Goal: Information Seeking & Learning: Learn about a topic

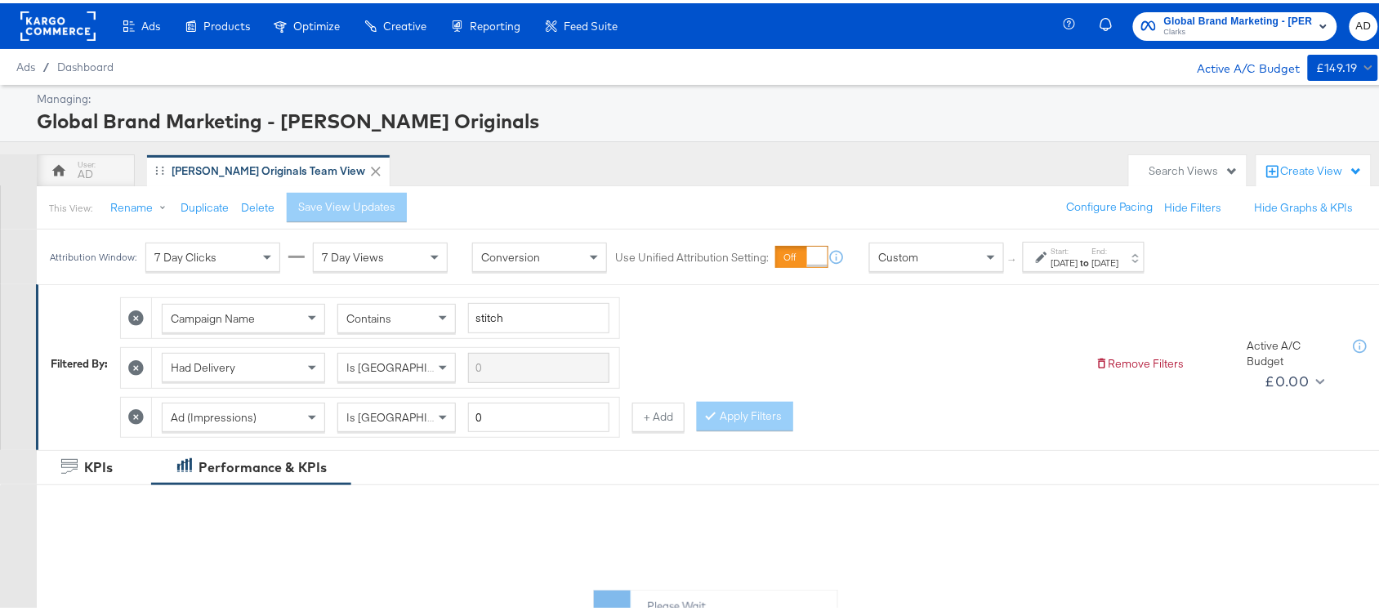
click at [1078, 257] on div "Aug 1st 2025" at bounding box center [1065, 259] width 27 height 13
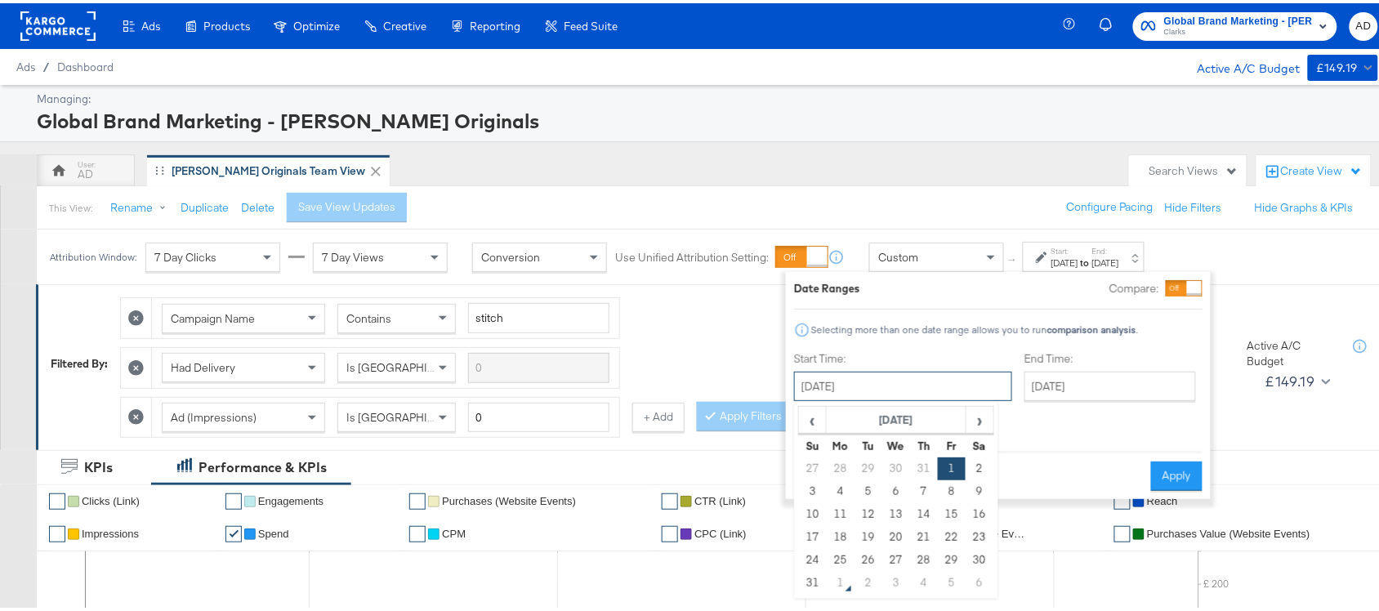
click at [852, 373] on input "August 1st 2025" at bounding box center [903, 382] width 218 height 29
click at [953, 556] on td "29" at bounding box center [952, 557] width 28 height 23
type input "August 29th 2025"
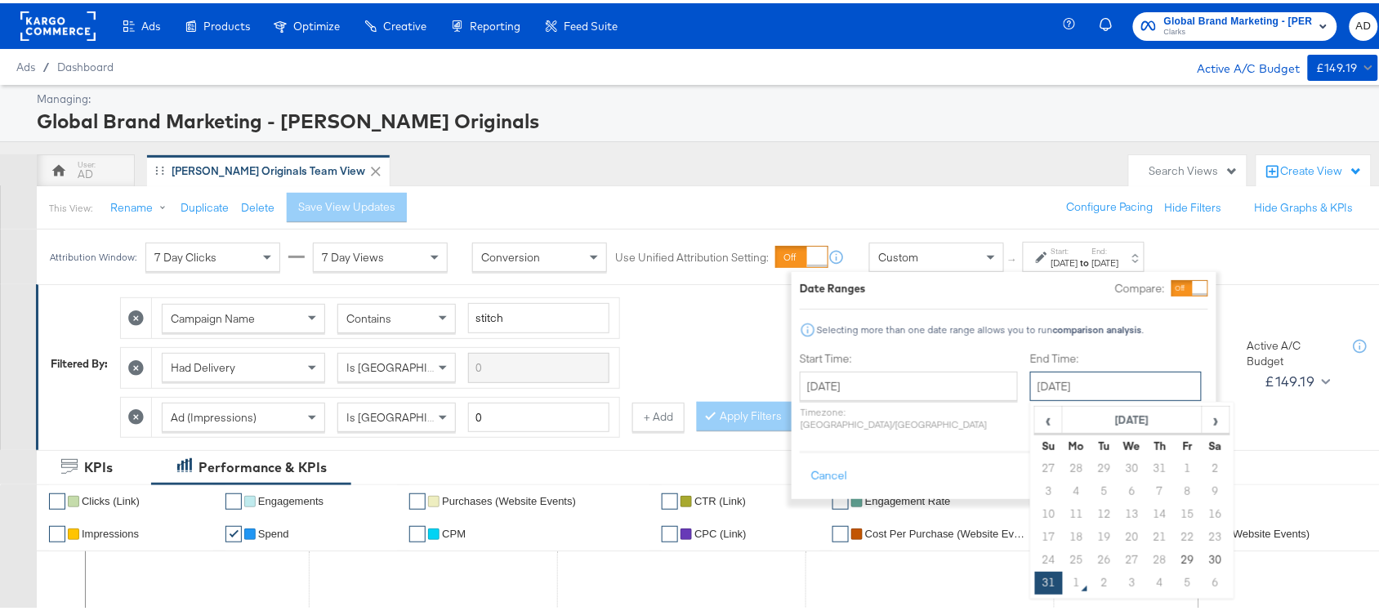
click at [1044, 382] on input "[DATE]" at bounding box center [1116, 382] width 172 height 29
click at [1174, 558] on td "29" at bounding box center [1188, 557] width 28 height 23
type input "August 29th 2025"
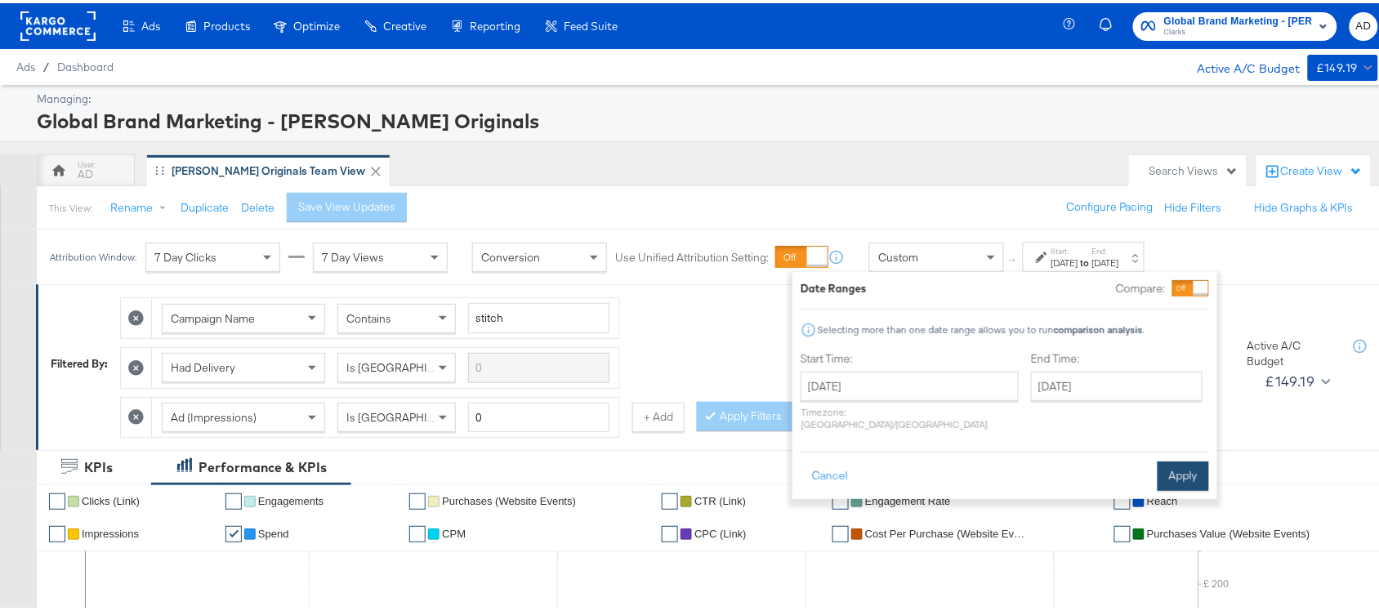
click at [1166, 470] on button "Apply" at bounding box center [1183, 472] width 51 height 29
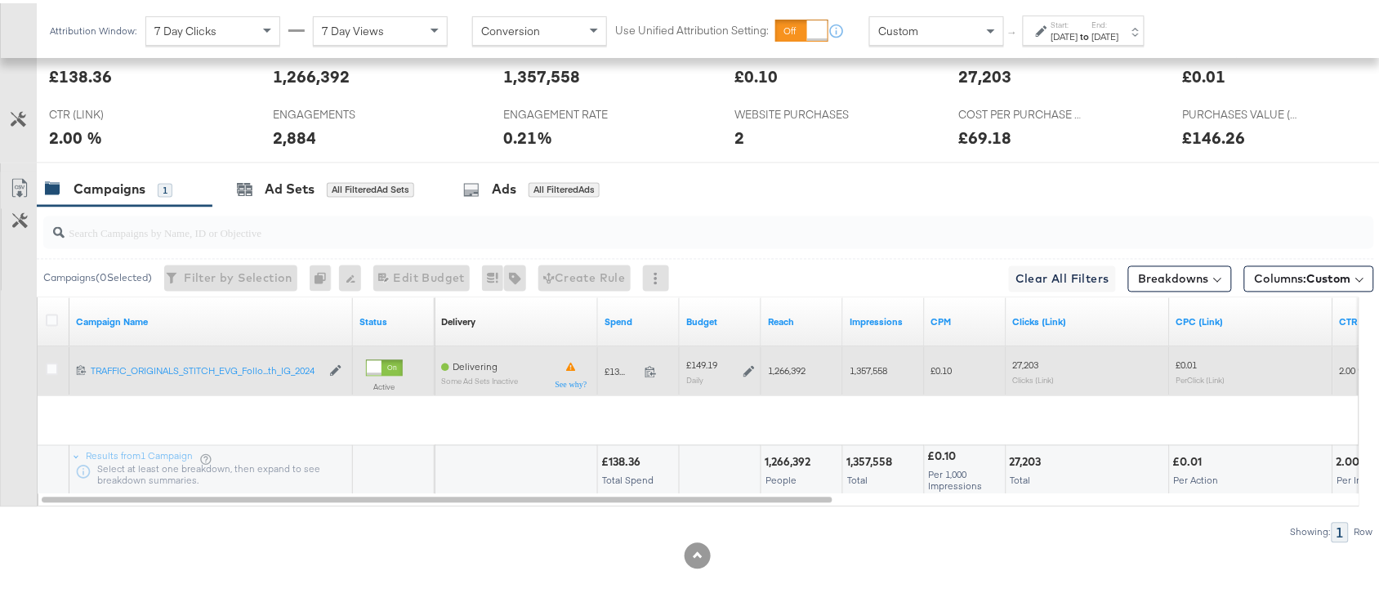
scroll to position [753, 0]
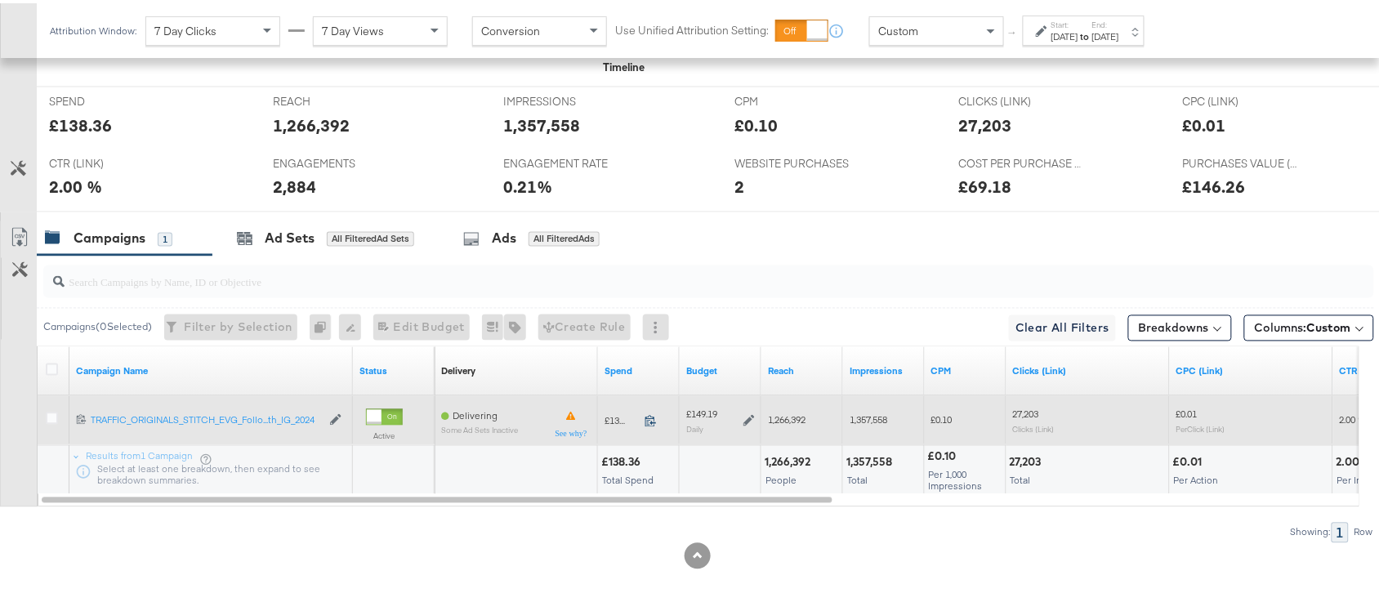
click at [650, 422] on icon at bounding box center [651, 418] width 12 height 12
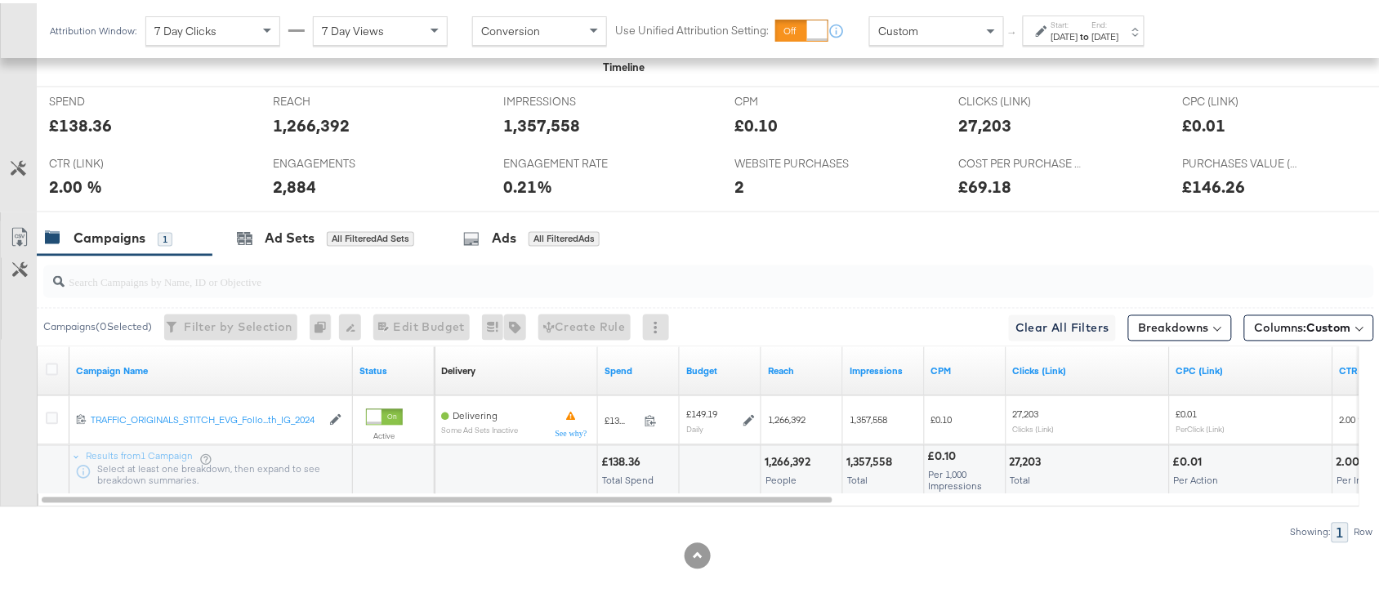
click at [1117, 21] on div "Start: Aug 29th 2025 to End: Aug 29th 2025" at bounding box center [1086, 28] width 68 height 24
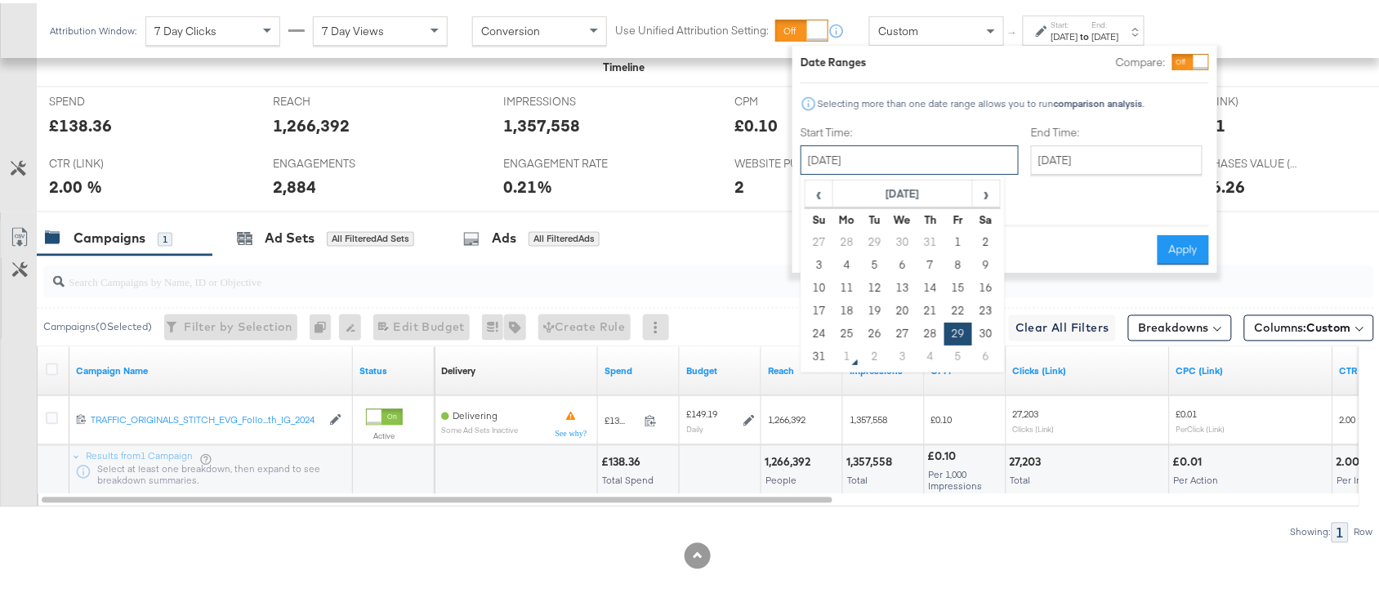
click at [846, 157] on input "August 29th 2025" at bounding box center [910, 156] width 218 height 29
click at [927, 324] on td "28" at bounding box center [931, 330] width 28 height 23
type input "August 28th 2025"
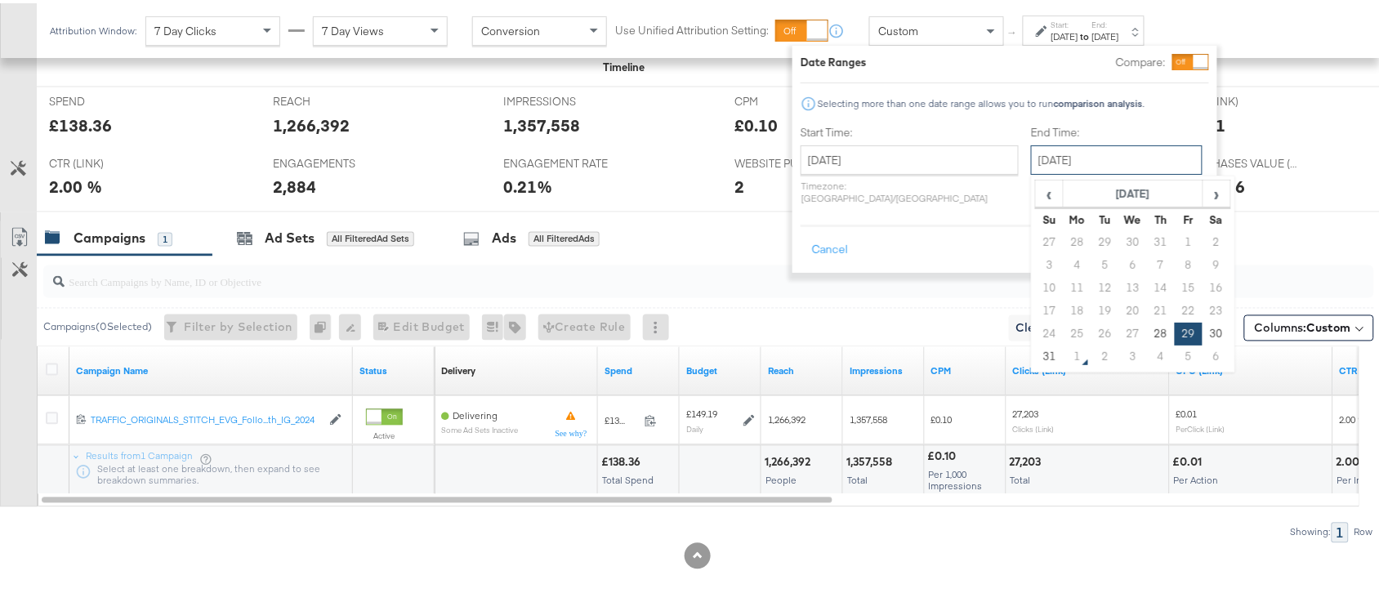
click at [1060, 158] on input "August 29th 2025" at bounding box center [1117, 156] width 172 height 29
click at [1147, 337] on td "28" at bounding box center [1161, 330] width 28 height 23
type input "August 28th 2025"
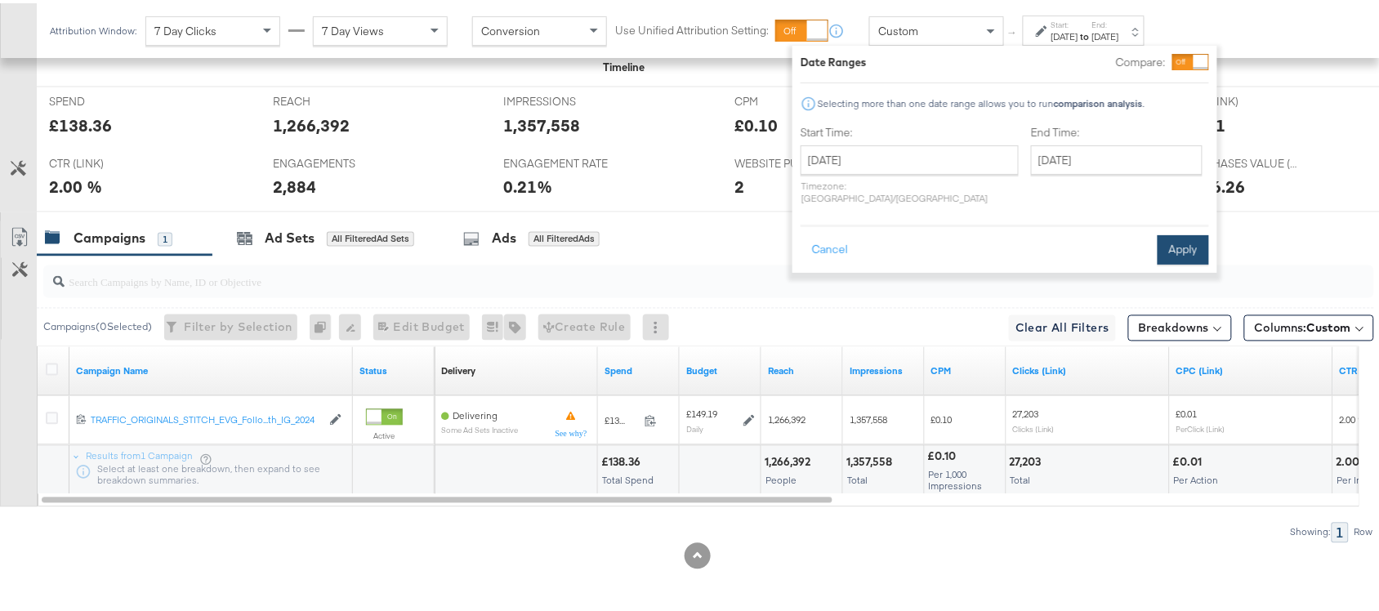
click at [1174, 235] on button "Apply" at bounding box center [1183, 246] width 51 height 29
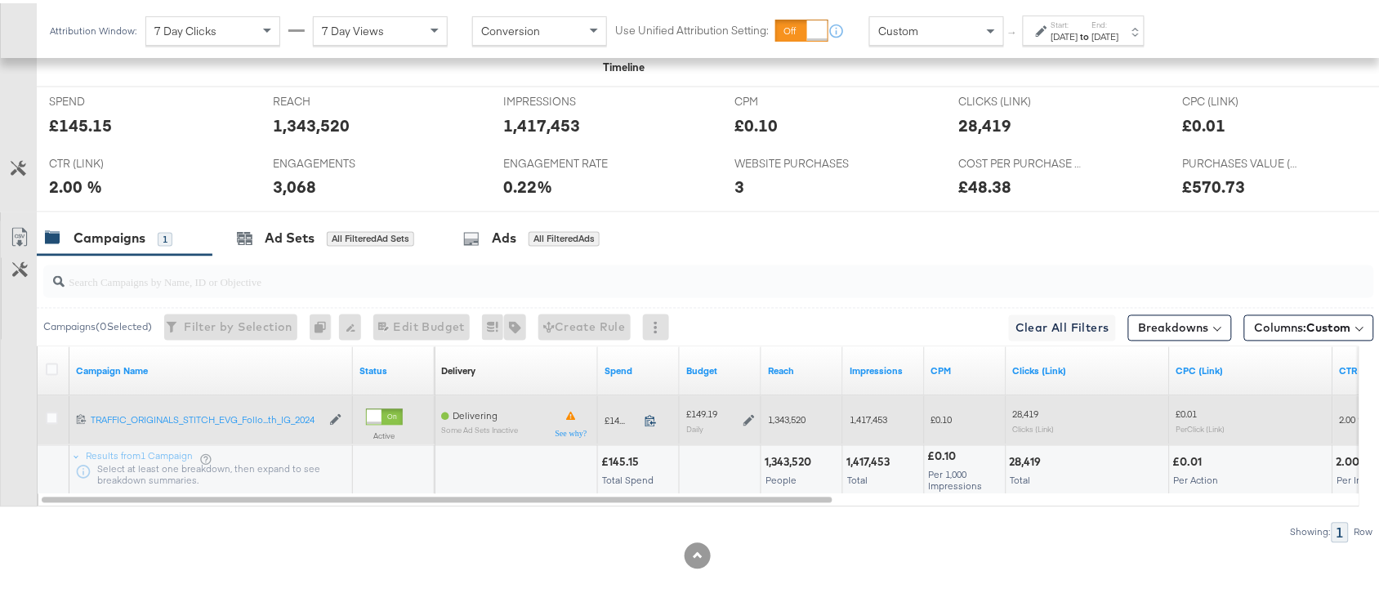
click at [650, 413] on icon at bounding box center [651, 418] width 12 height 12
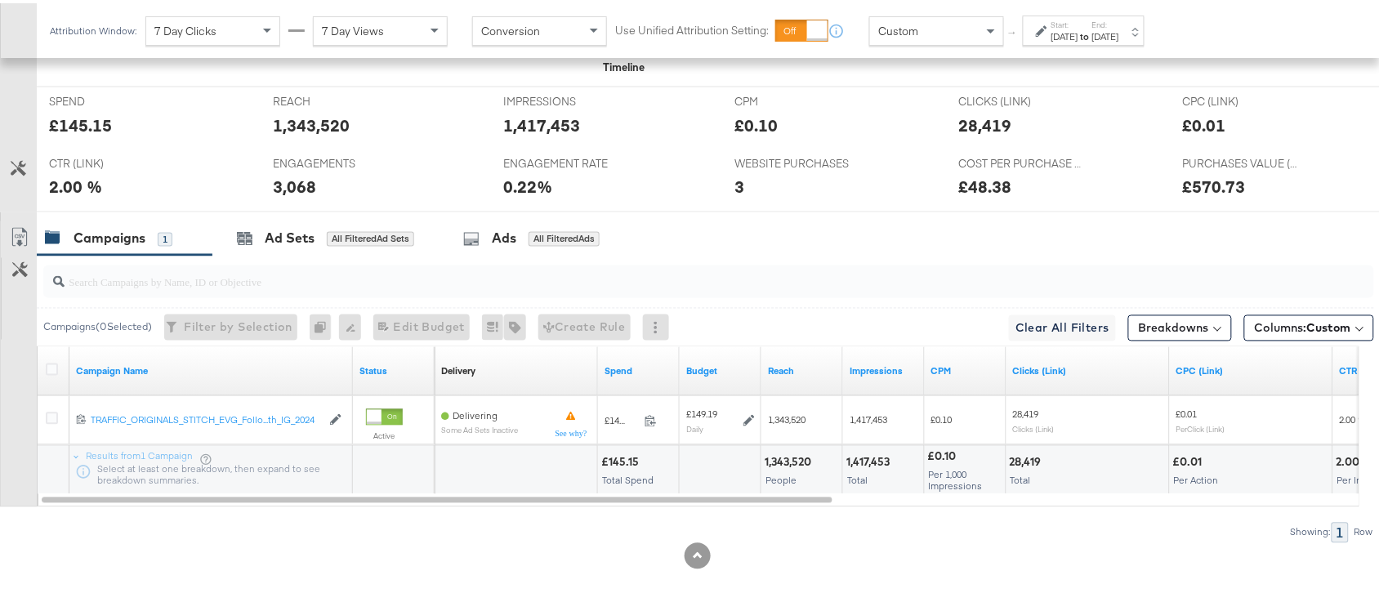
click at [782, 460] on div "1,343,520" at bounding box center [790, 460] width 51 height 16
click at [869, 456] on div "1,417,453" at bounding box center [870, 460] width 48 height 16
copy div "1,417,453"
click at [869, 456] on div "1,417,453" at bounding box center [870, 460] width 48 height 16
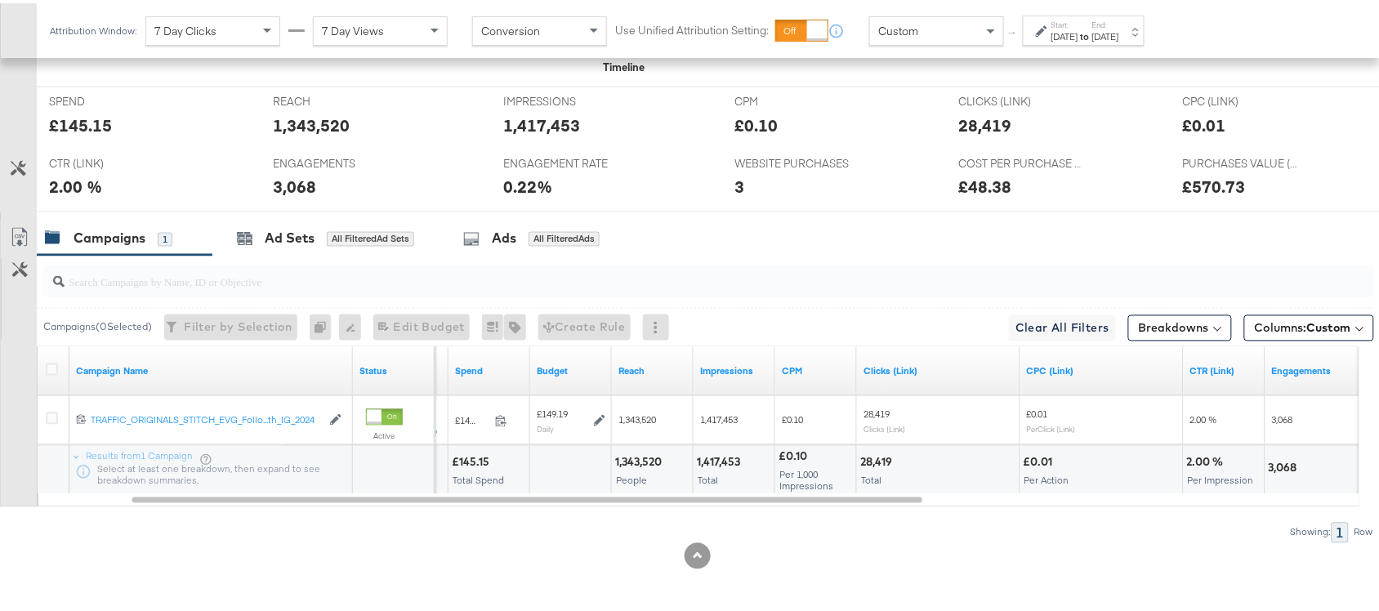
click at [867, 464] on div "28,419" at bounding box center [878, 460] width 37 height 16
copy div "28,419"
click at [867, 464] on div "28,419" at bounding box center [878, 460] width 37 height 16
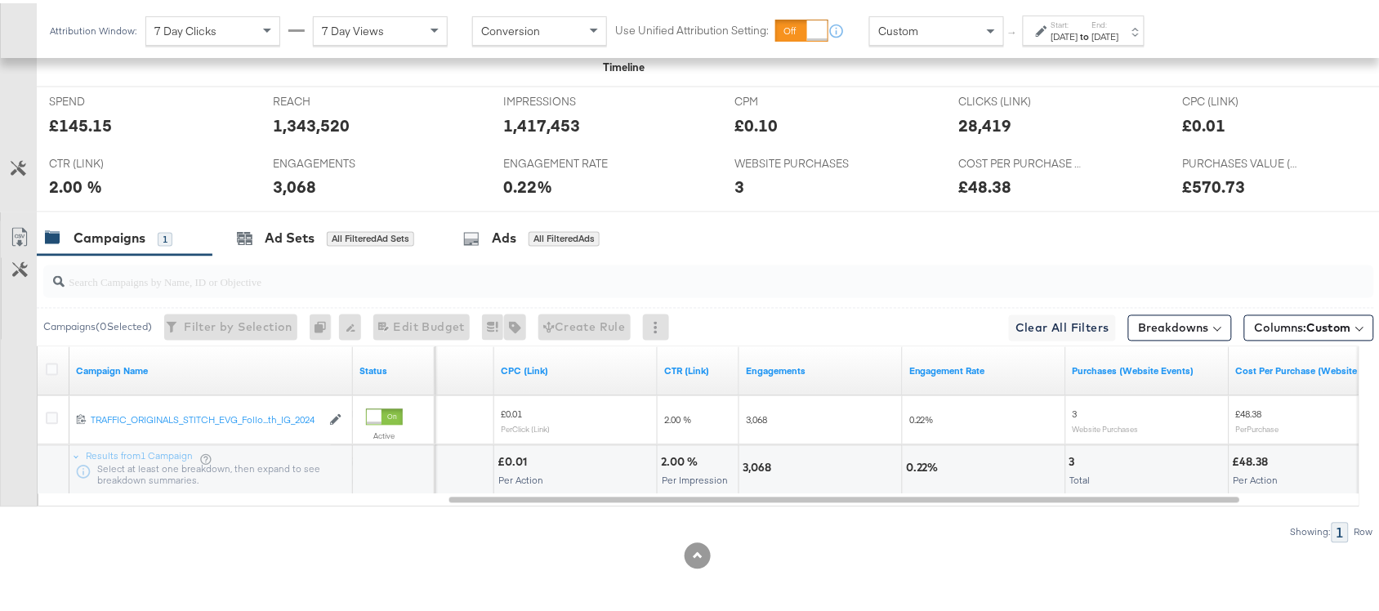
click at [756, 464] on div "3,068" at bounding box center [759, 466] width 33 height 16
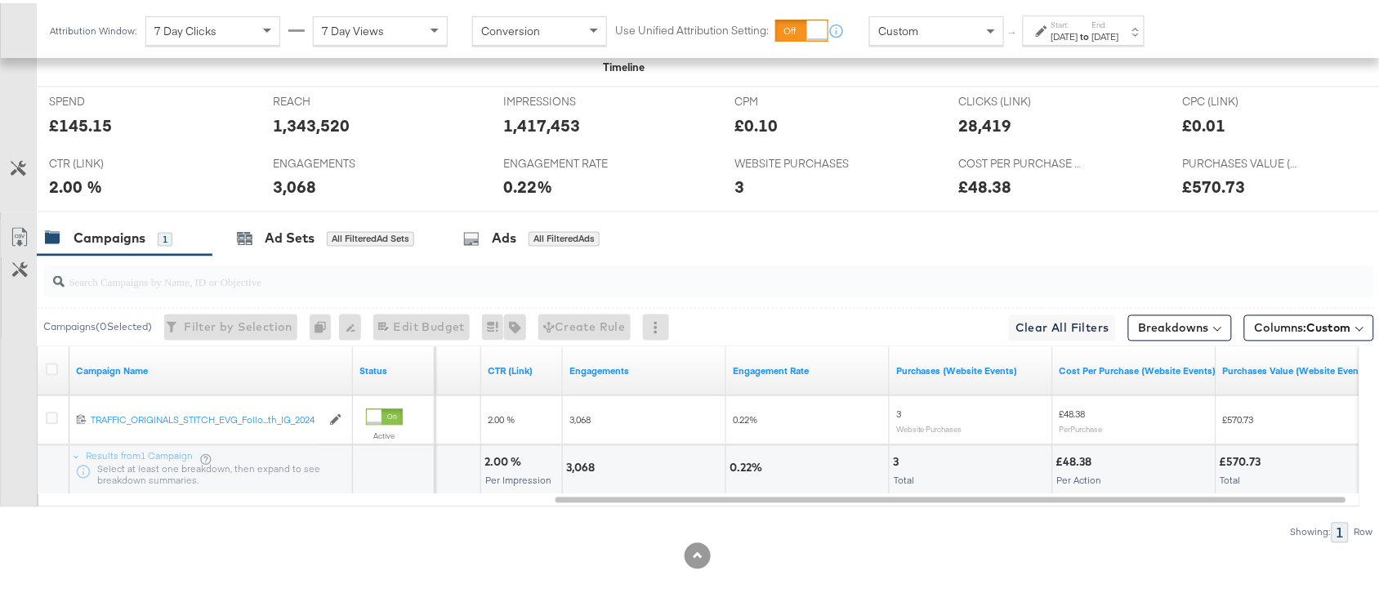
click at [1092, 35] on strong "to" at bounding box center [1085, 33] width 14 height 12
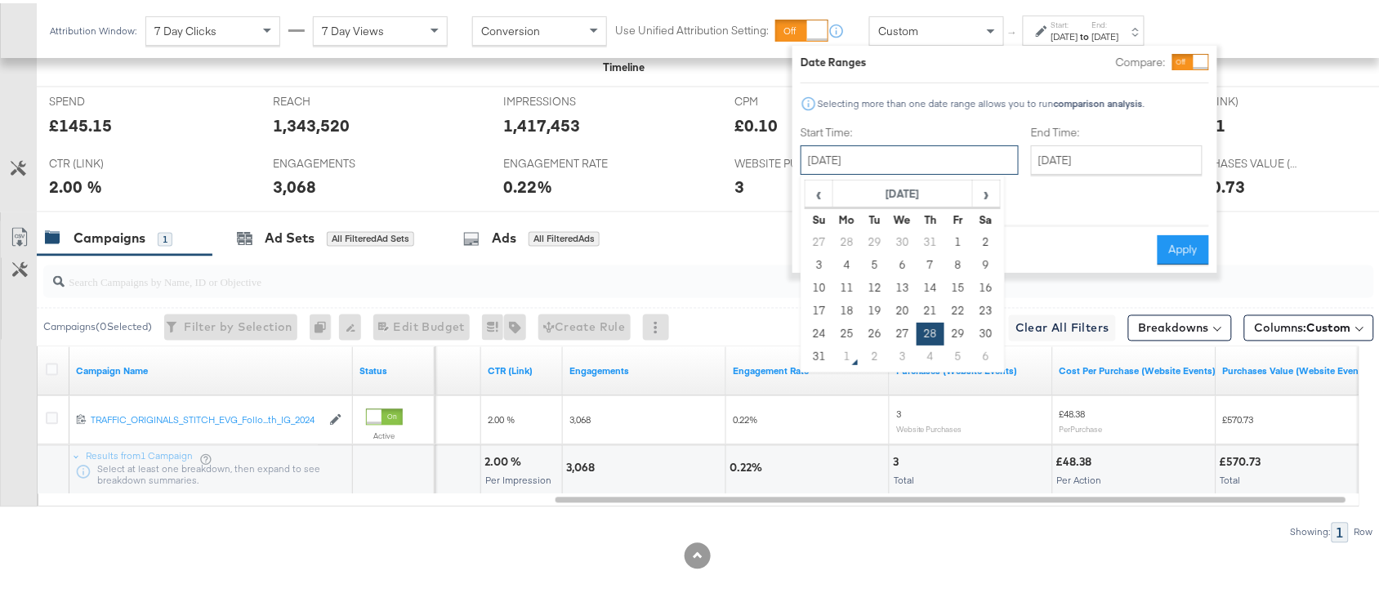
click at [842, 157] on input "August 28th 2025" at bounding box center [910, 156] width 218 height 29
click at [953, 324] on td "29" at bounding box center [959, 330] width 28 height 23
type input "August 29th 2025"
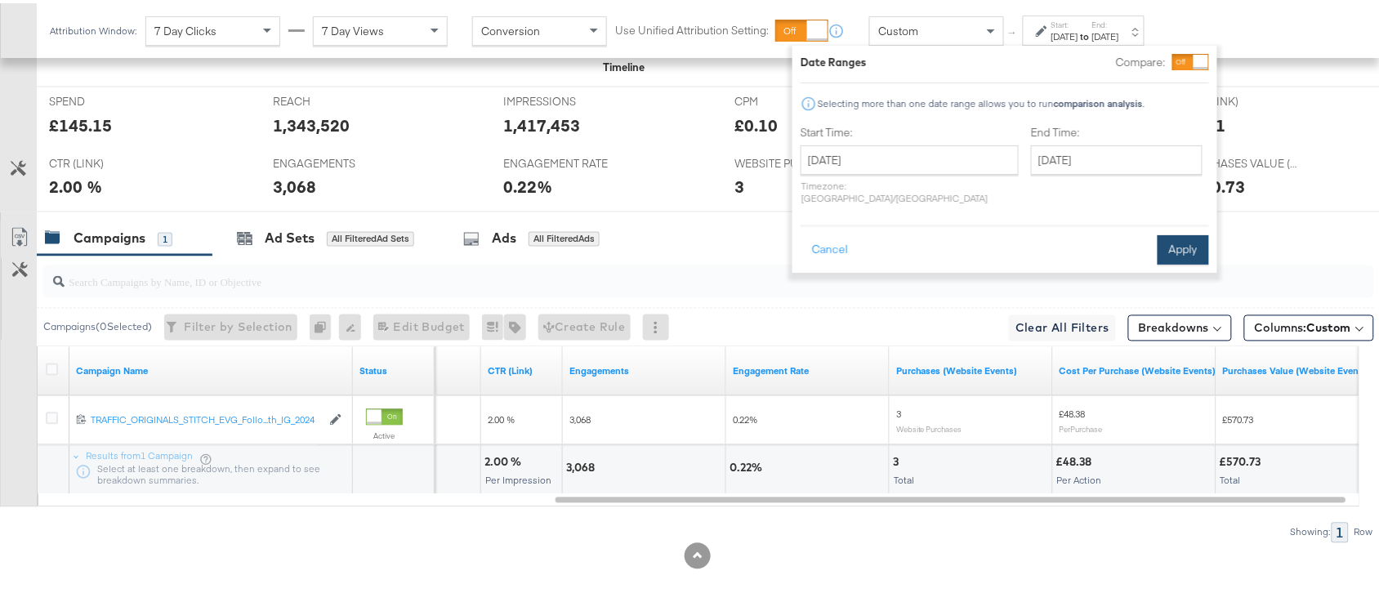
click at [1173, 232] on button "Apply" at bounding box center [1183, 246] width 51 height 29
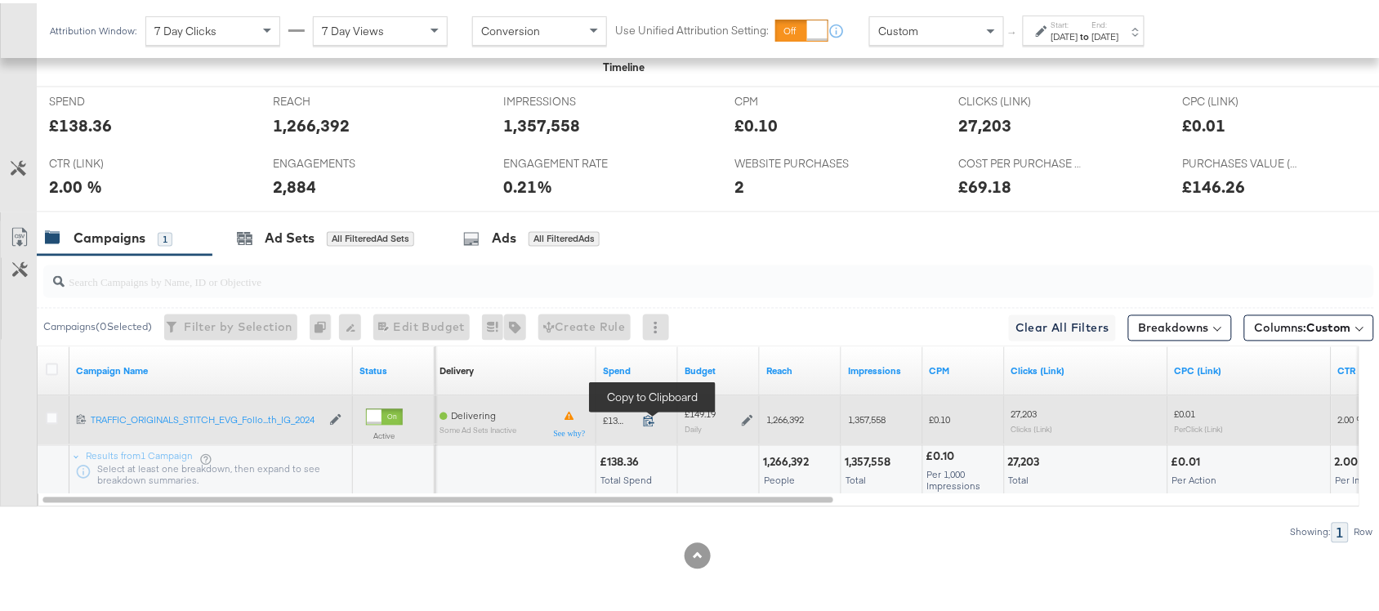
click at [645, 415] on icon at bounding box center [649, 418] width 11 height 11
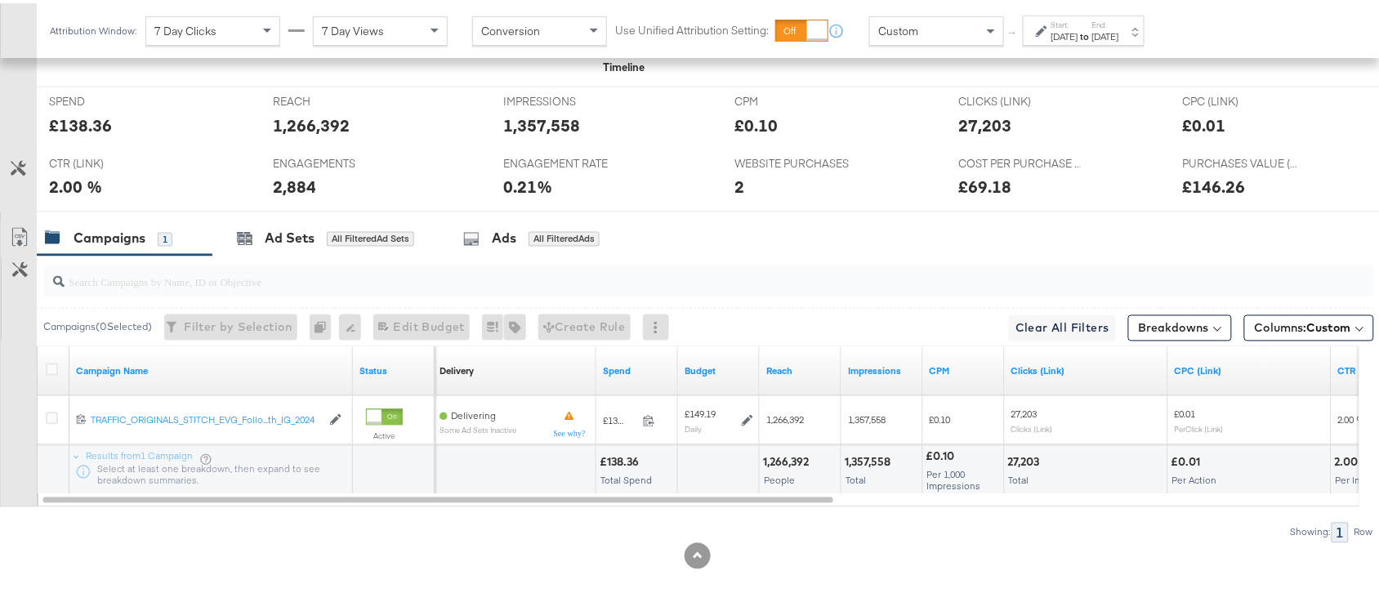
click at [787, 464] on div "1,266,392" at bounding box center [788, 460] width 51 height 16
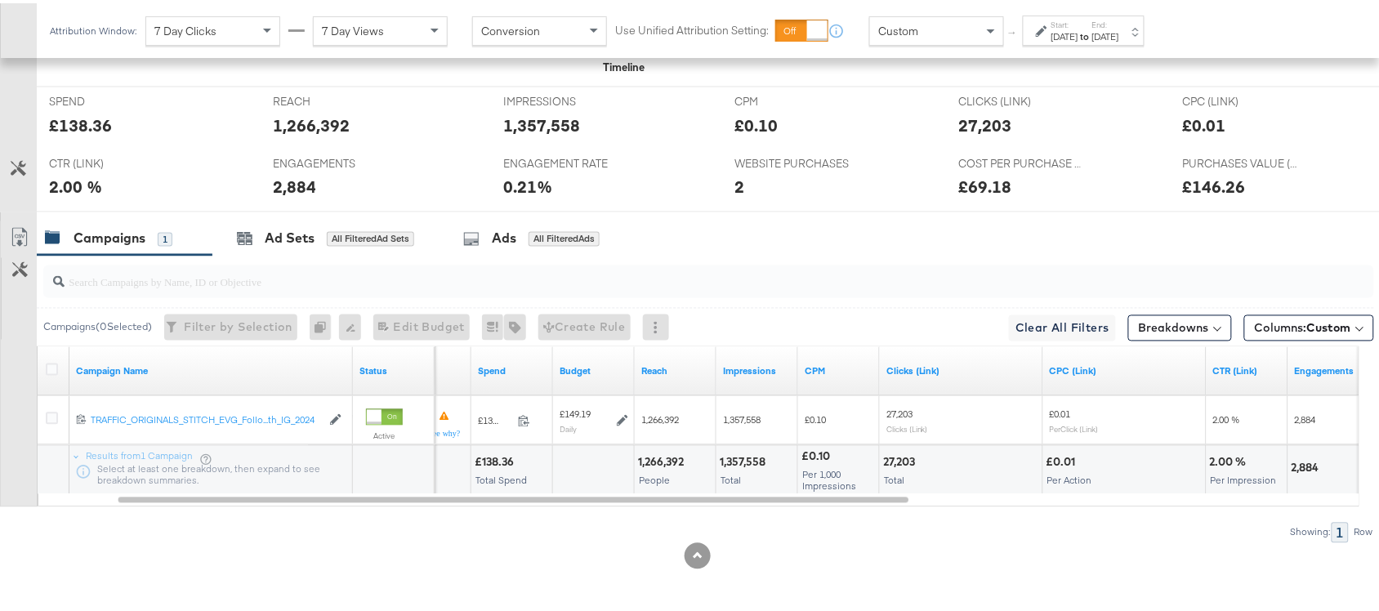
click at [744, 456] on div "1,357,558" at bounding box center [745, 460] width 51 height 16
copy div "1,357,558"
click at [744, 456] on div "1,357,558" at bounding box center [745, 460] width 51 height 16
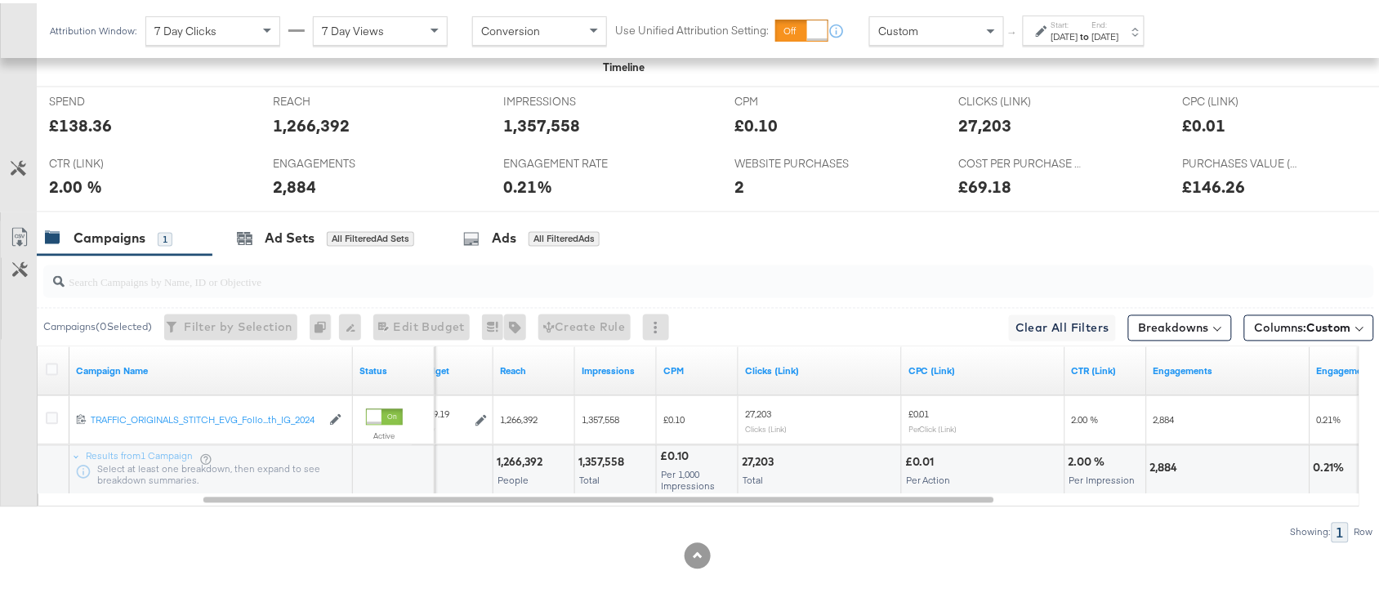
click at [750, 458] on div "27,203" at bounding box center [760, 460] width 37 height 16
copy div "27,203"
click at [750, 458] on div "27,203" at bounding box center [760, 460] width 37 height 16
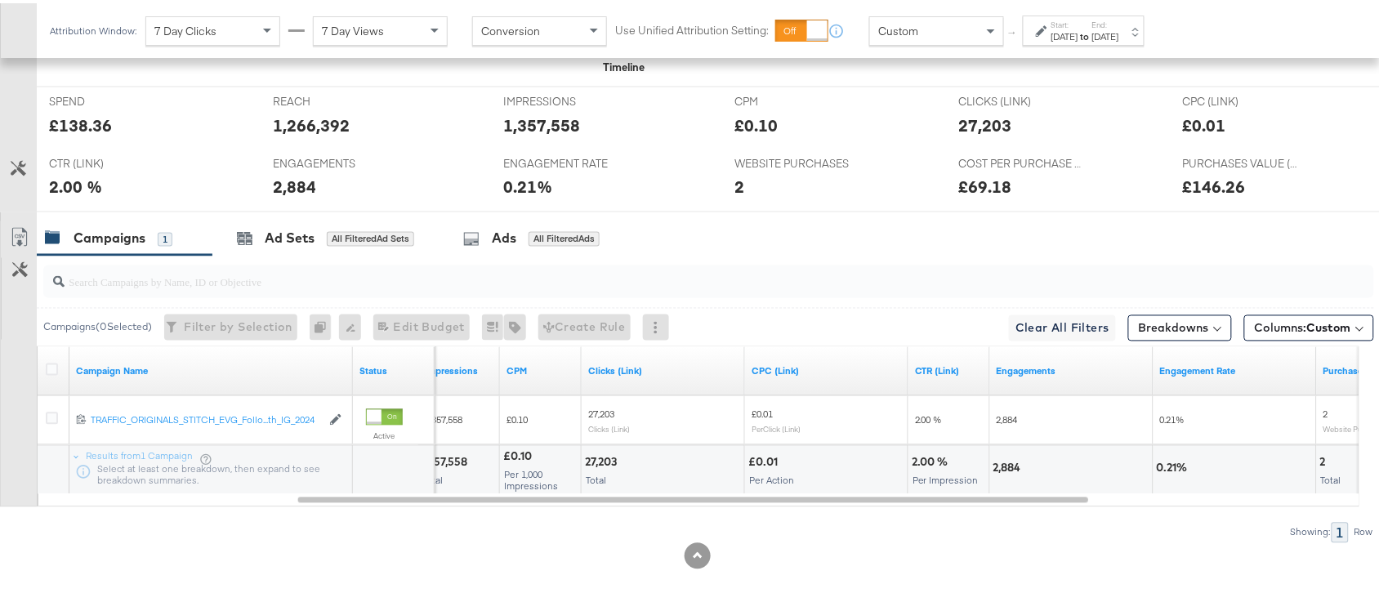
click at [1007, 466] on div "2,884" at bounding box center [1010, 466] width 33 height 16
copy div "2,884"
click at [1007, 466] on div "2,884" at bounding box center [1010, 466] width 33 height 16
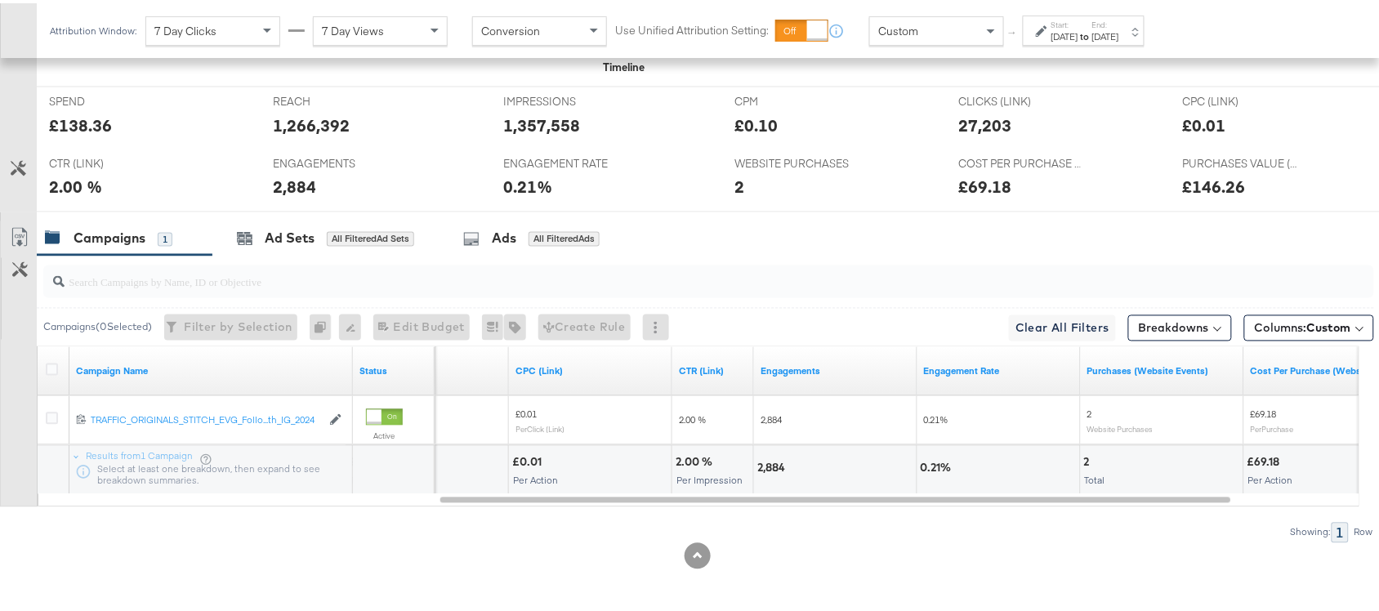
click at [1085, 459] on div "2" at bounding box center [1089, 460] width 11 height 16
copy div "2"
click at [1085, 459] on div "2" at bounding box center [1089, 460] width 11 height 16
click at [1092, 29] on strong "to" at bounding box center [1085, 33] width 14 height 12
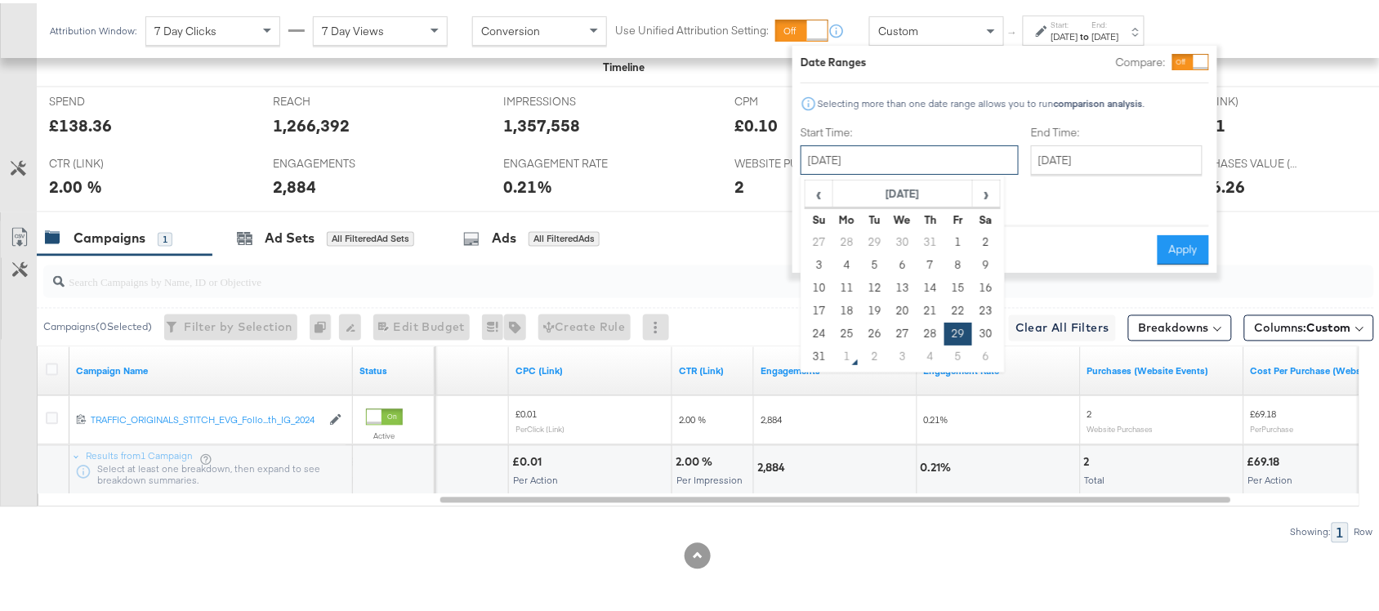
click at [862, 145] on input "August 29th 2025" at bounding box center [910, 156] width 218 height 29
click at [985, 342] on td "6" at bounding box center [986, 353] width 28 height 23
click at [995, 333] on td "30" at bounding box center [986, 330] width 28 height 23
type input "August 30th 2025"
type input "[DATE]"
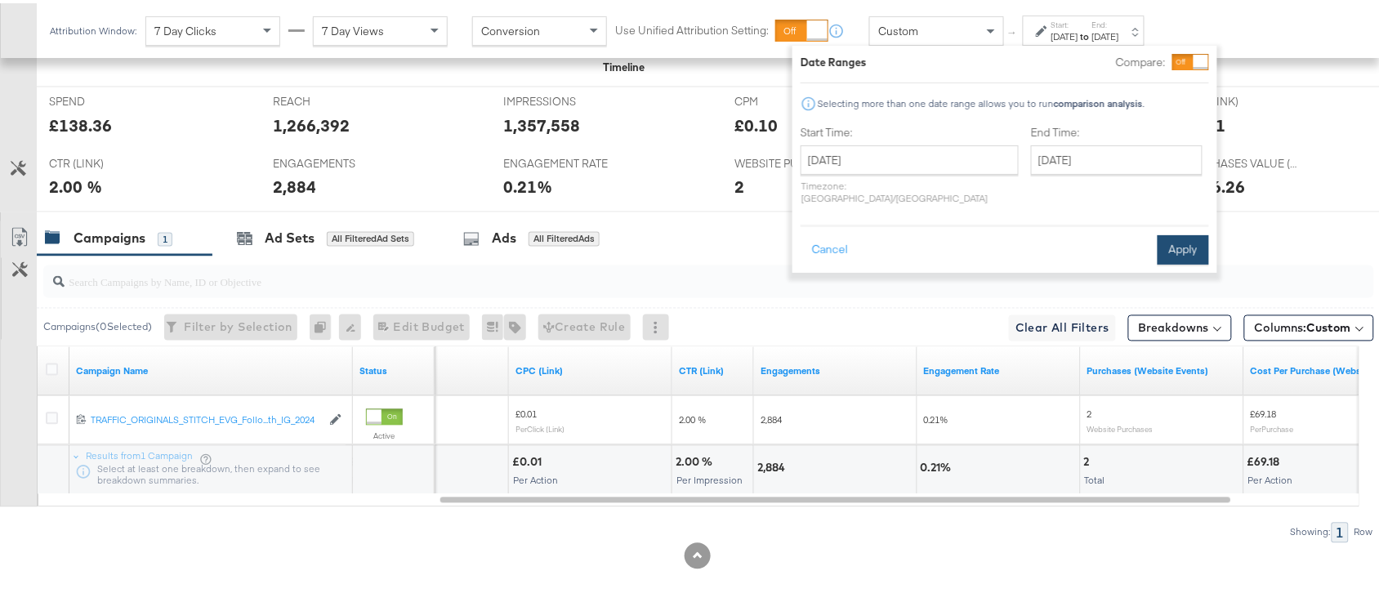
click at [1161, 239] on button "Apply" at bounding box center [1183, 246] width 51 height 29
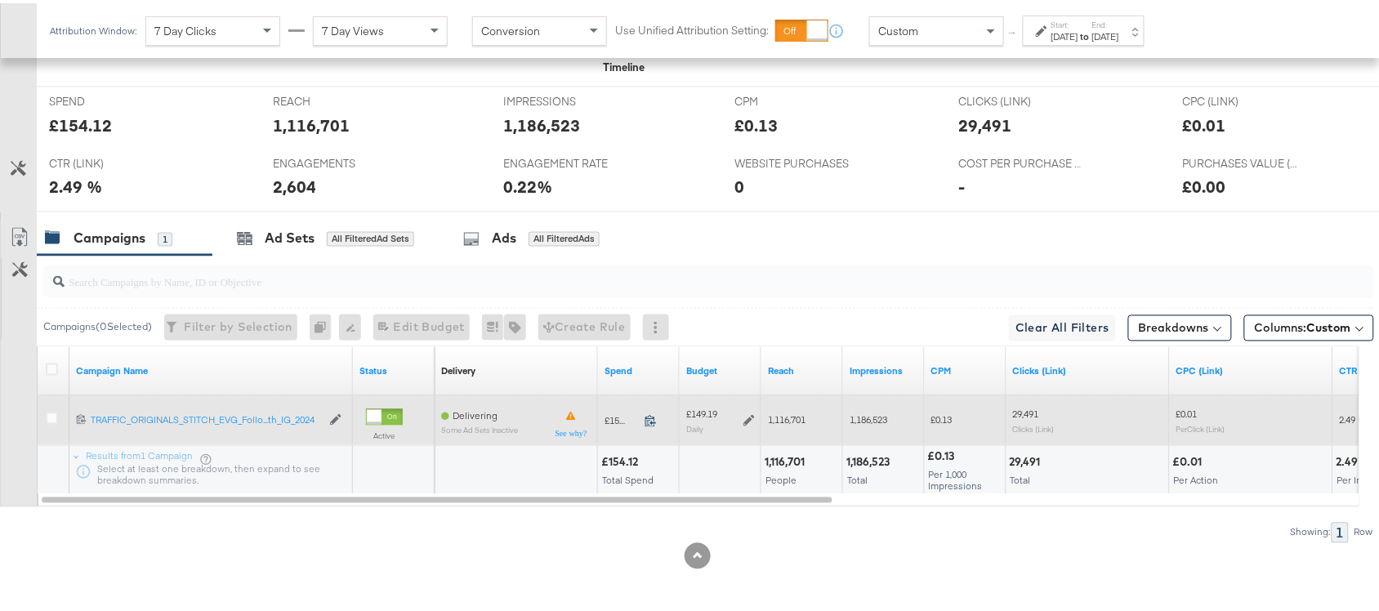
click at [651, 418] on icon at bounding box center [651, 418] width 12 height 12
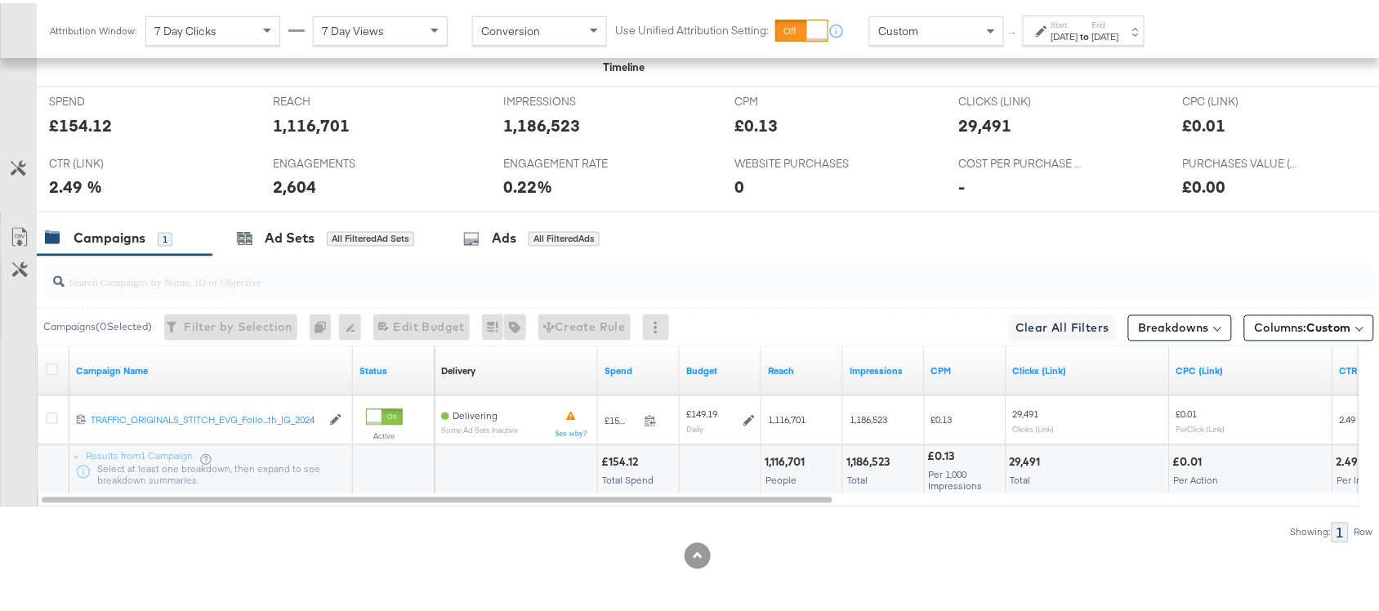
click at [775, 449] on div "1,116,701 People" at bounding box center [801, 467] width 81 height 49
copy div "1,116,701"
click at [775, 449] on div "1,116,701 People" at bounding box center [801, 467] width 81 height 49
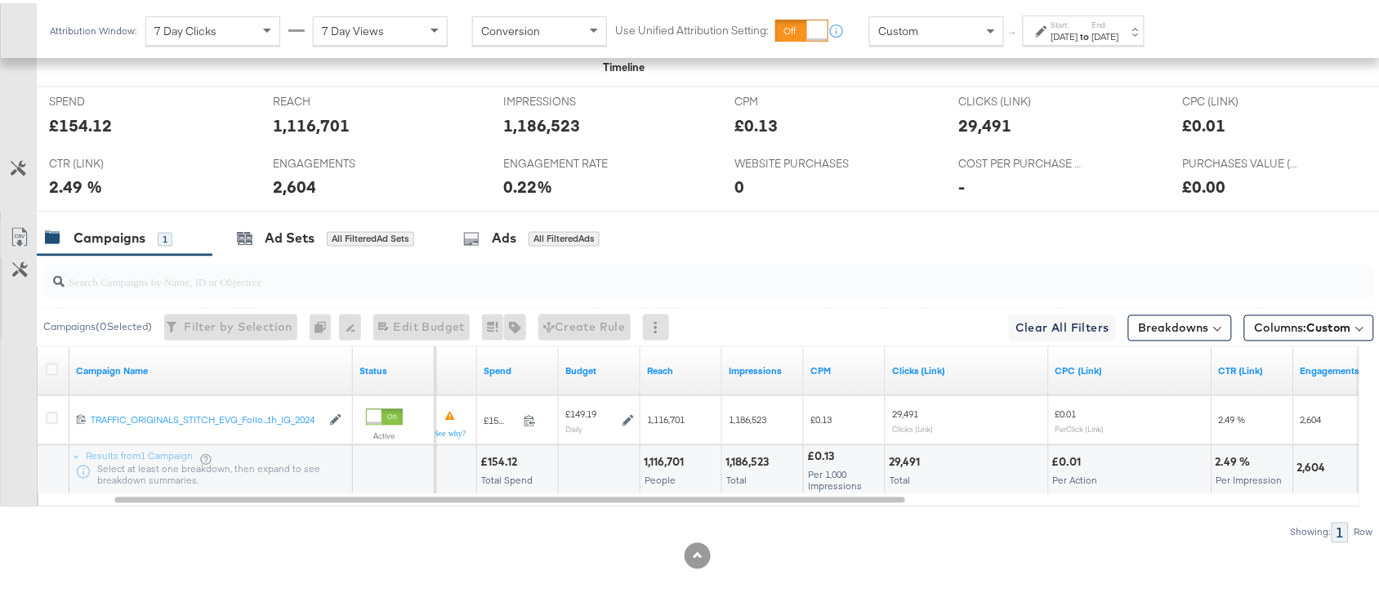
click at [754, 458] on div "1,186,523" at bounding box center [750, 460] width 48 height 16
copy div "1,186,523"
click at [754, 458] on div "1,186,523" at bounding box center [750, 460] width 48 height 16
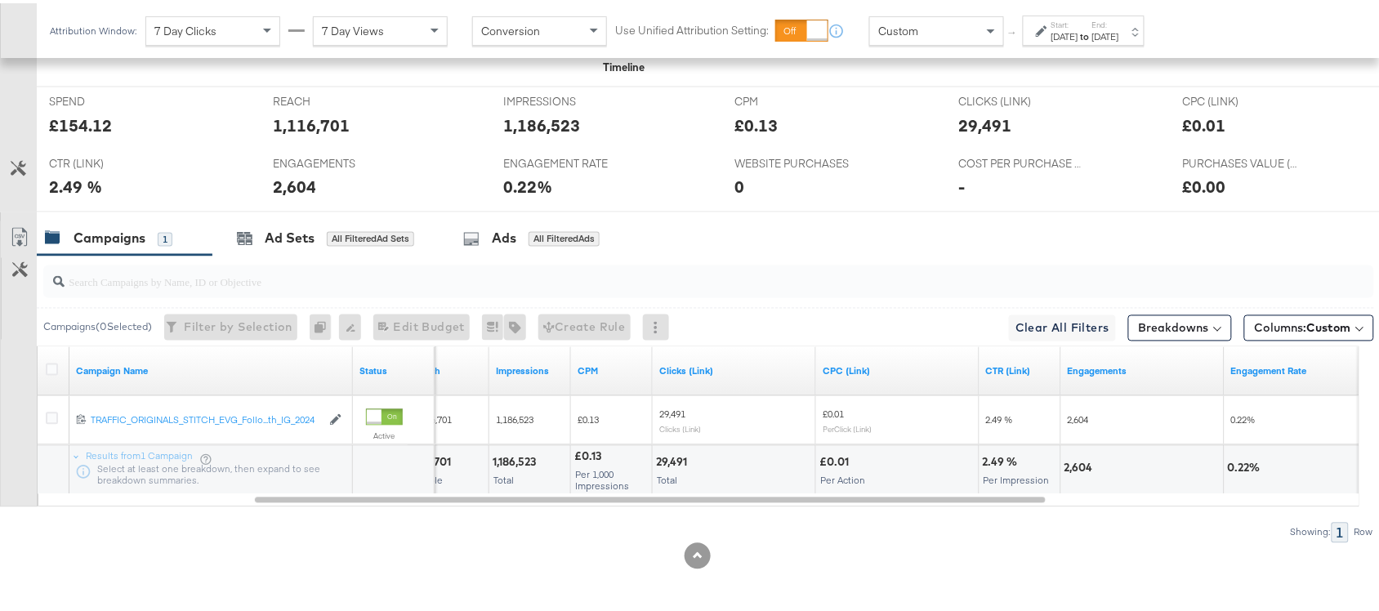
click at [656, 458] on div "29,491" at bounding box center [674, 460] width 36 height 16
copy div "29,491"
click at [656, 458] on div "29,491" at bounding box center [674, 460] width 36 height 16
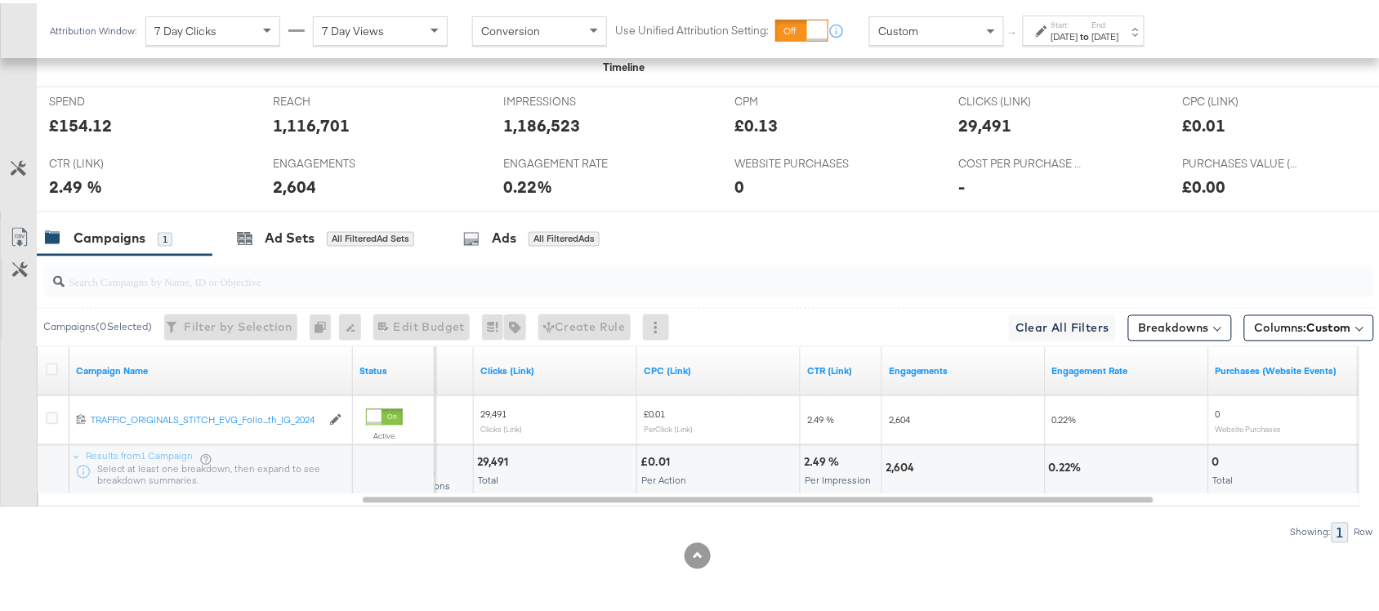
click at [896, 463] on div "2,604" at bounding box center [902, 466] width 33 height 16
copy div "2,604"
click at [896, 463] on div "2,604" at bounding box center [902, 466] width 33 height 16
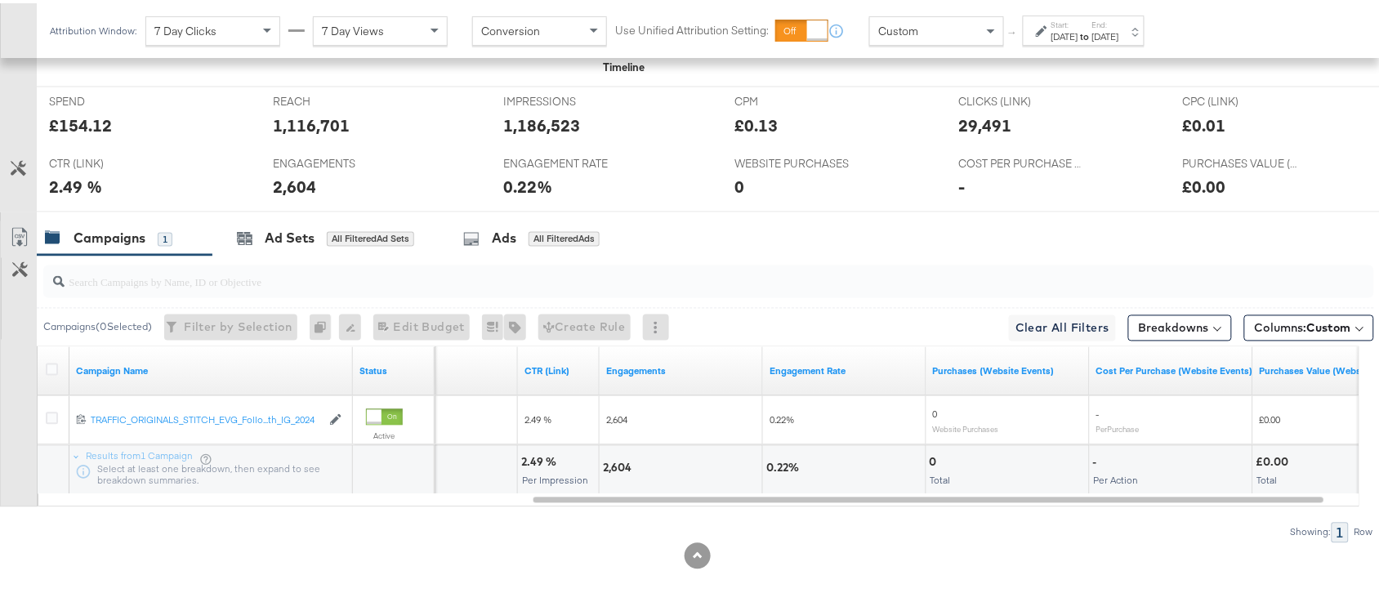
click at [931, 462] on div "0" at bounding box center [936, 460] width 12 height 16
click at [1078, 25] on label "Start:" at bounding box center [1065, 21] width 27 height 11
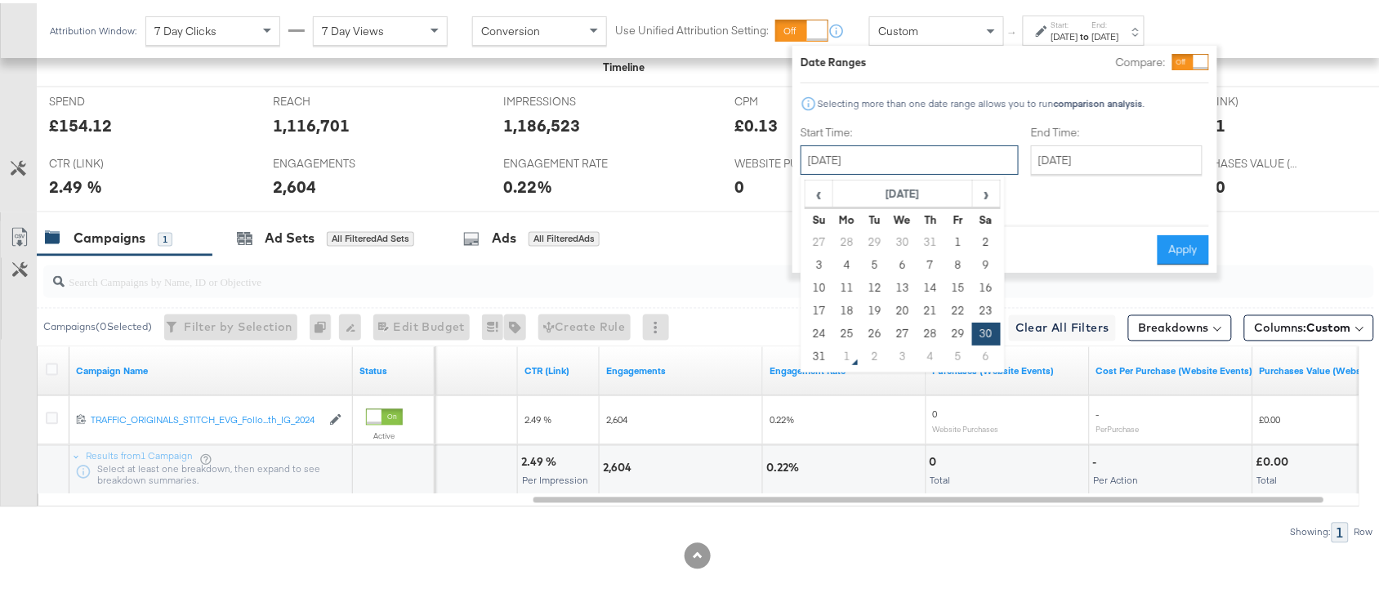
click at [851, 156] on input "[DATE]" at bounding box center [910, 156] width 218 height 29
click at [823, 352] on td "31" at bounding box center [820, 353] width 28 height 23
type input "[DATE]"
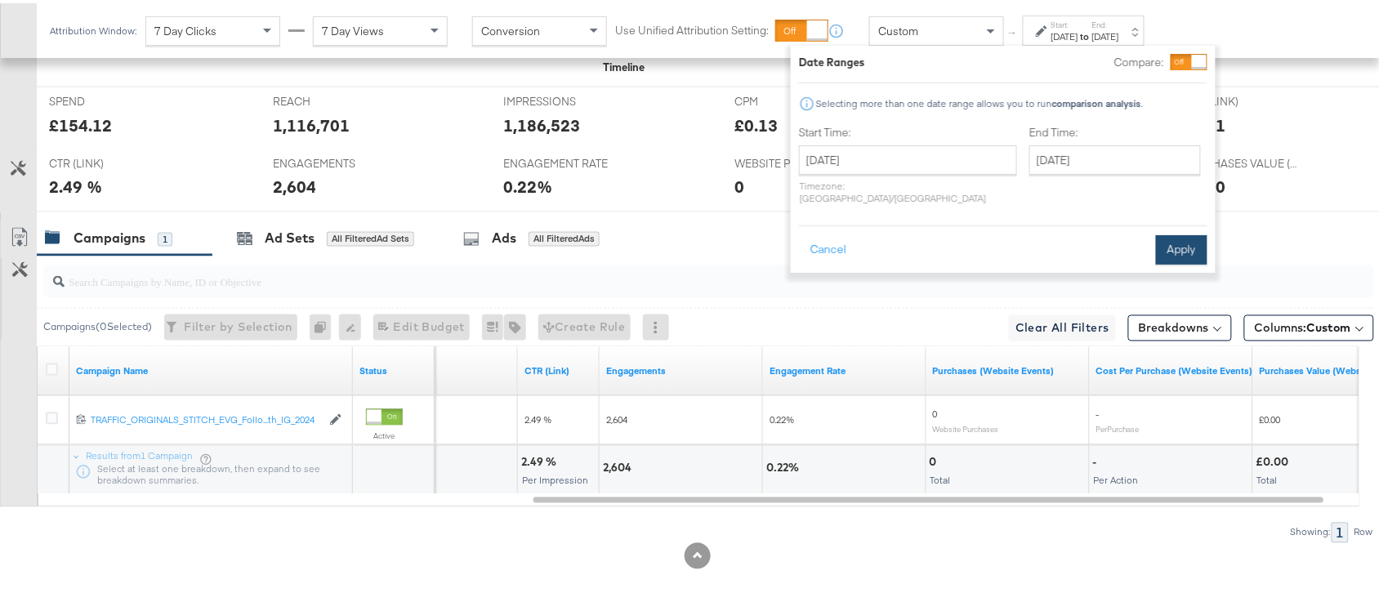
click at [1166, 232] on button "Apply" at bounding box center [1181, 246] width 51 height 29
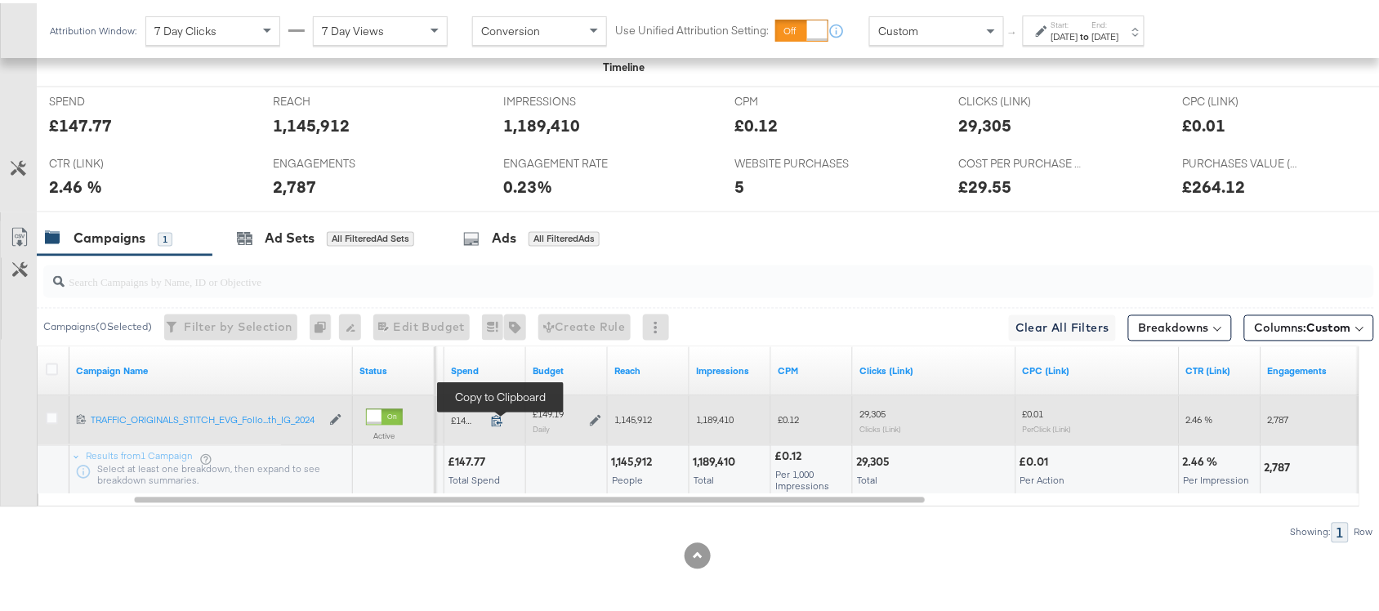
click at [494, 418] on icon at bounding box center [497, 418] width 12 height 12
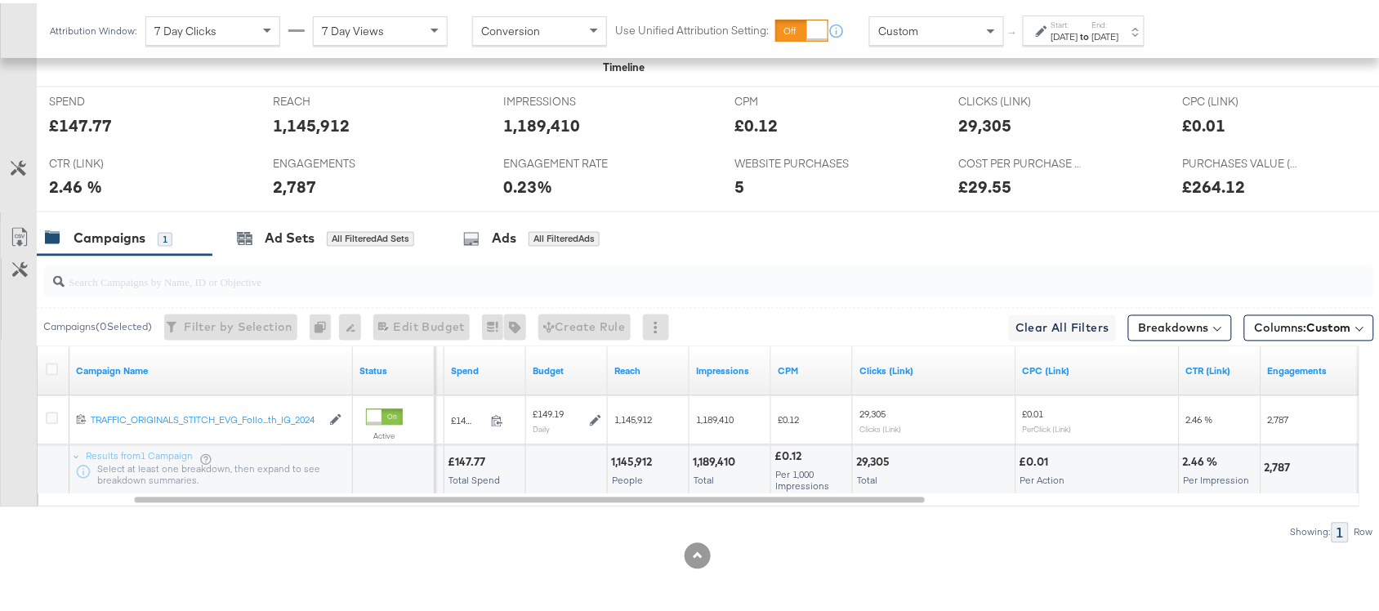
click at [627, 458] on div "1,145,912" at bounding box center [634, 460] width 46 height 16
click at [708, 458] on div "1,189,410" at bounding box center [716, 460] width 47 height 16
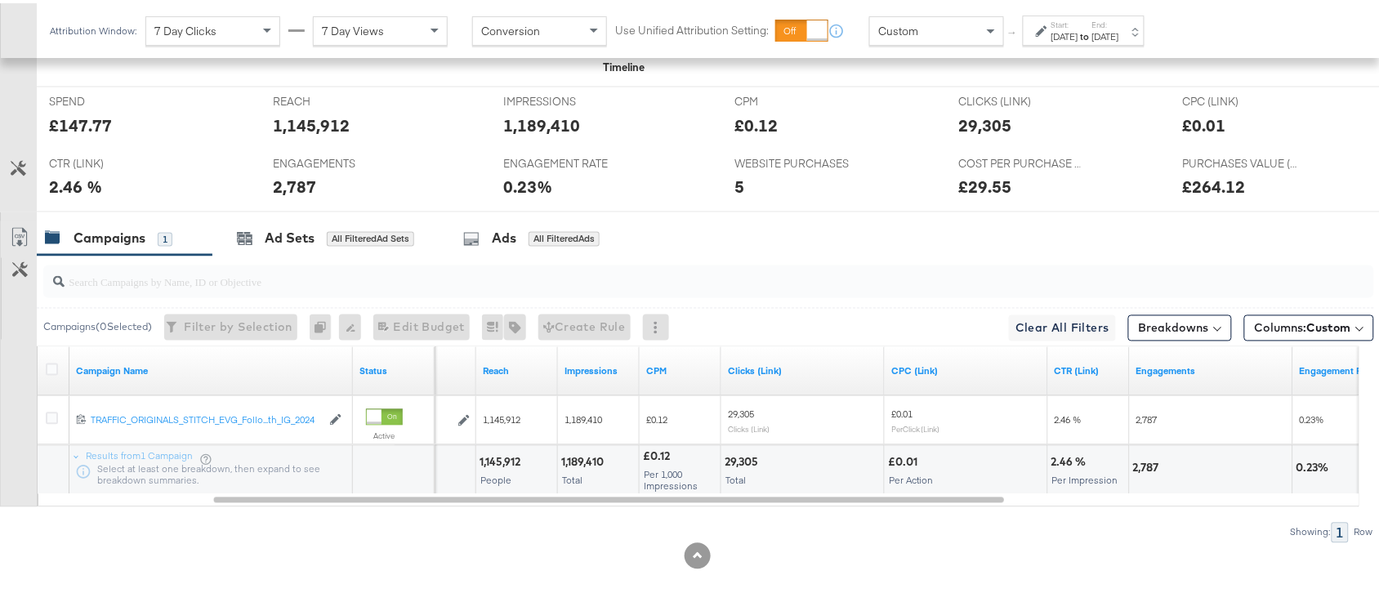
click at [745, 467] on div "29,305" at bounding box center [744, 460] width 38 height 16
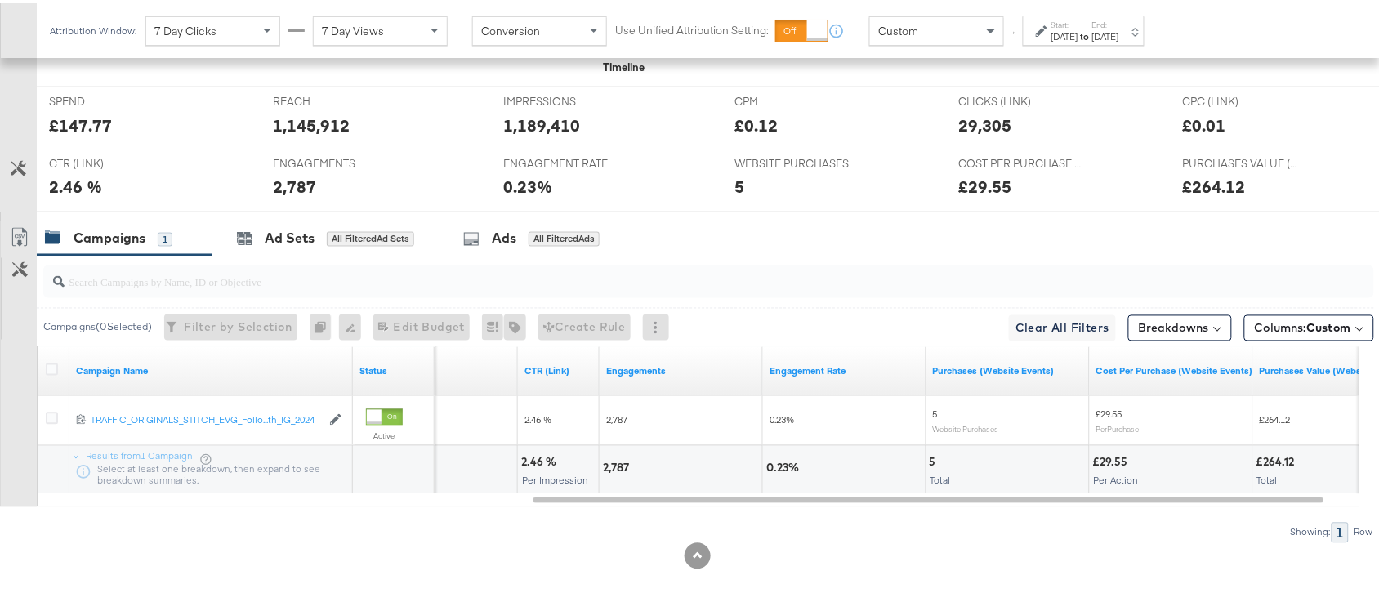
click at [603, 463] on div "2,787" at bounding box center [618, 466] width 31 height 16
click at [930, 454] on div "5" at bounding box center [935, 460] width 11 height 16
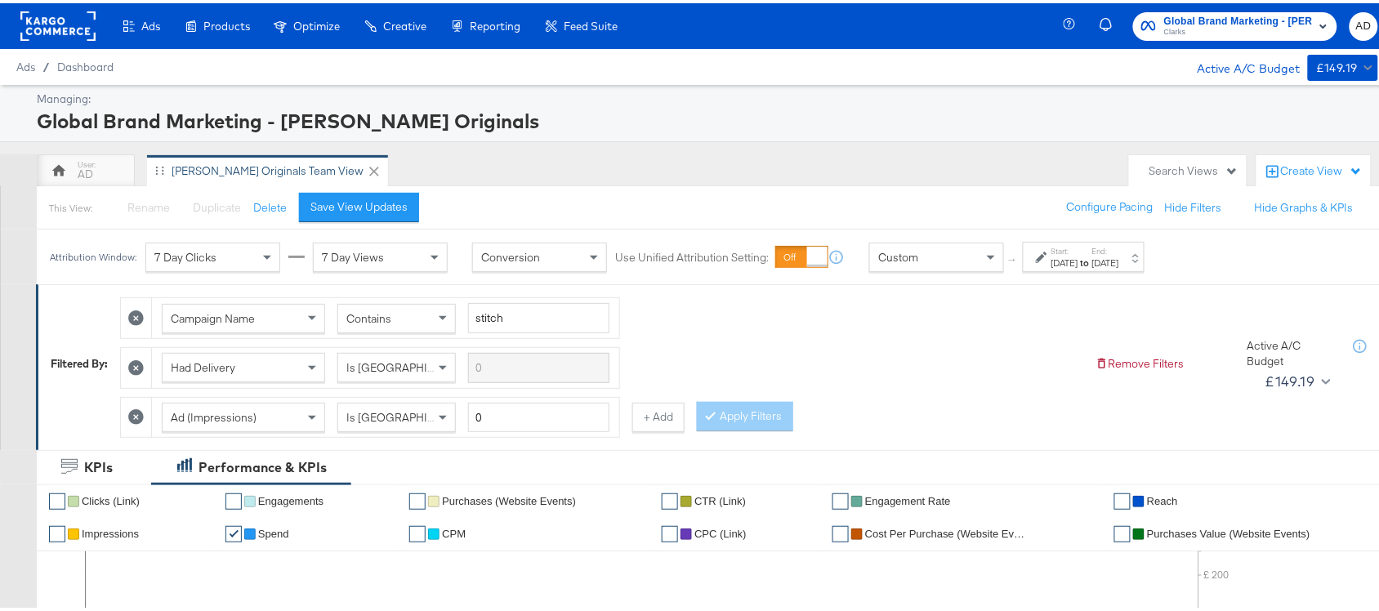
click at [1234, 41] on div "Global Brand Marketing - Clarks Originals Clarks AD" at bounding box center [1232, 23] width 325 height 46
click at [1266, 23] on span "Clarks" at bounding box center [1238, 29] width 149 height 13
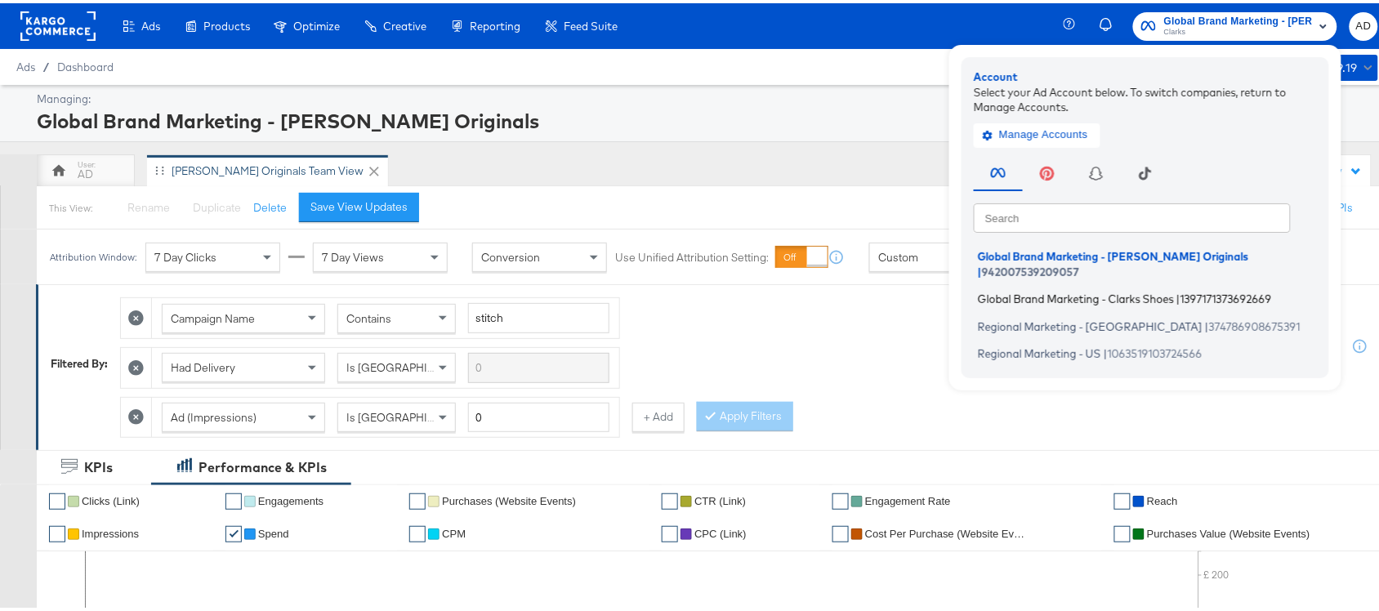
click at [1021, 289] on span "Global Brand Marketing - Clarks Shoes" at bounding box center [1076, 295] width 196 height 13
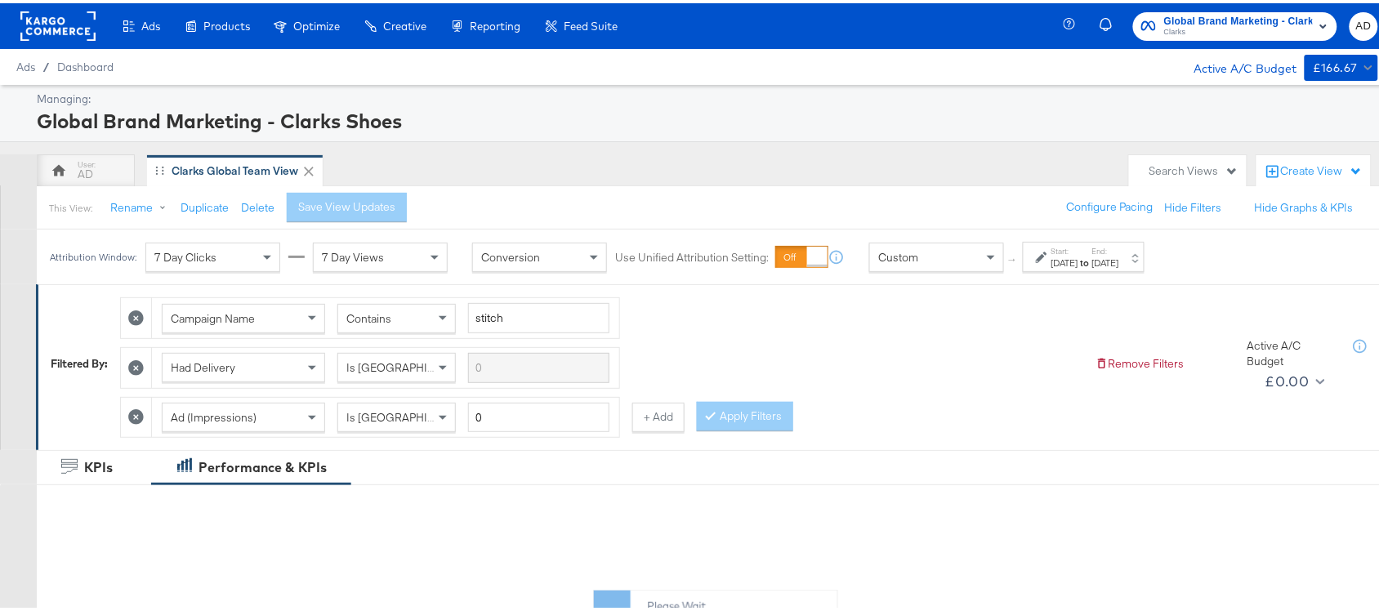
click at [1078, 261] on div "Aug 1st 2025" at bounding box center [1065, 259] width 27 height 13
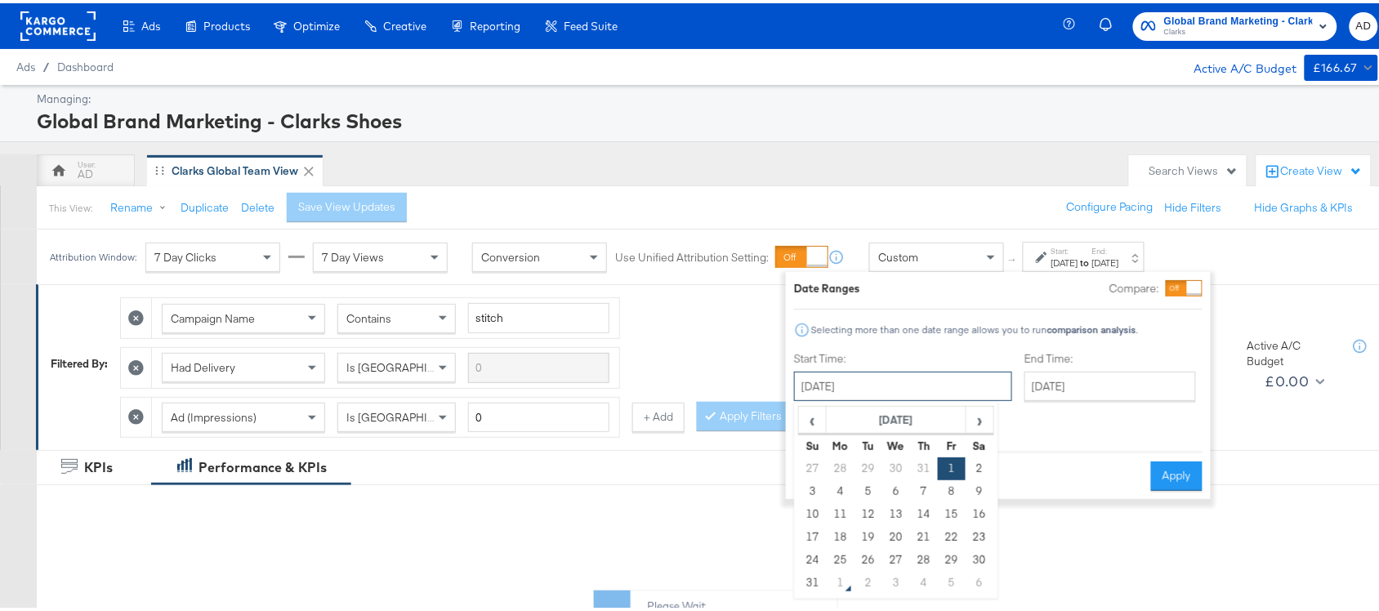
click at [888, 386] on input "August 1st 2025" at bounding box center [903, 382] width 218 height 29
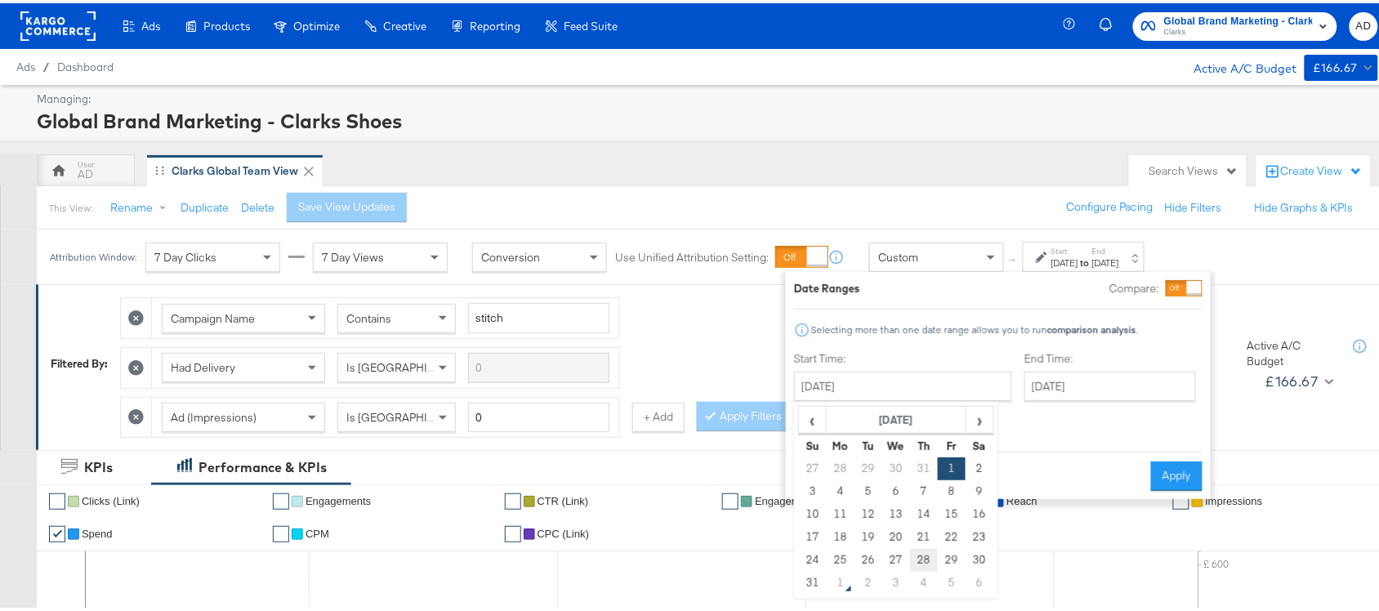
click at [922, 560] on td "28" at bounding box center [924, 557] width 28 height 23
type input "August 28th 2025"
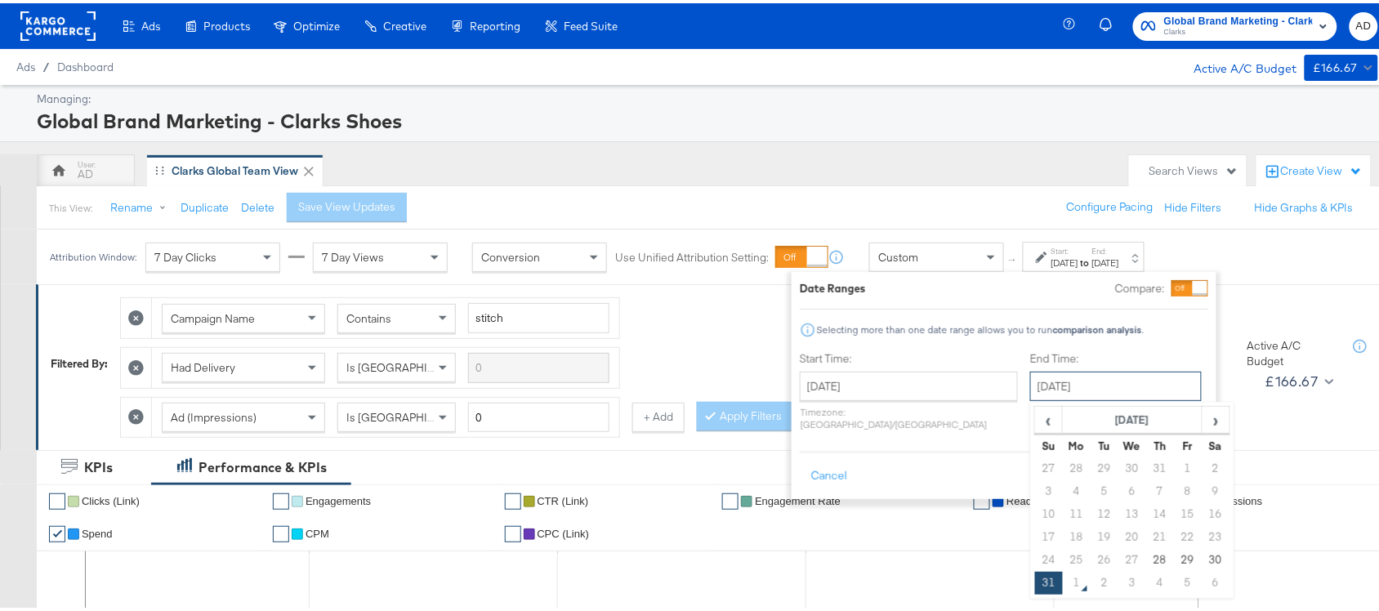
click at [1058, 389] on input "[DATE]" at bounding box center [1116, 382] width 172 height 29
click at [1146, 560] on td "28" at bounding box center [1160, 557] width 28 height 23
type input "August 28th 2025"
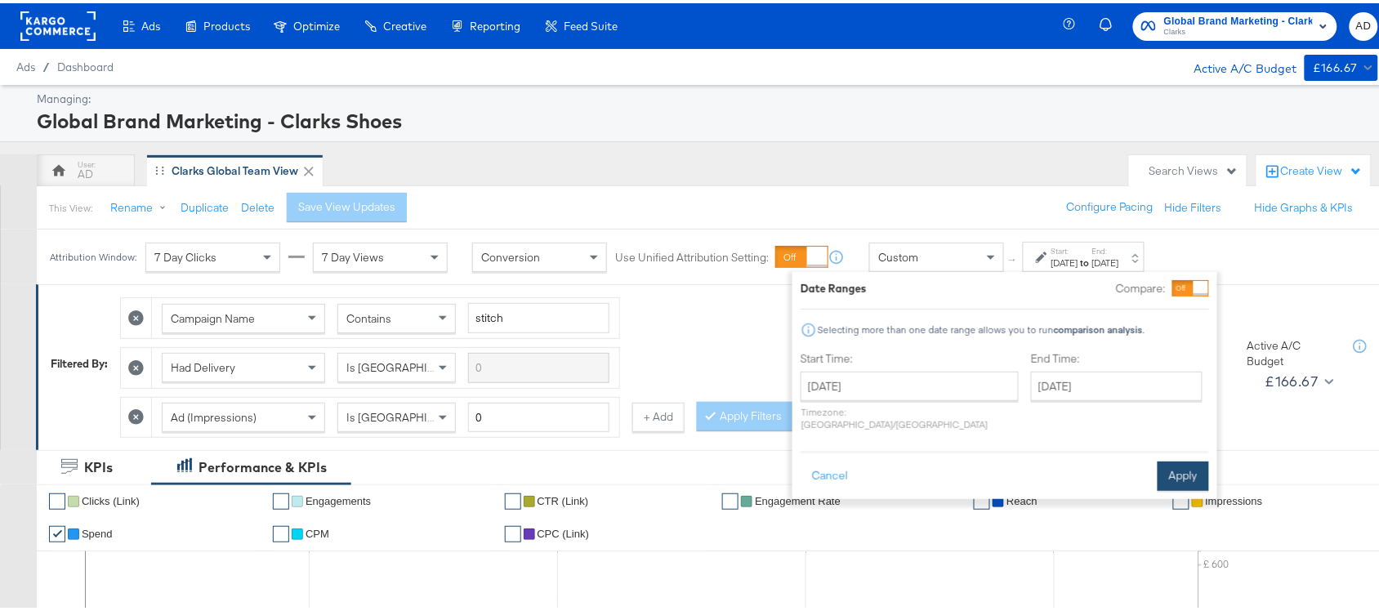
click at [1187, 458] on button "Apply" at bounding box center [1183, 472] width 51 height 29
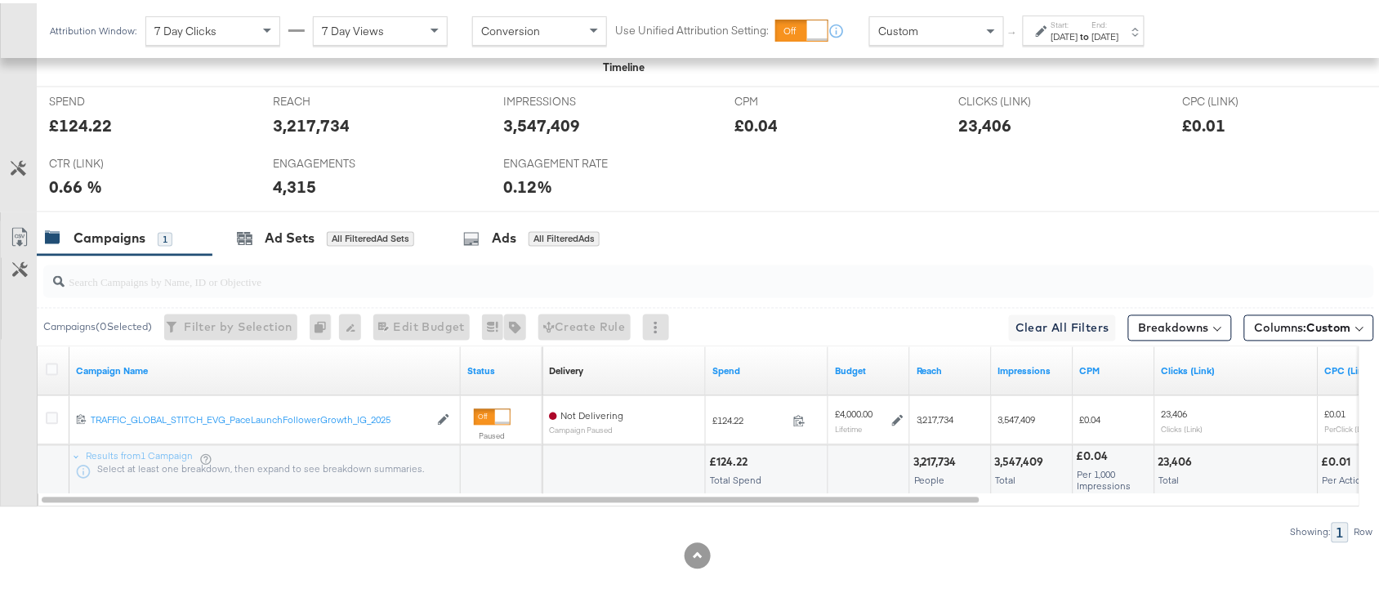
scroll to position [753, 0]
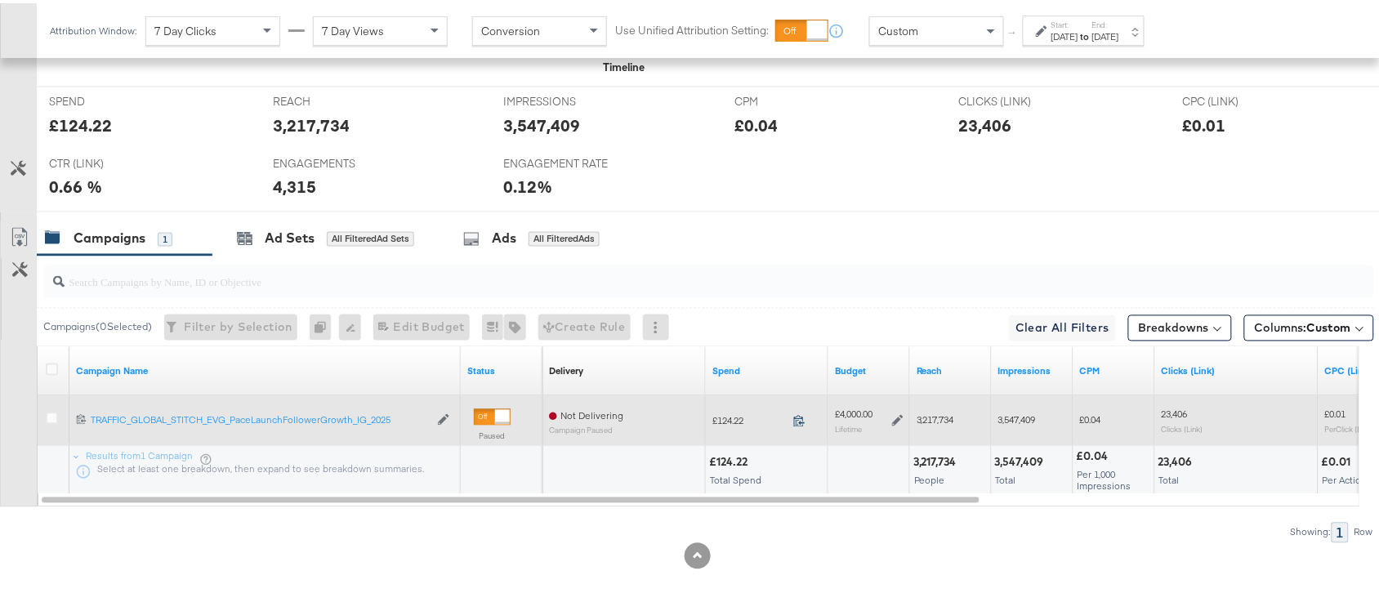
click at [799, 422] on icon at bounding box center [799, 418] width 12 height 12
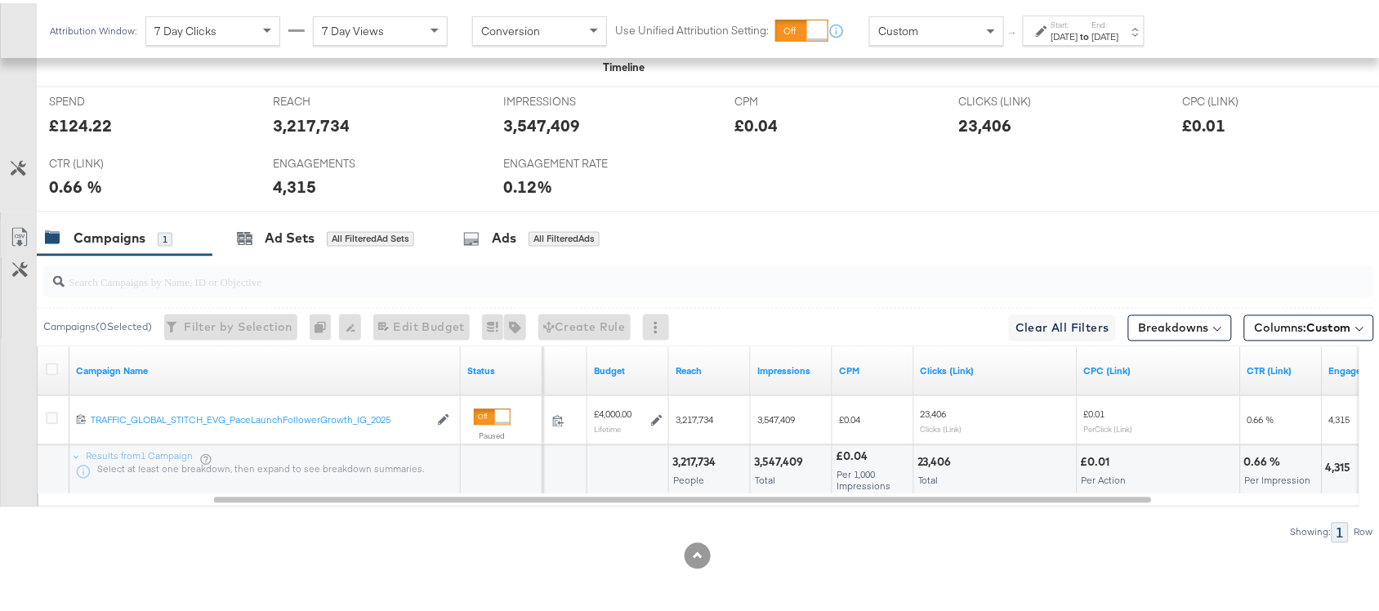
click at [682, 455] on div "3,217,734" at bounding box center [696, 460] width 48 height 16
copy div "3,217,734"
click at [682, 455] on div "3,217,734" at bounding box center [696, 460] width 48 height 16
click at [782, 460] on div "3,547,409" at bounding box center [781, 460] width 54 height 16
copy div "3,547,409"
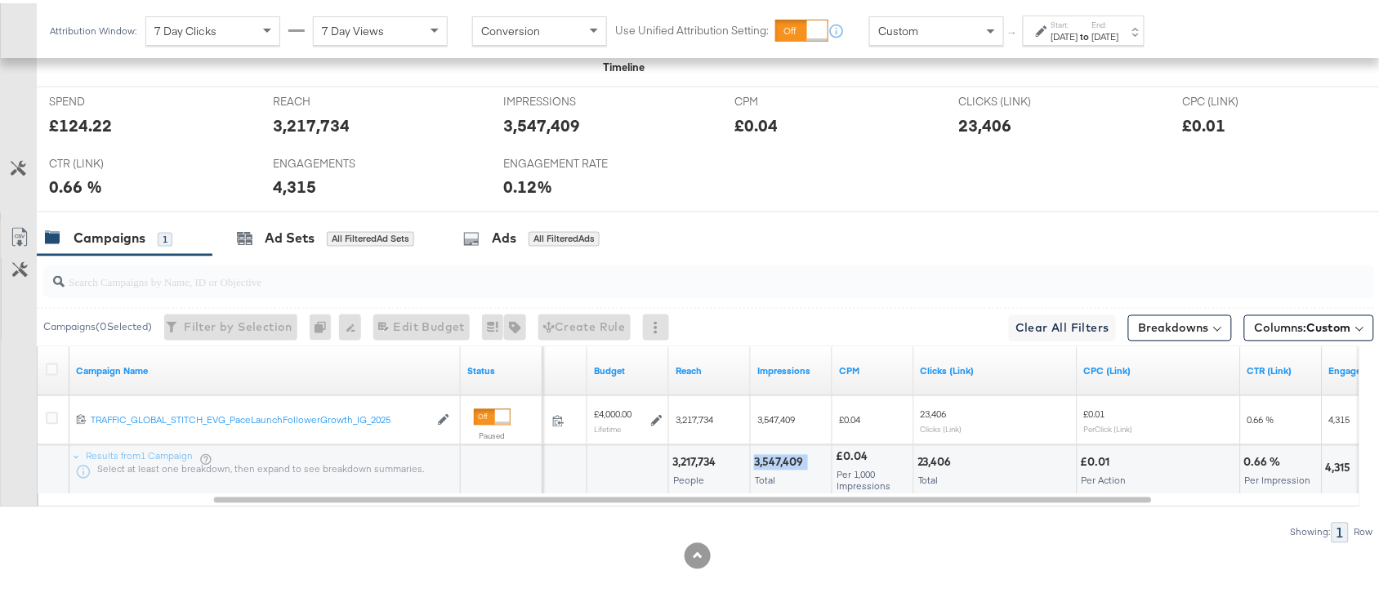
click at [782, 460] on div "3,547,409" at bounding box center [781, 460] width 54 height 16
click at [940, 458] on div "23,406" at bounding box center [937, 460] width 39 height 16
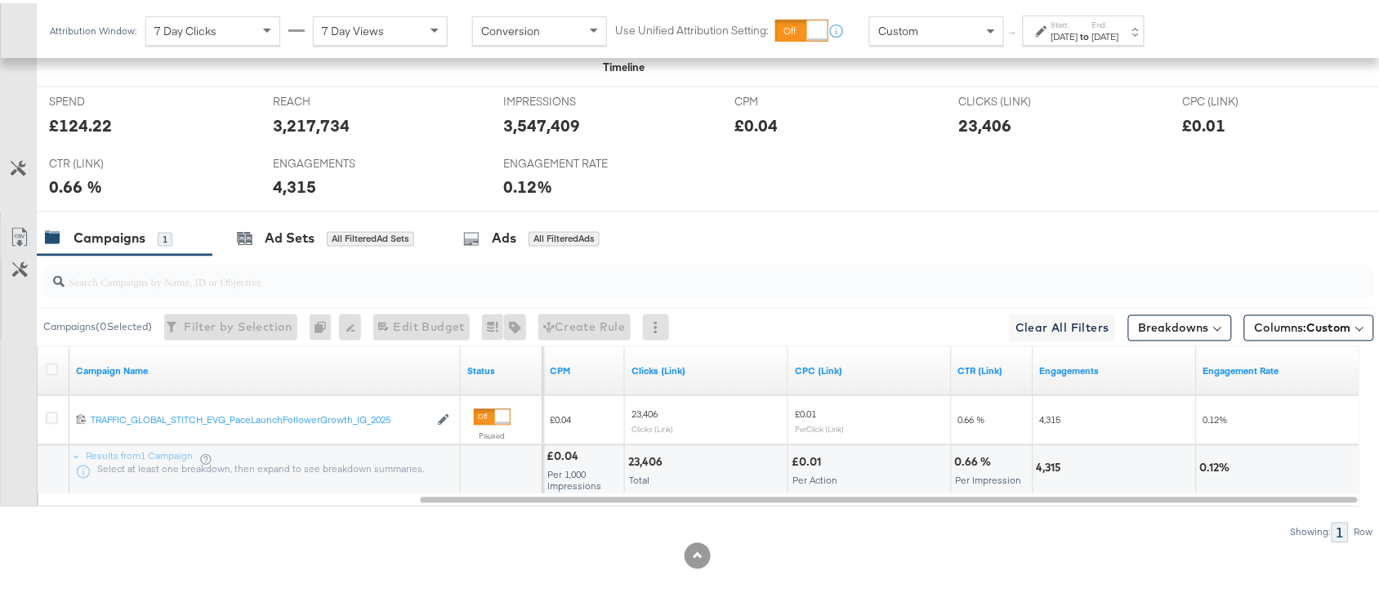
click at [1056, 471] on div "4,315" at bounding box center [1052, 466] width 30 height 16
copy div "4,315"
click at [1056, 471] on div "4,315" at bounding box center [1052, 466] width 30 height 16
click at [1092, 27] on strong "to" at bounding box center [1085, 33] width 14 height 12
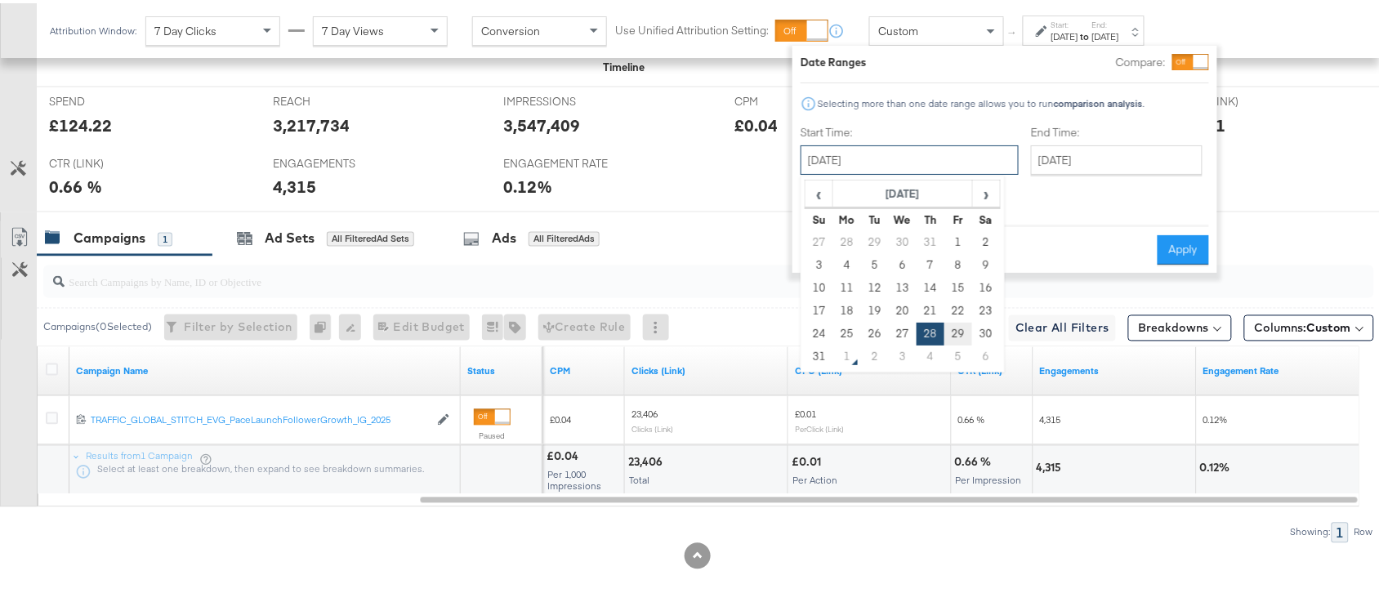
drag, startPoint x: 860, startPoint y: 159, endPoint x: 965, endPoint y: 337, distance: 207.0
click at [965, 172] on div "August 28th 2025 ‹ August 2025 › Su Mo Tu We Th Fr Sa 27 28 29 30 31 1 2 3 4 5 …" at bounding box center [910, 156] width 218 height 29
click at [965, 337] on td "29" at bounding box center [959, 330] width 28 height 23
type input "August 29th 2025"
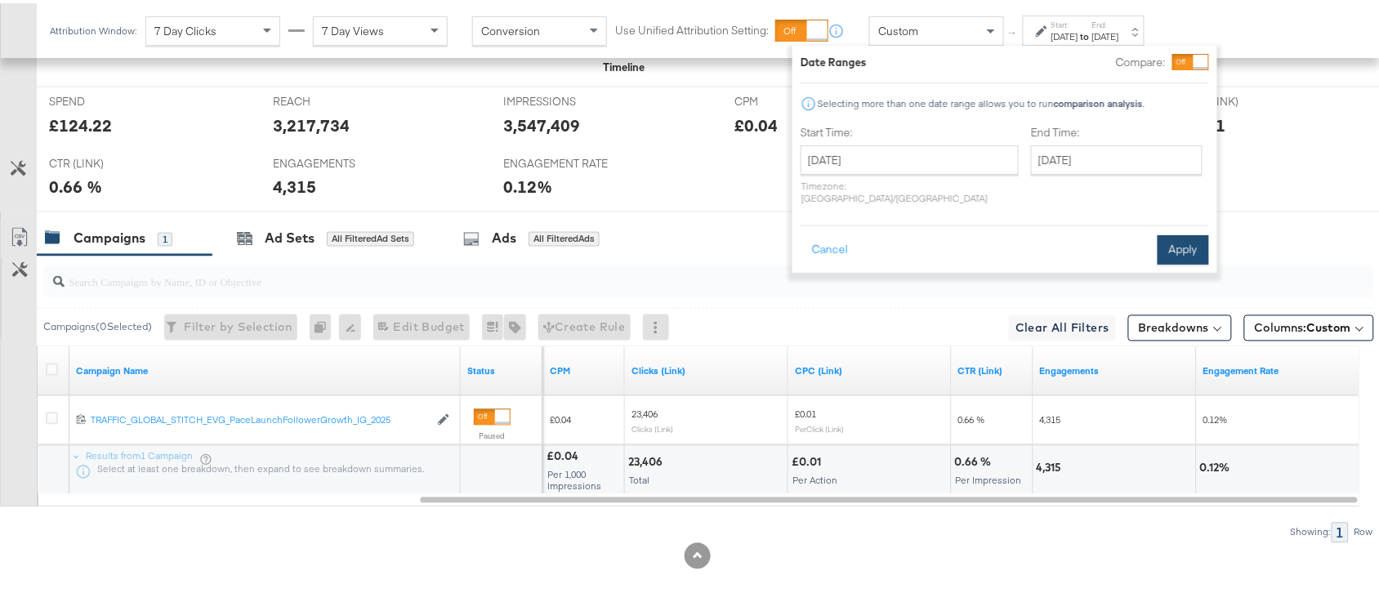
click at [1167, 234] on button "Apply" at bounding box center [1183, 246] width 51 height 29
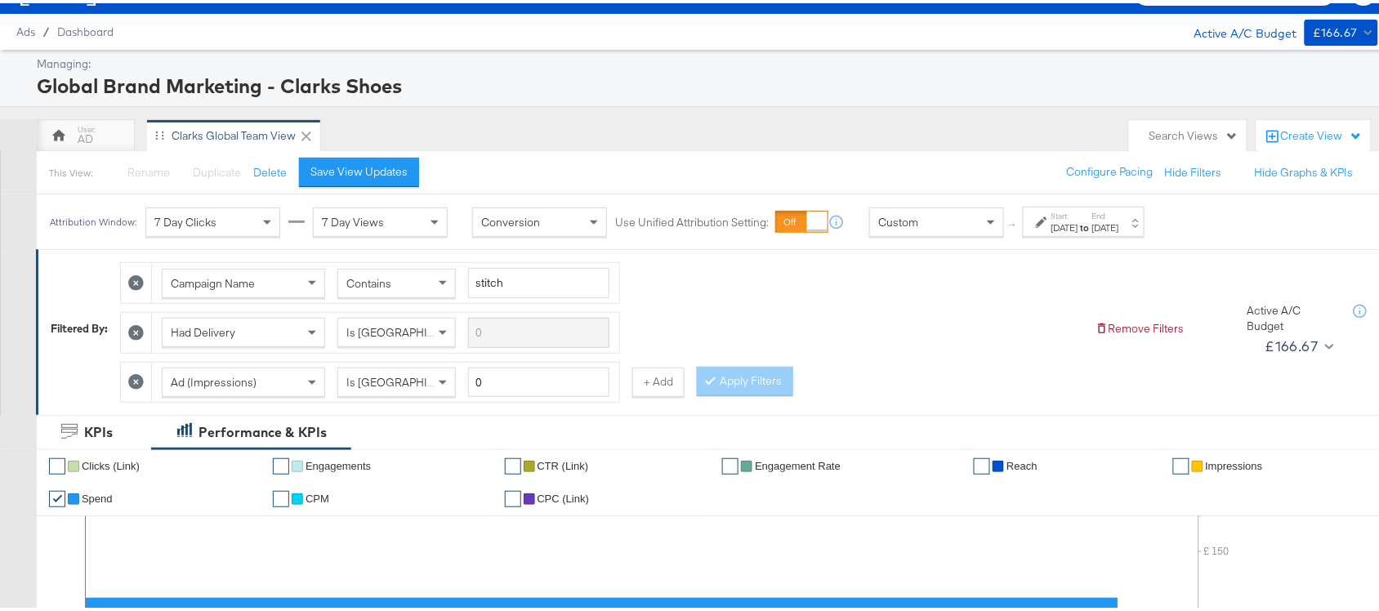
scroll to position [0, 0]
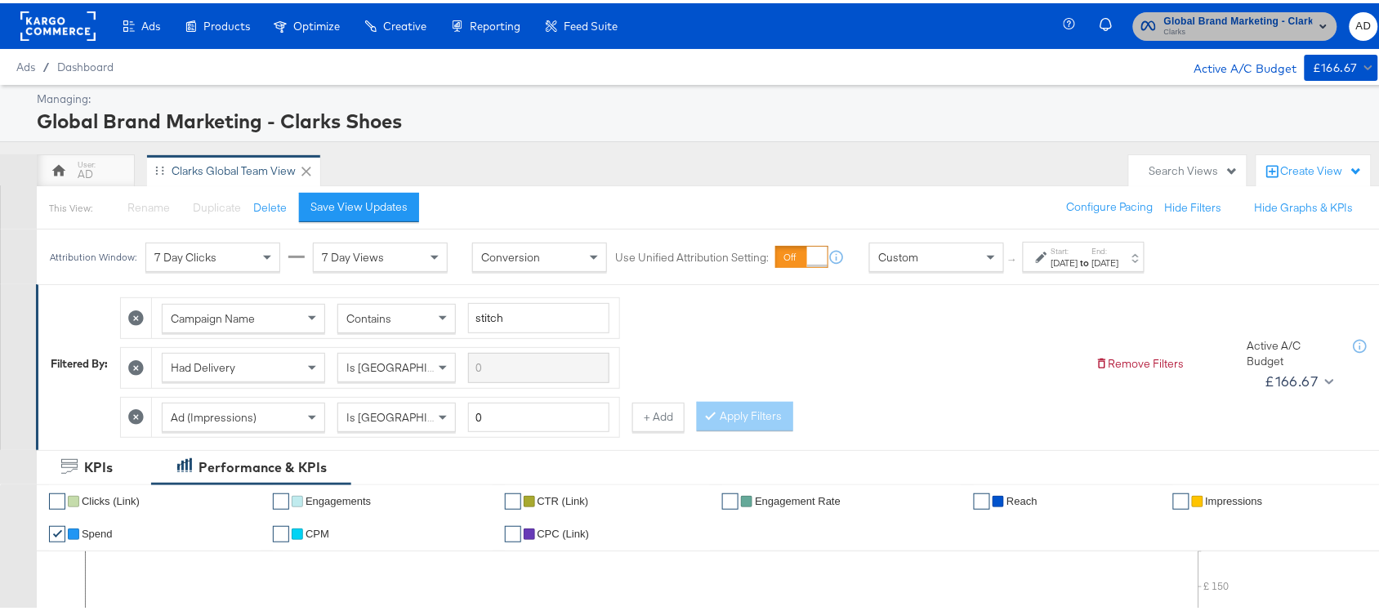
click at [1226, 16] on span "Global Brand Marketing - Clarks Shoes" at bounding box center [1238, 18] width 149 height 17
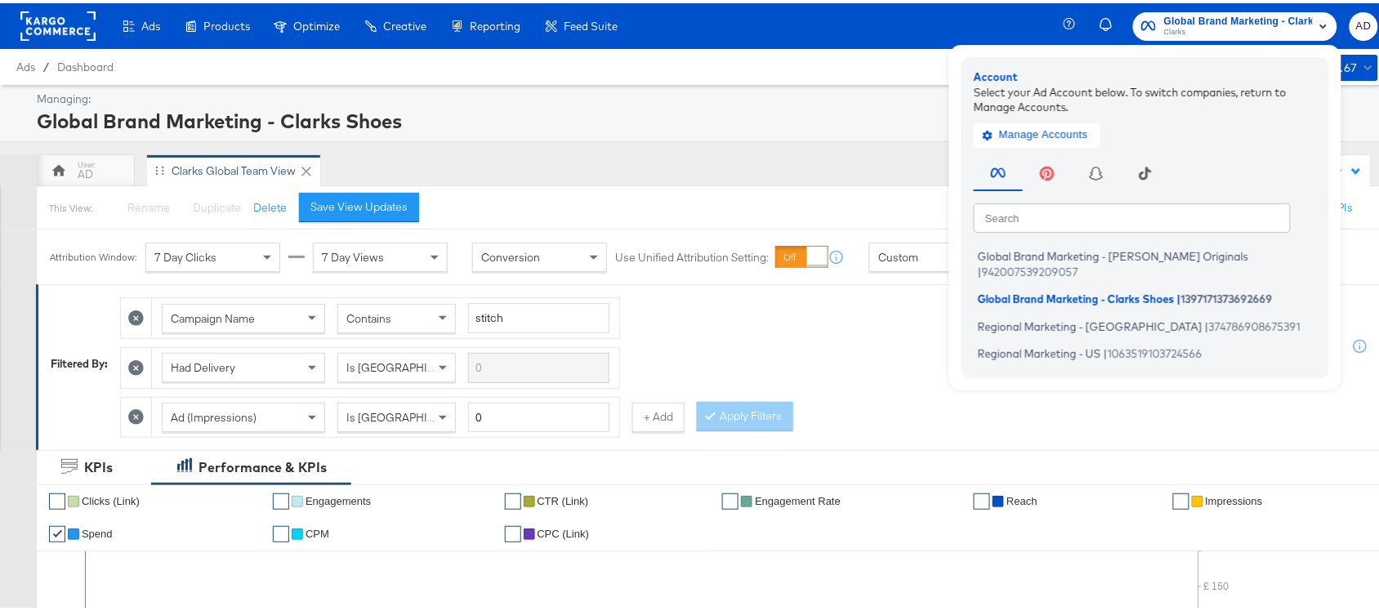
click at [766, 174] on div "AD Clarks Global Team View" at bounding box center [579, 167] width 1084 height 33
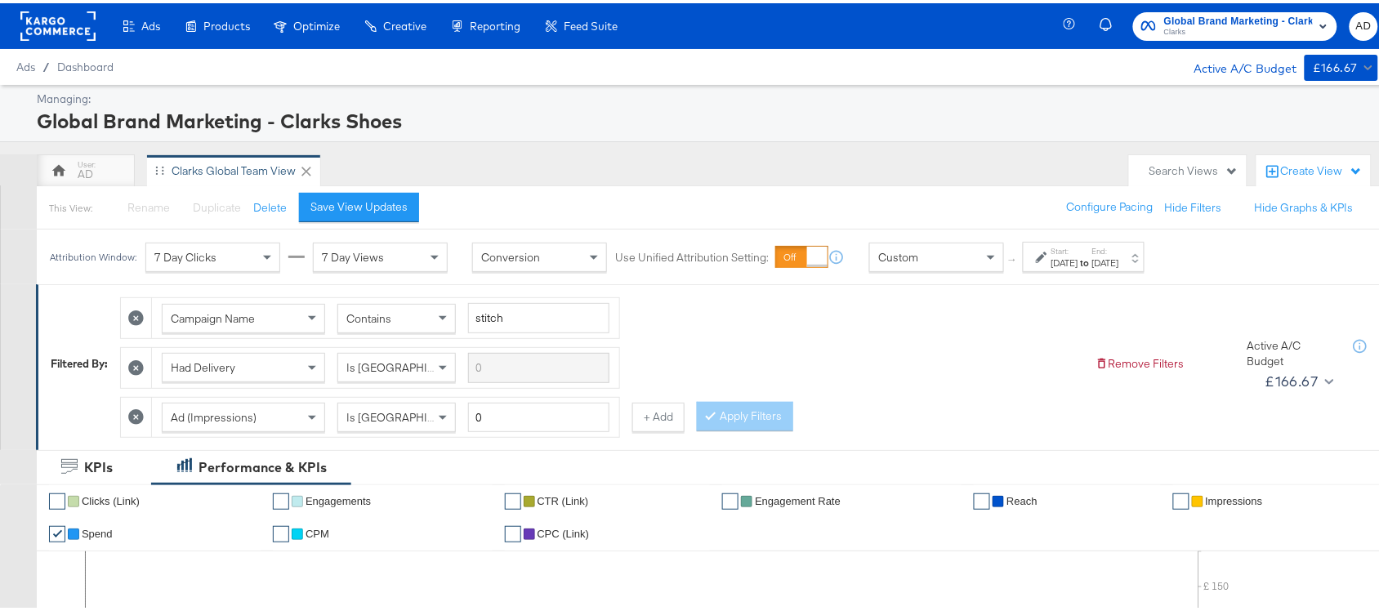
scroll to position [753, 0]
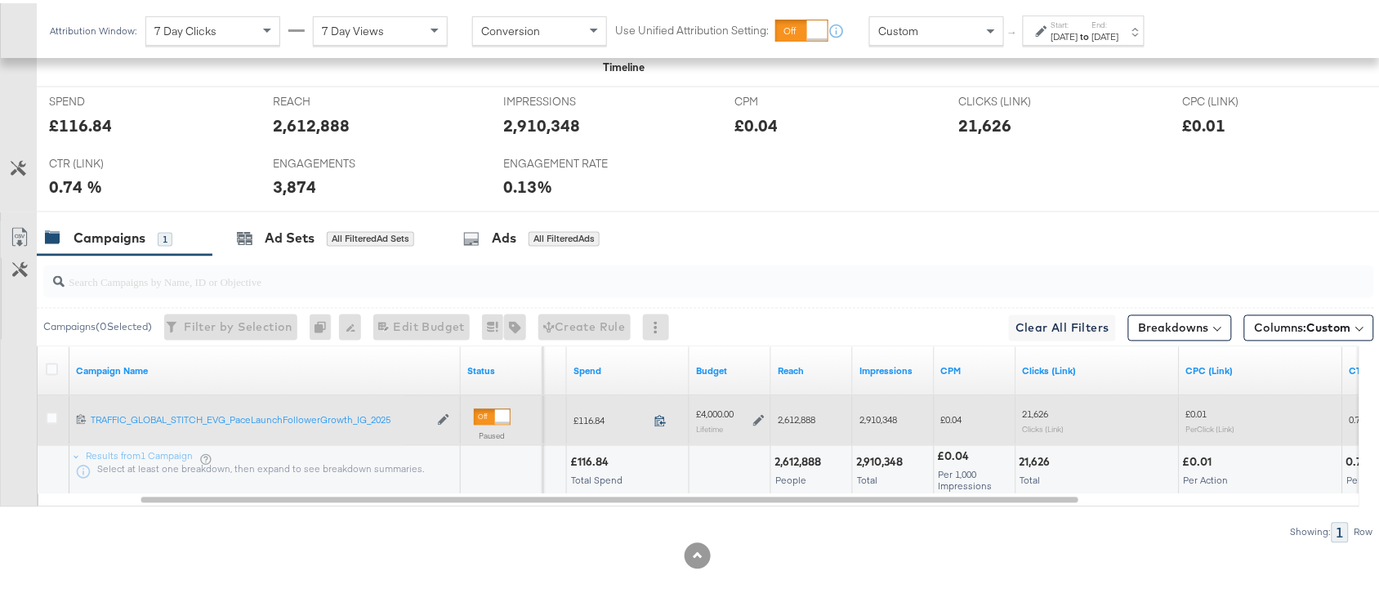
click at [655, 419] on icon at bounding box center [660, 418] width 12 height 12
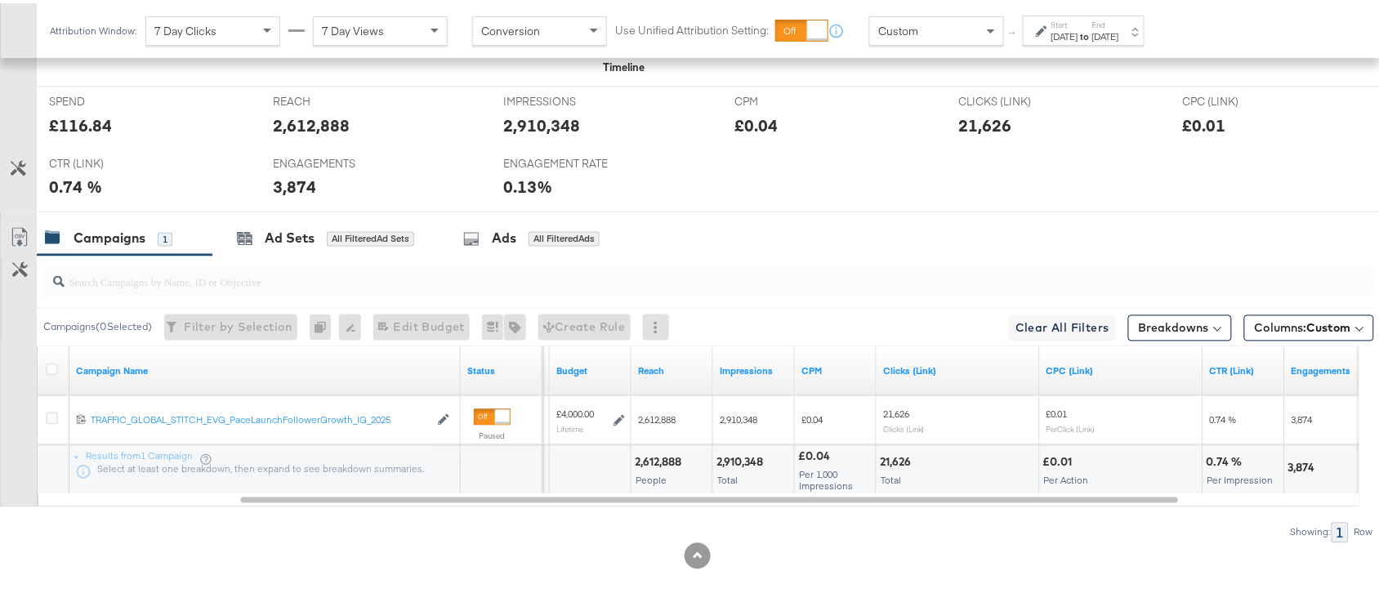
click at [641, 463] on div "2,612,888" at bounding box center [660, 460] width 51 height 16
copy div "2,612,888"
click at [641, 463] on div "2,612,888" at bounding box center [660, 460] width 51 height 16
click at [748, 454] on div "2,910,348" at bounding box center [742, 460] width 51 height 16
copy div "2,910,348"
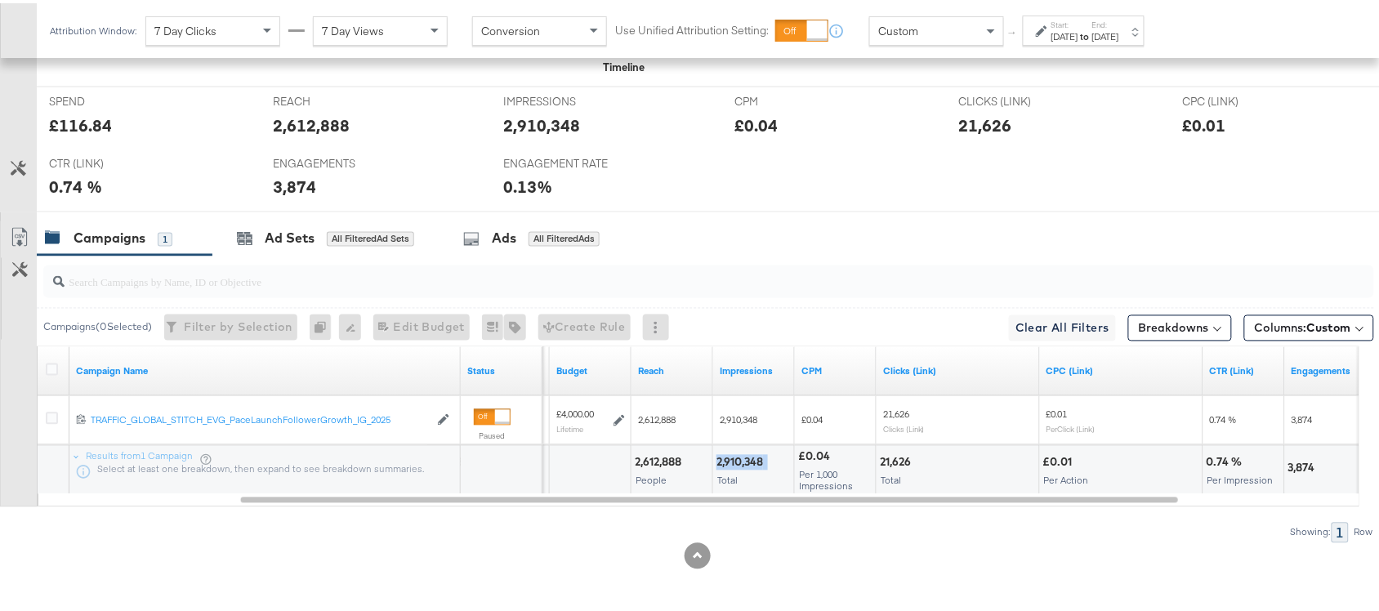
click at [748, 454] on div "2,910,348" at bounding box center [742, 460] width 51 height 16
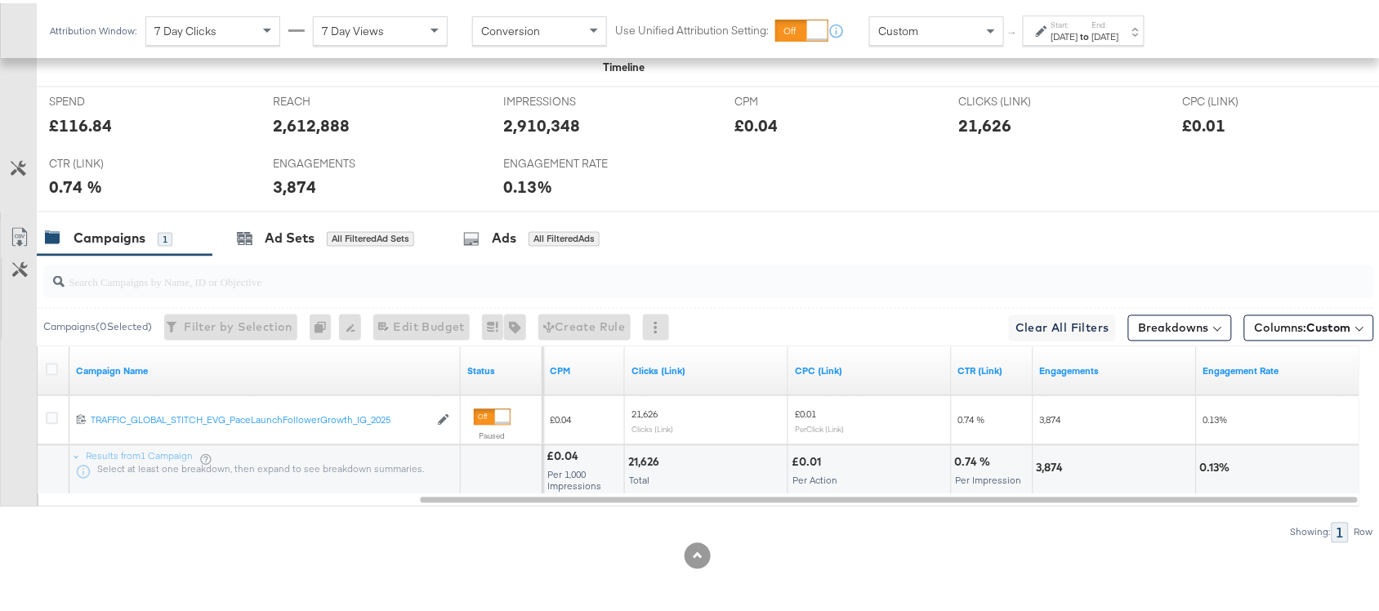
click at [639, 462] on div "21,626" at bounding box center [646, 460] width 36 height 16
copy div "21,626"
click at [639, 462] on div "21,626" at bounding box center [646, 460] width 36 height 16
click at [1051, 466] on div "3,874" at bounding box center [1053, 466] width 32 height 16
copy div "3,874"
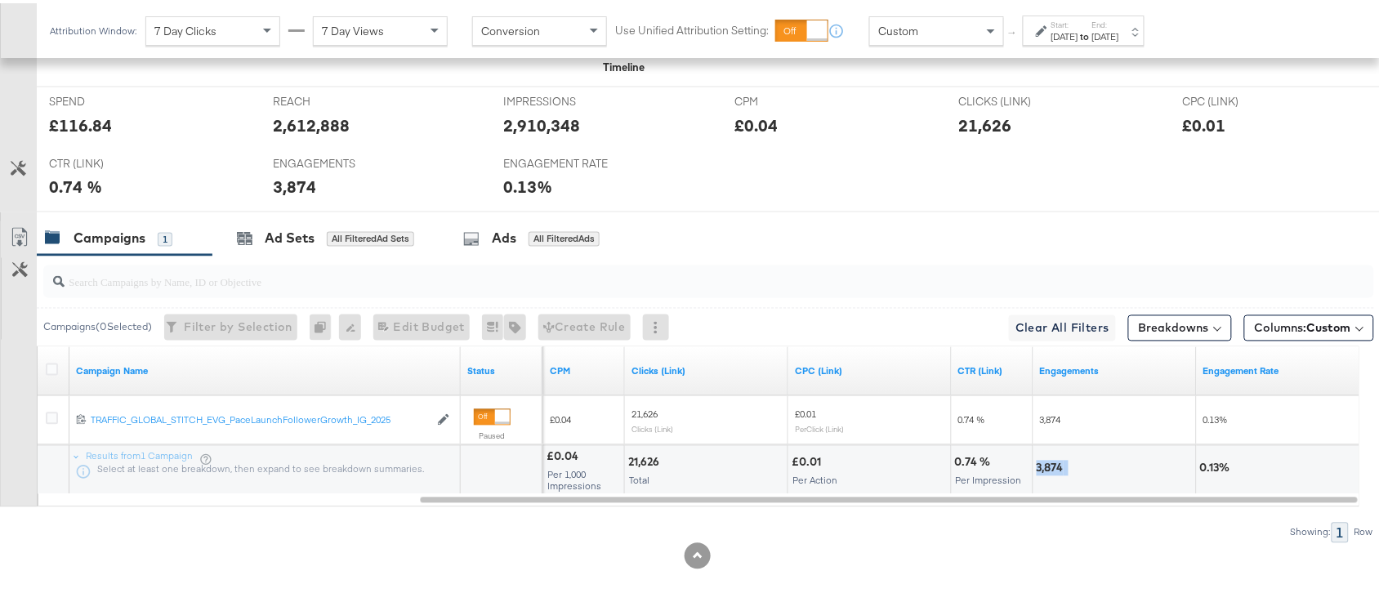
click at [1051, 466] on div "3,874" at bounding box center [1053, 466] width 32 height 16
click at [1112, 11] on div "Attribution Window: 7 Day Clicks 7 Day Views Conversion Use Unified Attribution…" at bounding box center [601, 27] width 1128 height 55
click at [1078, 39] on div "Aug 29th 2025" at bounding box center [1065, 33] width 27 height 13
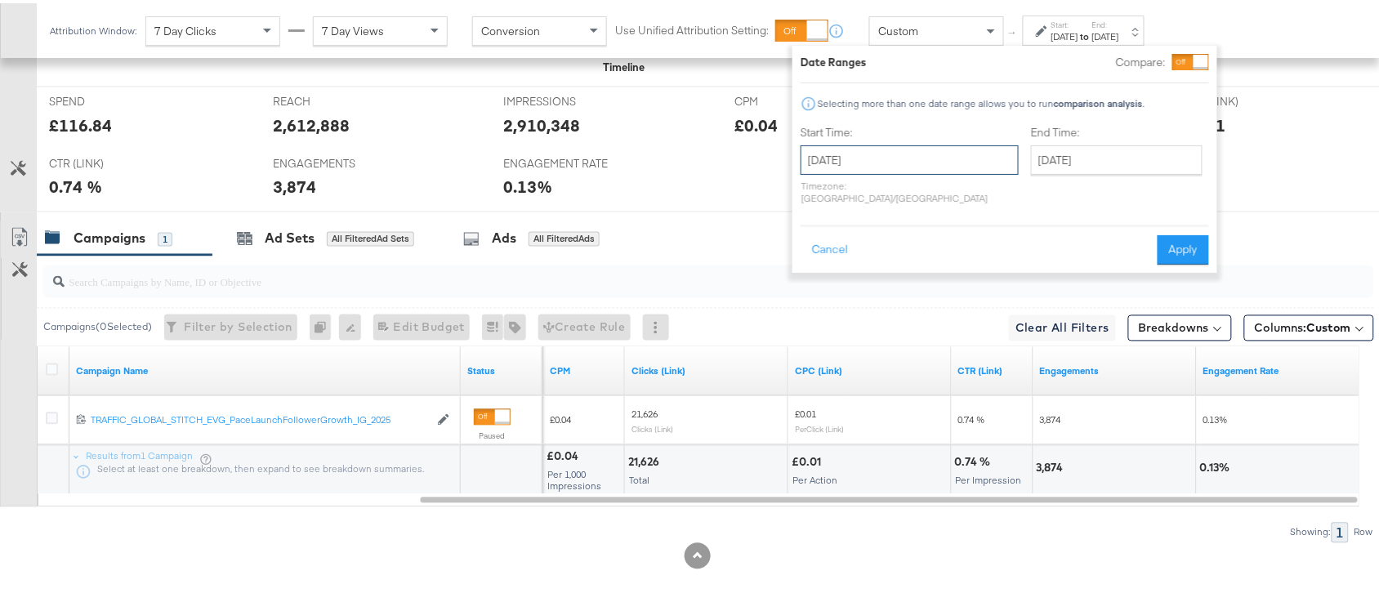
click at [864, 170] on input "August 29th 2025" at bounding box center [910, 156] width 218 height 29
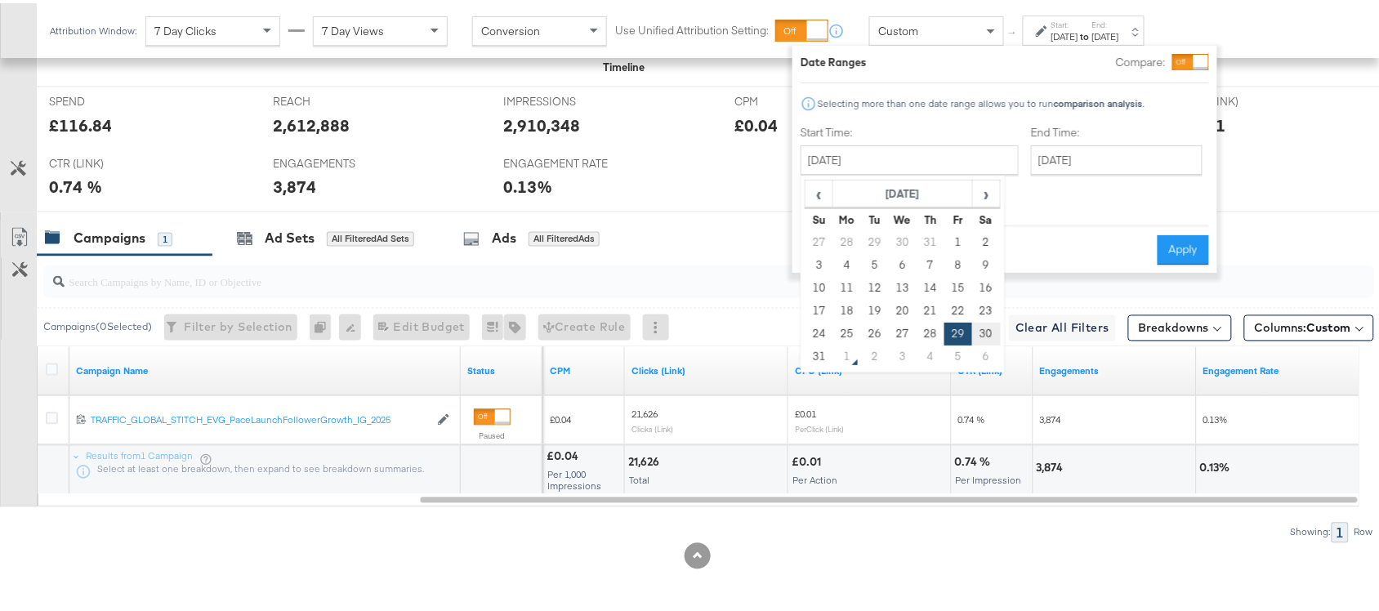
click at [980, 327] on td "30" at bounding box center [986, 330] width 28 height 23
type input "[DATE]"
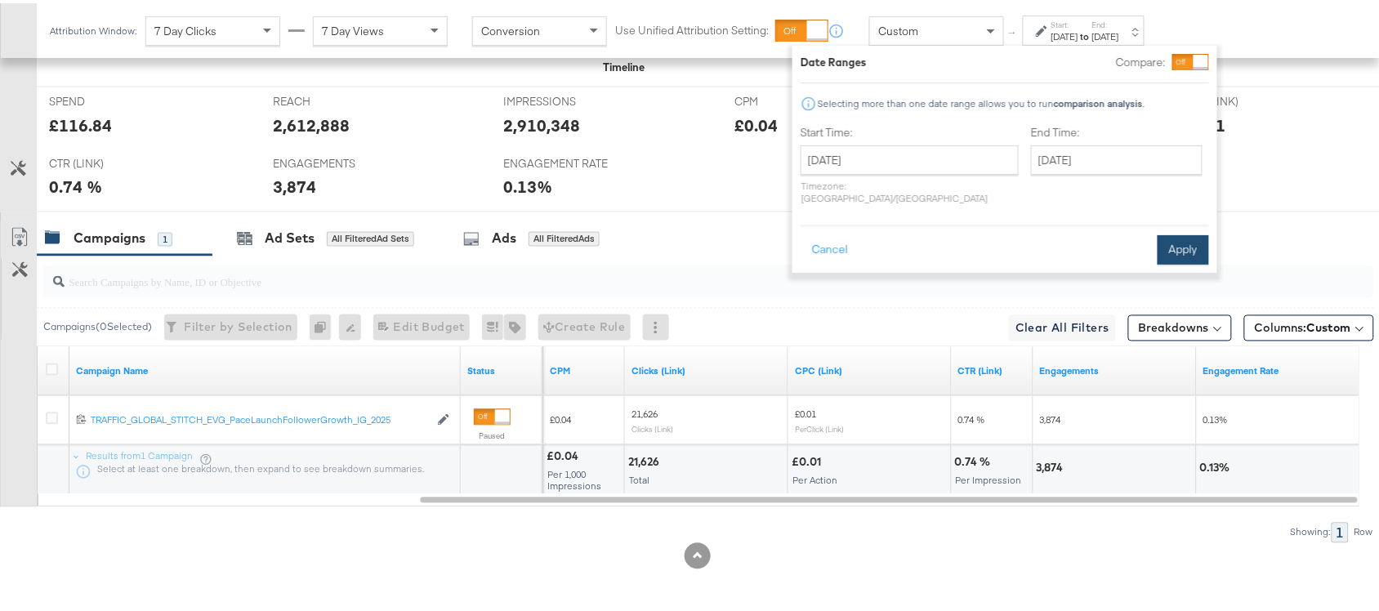
click at [1193, 232] on button "Apply" at bounding box center [1183, 246] width 51 height 29
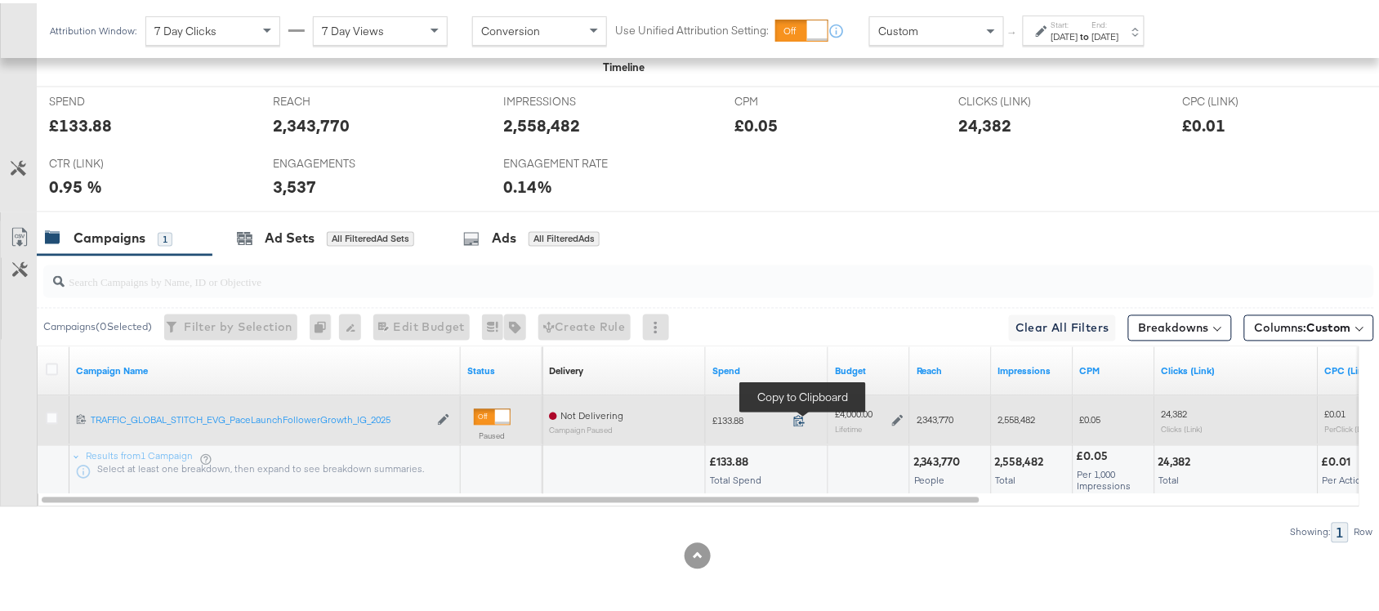
click at [797, 415] on icon at bounding box center [799, 418] width 11 height 11
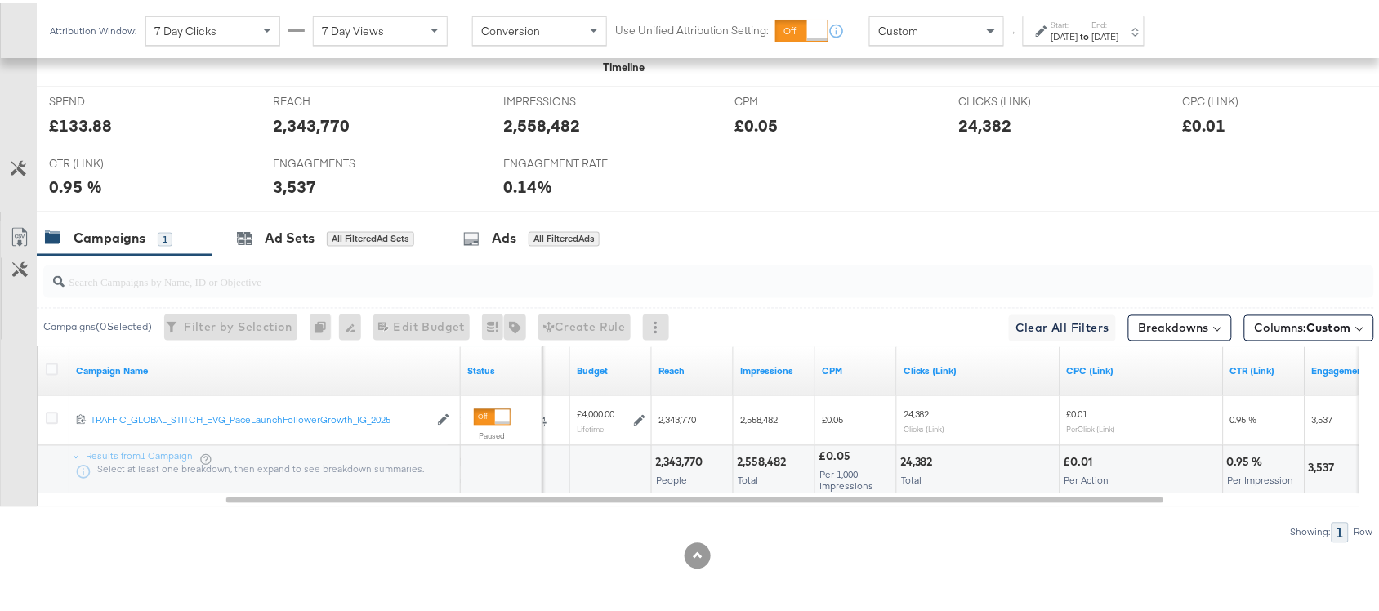
click at [663, 456] on div "2,343,770" at bounding box center [681, 460] width 52 height 16
copy div "2,343,770"
click at [663, 456] on div "2,343,770" at bounding box center [681, 460] width 52 height 16
click at [756, 459] on div "2,558,482" at bounding box center [764, 460] width 54 height 16
copy div "2,558,482"
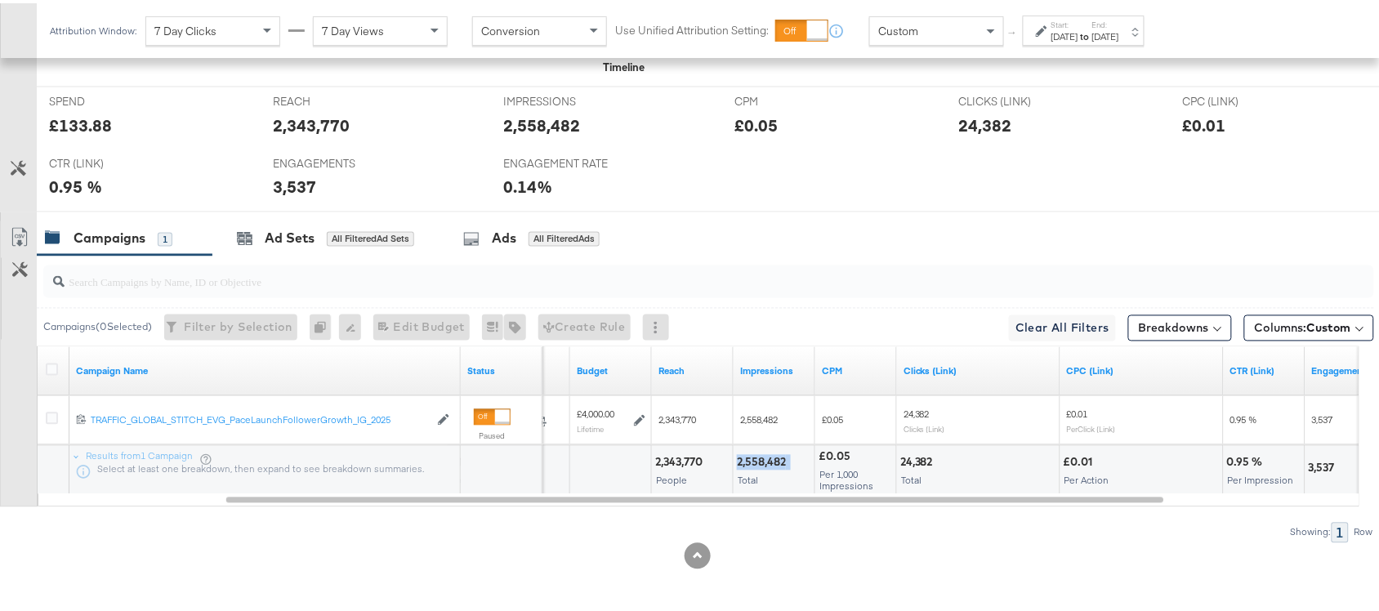
click at [756, 459] on div "2,558,482" at bounding box center [764, 460] width 54 height 16
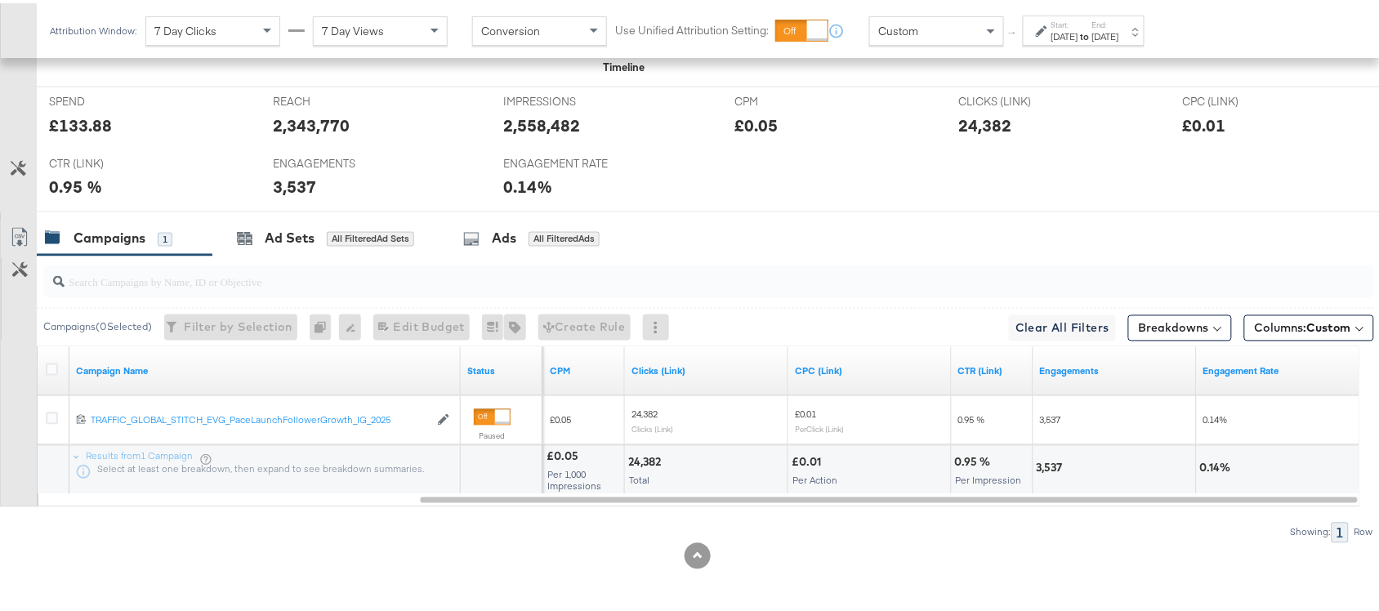
click at [650, 456] on div "24,382" at bounding box center [647, 460] width 38 height 16
click at [1054, 470] on div "3,537" at bounding box center [1052, 466] width 31 height 16
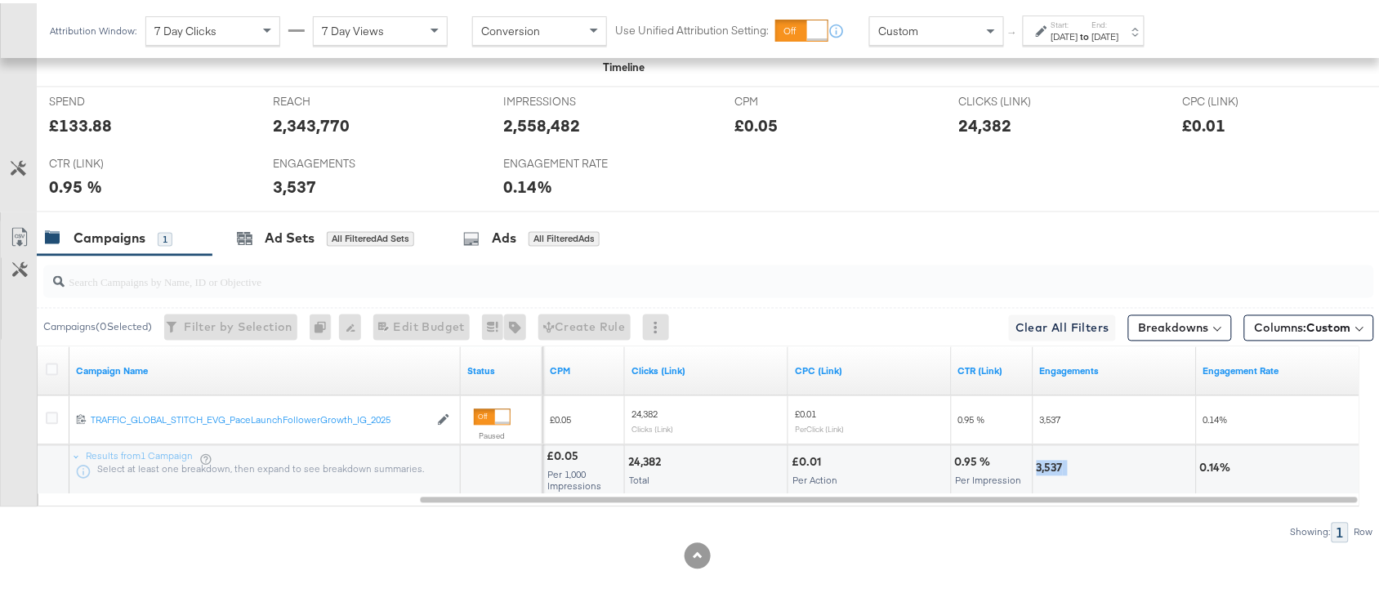
copy div "3,537"
click at [1054, 470] on div "3,537" at bounding box center [1052, 466] width 31 height 16
click at [1078, 16] on label "Start:" at bounding box center [1065, 21] width 27 height 11
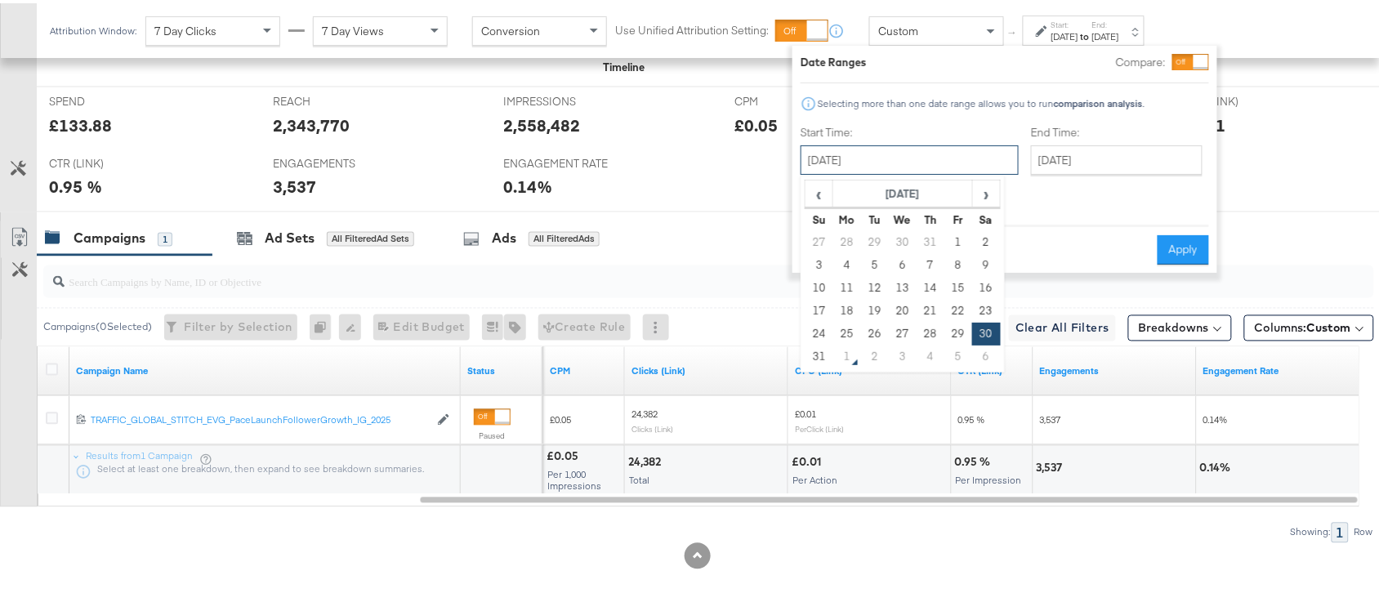
click at [884, 163] on input "[DATE]" at bounding box center [910, 156] width 218 height 29
click at [819, 357] on td "31" at bounding box center [820, 353] width 28 height 23
type input "[DATE]"
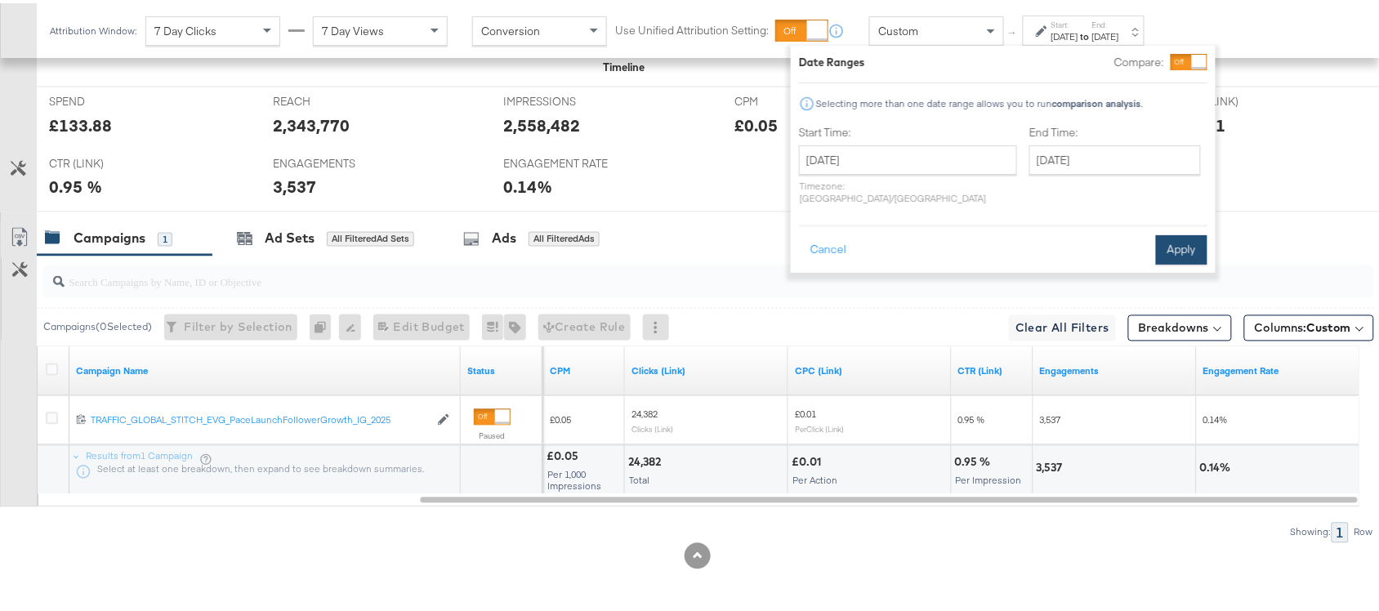
click at [1178, 232] on button "Apply" at bounding box center [1181, 246] width 51 height 29
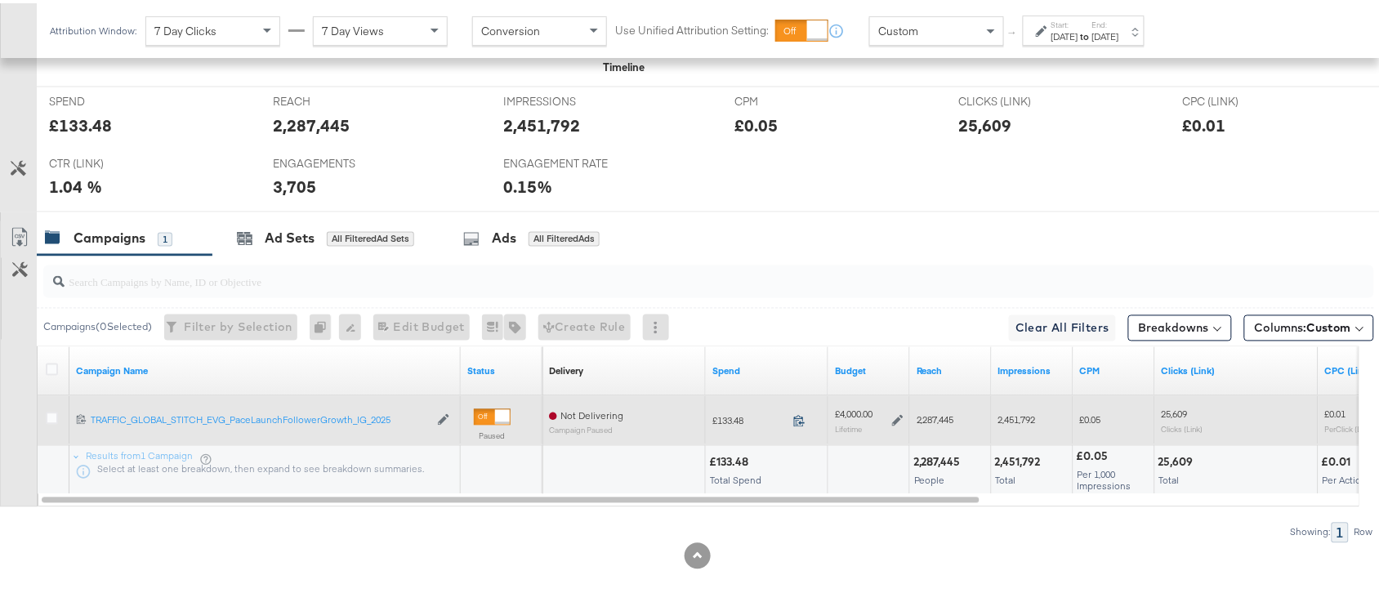
click at [801, 419] on icon at bounding box center [799, 418] width 12 height 12
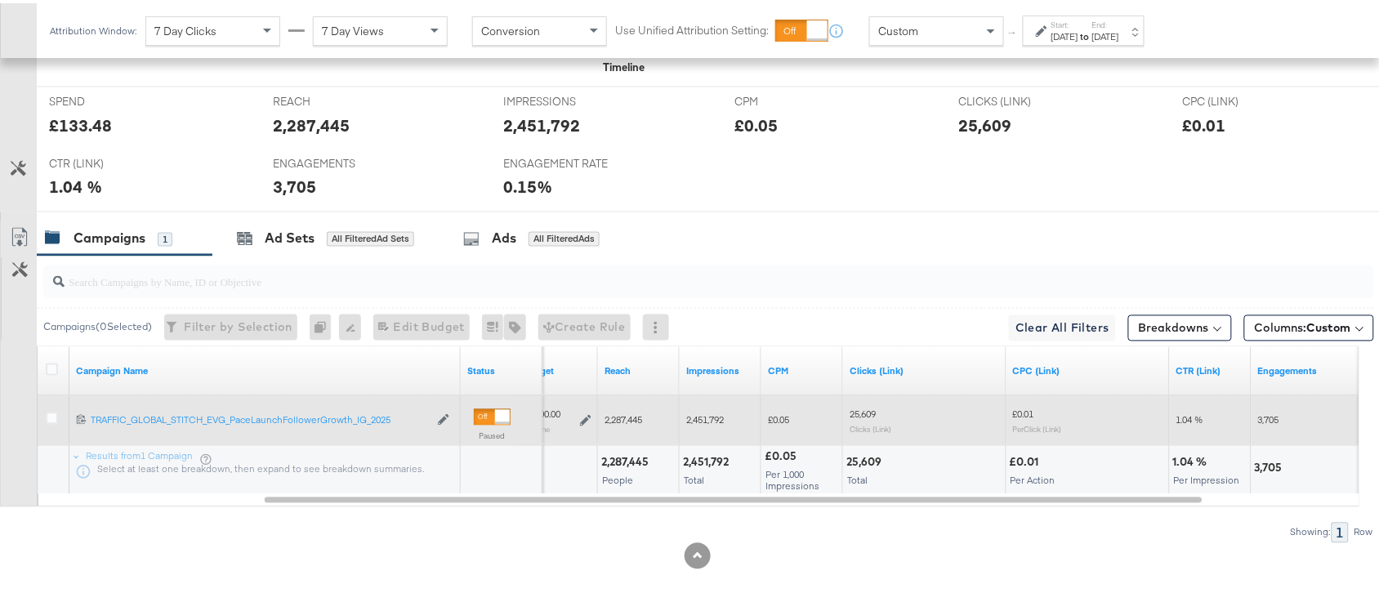
click at [615, 462] on div "2,287,445" at bounding box center [627, 460] width 52 height 16
click at [708, 462] on div "2,451,792" at bounding box center [708, 460] width 51 height 16
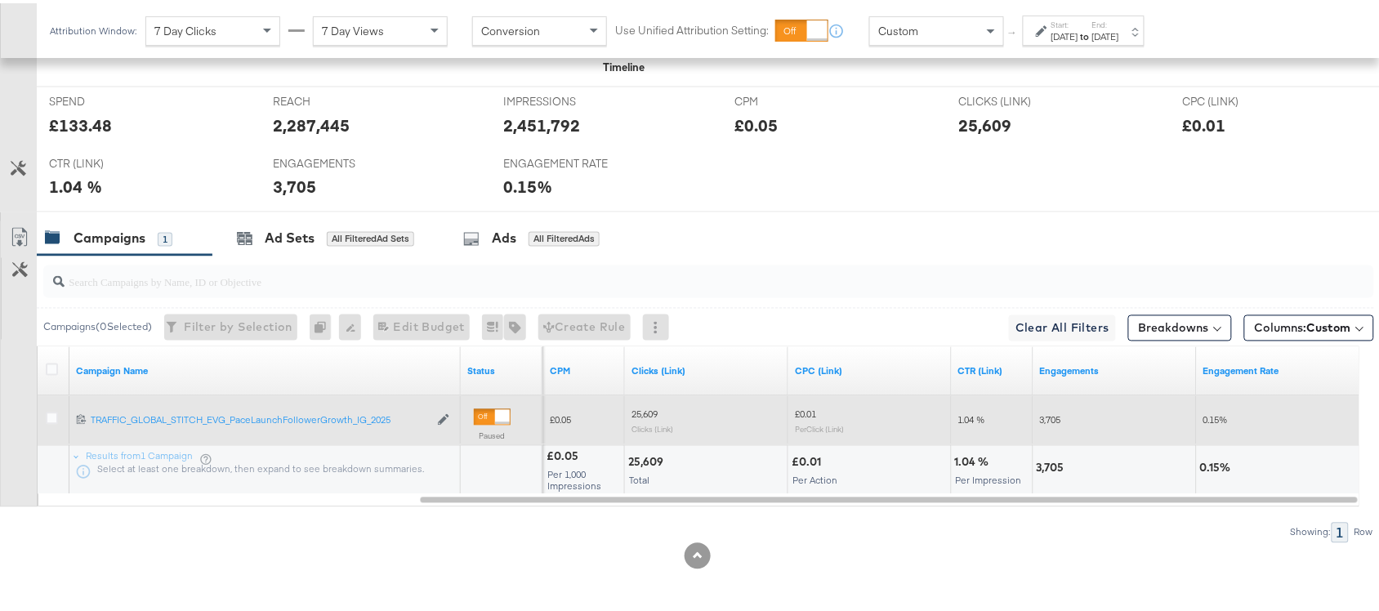
click at [654, 460] on div "25,609" at bounding box center [648, 460] width 40 height 16
click at [1050, 466] on div "3,705" at bounding box center [1053, 466] width 33 height 16
click at [1078, 33] on div "[DATE]" at bounding box center [1065, 33] width 27 height 13
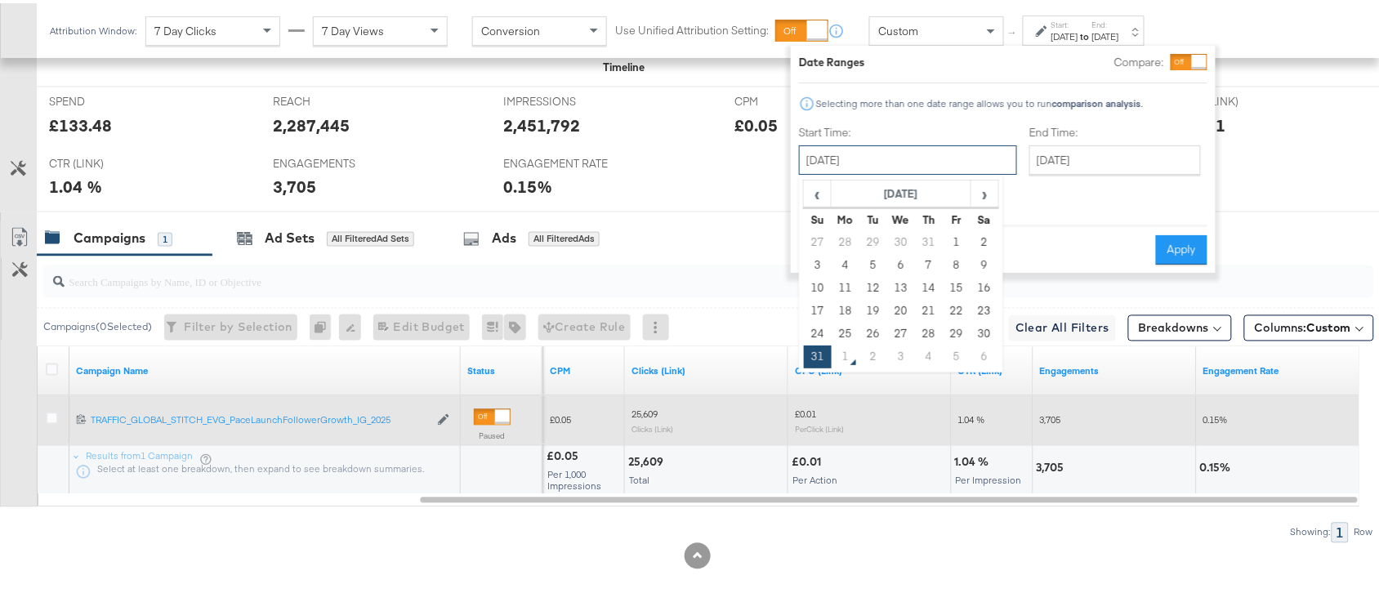
click at [922, 160] on input "[DATE]" at bounding box center [908, 156] width 218 height 29
click at [948, 329] on td "29" at bounding box center [957, 330] width 28 height 23
type input "August 29th 2025"
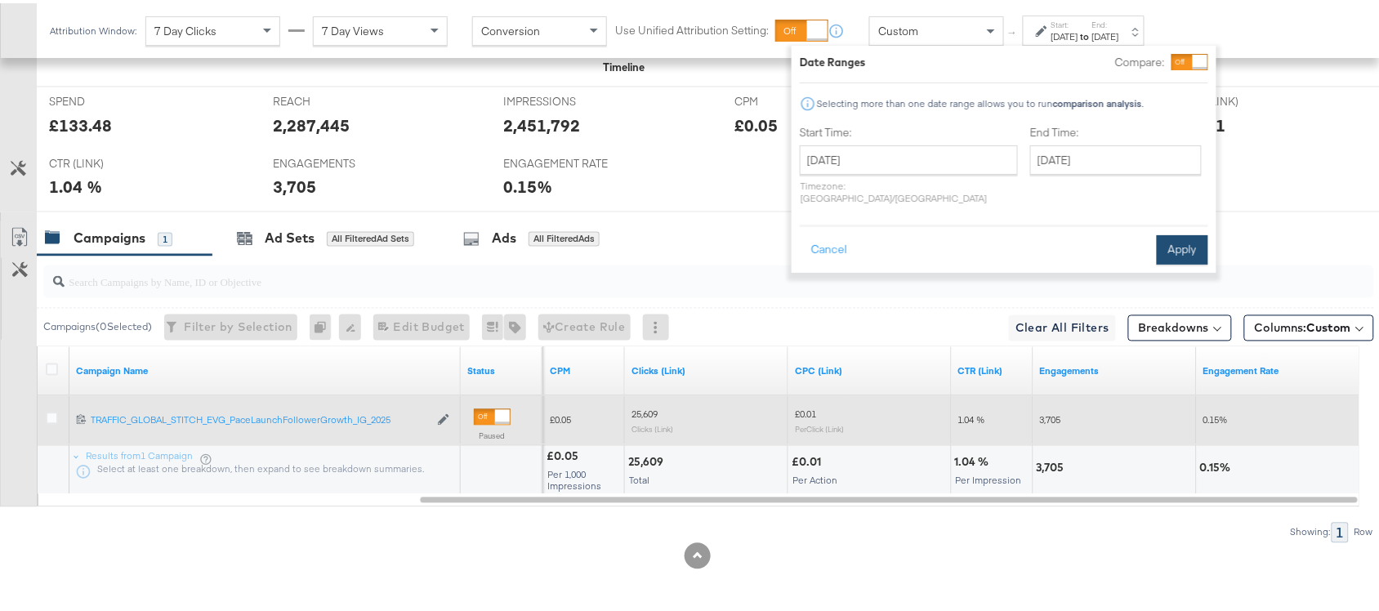
click at [1177, 232] on button "Apply" at bounding box center [1182, 246] width 51 height 29
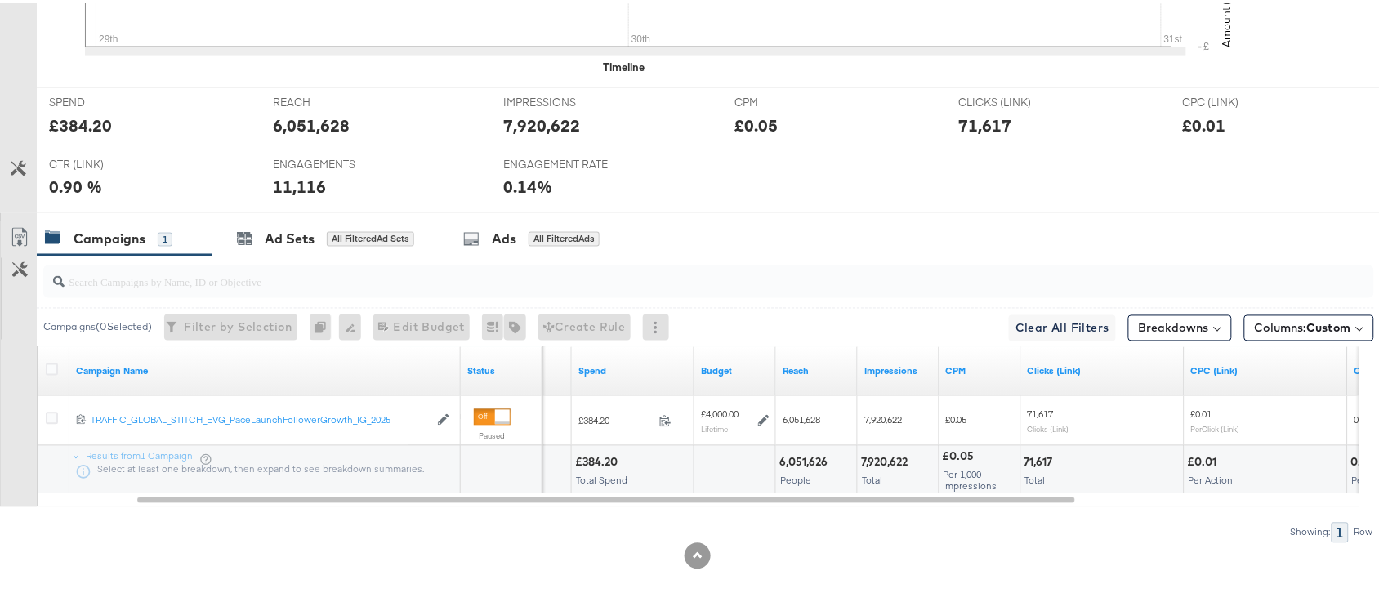
scroll to position [0, 0]
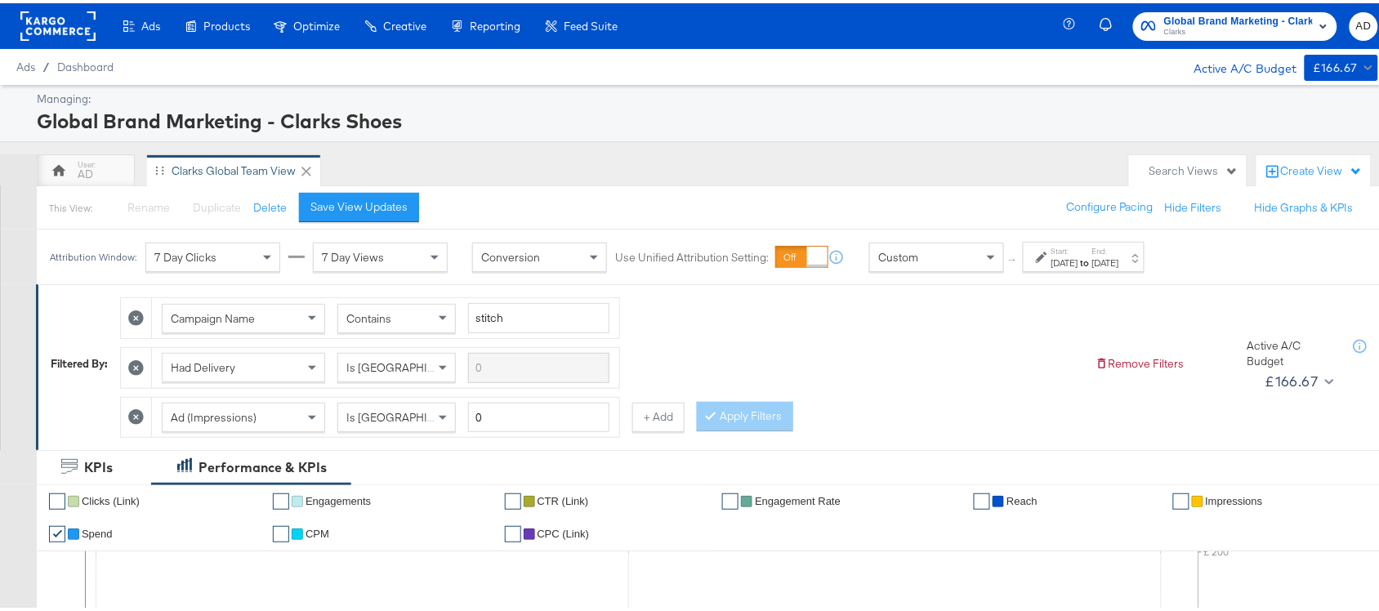
click at [39, 21] on rect at bounding box center [57, 22] width 75 height 29
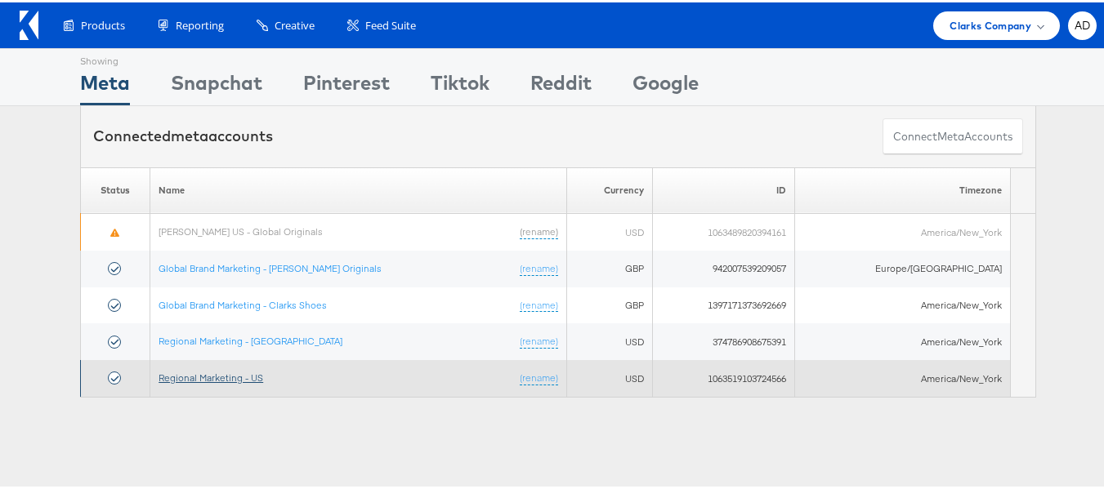
click at [207, 369] on link "Regional Marketing - US" at bounding box center [211, 375] width 105 height 12
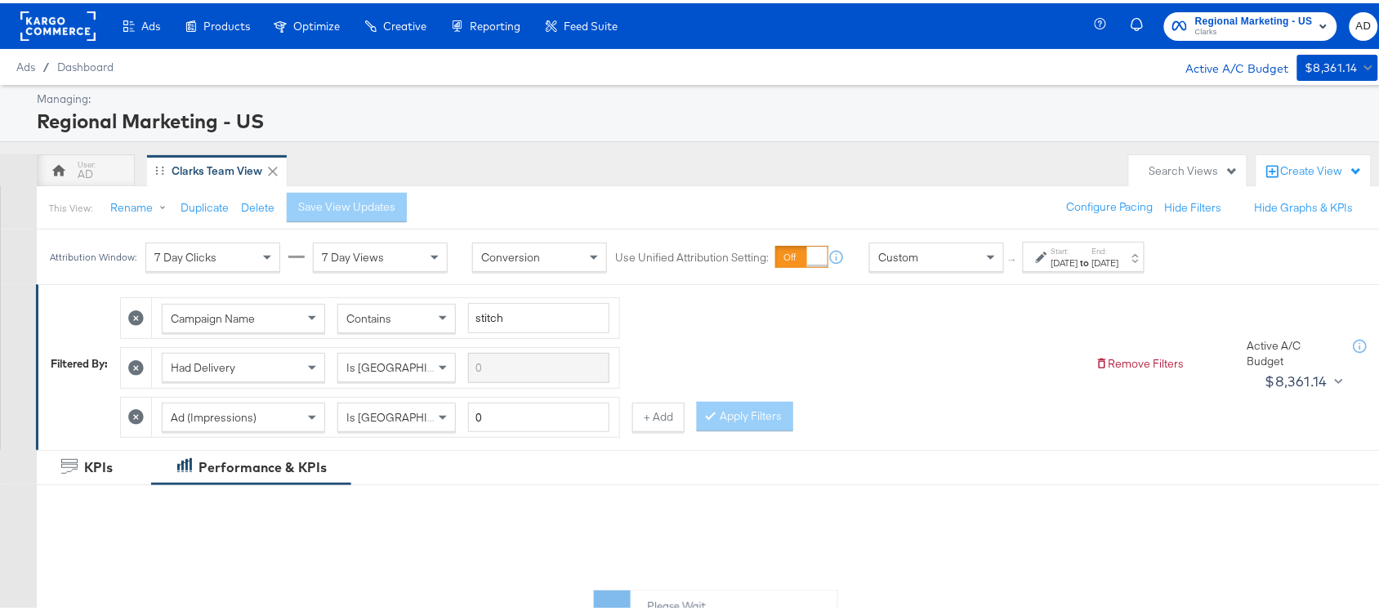
click at [1078, 252] on label "Start:" at bounding box center [1065, 248] width 27 height 11
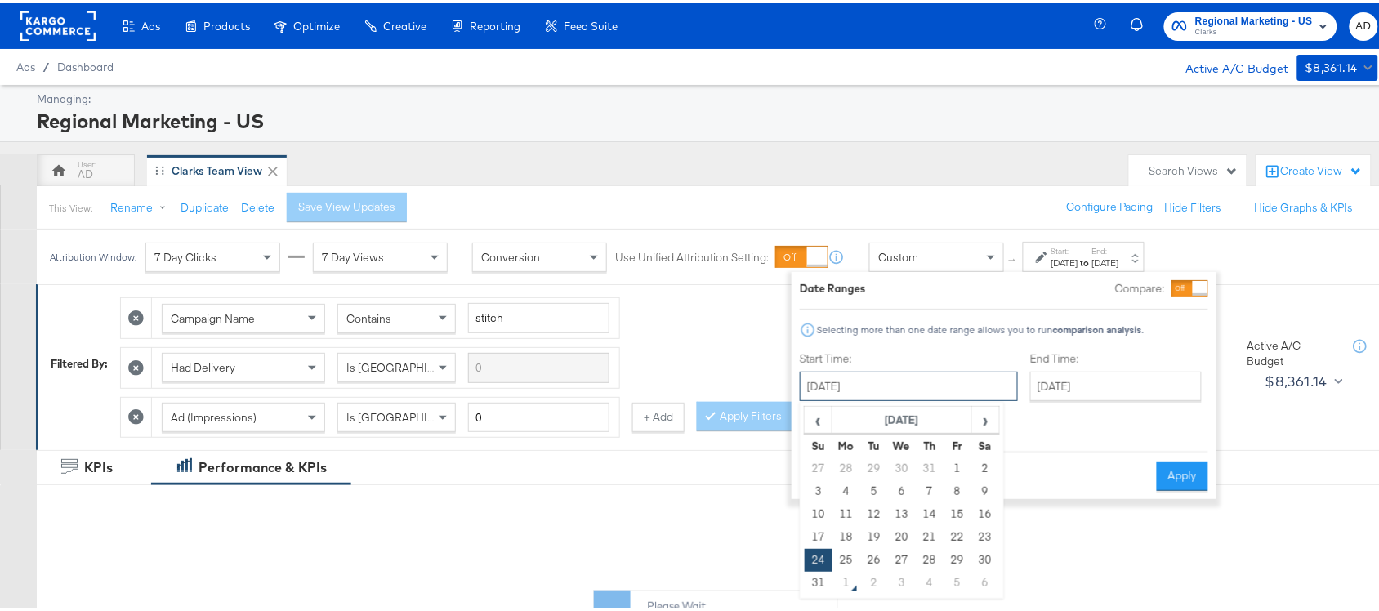
click at [913, 381] on input "[DATE]" at bounding box center [909, 382] width 218 height 29
click at [1089, 373] on input "[DATE]" at bounding box center [1116, 382] width 172 height 29
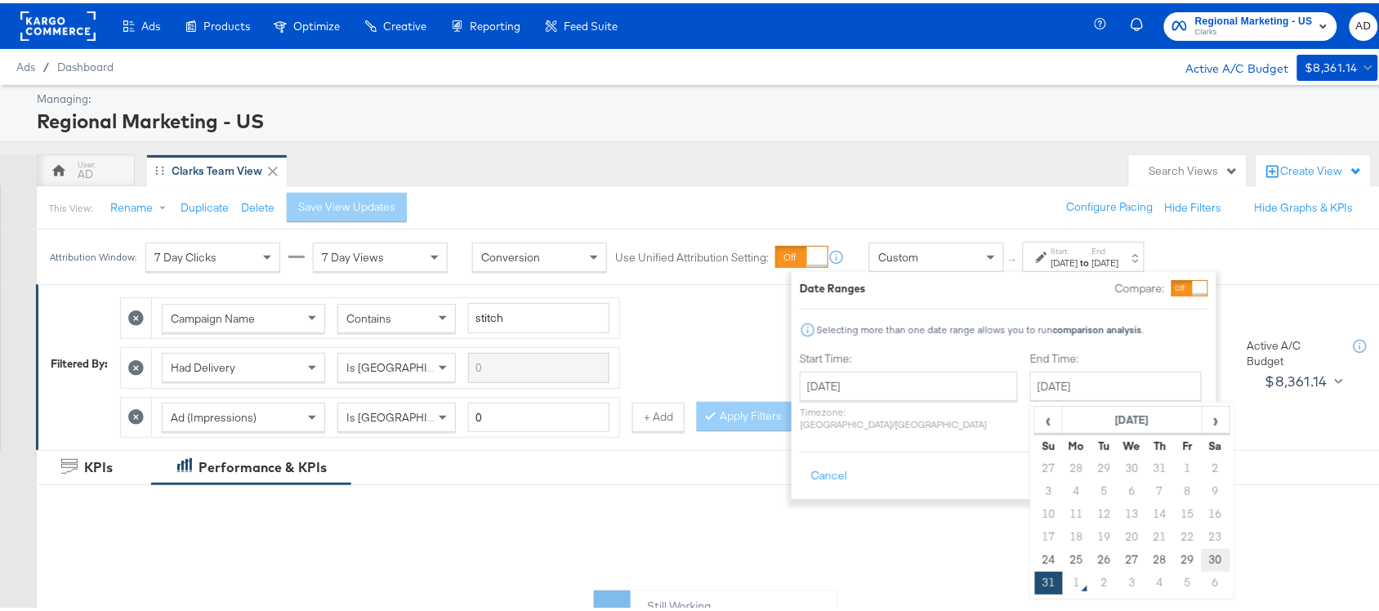
click at [1202, 557] on td "30" at bounding box center [1216, 557] width 28 height 23
type input "[DATE]"
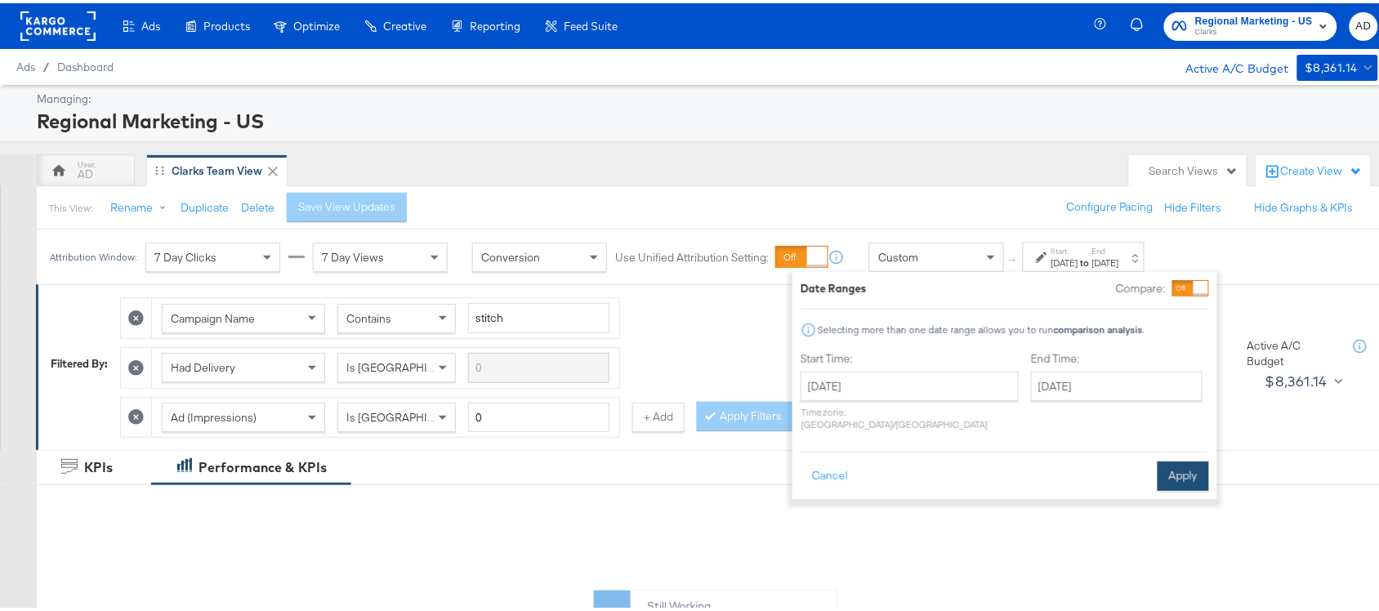
click at [1179, 462] on button "Apply" at bounding box center [1183, 472] width 51 height 29
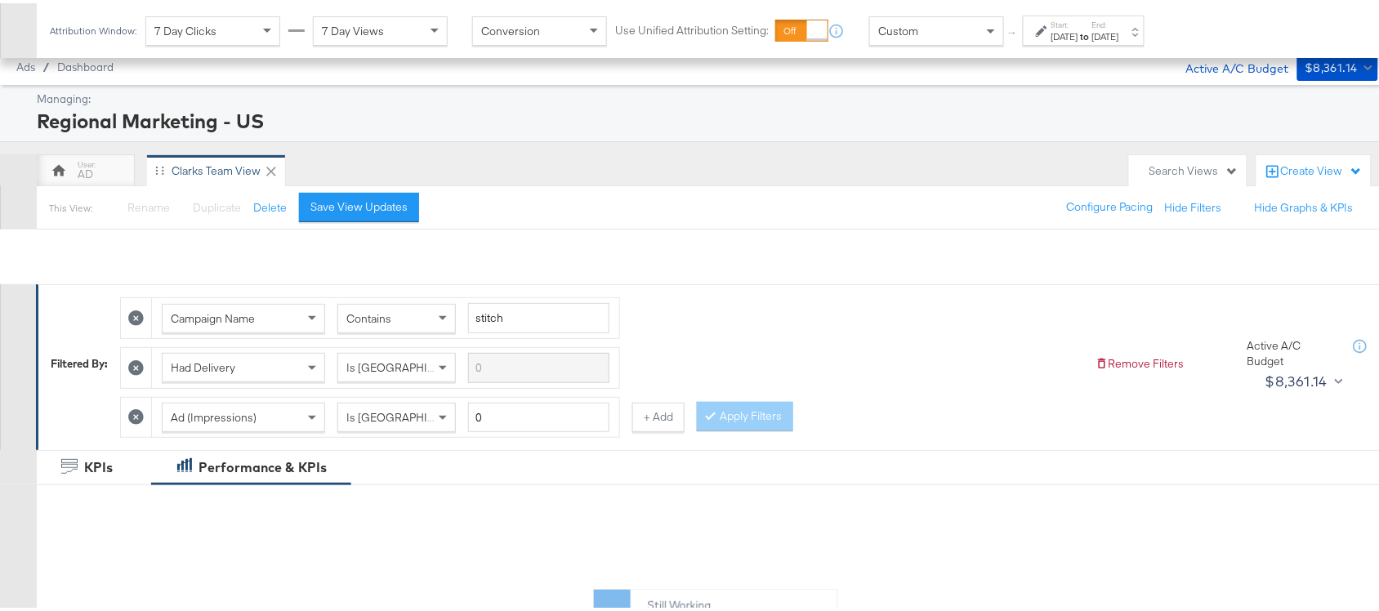
scroll to position [741, 0]
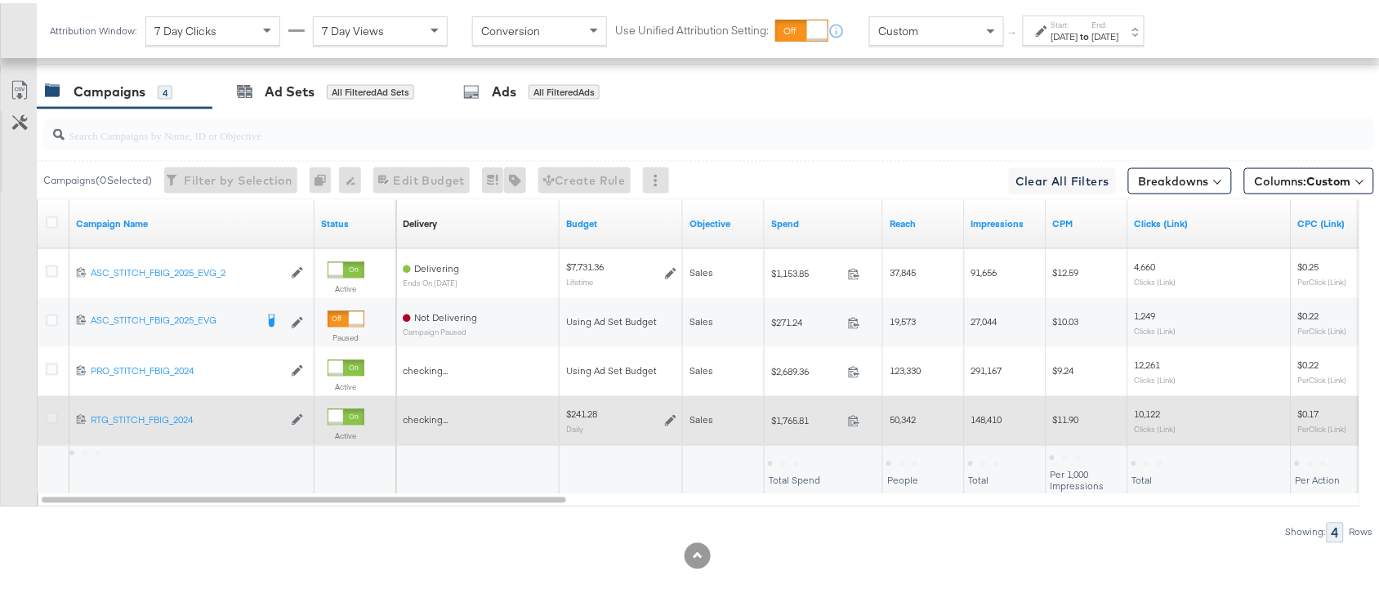
click at [47, 418] on icon at bounding box center [52, 415] width 12 height 12
click at [0, 0] on input "checkbox" at bounding box center [0, 0] width 0 height 0
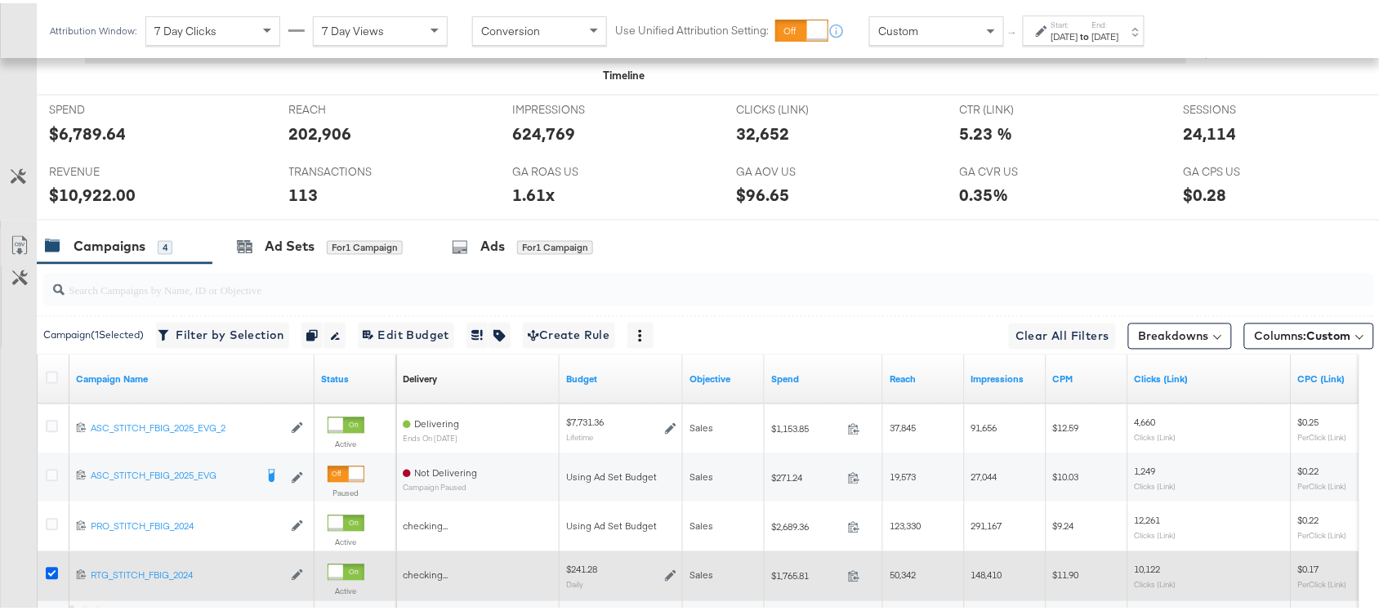
scroll to position [900, 0]
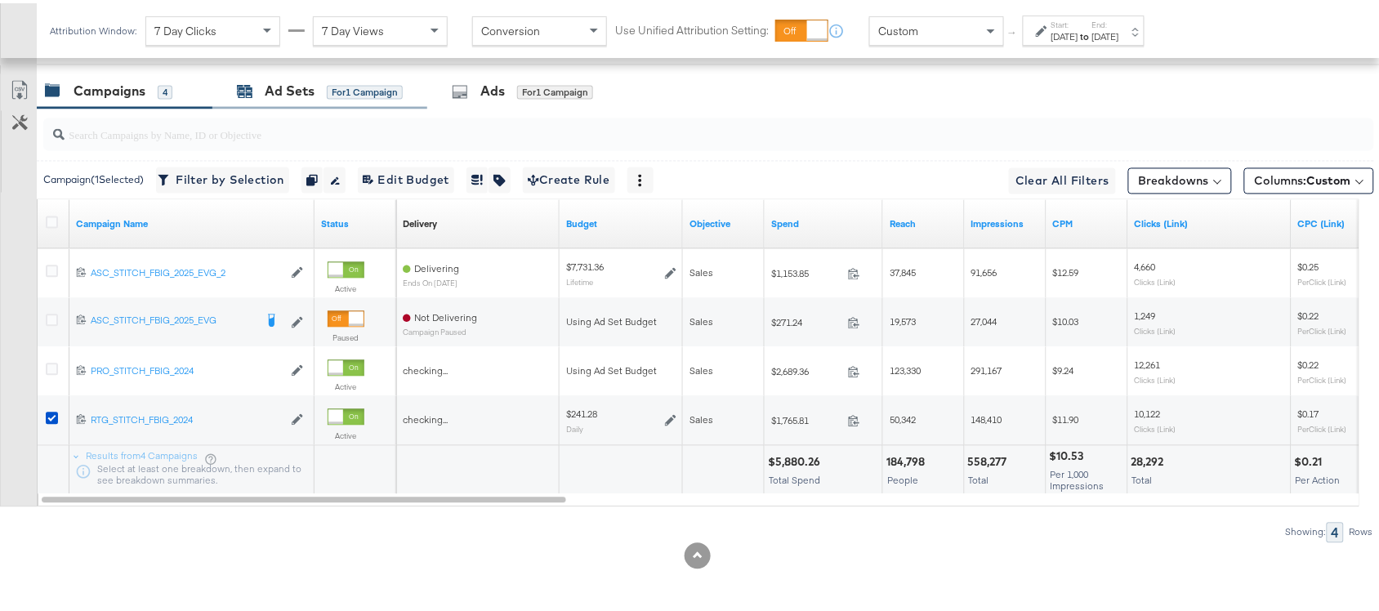
click at [283, 95] on div "Ad Sets" at bounding box center [290, 88] width 50 height 19
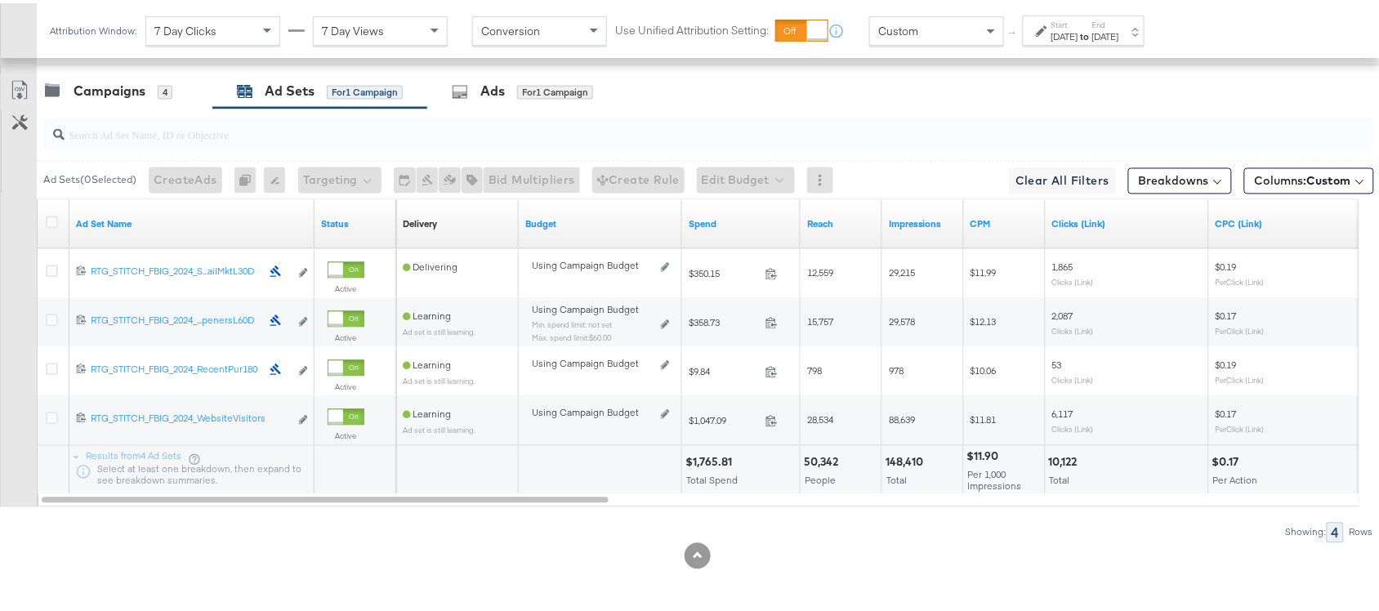
click at [165, 233] on div "Ad Set Name" at bounding box center [191, 221] width 245 height 26
click at [143, 223] on link "Ad Set Name" at bounding box center [192, 221] width 232 height 13
click at [143, 223] on link "Ad Set Name ↓" at bounding box center [192, 221] width 232 height 13
click at [16, 88] on icon at bounding box center [20, 88] width 20 height 20
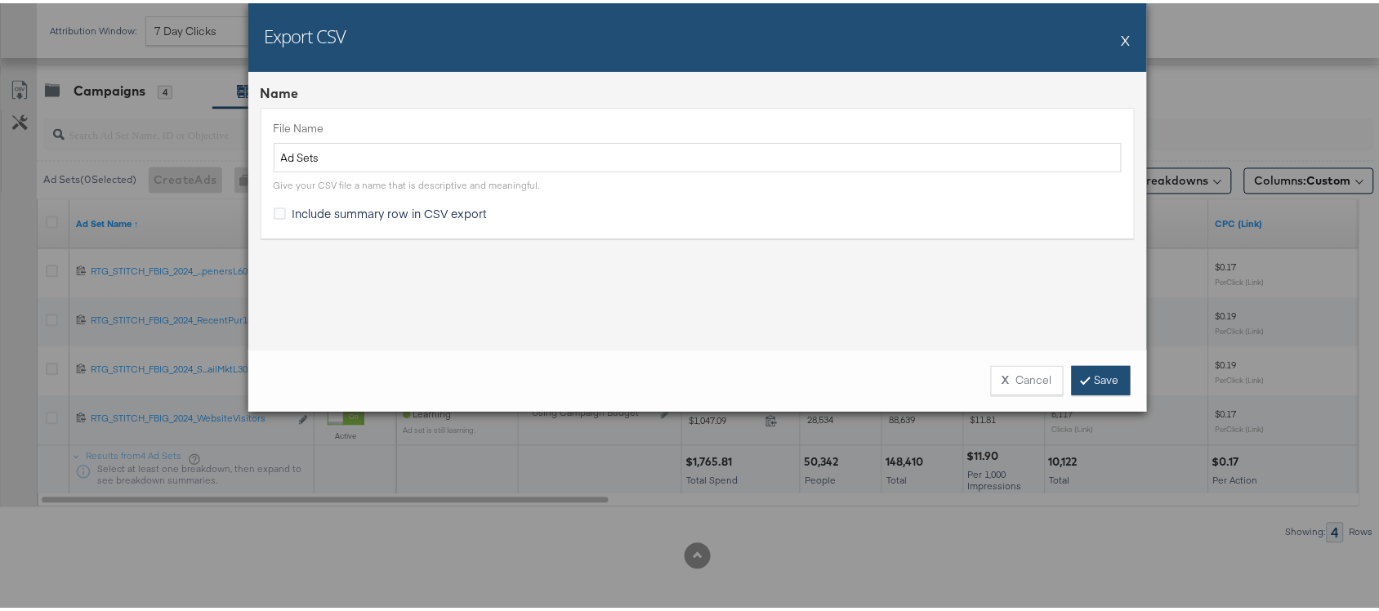
click at [1088, 373] on link "Save" at bounding box center [1101, 377] width 59 height 29
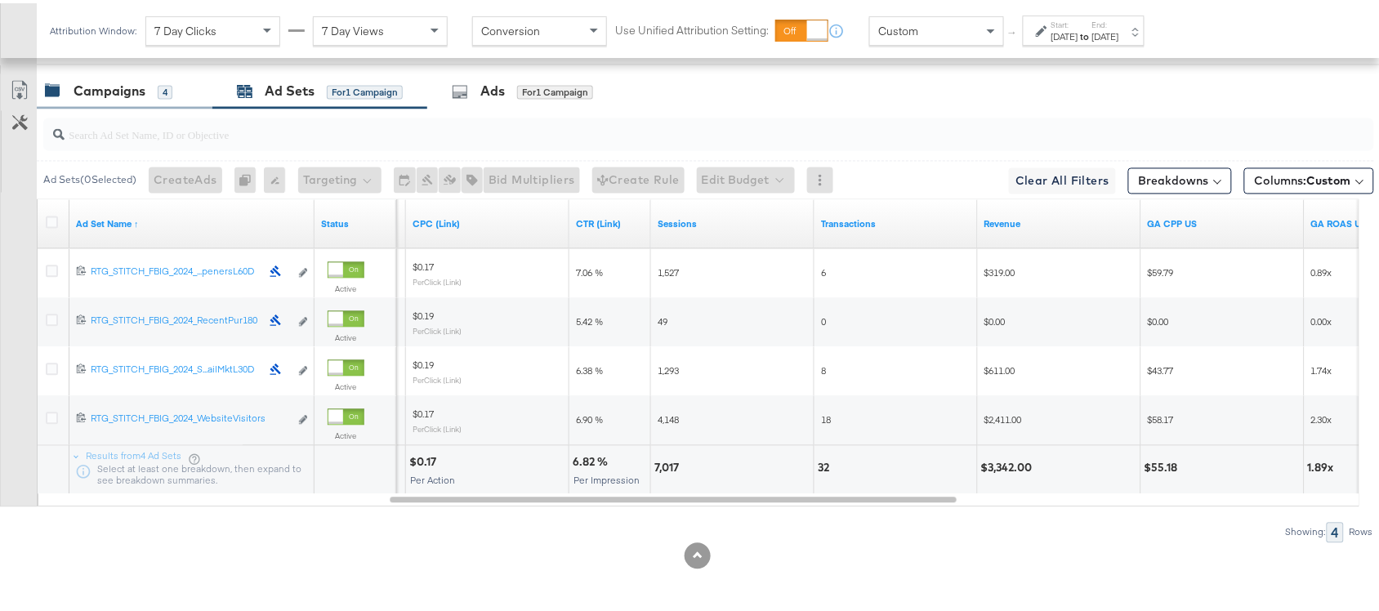
click at [121, 90] on div "Campaigns" at bounding box center [110, 88] width 72 height 19
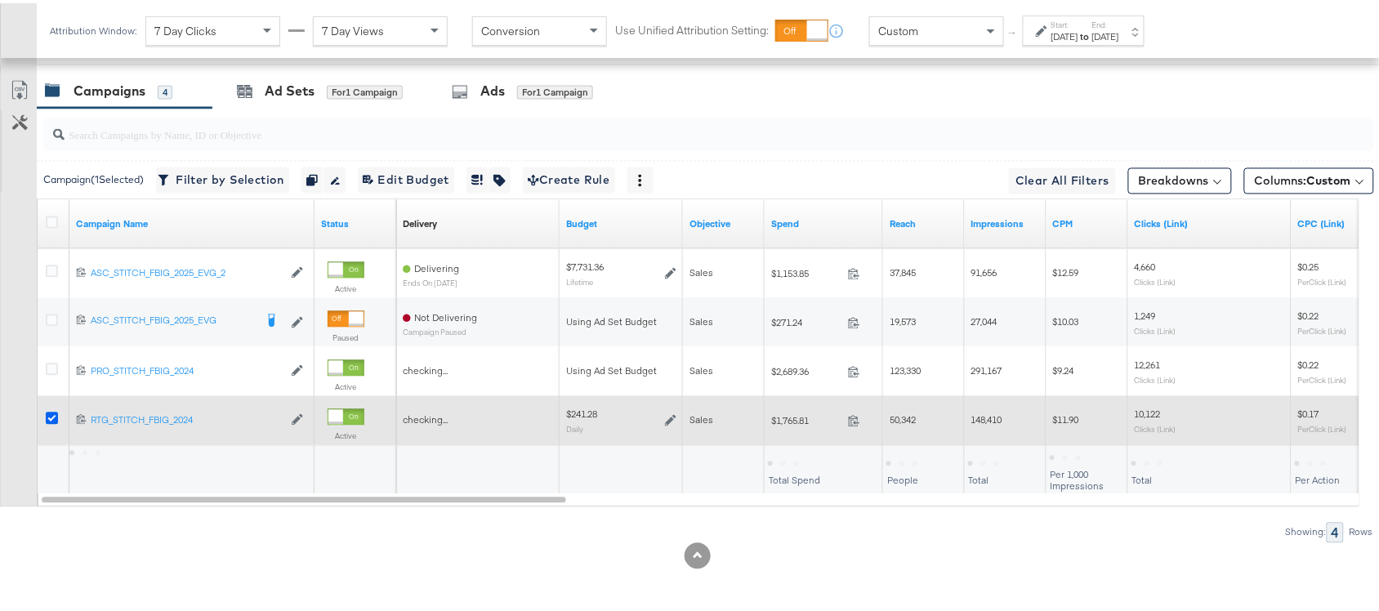
click at [50, 411] on icon at bounding box center [52, 415] width 12 height 12
click at [0, 0] on input "checkbox" at bounding box center [0, 0] width 0 height 0
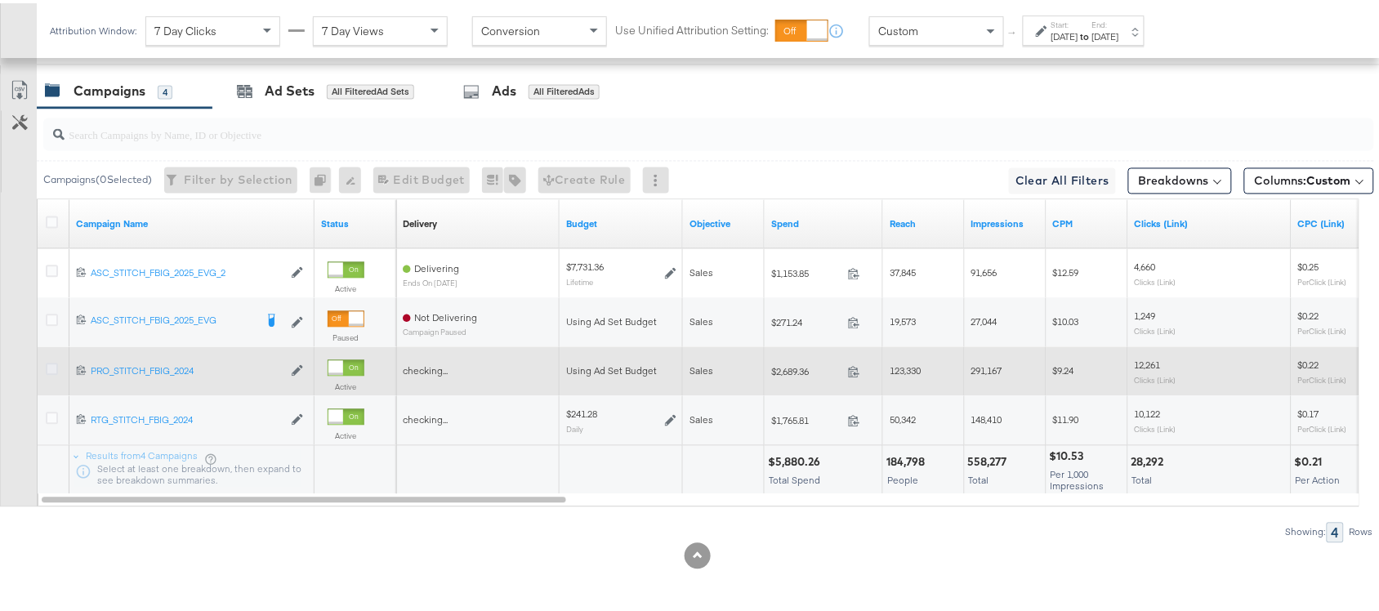
click at [50, 364] on icon at bounding box center [52, 366] width 12 height 12
click at [0, 0] on input "checkbox" at bounding box center [0, 0] width 0 height 0
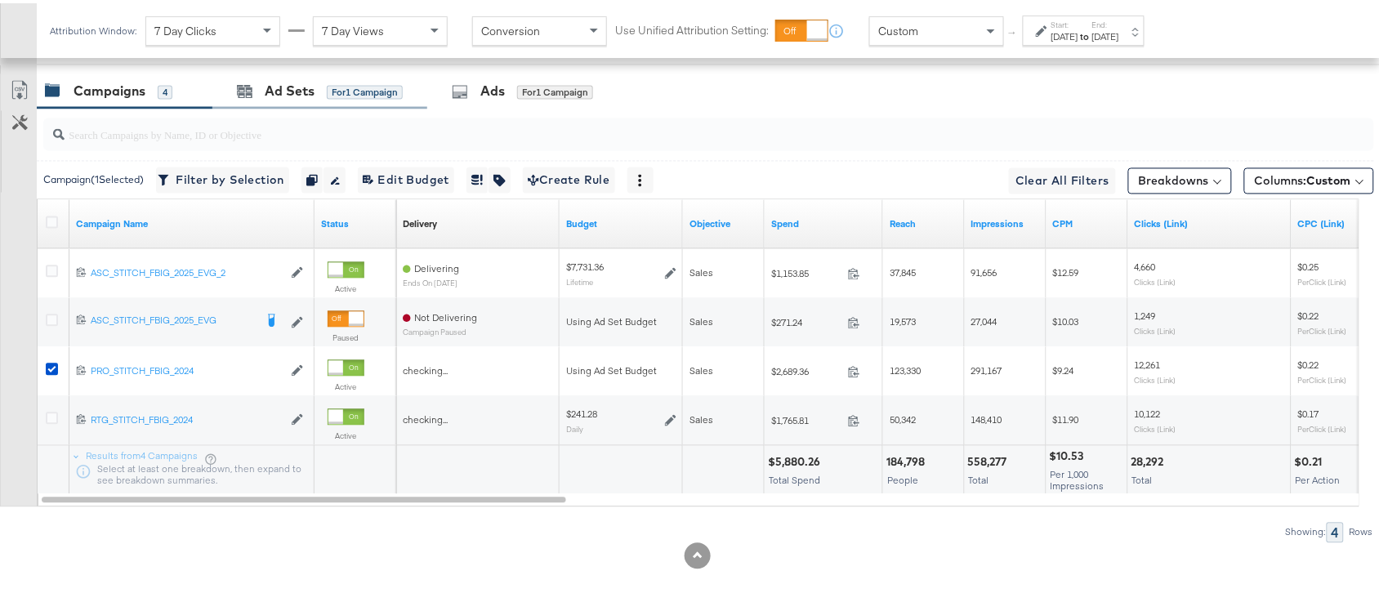
click at [286, 99] on div "Ad Sets for 1 Campaign" at bounding box center [319, 88] width 215 height 35
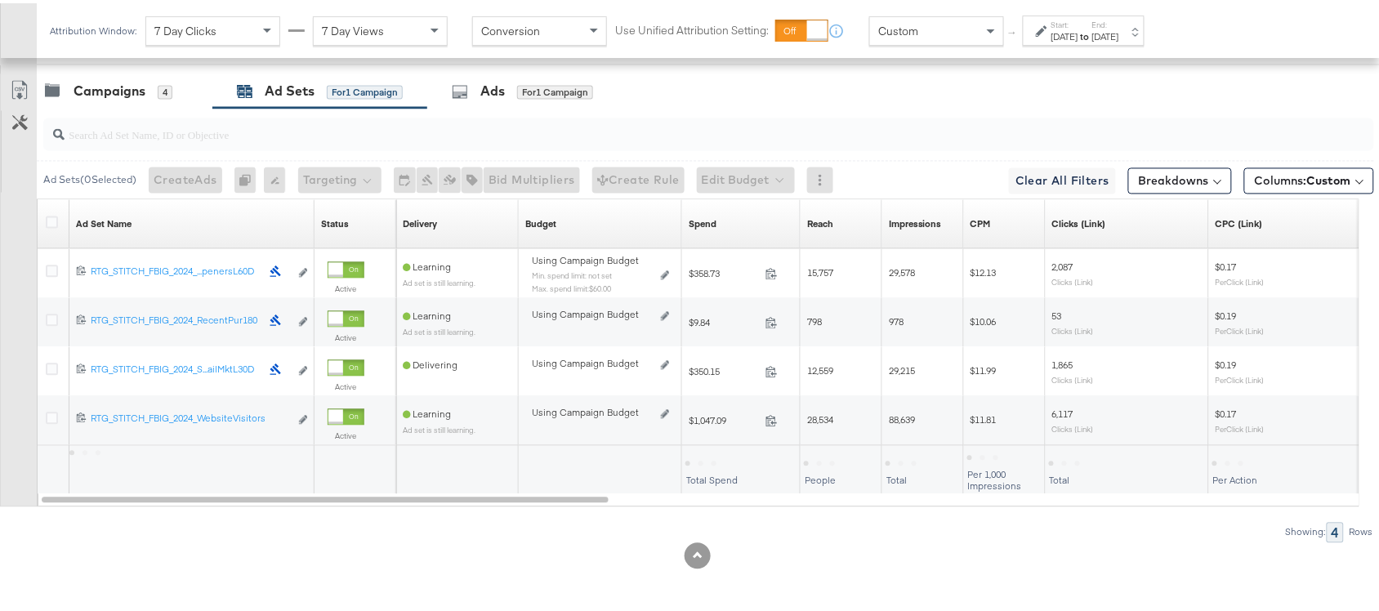
scroll to position [802, 0]
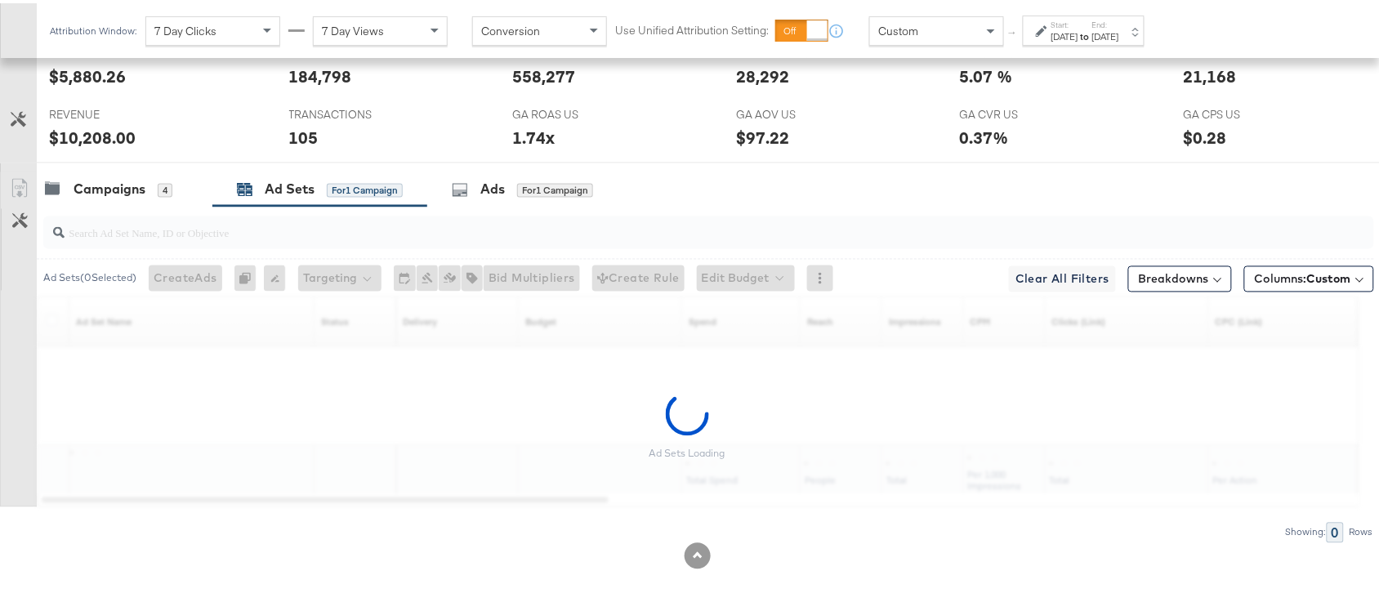
click at [1119, 25] on div "Start: Aug 24th 2025 to End: Aug 30th 2025" at bounding box center [1086, 28] width 68 height 24
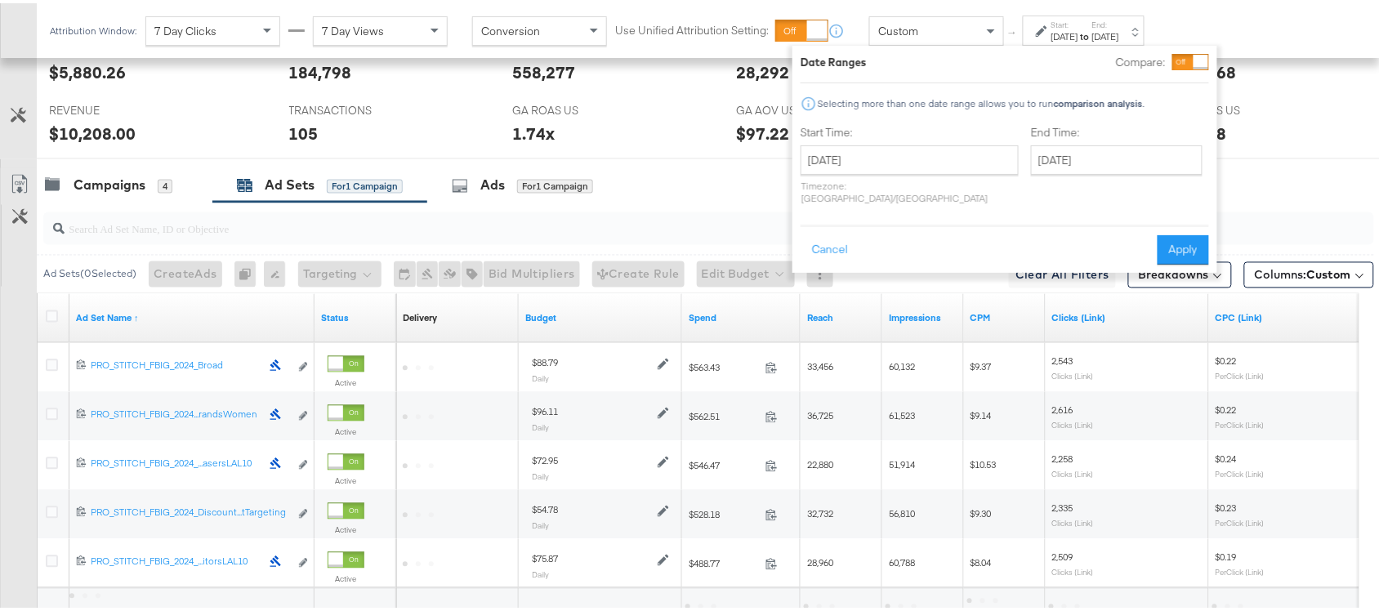
scroll to position [900, 0]
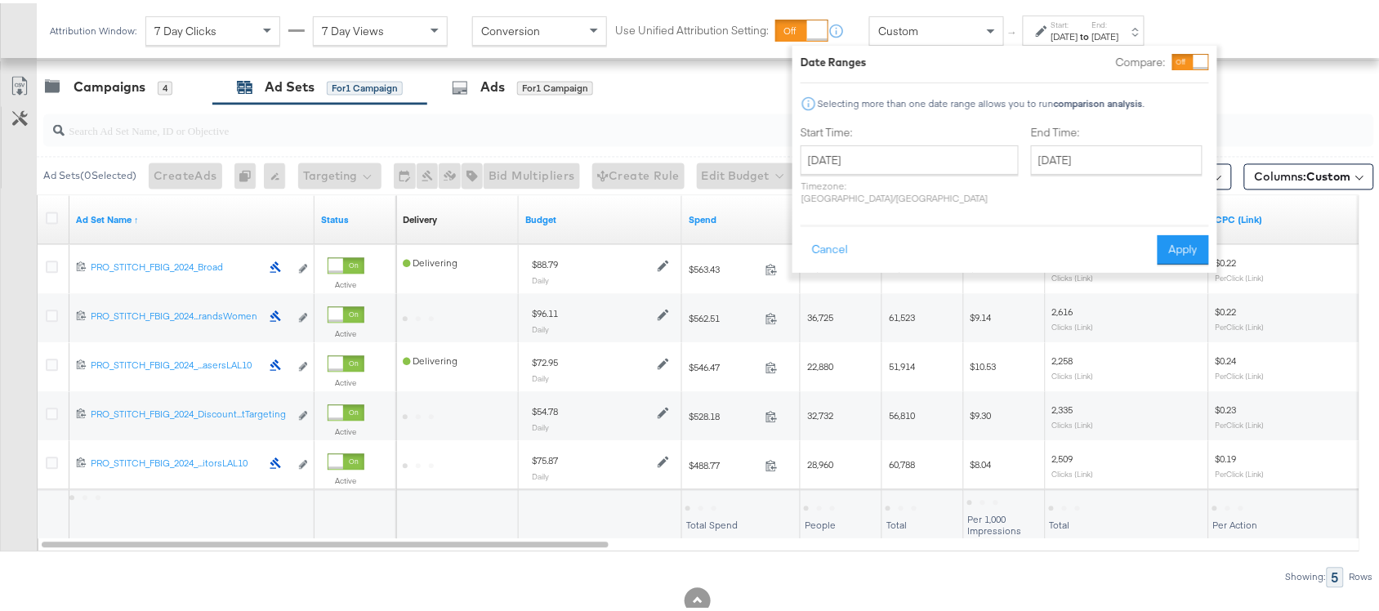
click at [880, 172] on div "August 24th 2025 ‹ August 2025 › Su Mo Tu We Th Fr Sa 27 28 29 30 31 1 2 3 4 5 …" at bounding box center [910, 171] width 218 height 59
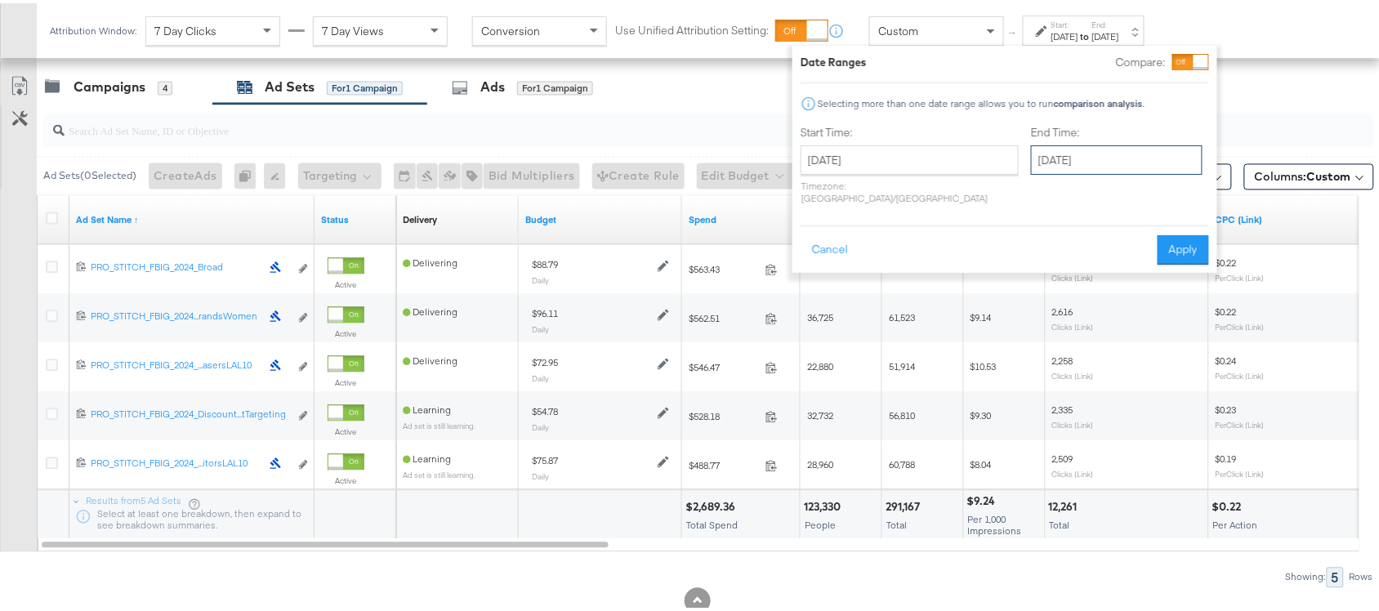
click at [1031, 166] on input "[DATE]" at bounding box center [1117, 156] width 172 height 29
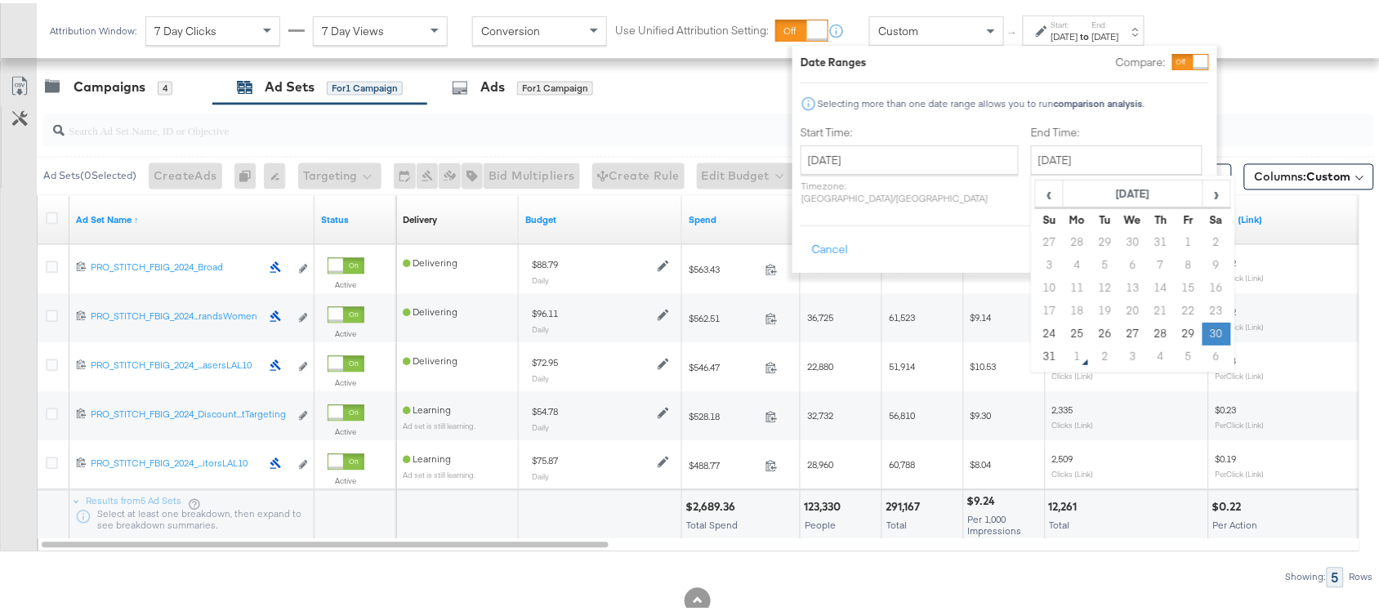
click at [1203, 335] on td "30" at bounding box center [1217, 330] width 28 height 23
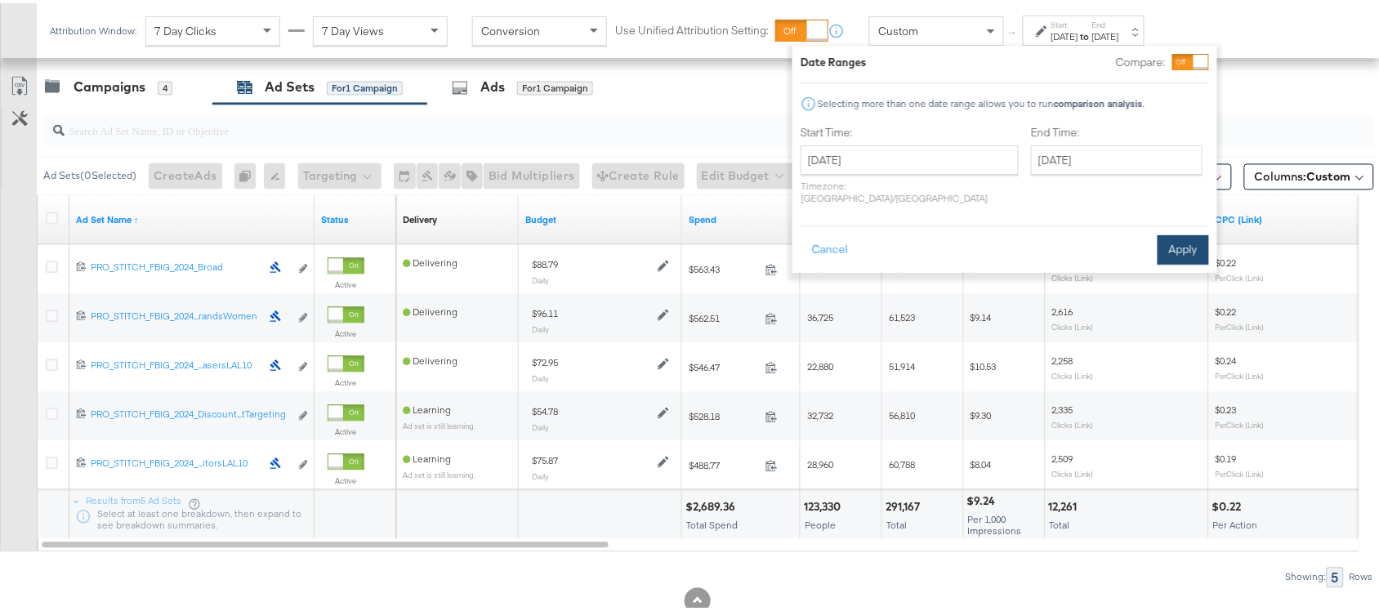
click at [1194, 232] on button "Apply" at bounding box center [1183, 246] width 51 height 29
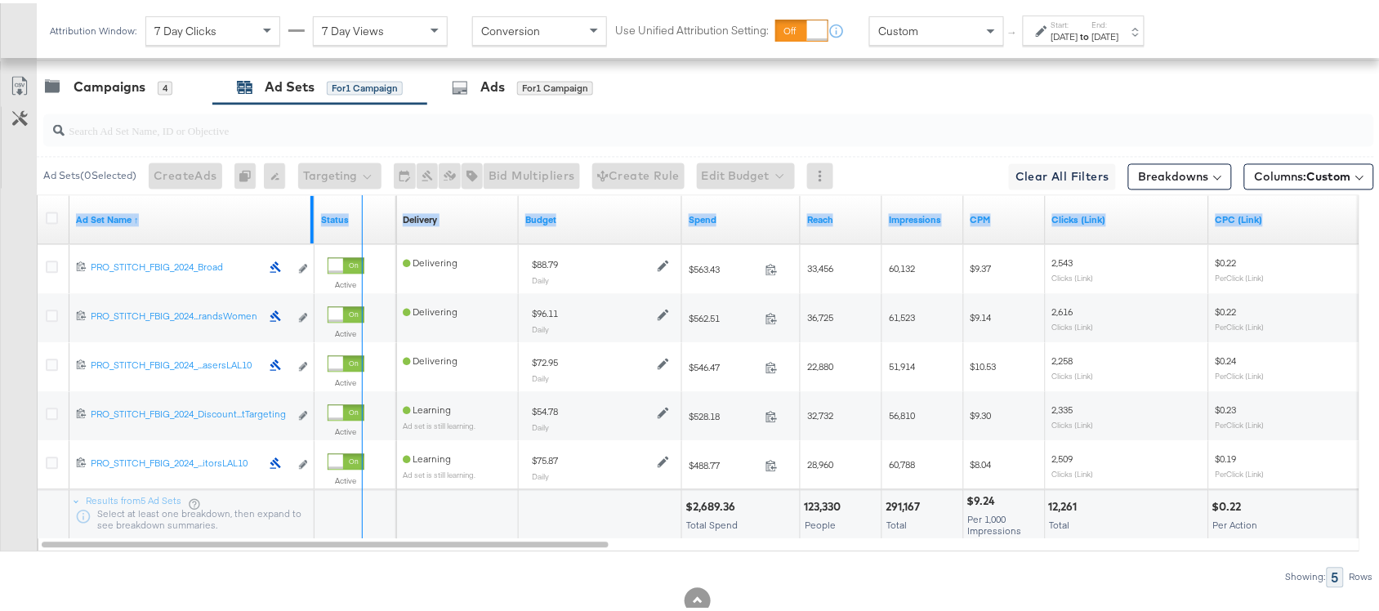
drag, startPoint x: 312, startPoint y: 202, endPoint x: 397, endPoint y: 200, distance: 85.0
click at [38, 193] on div "Ad Set Name ↑ Status Delivery Sorting Unavailable Budget Spend Reach Impression…" at bounding box center [38, 193] width 0 height 0
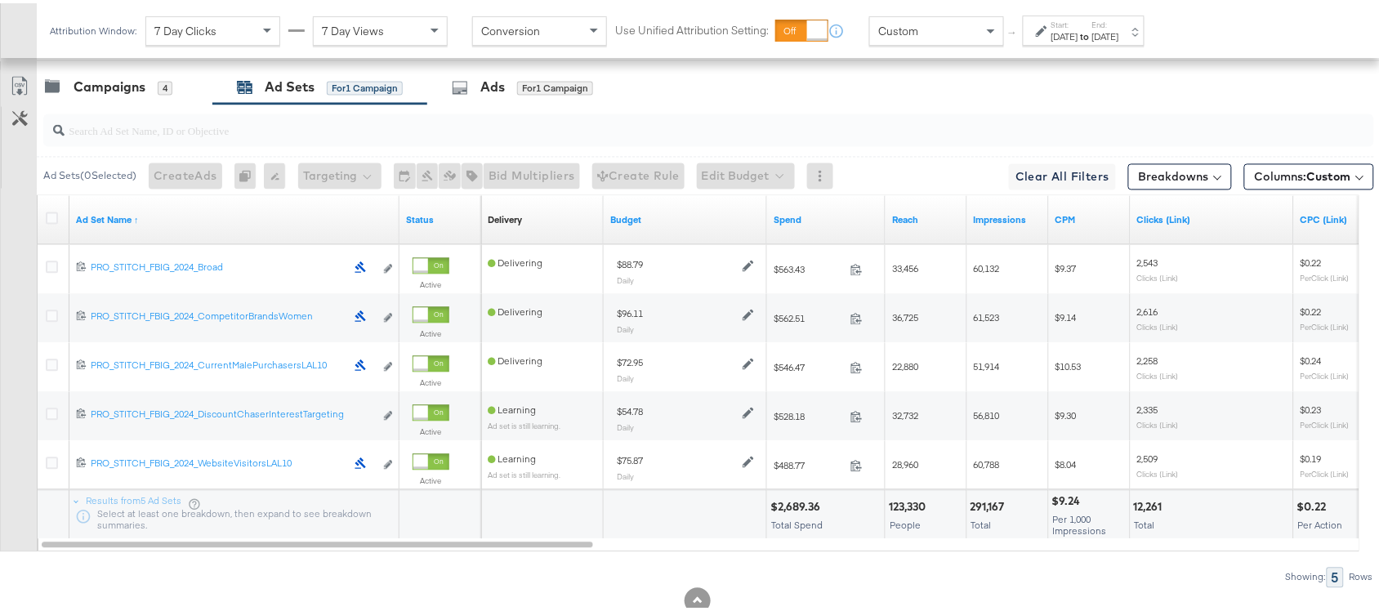
click at [472, 569] on div "Showing: 5 Rows" at bounding box center [687, 575] width 1374 height 20
click at [17, 93] on icon at bounding box center [20, 84] width 20 height 20
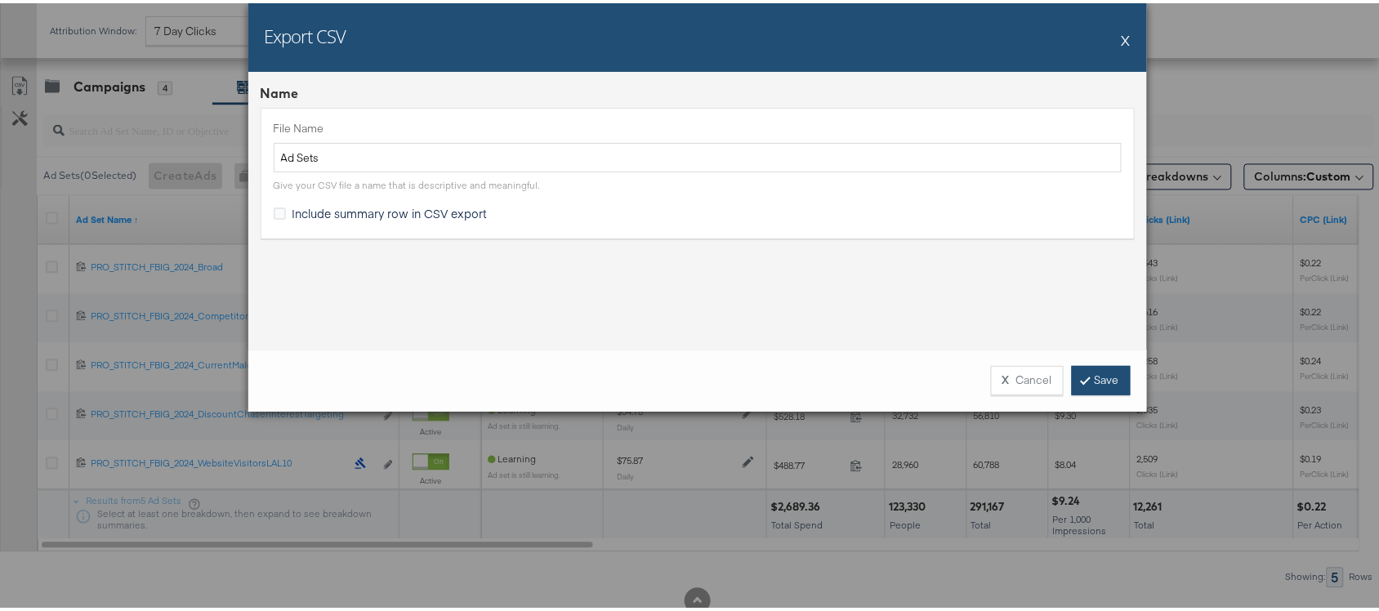
click at [1084, 373] on link "Save" at bounding box center [1101, 377] width 59 height 29
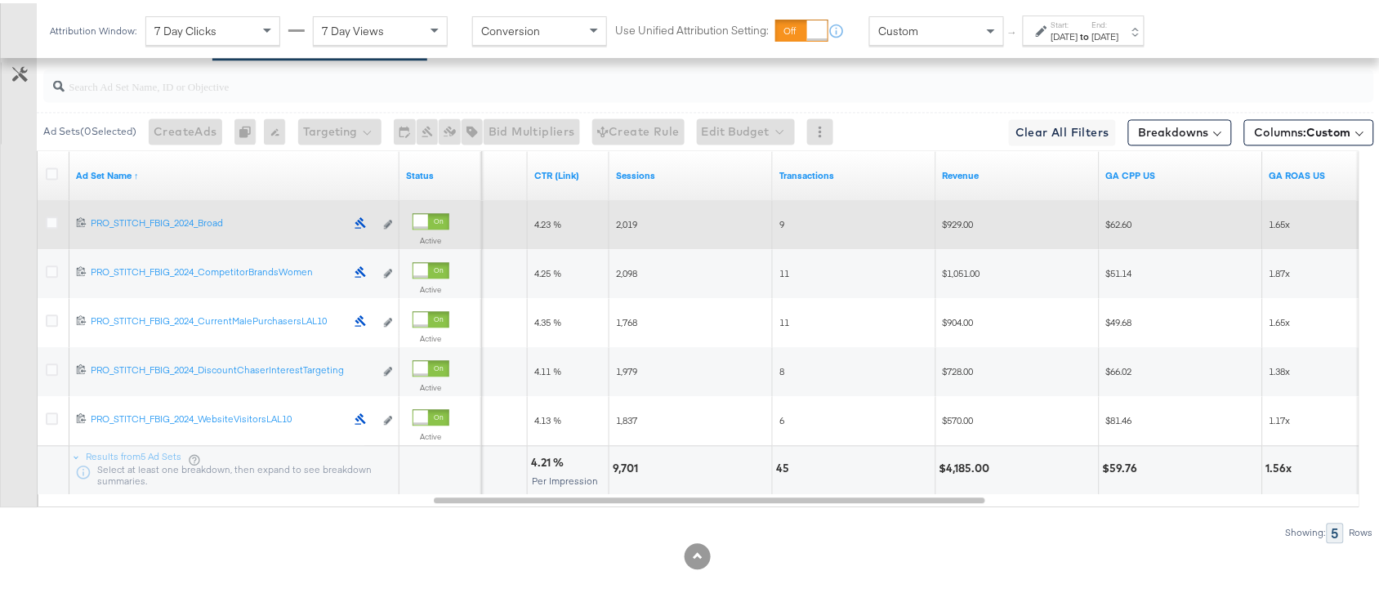
scroll to position [731, 0]
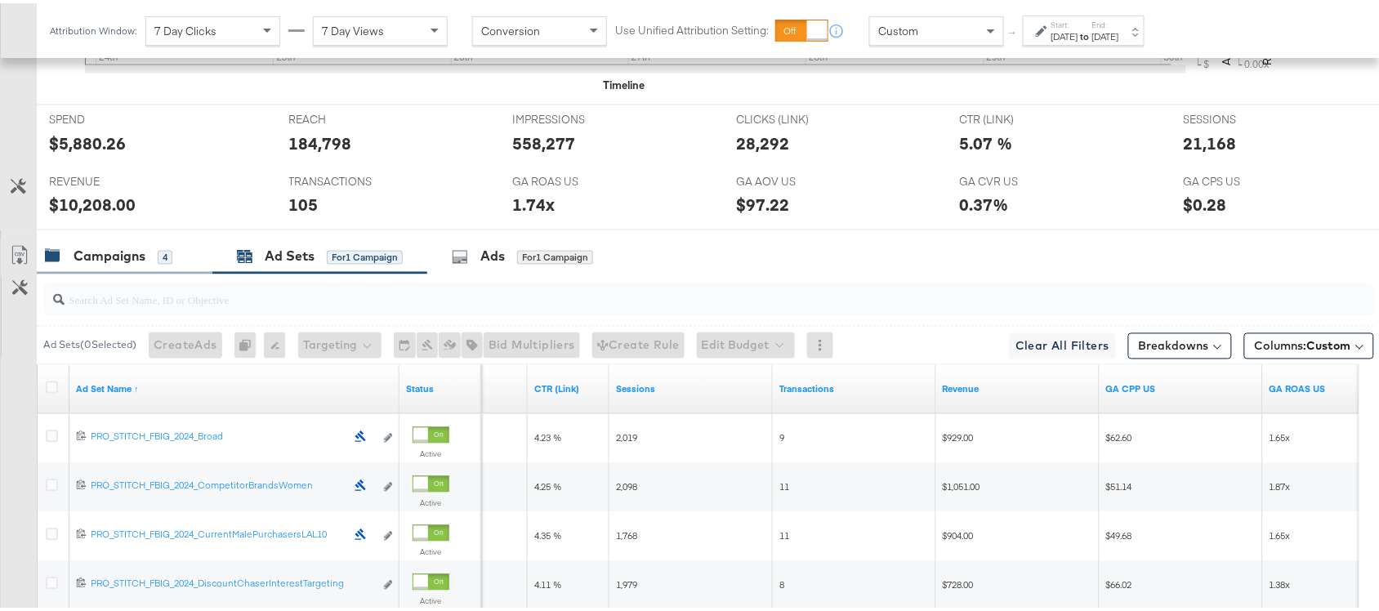
click at [100, 261] on div "Campaigns" at bounding box center [110, 253] width 72 height 19
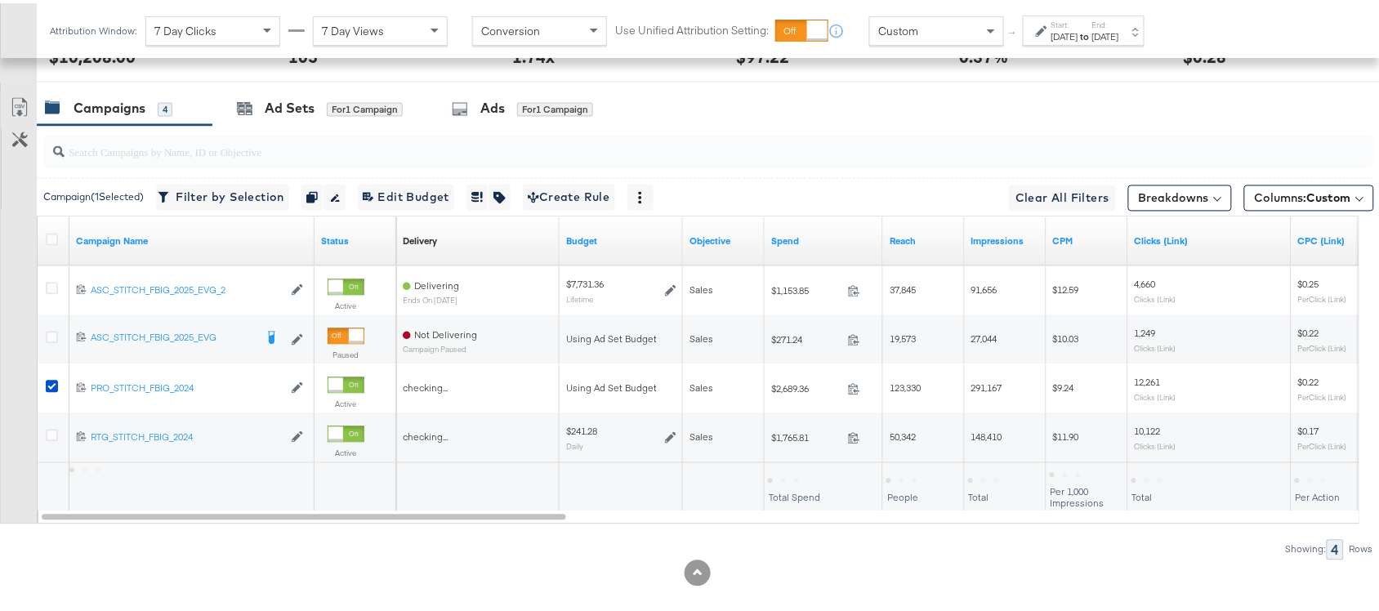
scroll to position [880, 0]
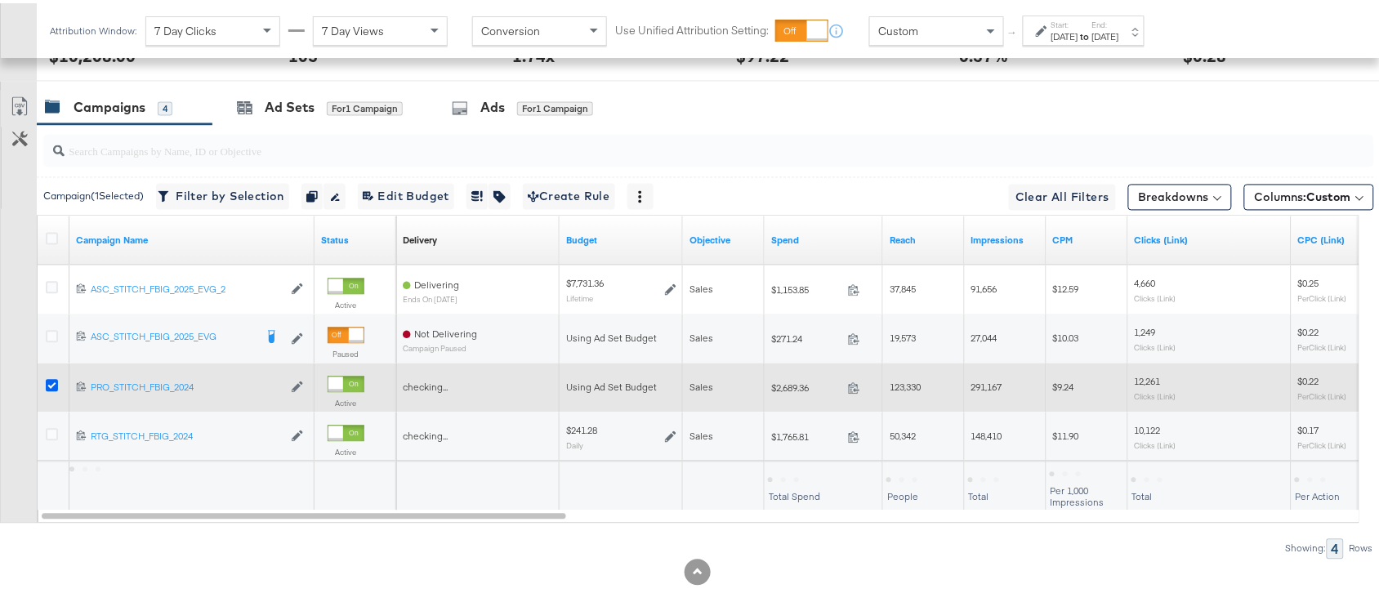
click at [51, 385] on icon at bounding box center [52, 383] width 12 height 12
click at [0, 0] on input "checkbox" at bounding box center [0, 0] width 0 height 0
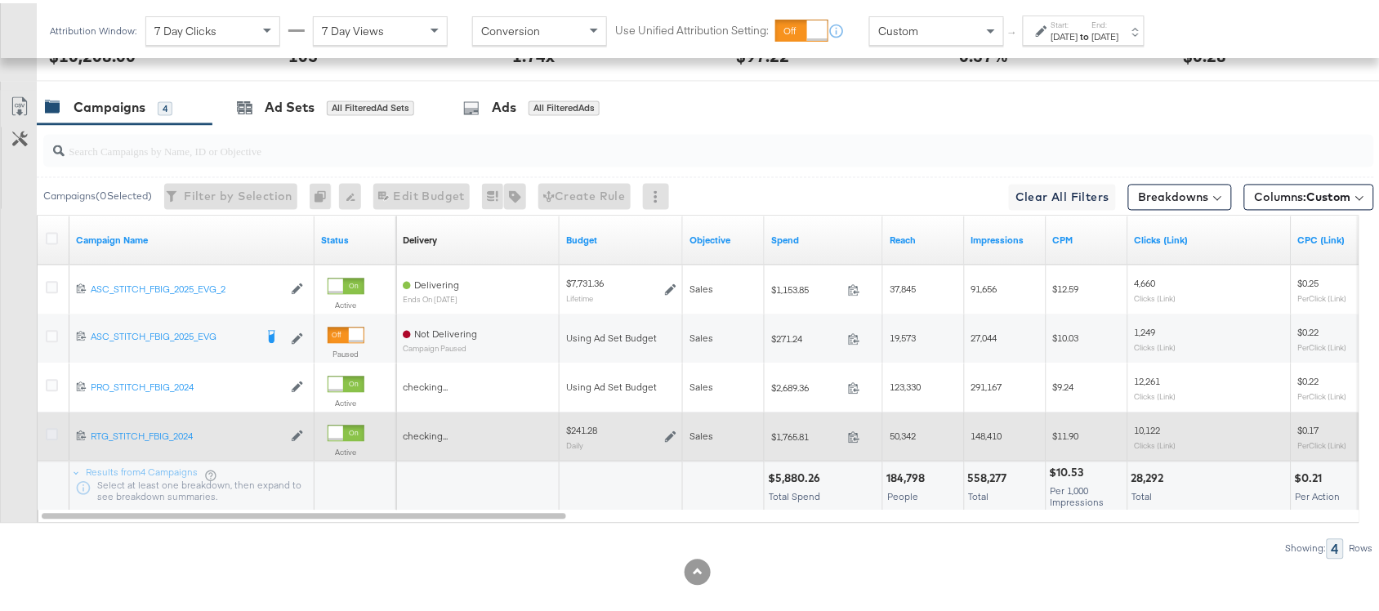
click at [56, 438] on icon at bounding box center [52, 432] width 12 height 12
click at [0, 0] on input "checkbox" at bounding box center [0, 0] width 0 height 0
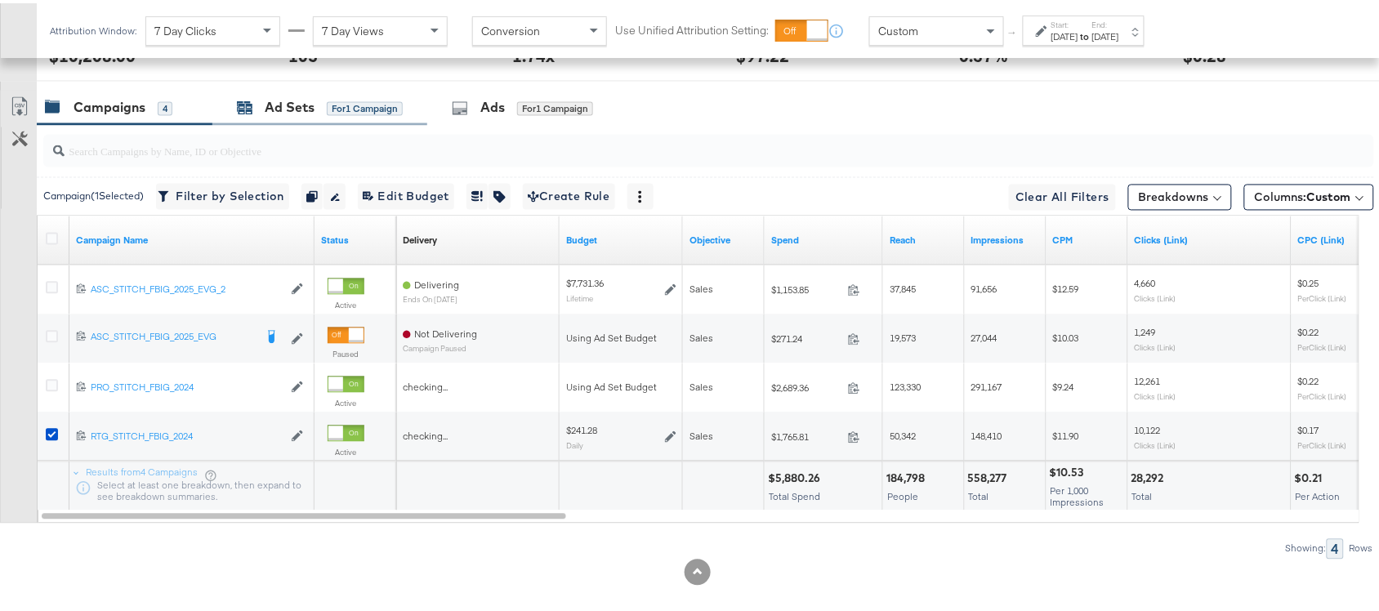
click at [284, 107] on div "Ad Sets" at bounding box center [290, 105] width 50 height 19
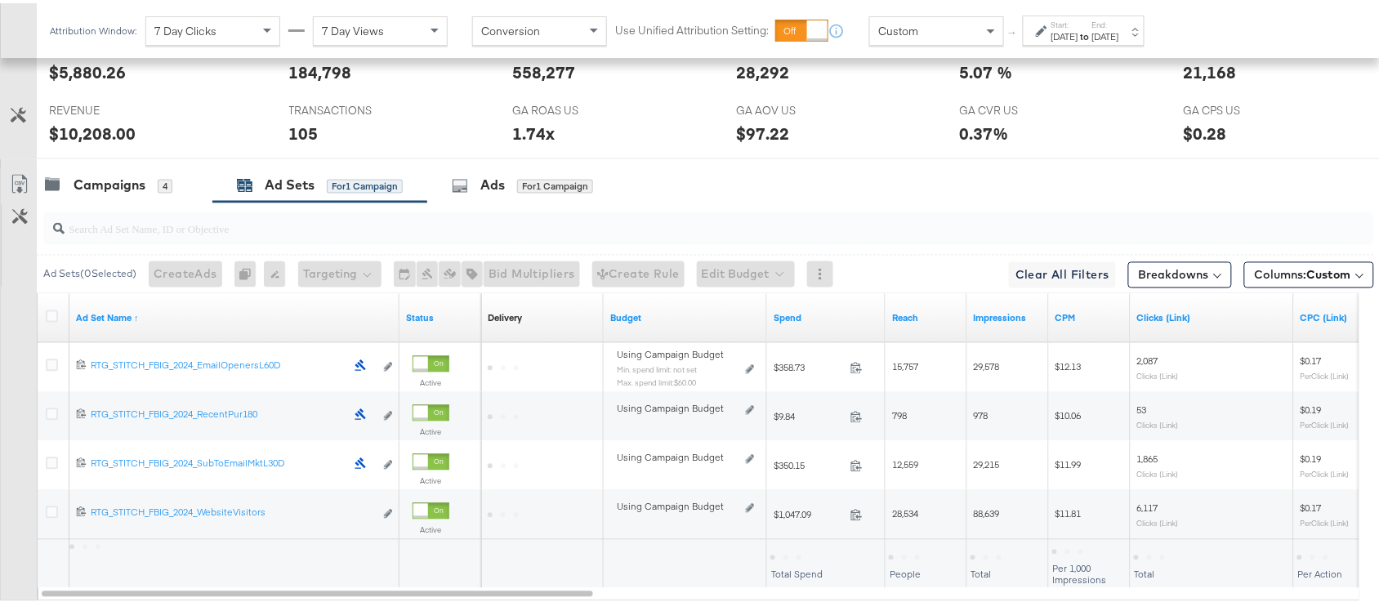
scroll to position [900, 0]
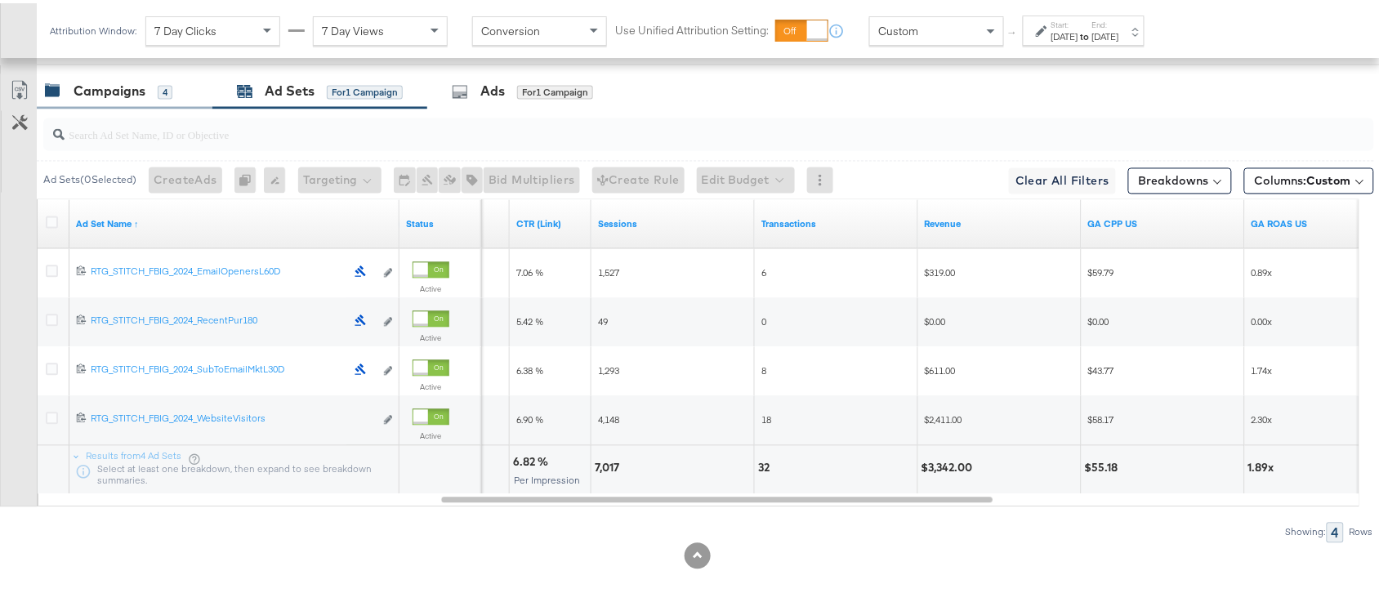
click at [109, 96] on div "Campaigns" at bounding box center [110, 88] width 72 height 19
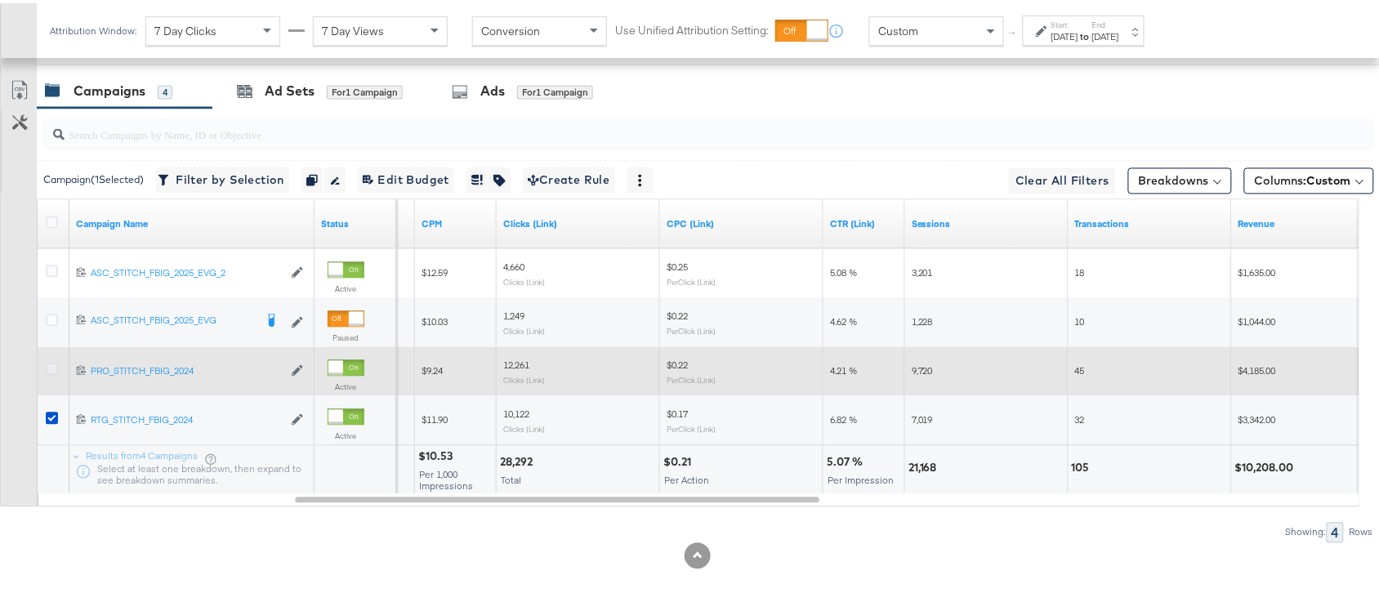
click at [53, 369] on icon at bounding box center [52, 366] width 12 height 12
click at [0, 0] on input "checkbox" at bounding box center [0, 0] width 0 height 0
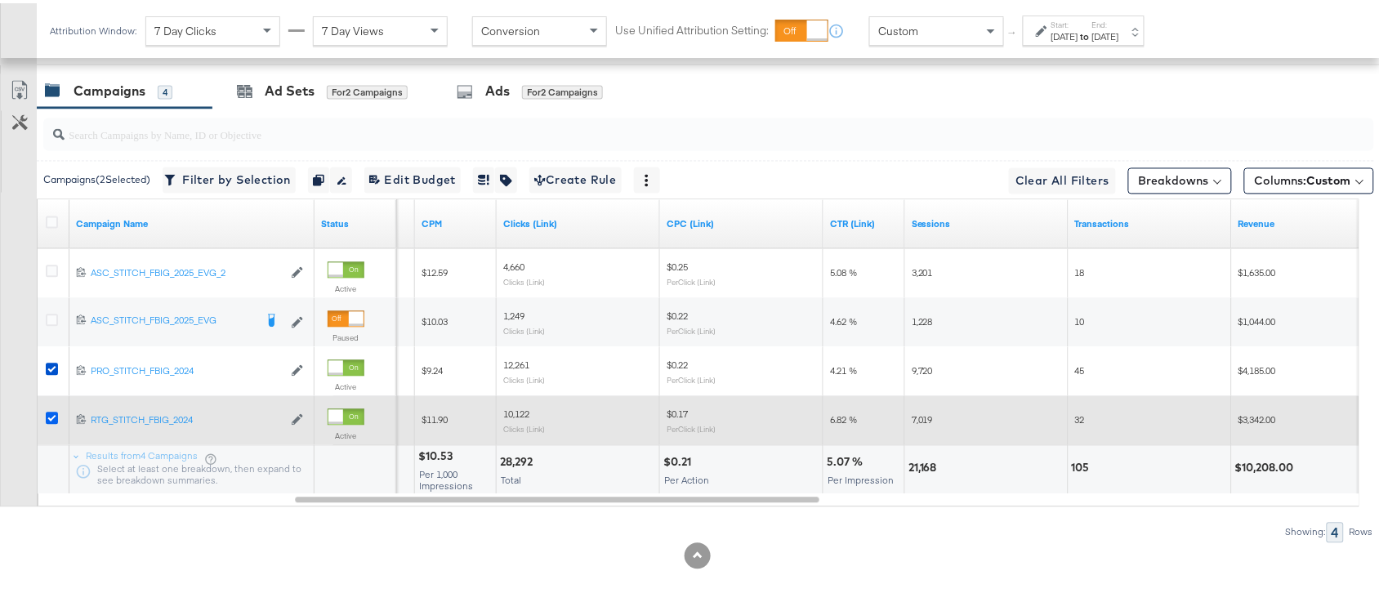
click at [49, 413] on icon at bounding box center [52, 415] width 12 height 12
click at [0, 0] on input "checkbox" at bounding box center [0, 0] width 0 height 0
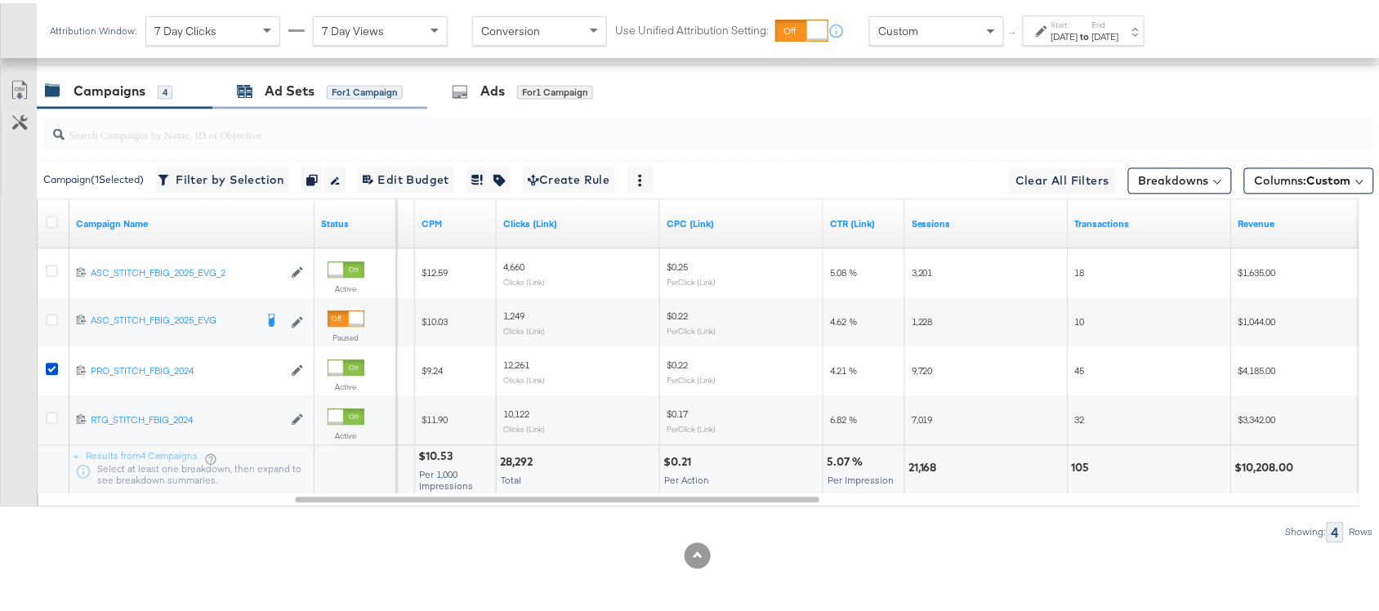
click at [274, 83] on div "Ad Sets" at bounding box center [290, 88] width 50 height 19
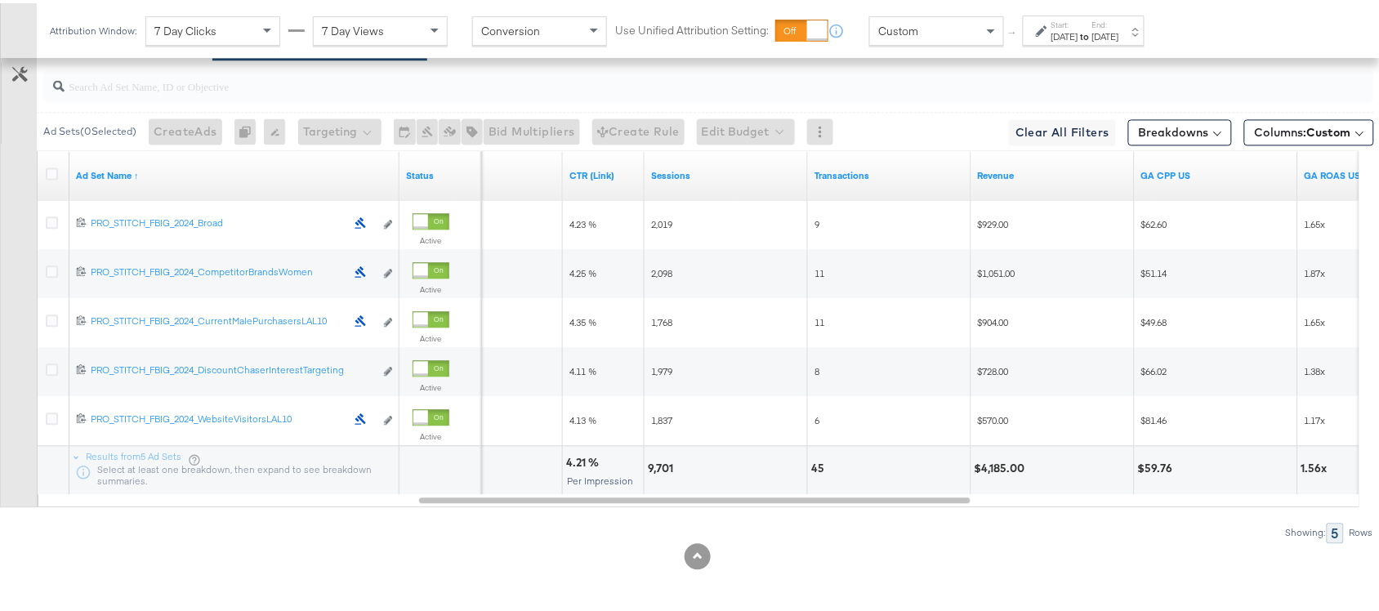
scroll to position [768, 0]
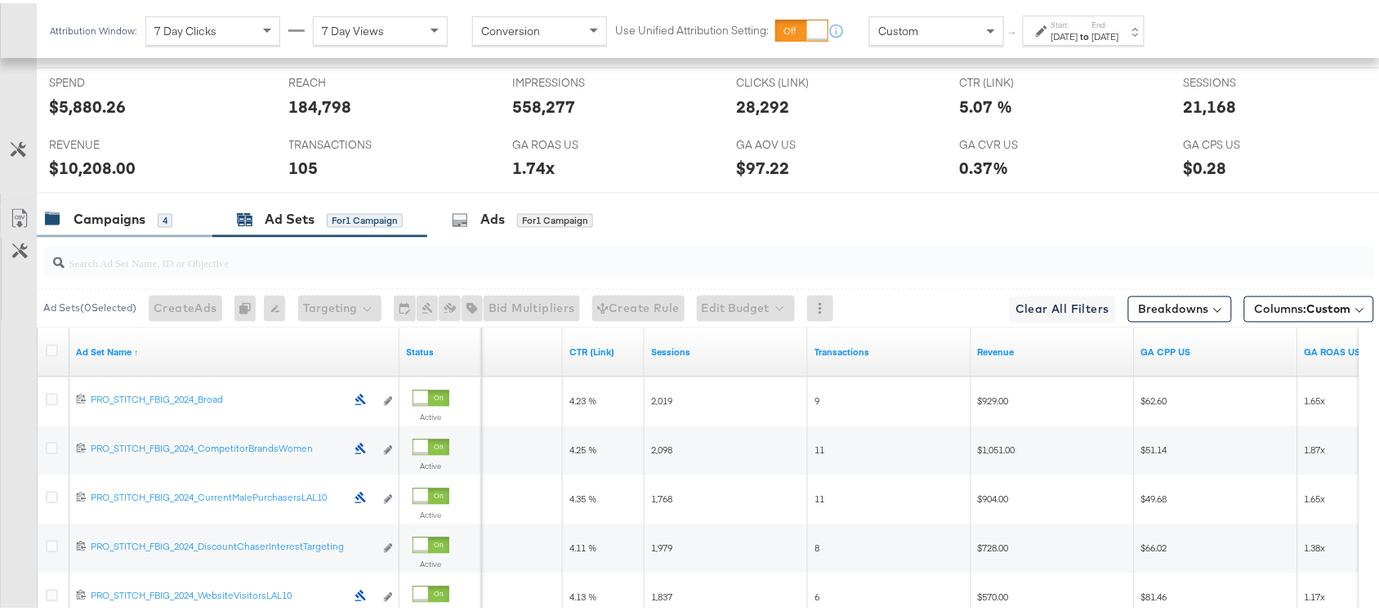
click at [102, 226] on div "Campaigns" at bounding box center [110, 217] width 72 height 19
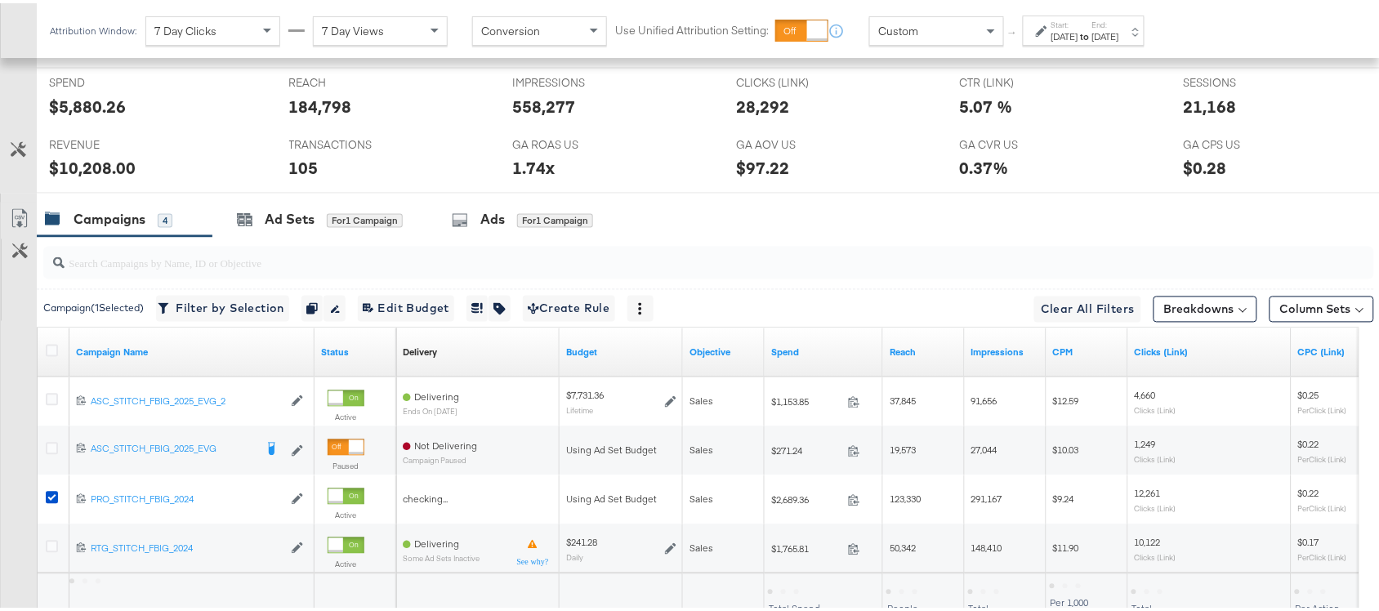
scroll to position [900, 0]
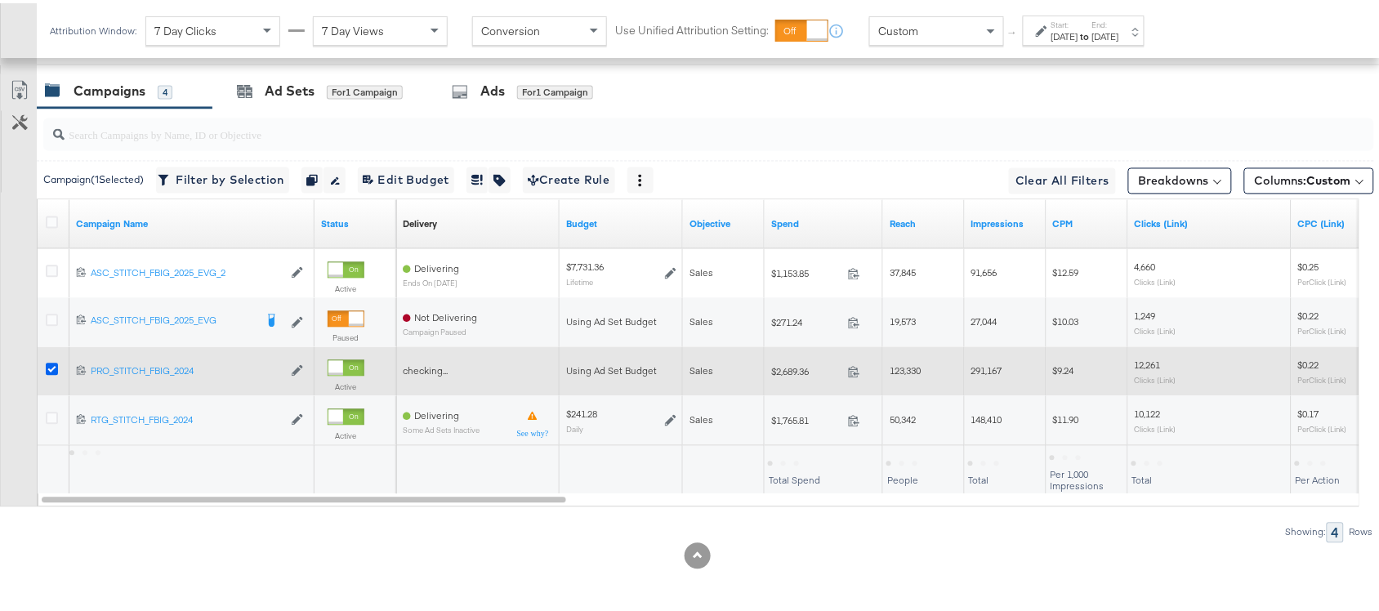
click at [46, 368] on icon at bounding box center [52, 366] width 12 height 12
click at [0, 0] on input "checkbox" at bounding box center [0, 0] width 0 height 0
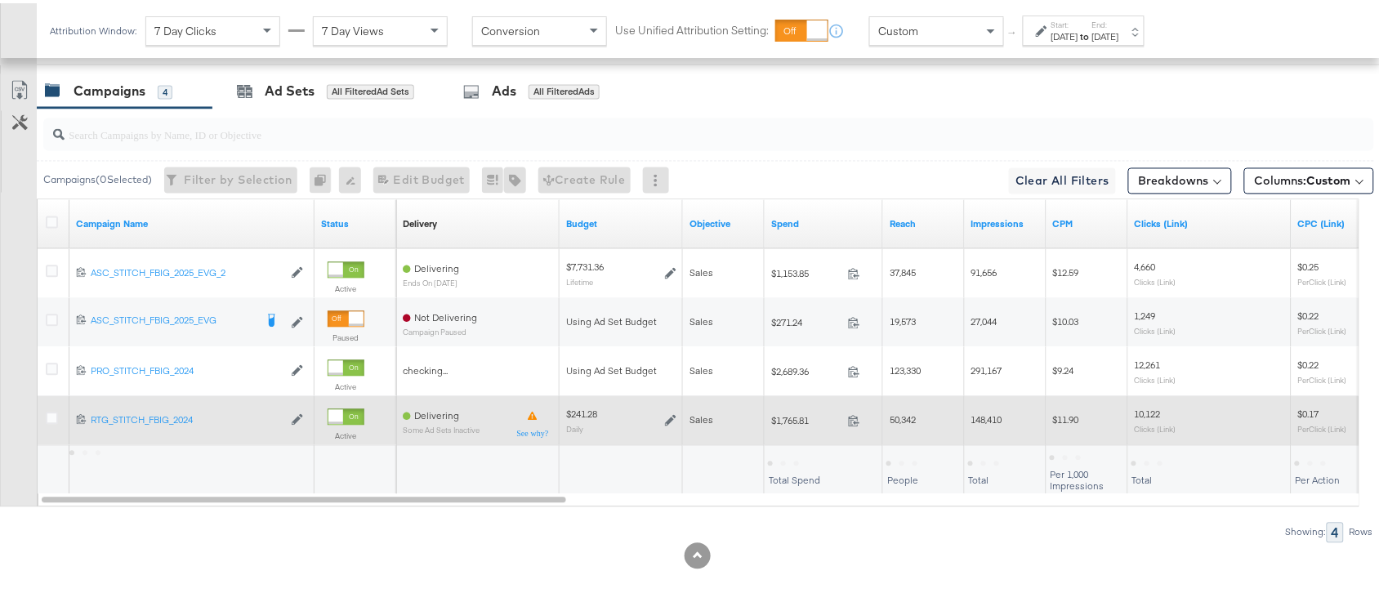
click at [46, 421] on label at bounding box center [52, 415] width 12 height 12
click at [0, 0] on input "checkbox" at bounding box center [0, 0] width 0 height 0
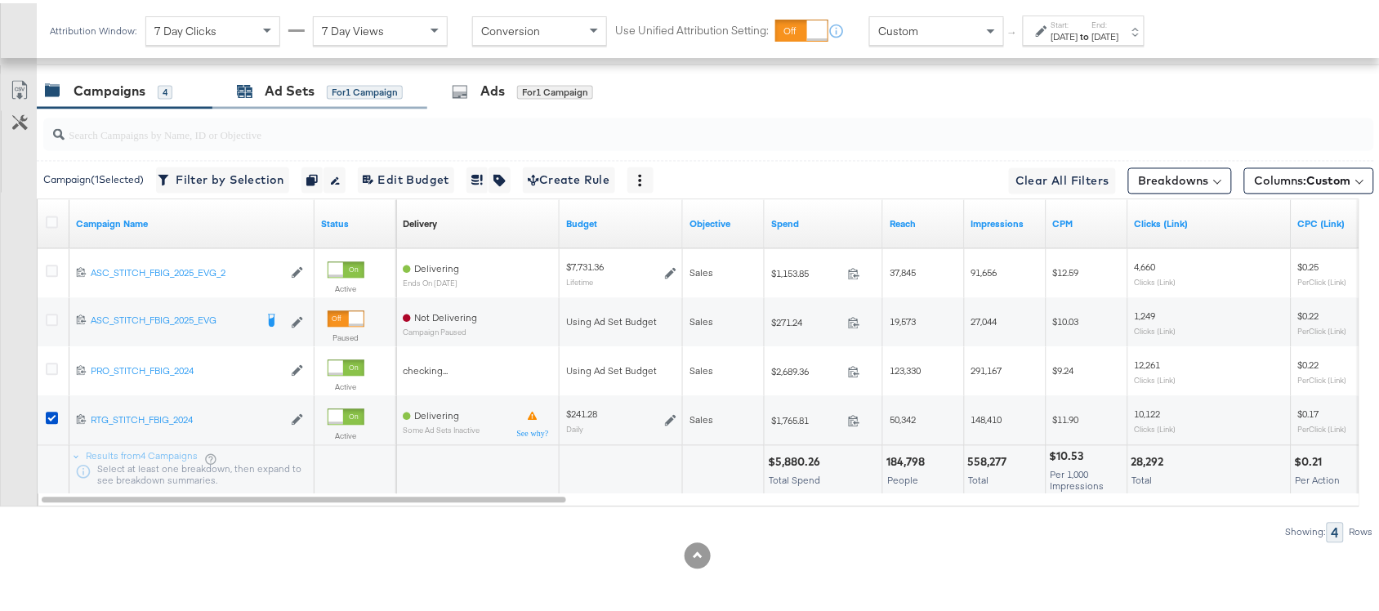
click at [279, 87] on div "Ad Sets" at bounding box center [290, 88] width 50 height 19
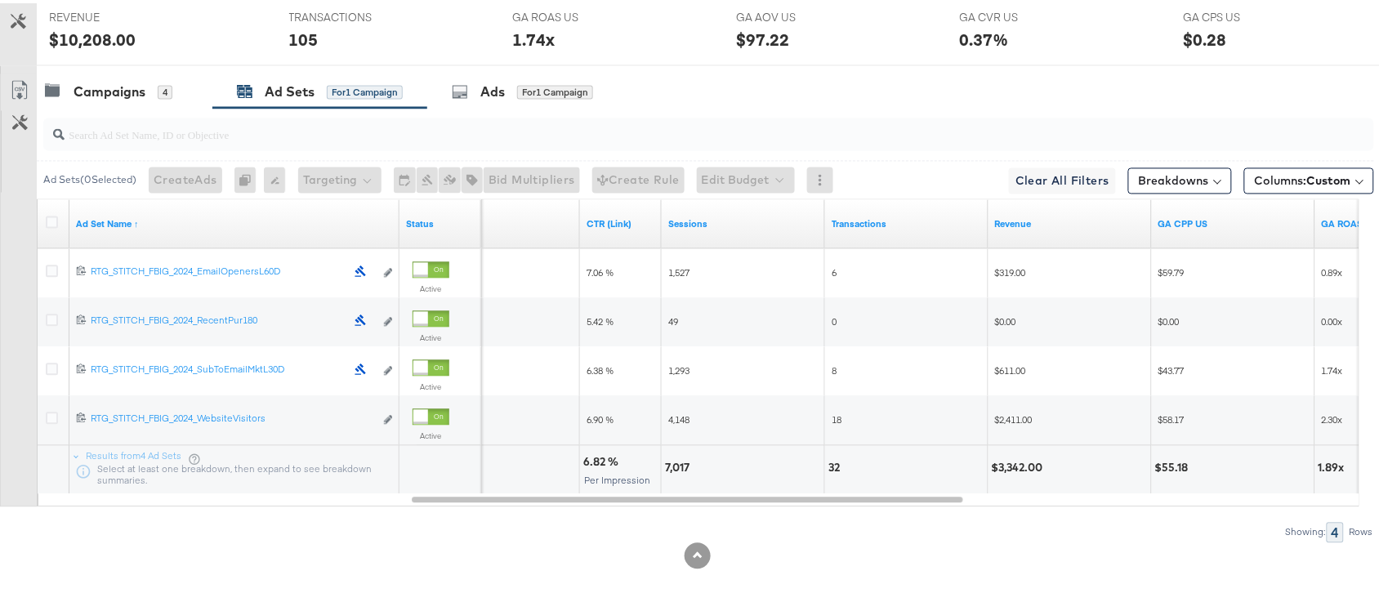
scroll to position [0, 0]
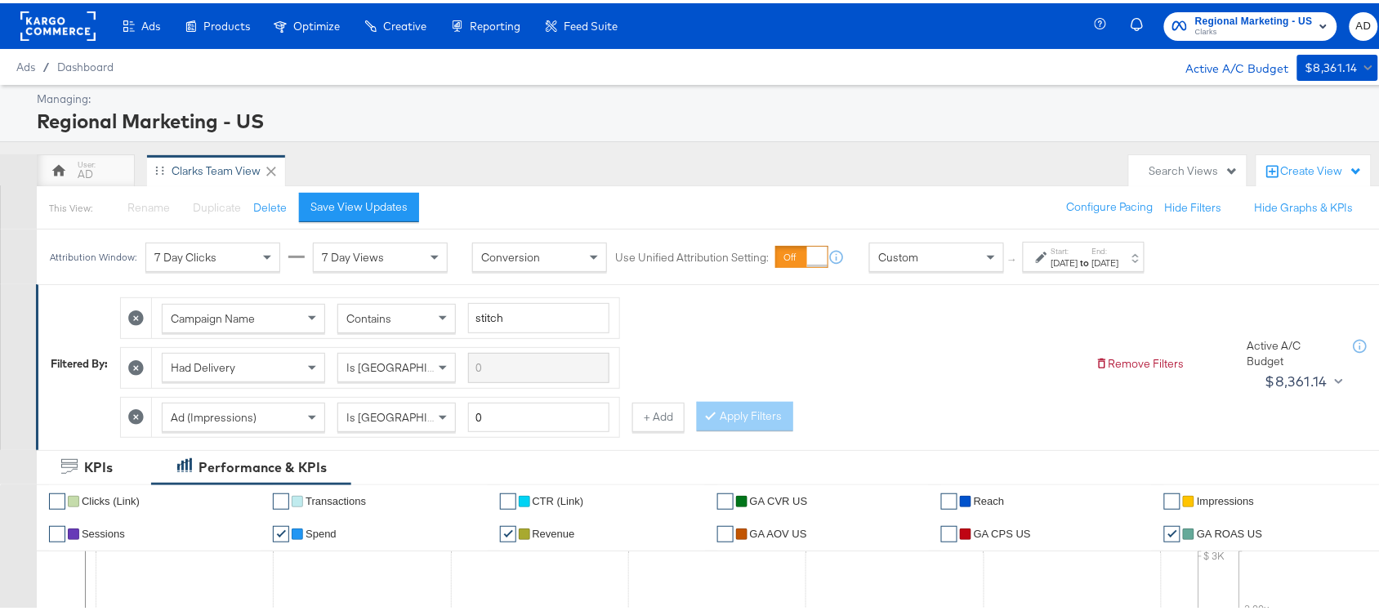
click at [55, 8] on rect at bounding box center [57, 22] width 75 height 29
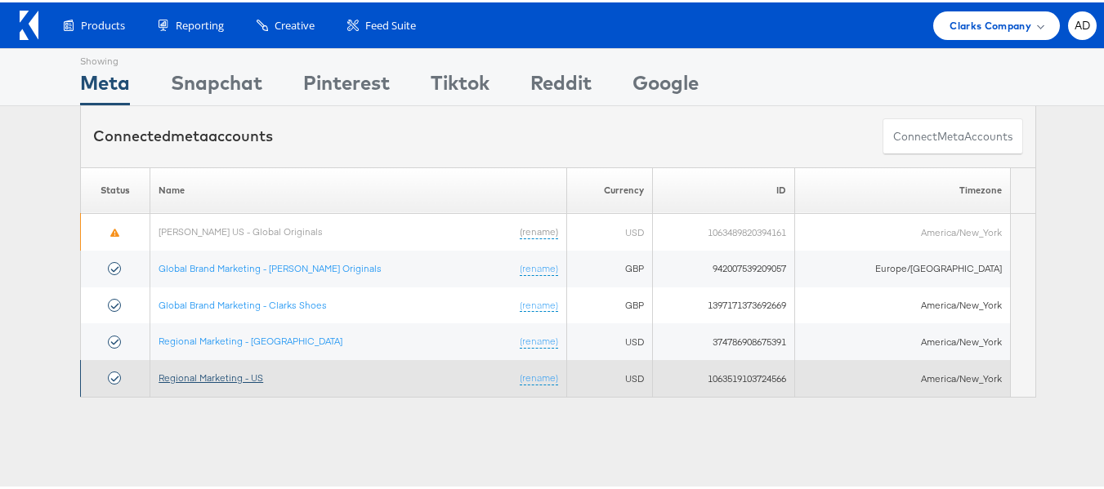
click at [208, 373] on link "Regional Marketing - US" at bounding box center [211, 375] width 105 height 12
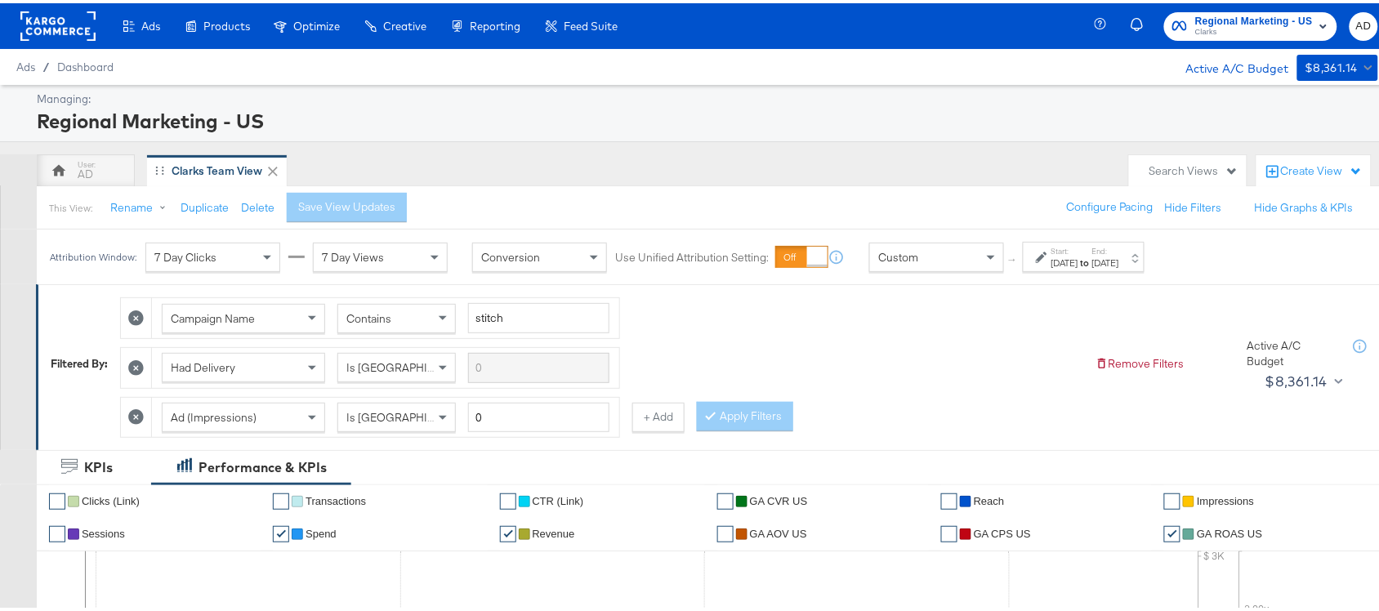
click at [1078, 261] on div "[DATE]" at bounding box center [1065, 259] width 27 height 13
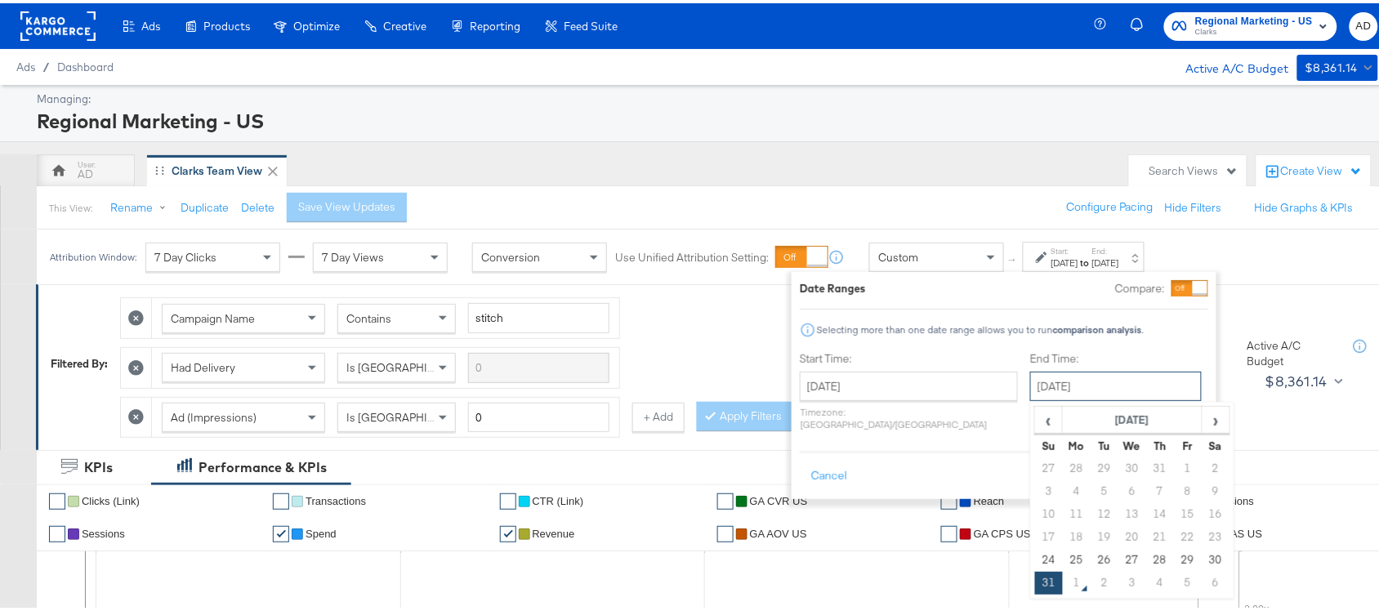
click at [1038, 382] on input "[DATE]" at bounding box center [1116, 382] width 172 height 29
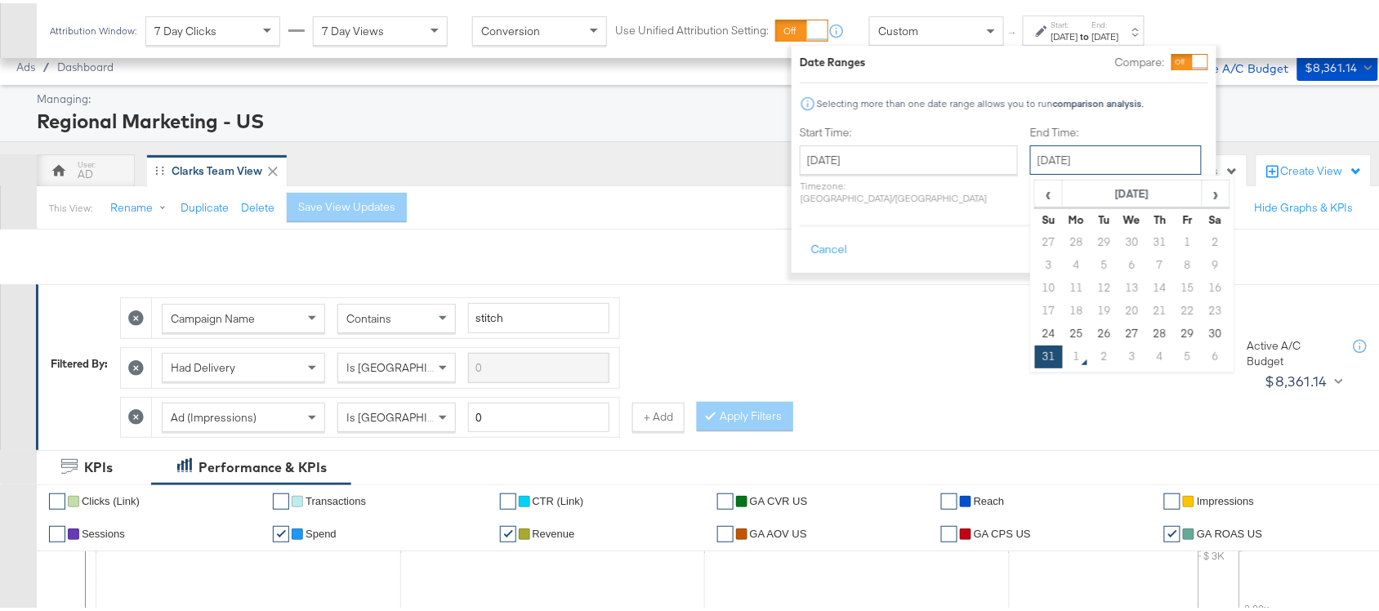
scroll to position [270, 0]
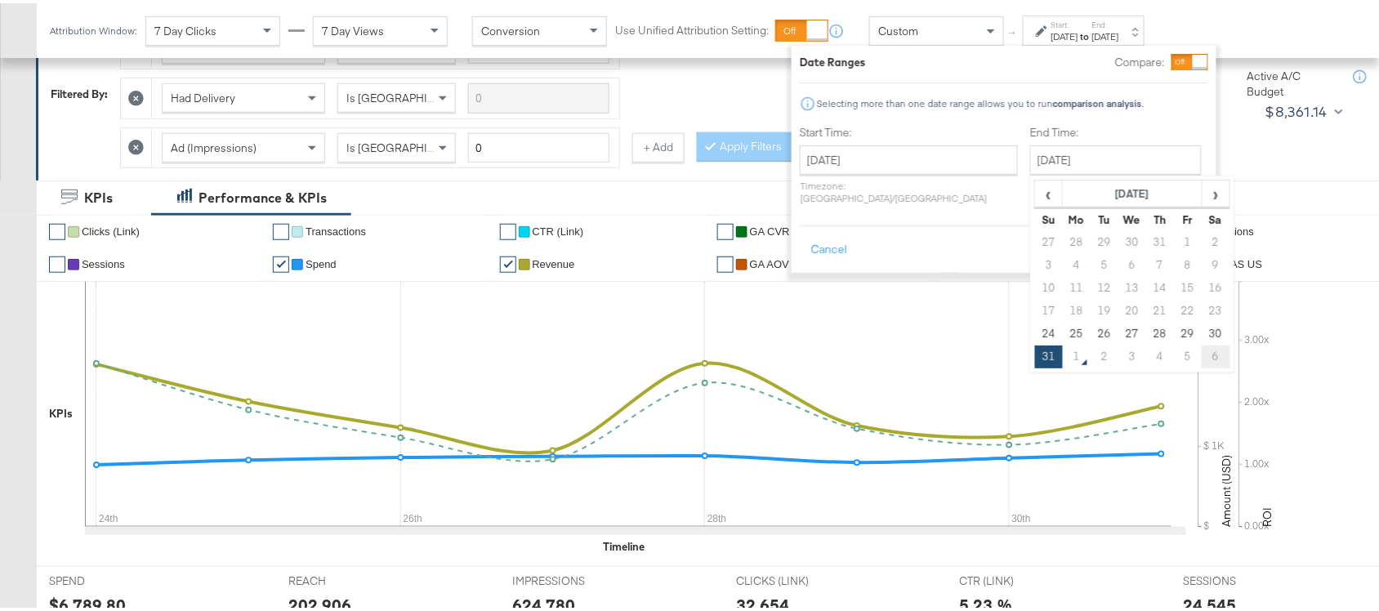
click at [1202, 344] on td "6" at bounding box center [1216, 353] width 28 height 23
click at [1048, 159] on input "[DATE]" at bounding box center [1112, 156] width 172 height 29
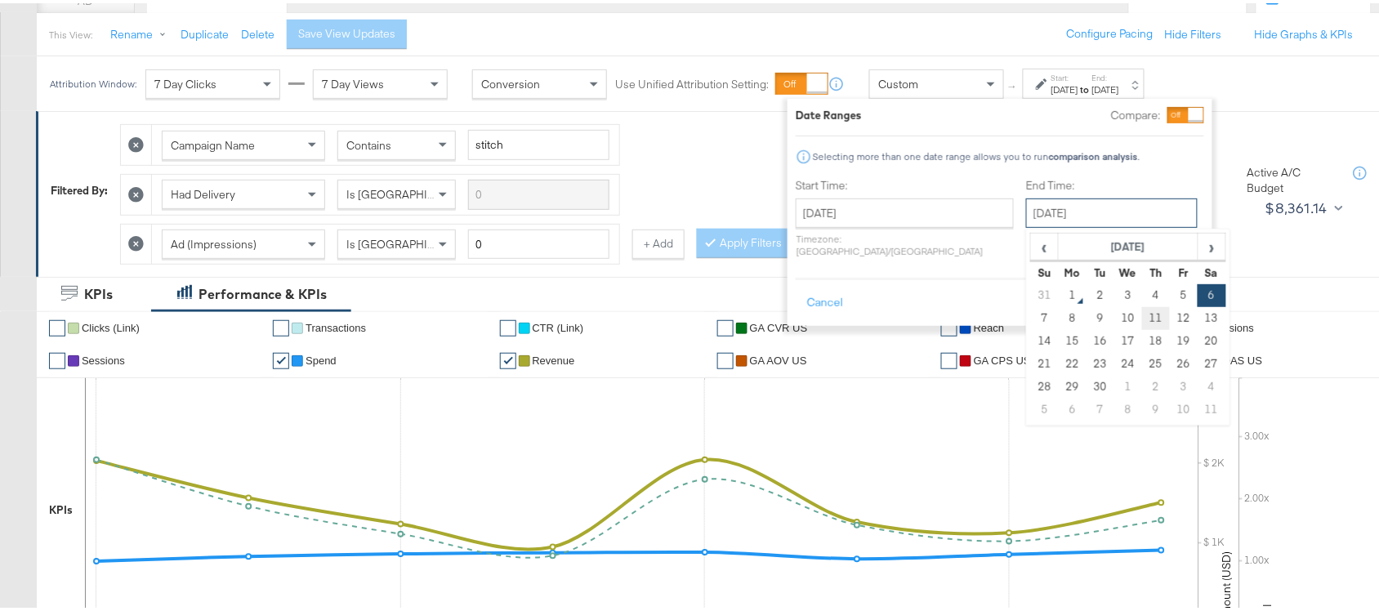
scroll to position [172, 0]
click at [1032, 254] on span "‹" at bounding box center [1044, 244] width 25 height 25
click at [1198, 378] on td "30" at bounding box center [1212, 384] width 28 height 23
type input "[DATE]"
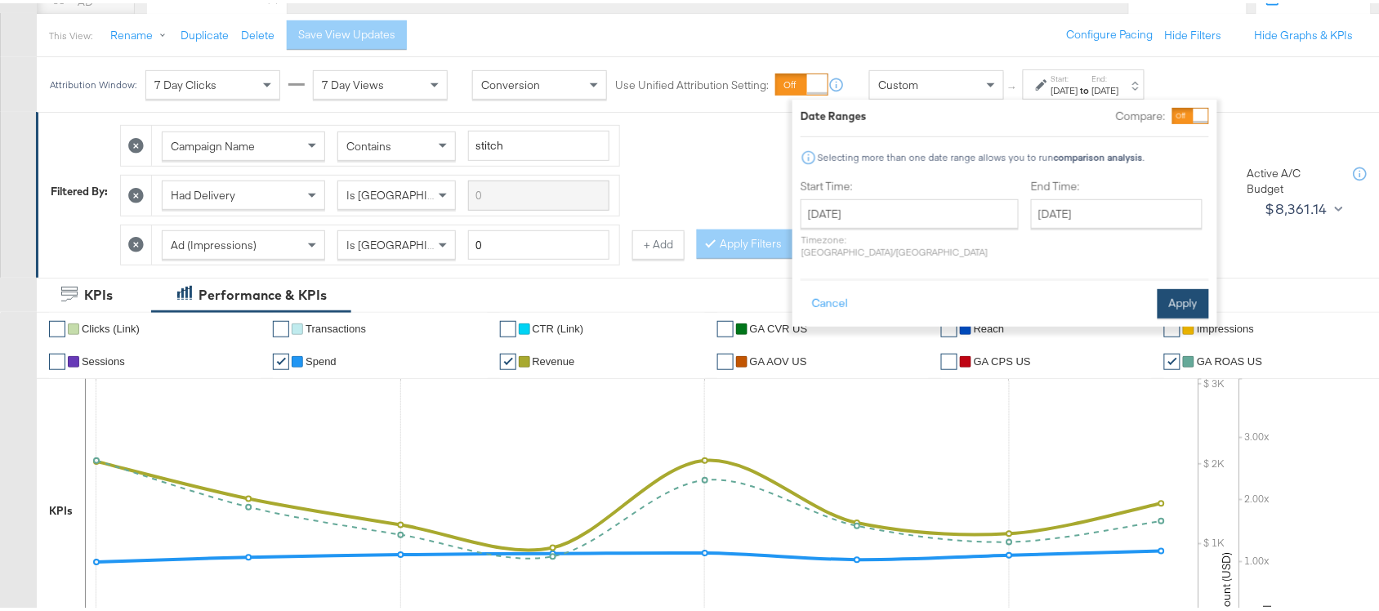
click at [1169, 286] on button "Apply" at bounding box center [1183, 300] width 51 height 29
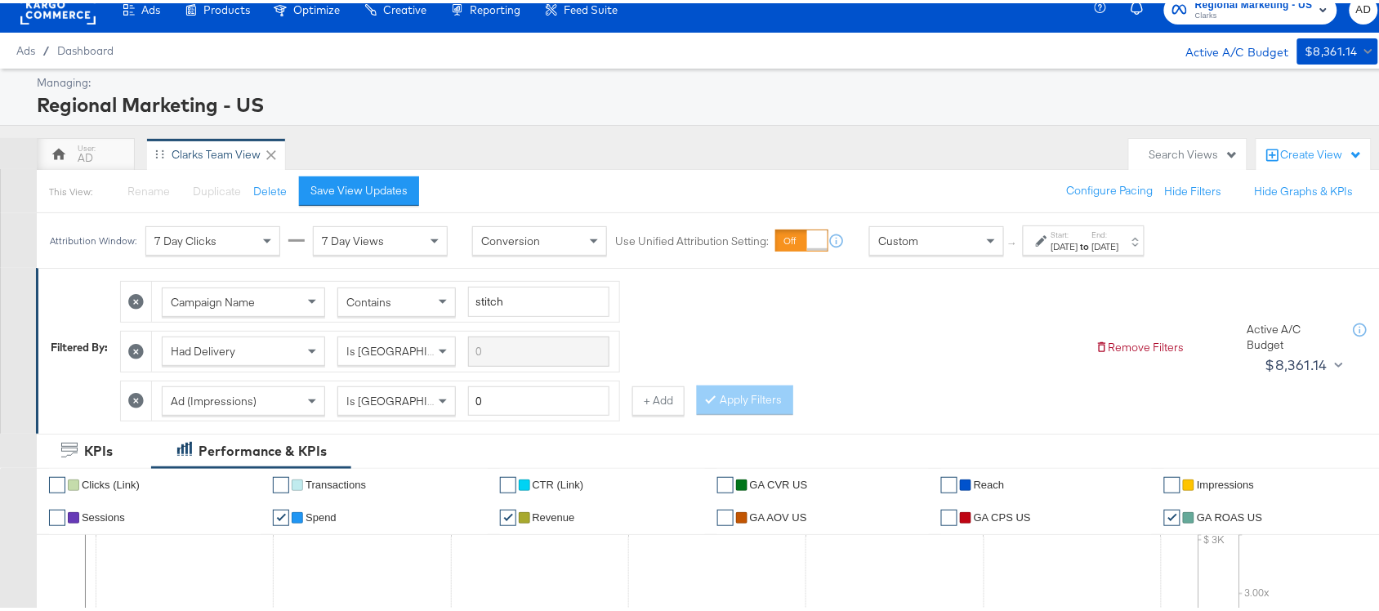
scroll to position [185, 0]
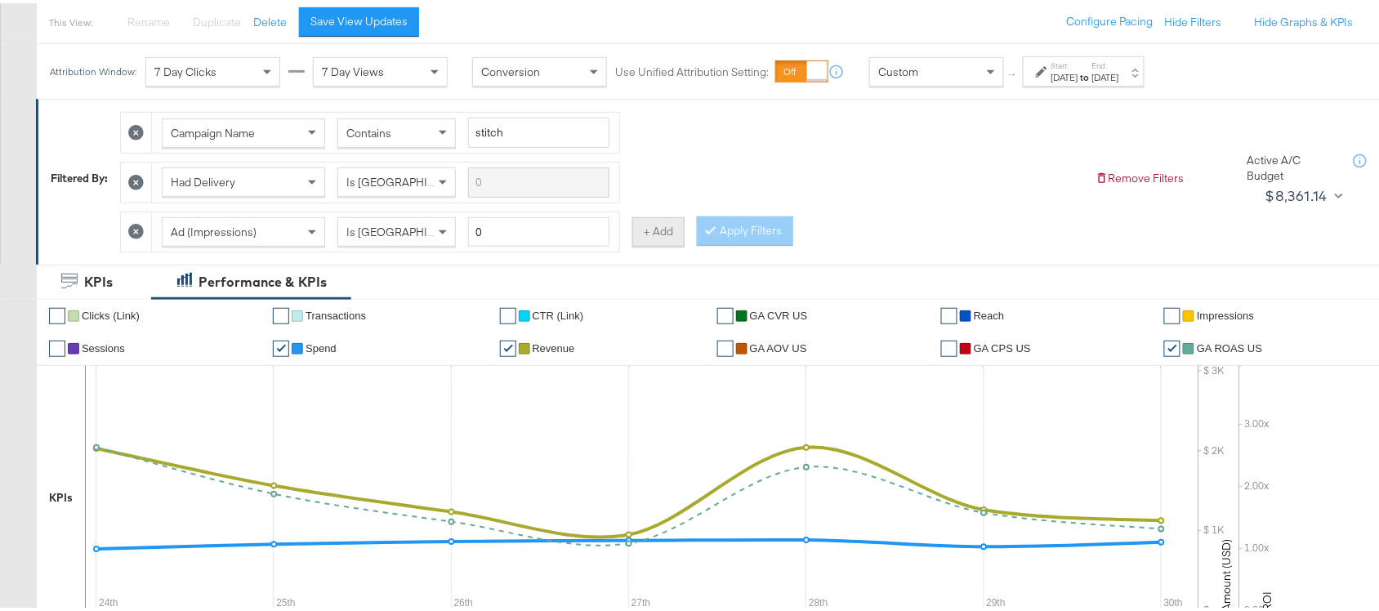
click at [652, 234] on button "+ Add" at bounding box center [658, 228] width 52 height 29
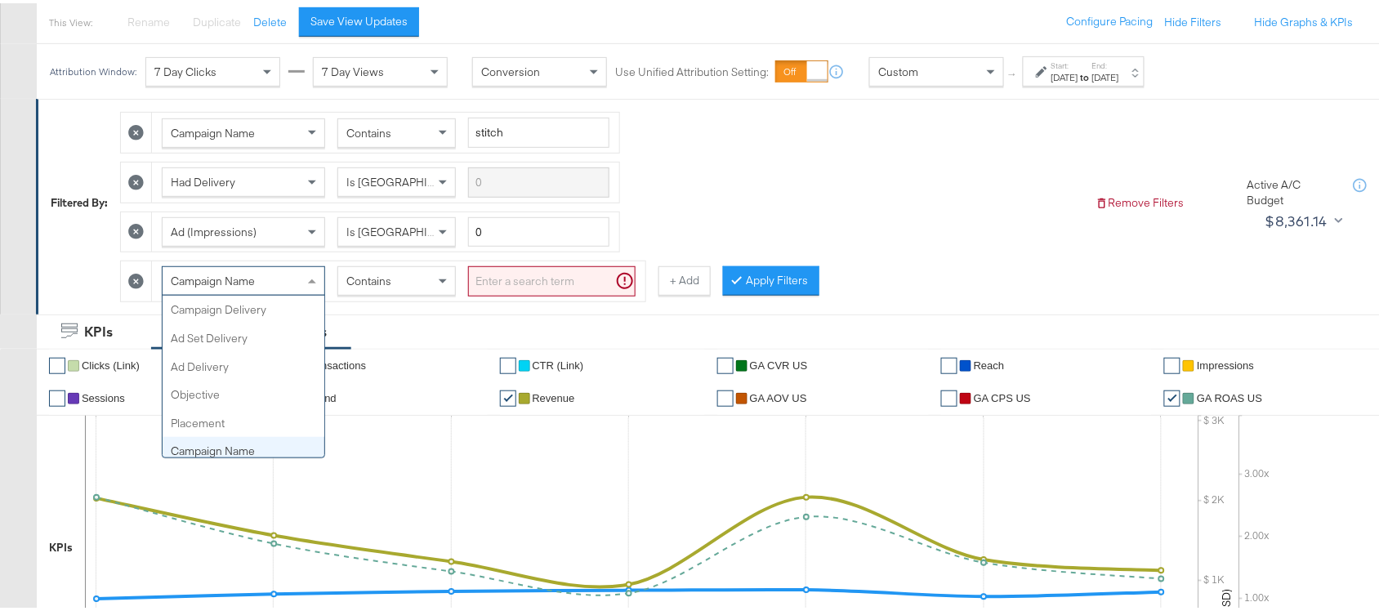
scroll to position [141, 0]
click at [255, 279] on span "Campaign Name" at bounding box center [213, 277] width 84 height 15
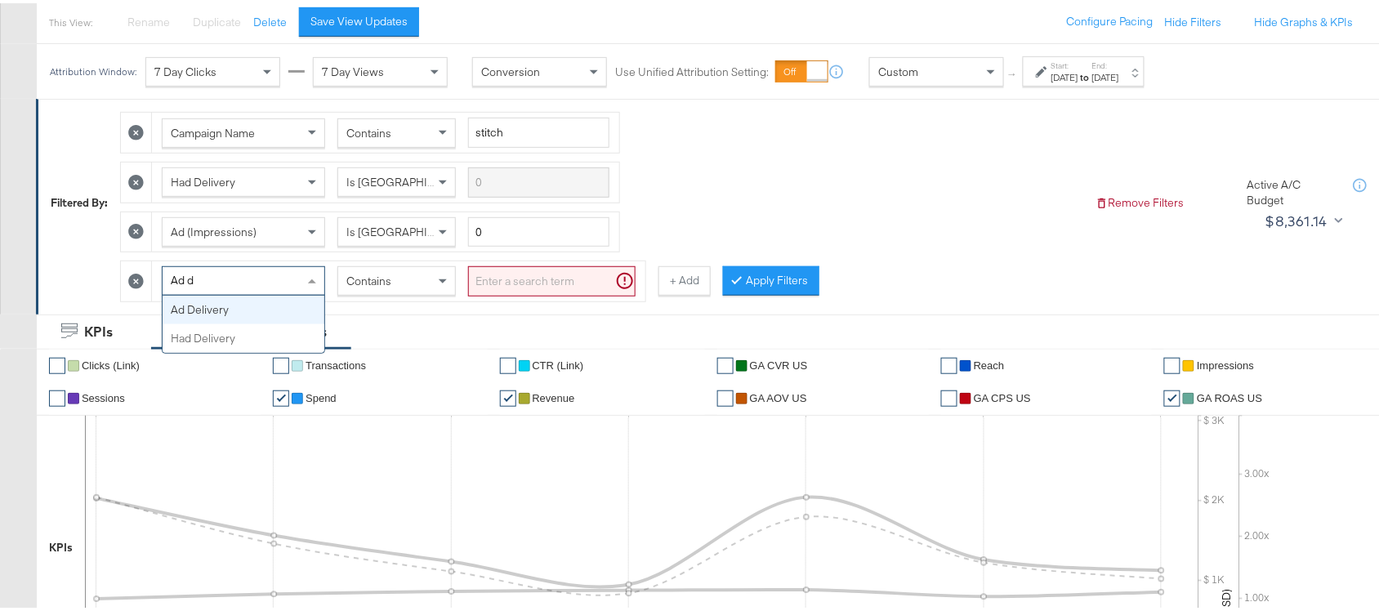
type input "Ad de"
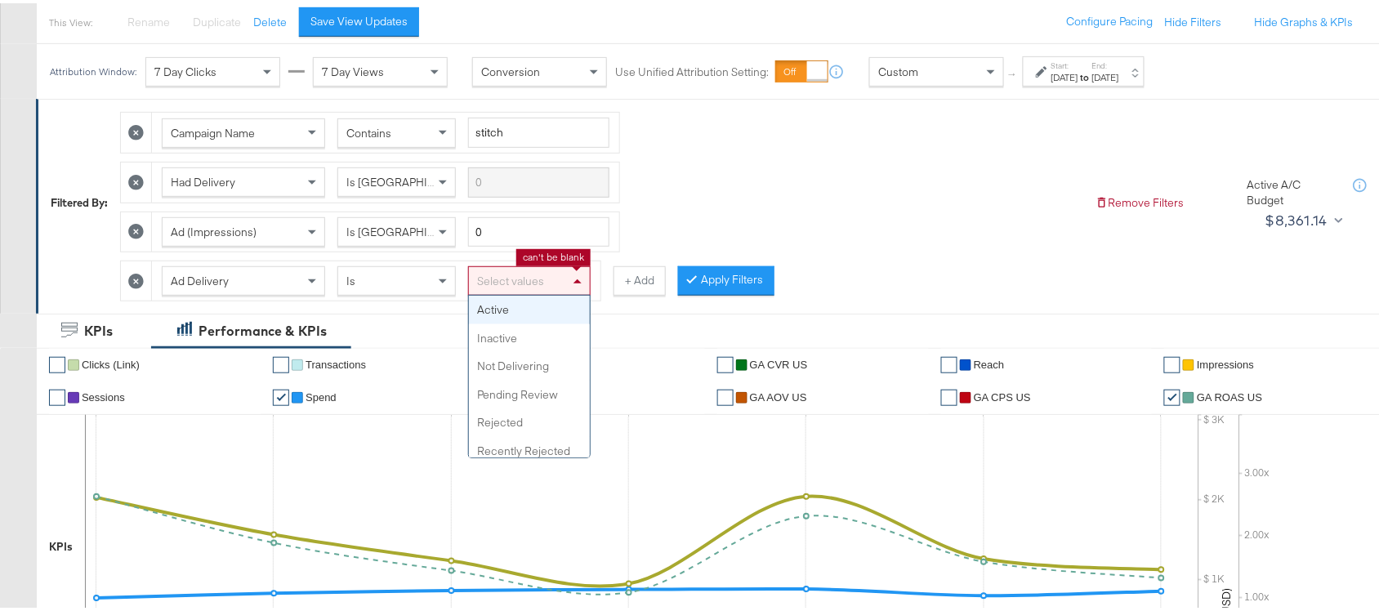
click at [578, 293] on div "Select values Active Inactive Not Delivering Pending Review Rejected Recently R…" at bounding box center [529, 277] width 123 height 29
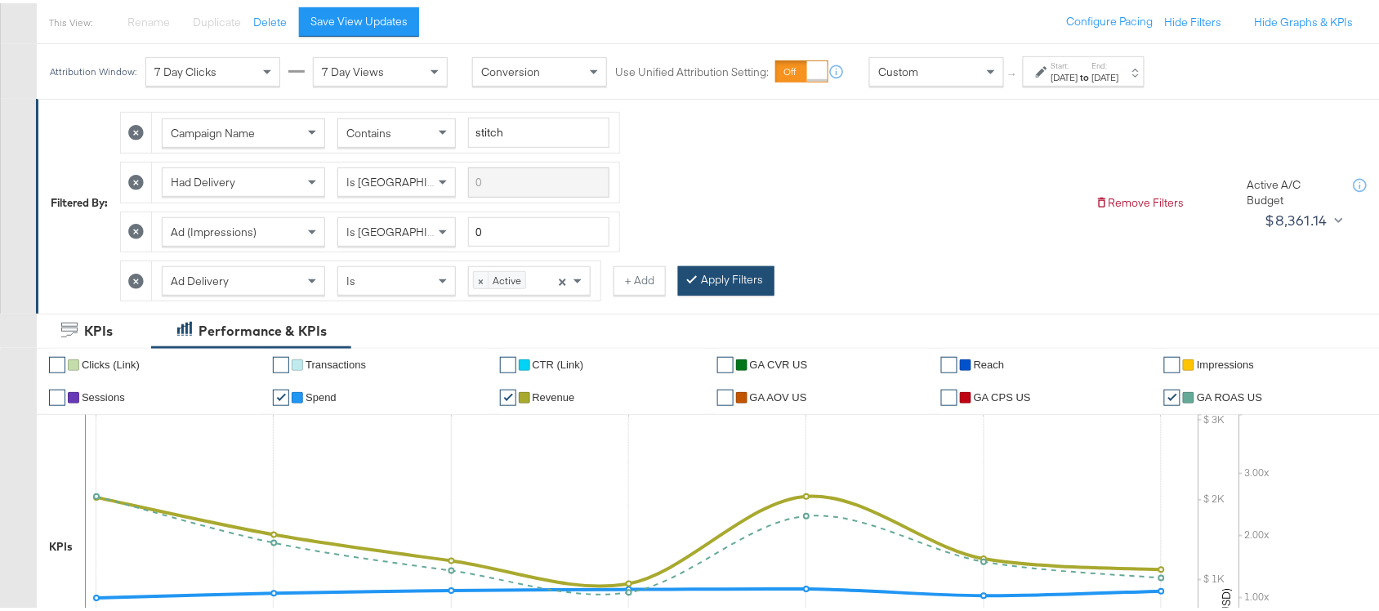
click at [753, 275] on button "Apply Filters" at bounding box center [726, 277] width 96 height 29
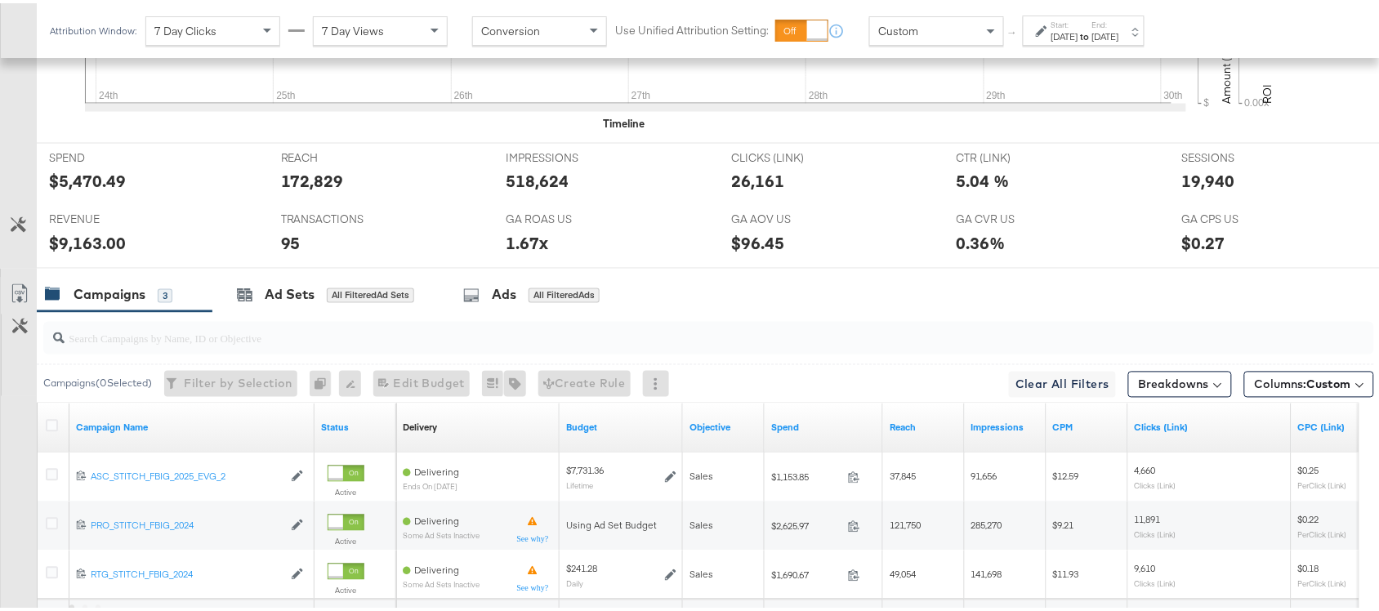
scroll to position [901, 0]
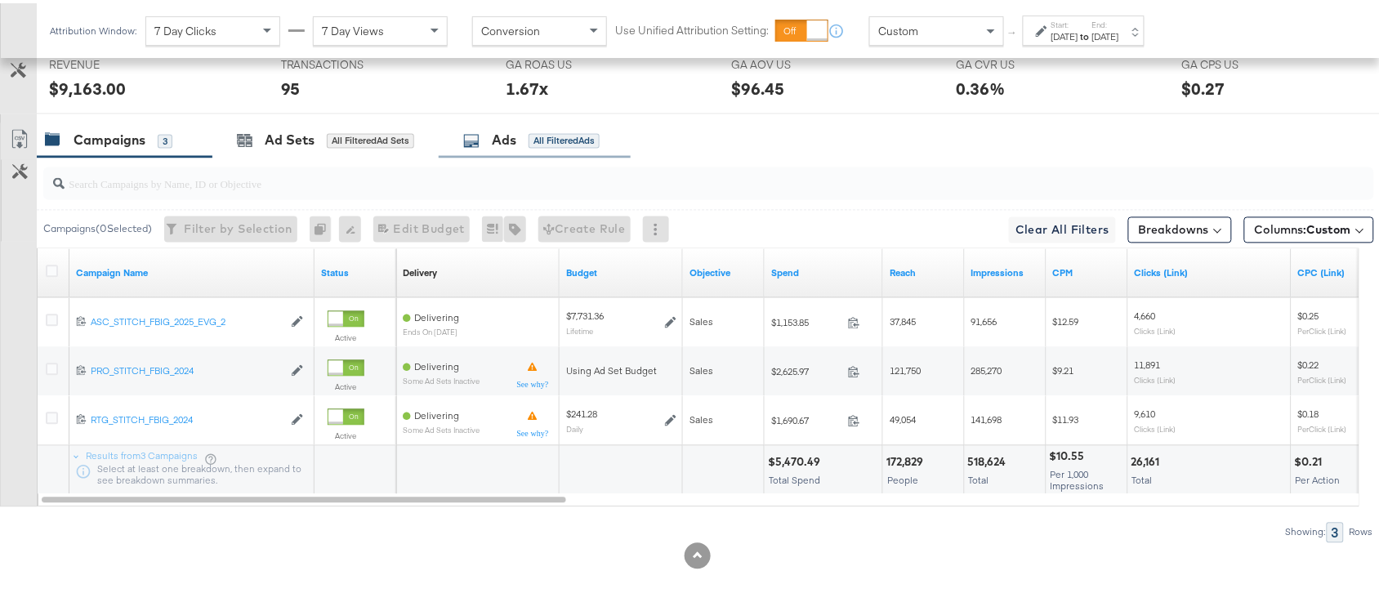
click at [505, 141] on div "Ads" at bounding box center [504, 137] width 25 height 19
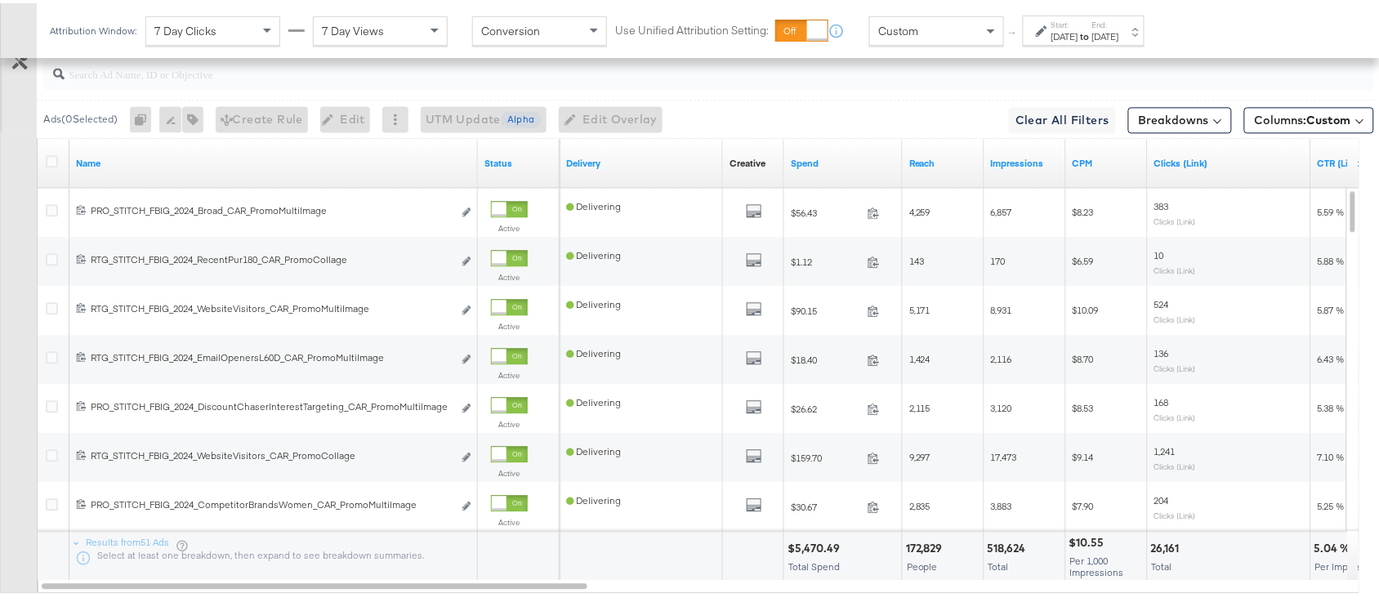
scroll to position [1007, 0]
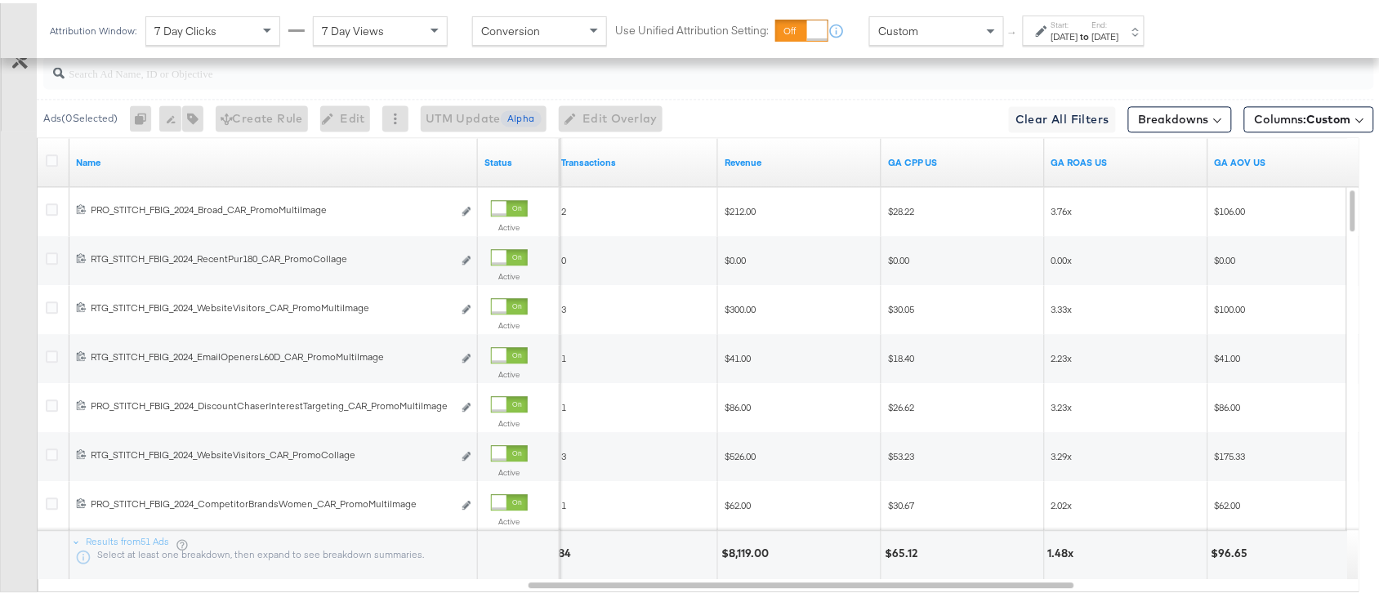
click at [770, 172] on div "Revenue" at bounding box center [799, 159] width 163 height 26
click at [772, 166] on link "Revenue" at bounding box center [800, 159] width 150 height 13
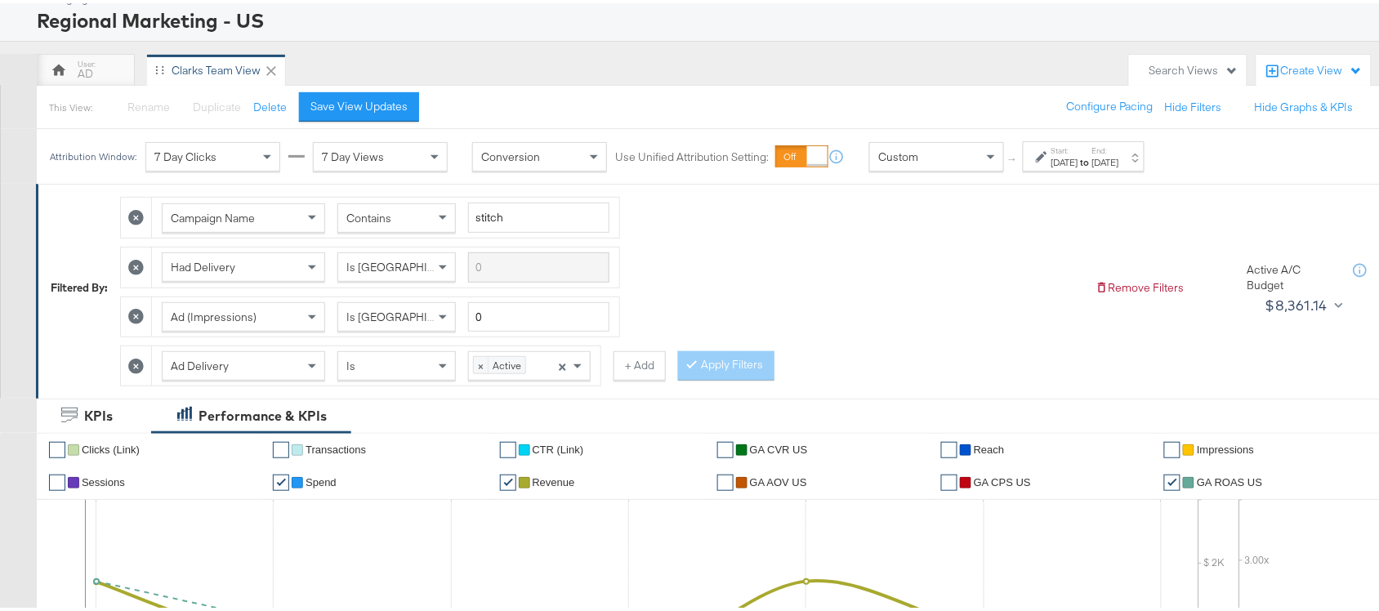
scroll to position [0, 0]
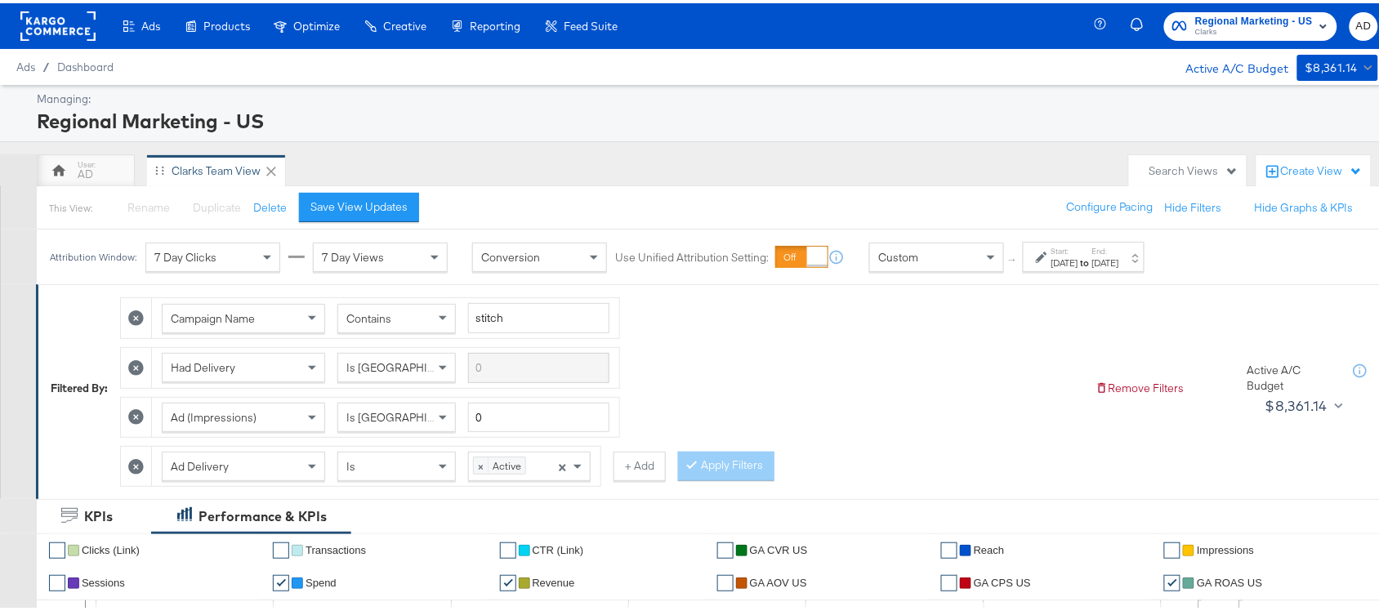
click at [132, 468] on icon at bounding box center [136, 464] width 16 height 16
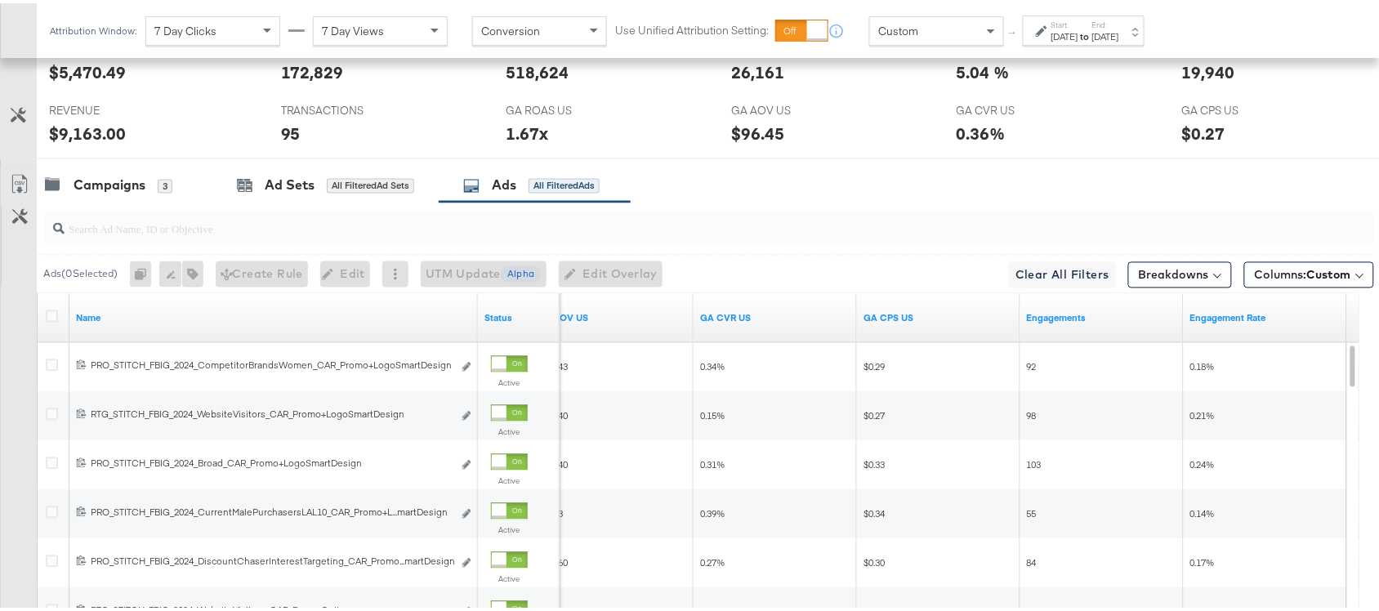
scroll to position [797, 0]
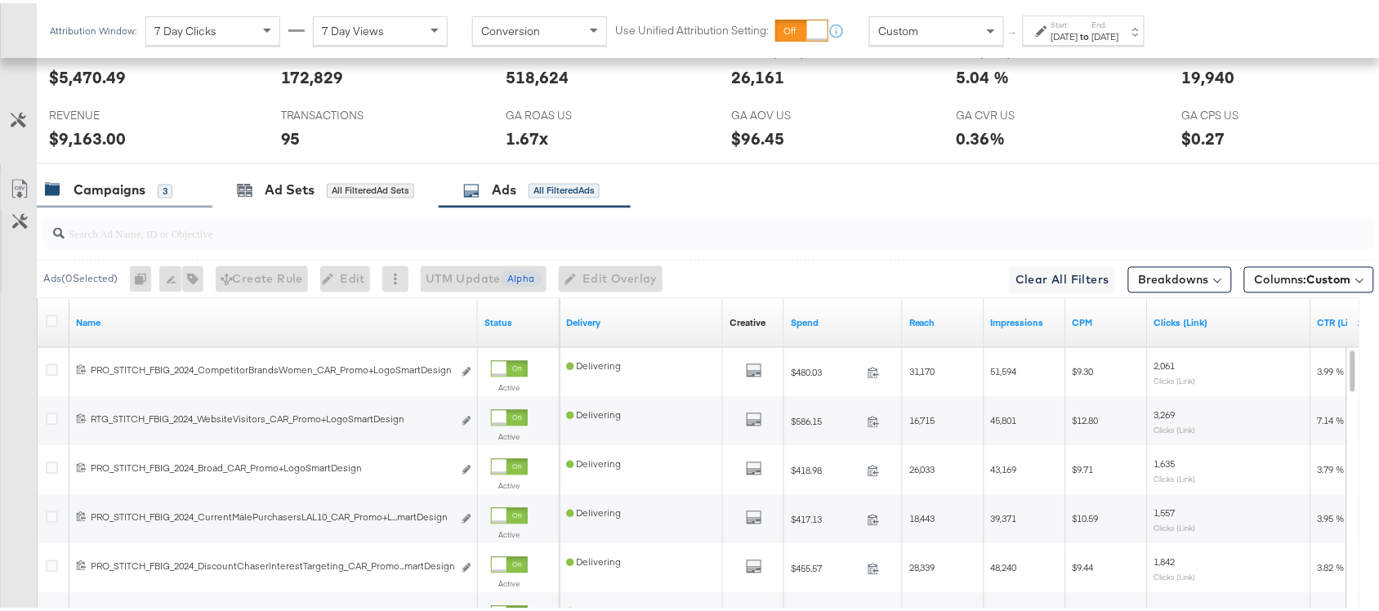
click at [78, 197] on div "Campaigns" at bounding box center [110, 187] width 72 height 19
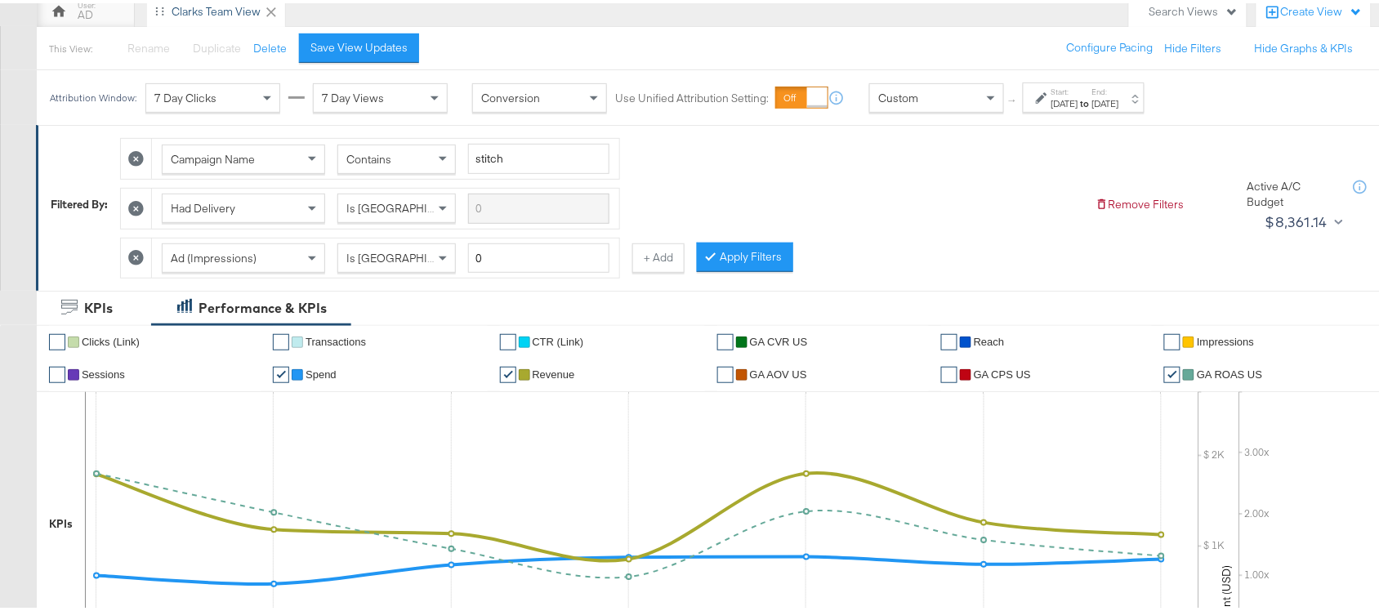
scroll to position [166, 0]
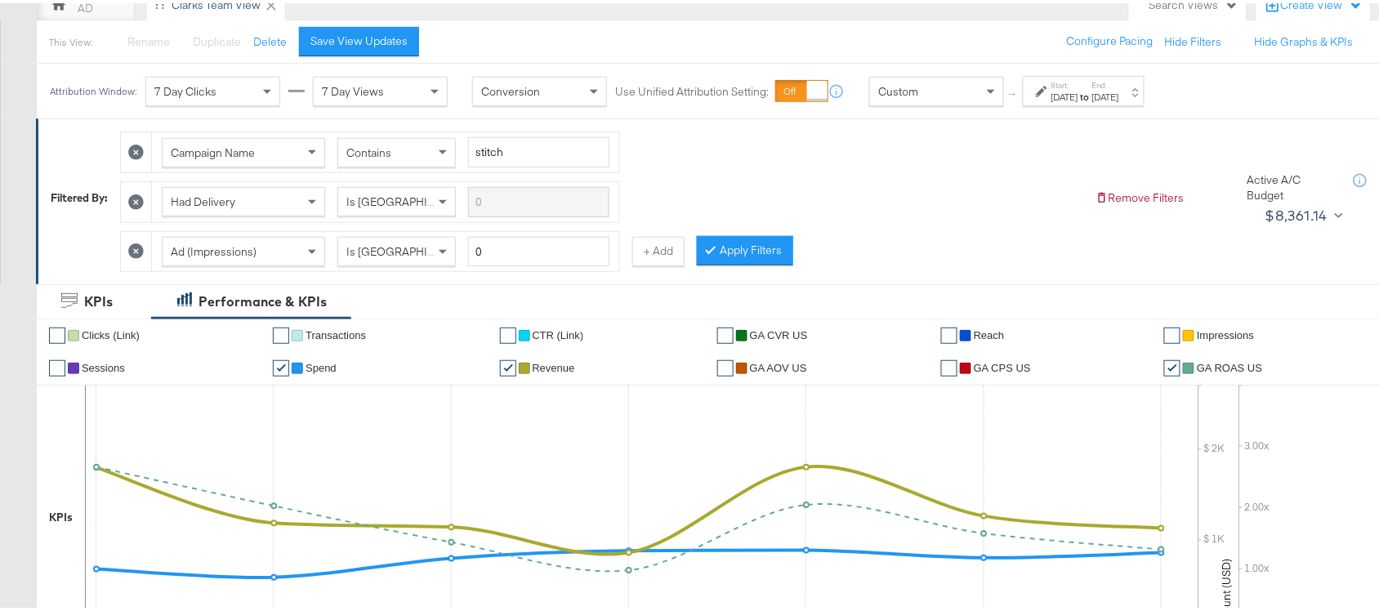
click at [879, 267] on div "Campaign Name Contains stitch Had Delivery Is Greater Than Ad (Impressions) Is …" at bounding box center [601, 194] width 962 height 149
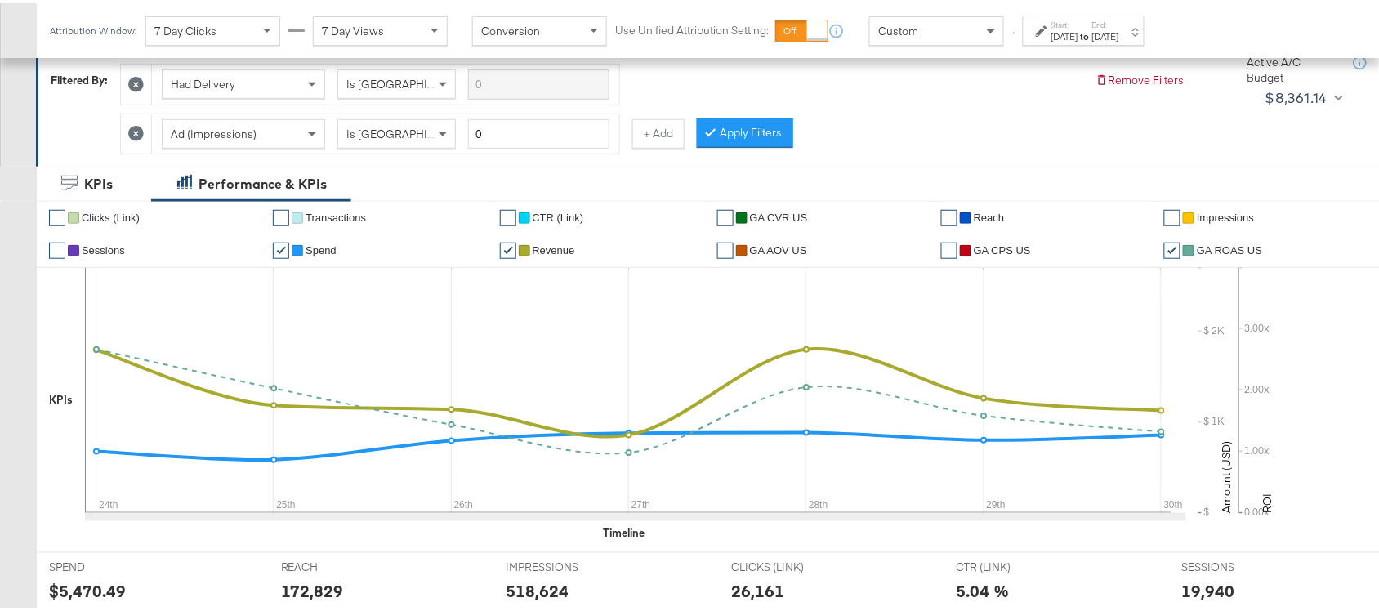
scroll to position [0, 0]
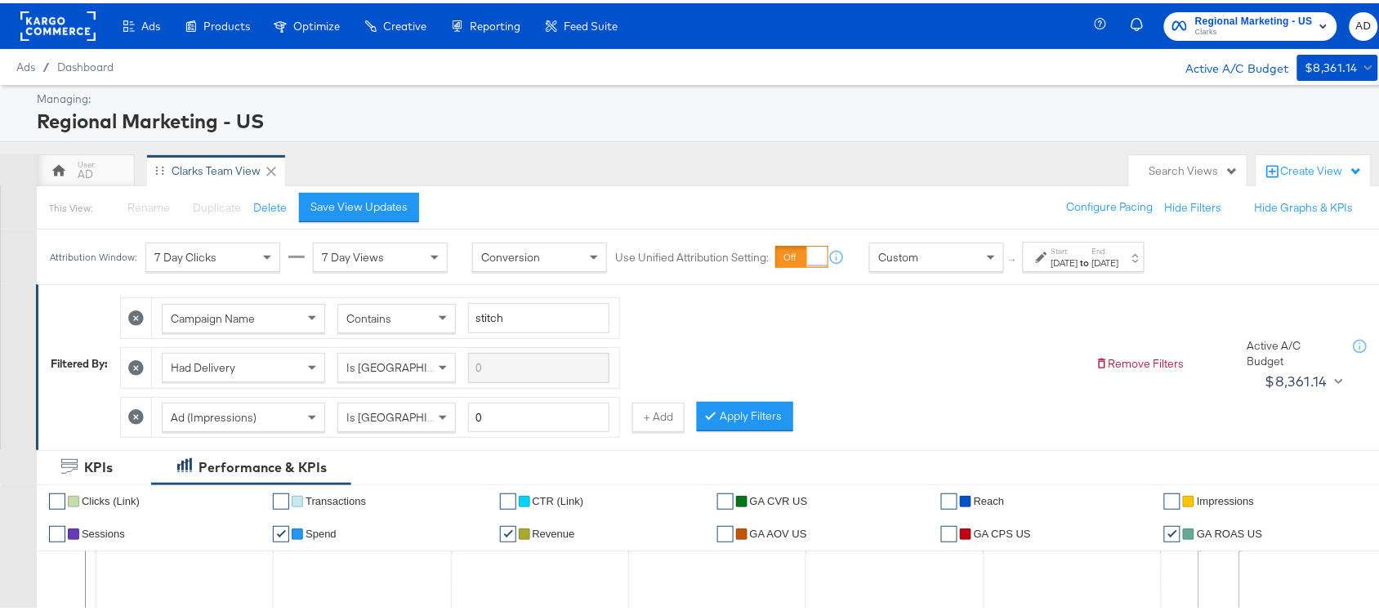
click at [68, 30] on rect at bounding box center [57, 22] width 75 height 29
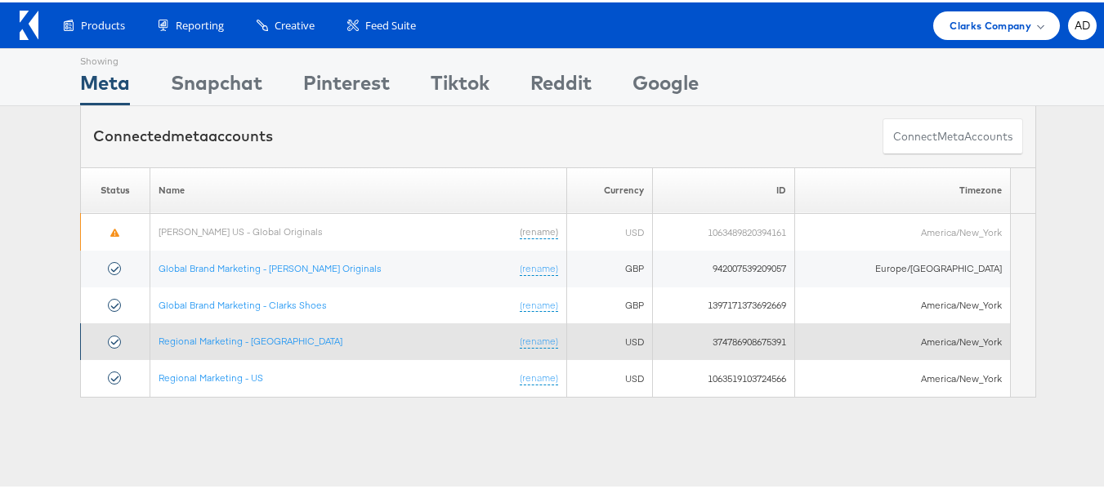
click at [582, 324] on td "USD" at bounding box center [609, 339] width 86 height 37
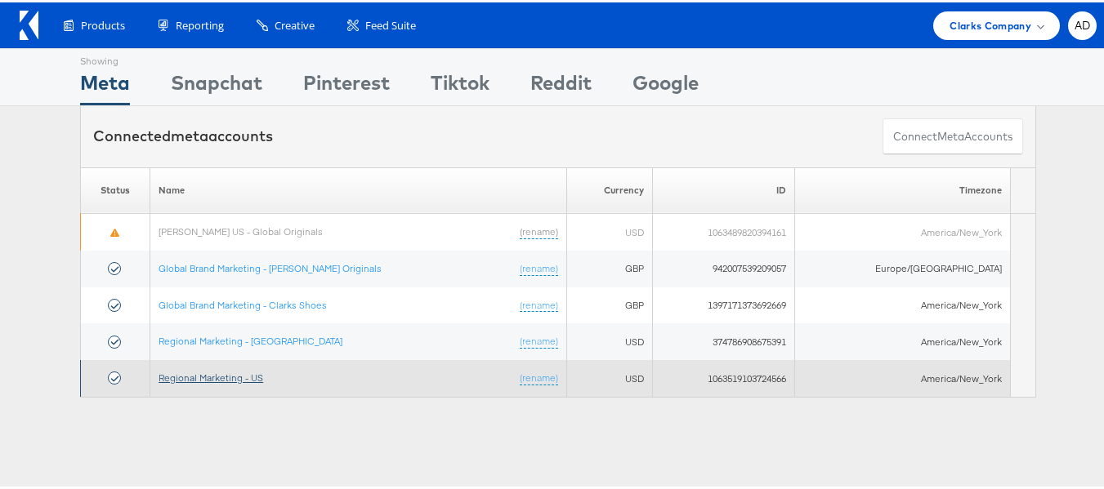
click at [194, 374] on link "Regional Marketing - US" at bounding box center [211, 375] width 105 height 12
click at [229, 377] on link "Regional Marketing - US" at bounding box center [211, 375] width 105 height 12
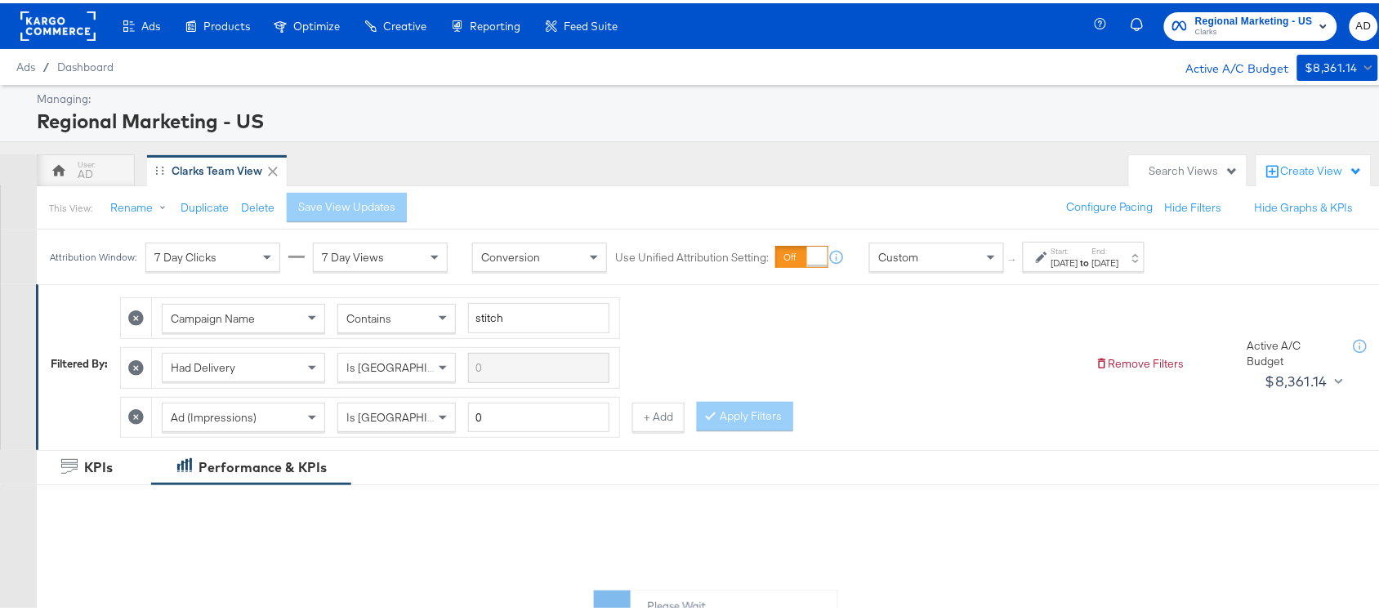
click at [1145, 268] on div "Start: [DATE] to End: [DATE]" at bounding box center [1084, 254] width 122 height 30
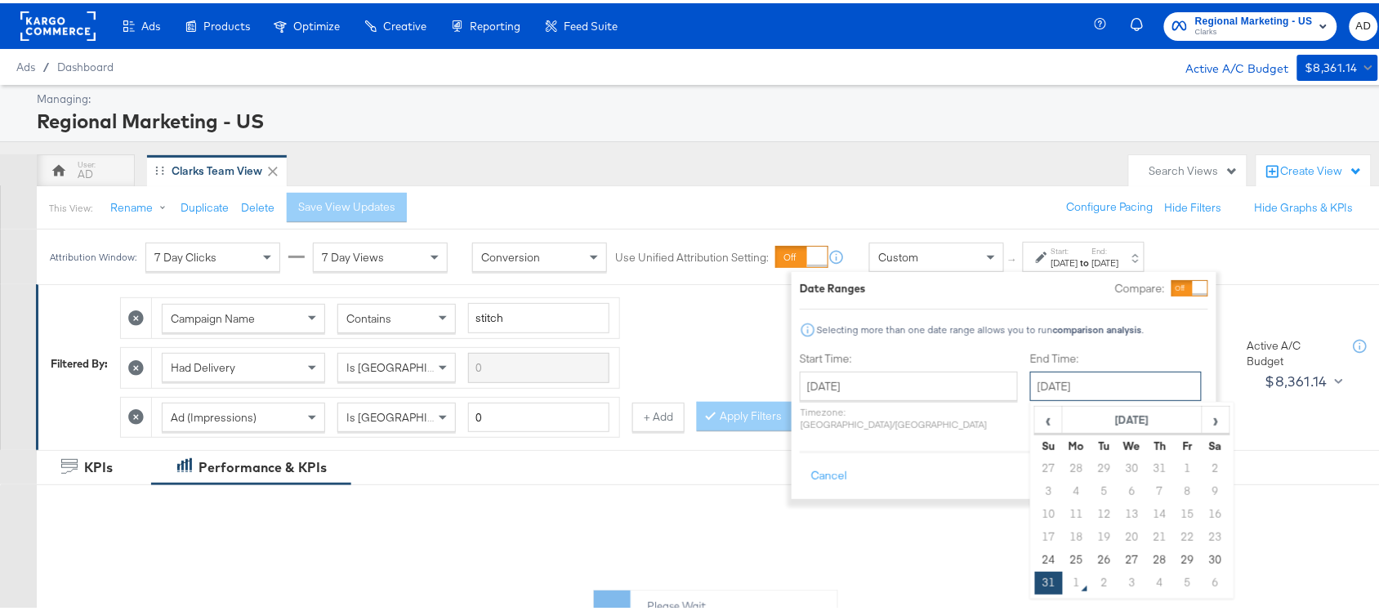
click at [1042, 392] on input "[DATE]" at bounding box center [1116, 382] width 172 height 29
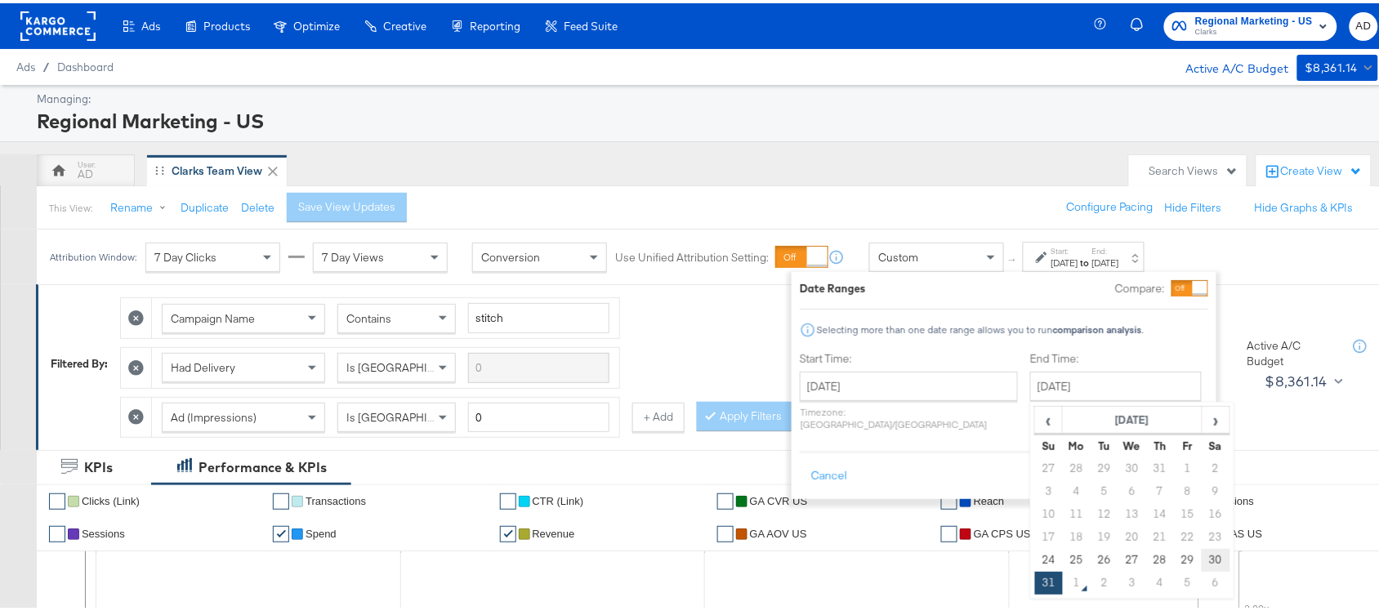
click at [1202, 561] on td "30" at bounding box center [1216, 557] width 28 height 23
type input "[DATE]"
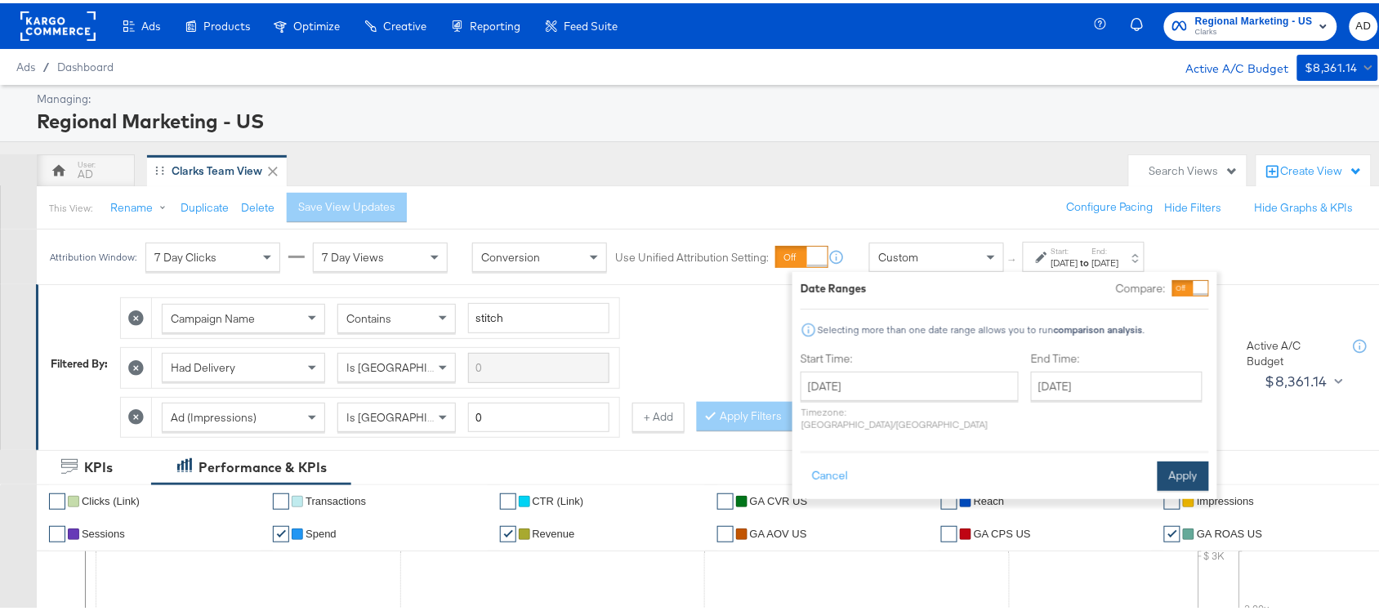
click at [1187, 458] on button "Apply" at bounding box center [1183, 472] width 51 height 29
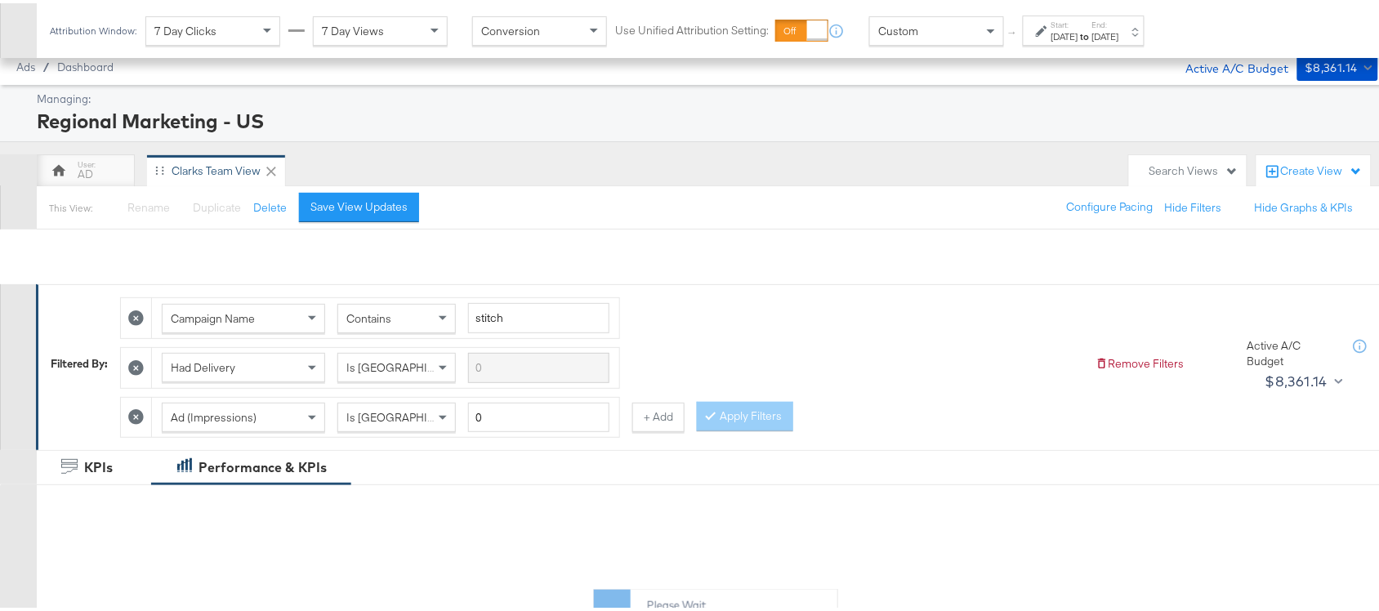
scroll to position [741, 0]
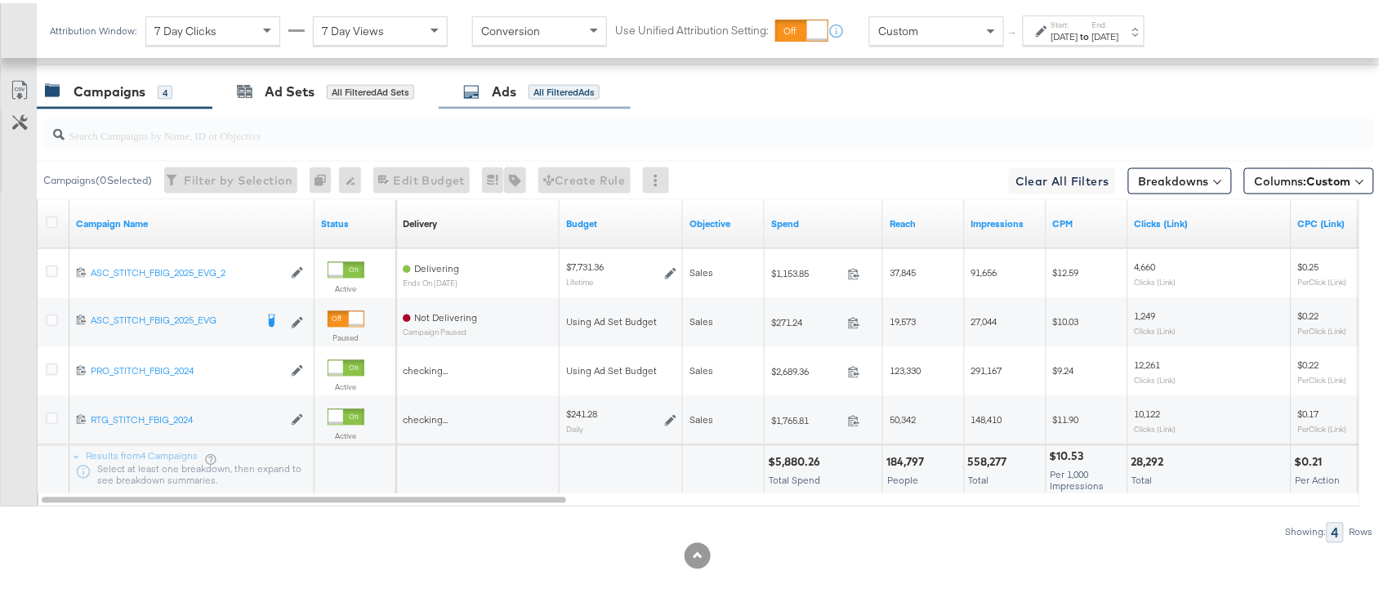
click at [496, 106] on div "Ads All Filtered Ads" at bounding box center [535, 88] width 192 height 35
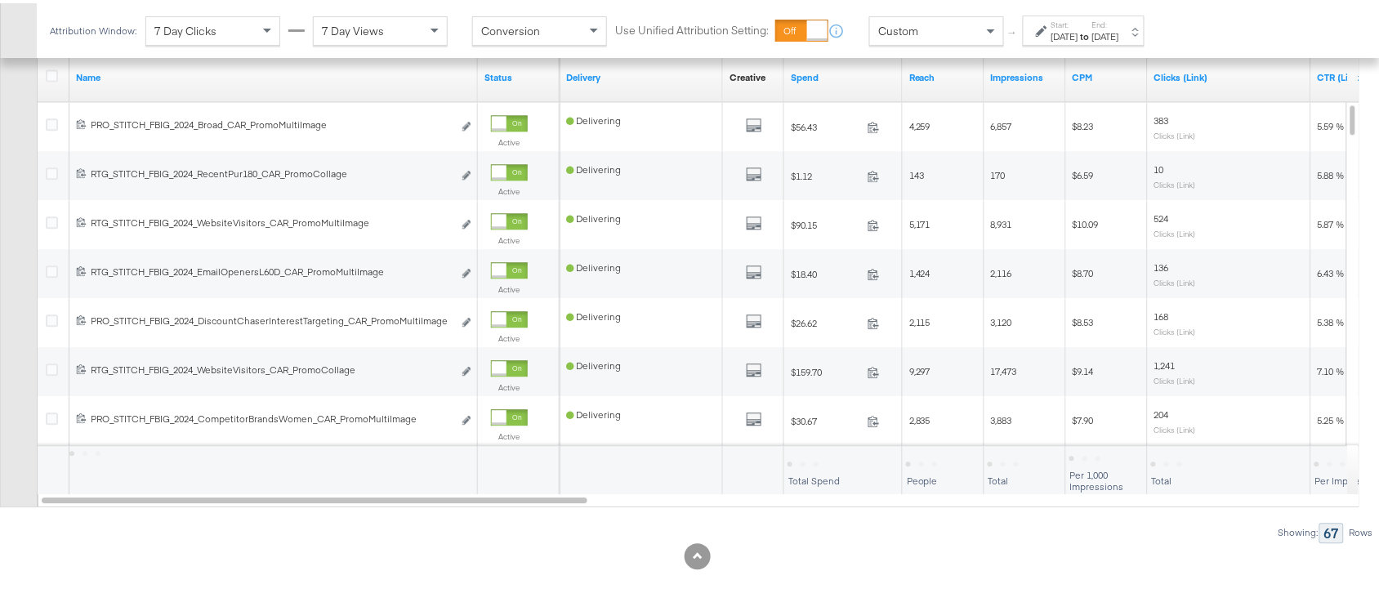
scroll to position [999, 0]
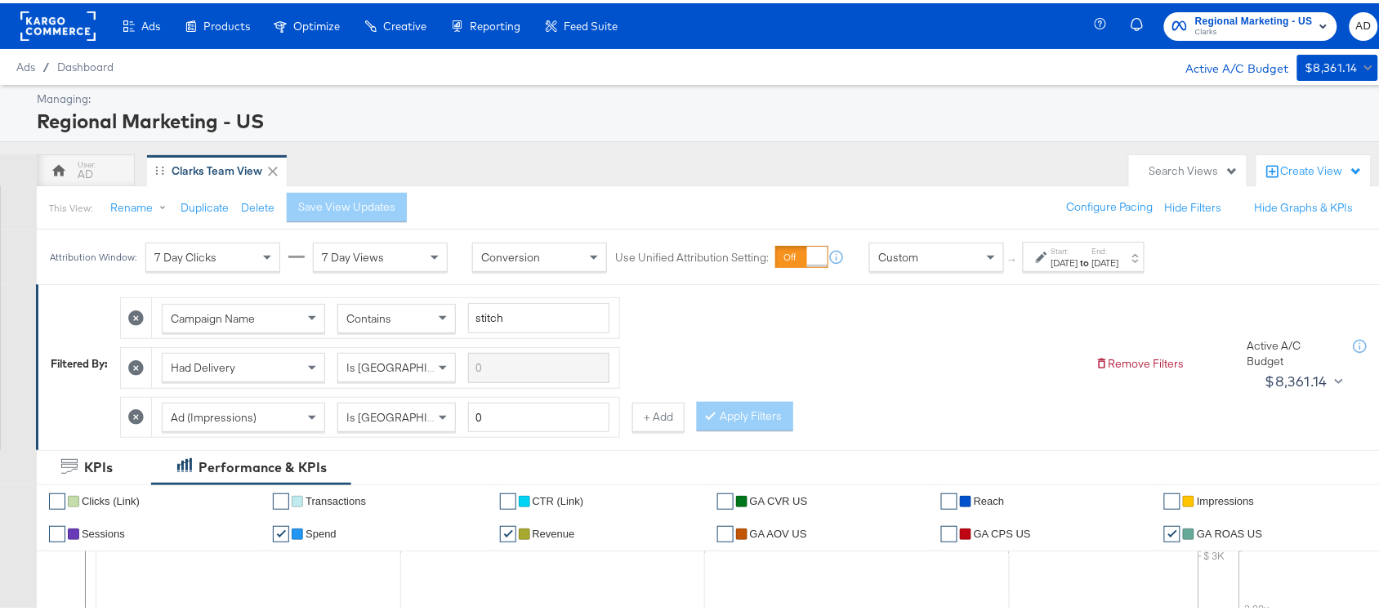
click at [1078, 253] on label "Start:" at bounding box center [1065, 248] width 27 height 11
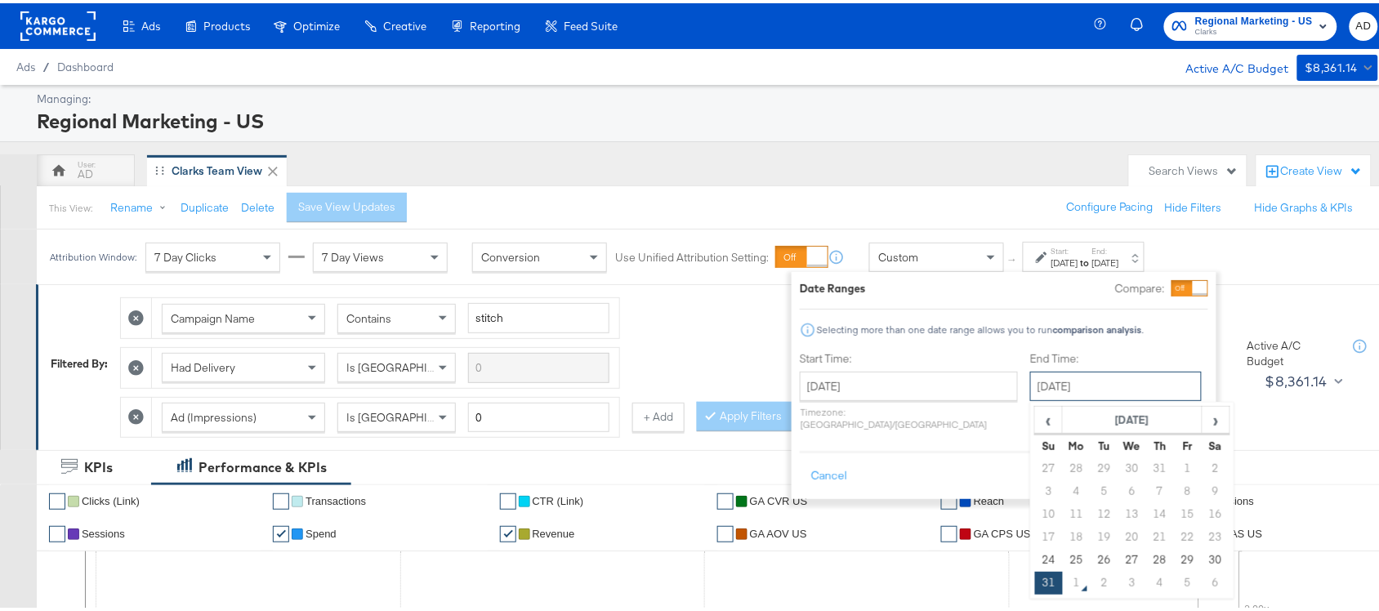
click at [1080, 386] on input "[DATE]" at bounding box center [1116, 382] width 172 height 29
click at [1202, 556] on td "30" at bounding box center [1216, 557] width 28 height 23
type input "[DATE]"
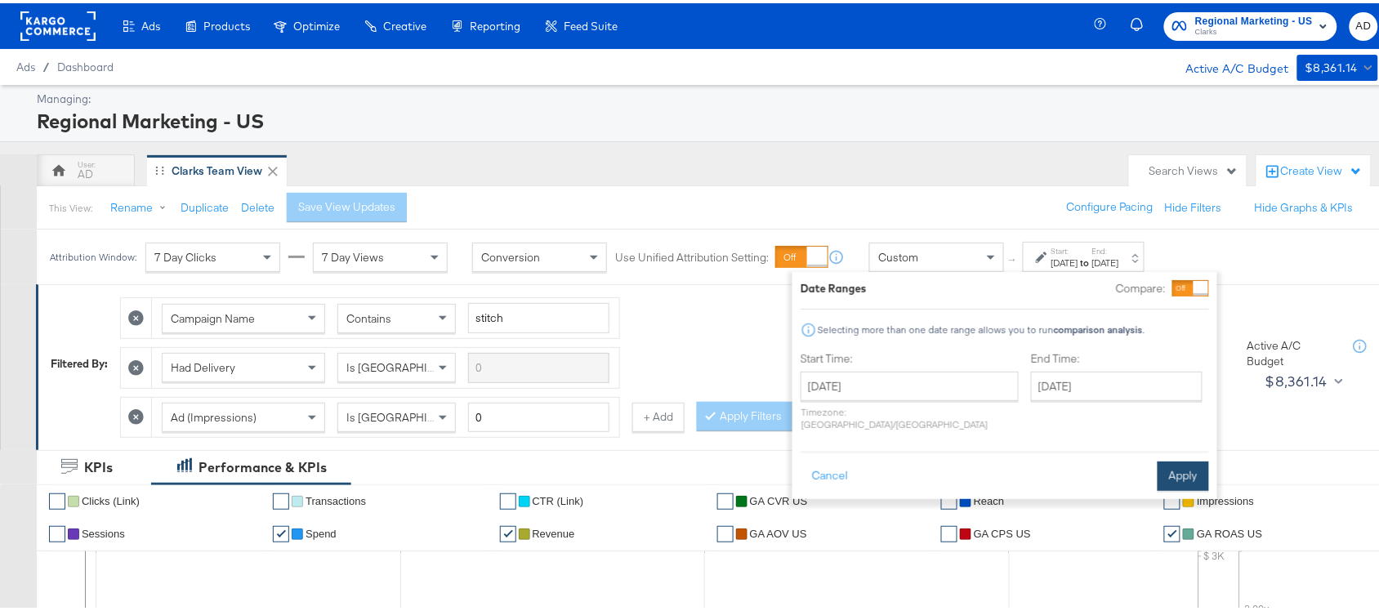
click at [1181, 464] on button "Apply" at bounding box center [1183, 472] width 51 height 29
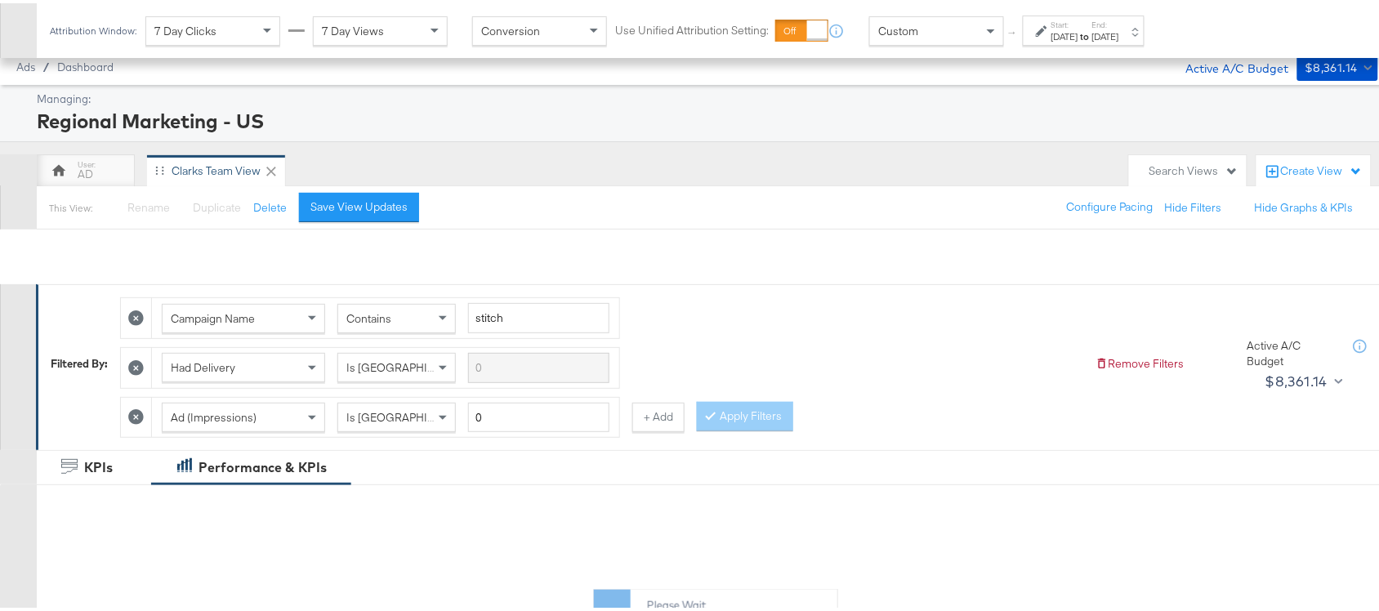
scroll to position [741, 0]
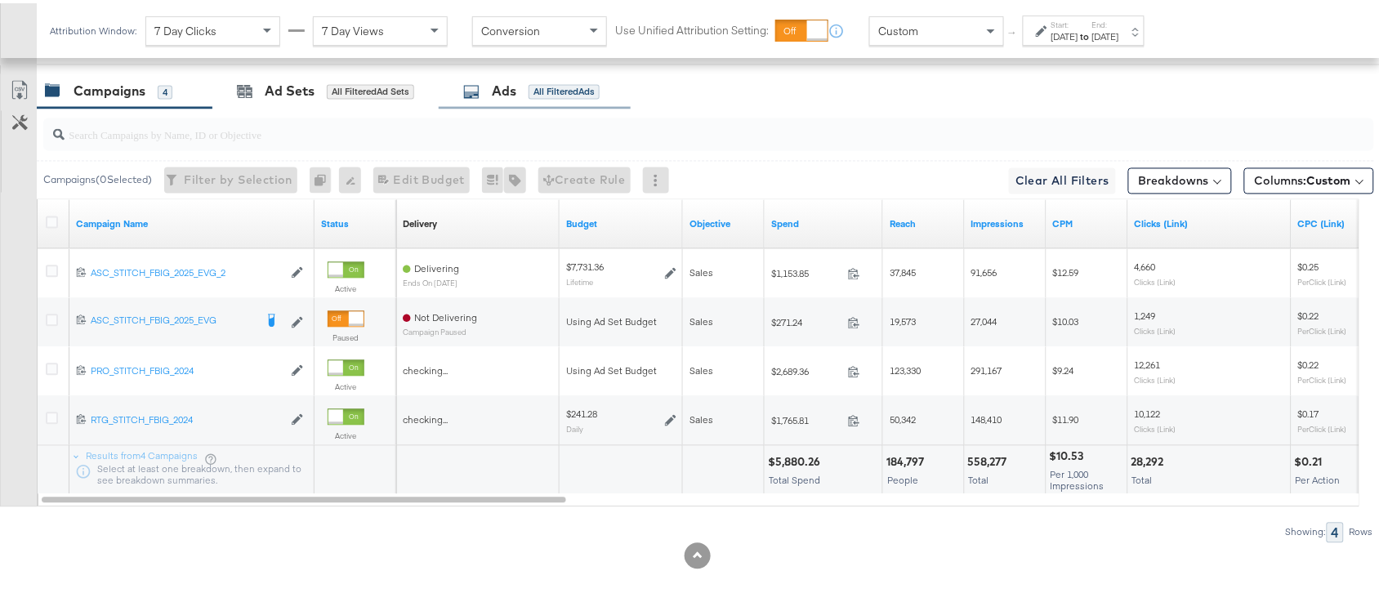
click at [507, 82] on div "Ads" at bounding box center [504, 88] width 25 height 19
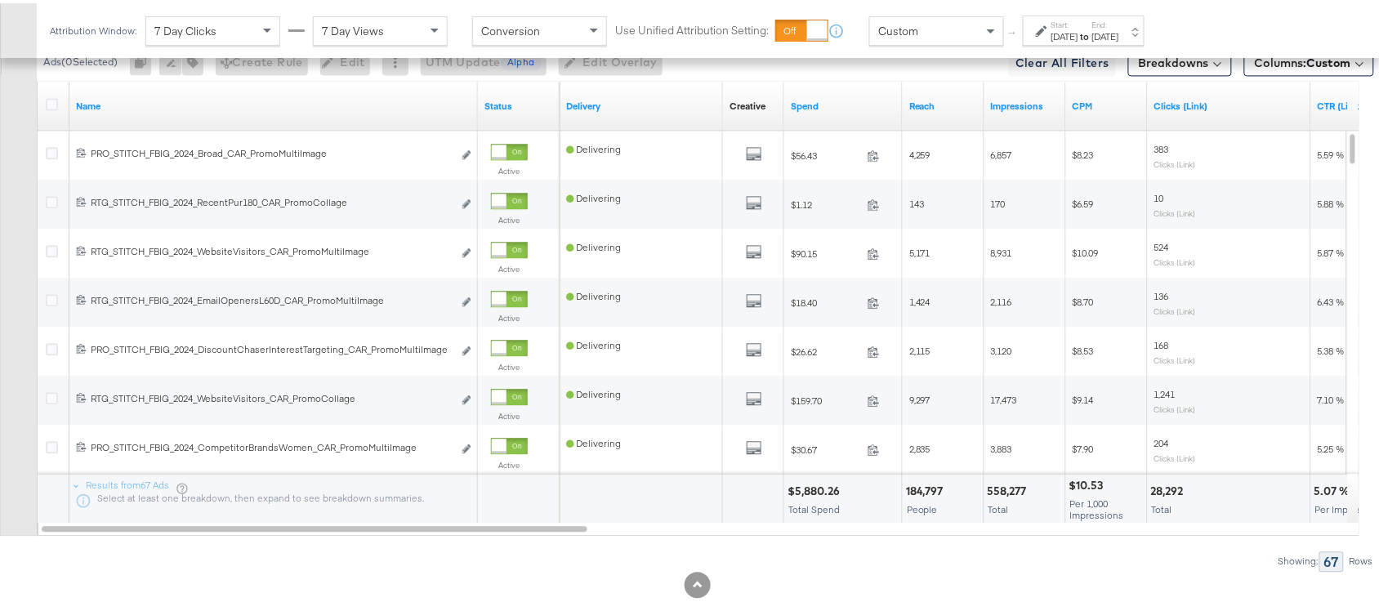
scroll to position [1017, 0]
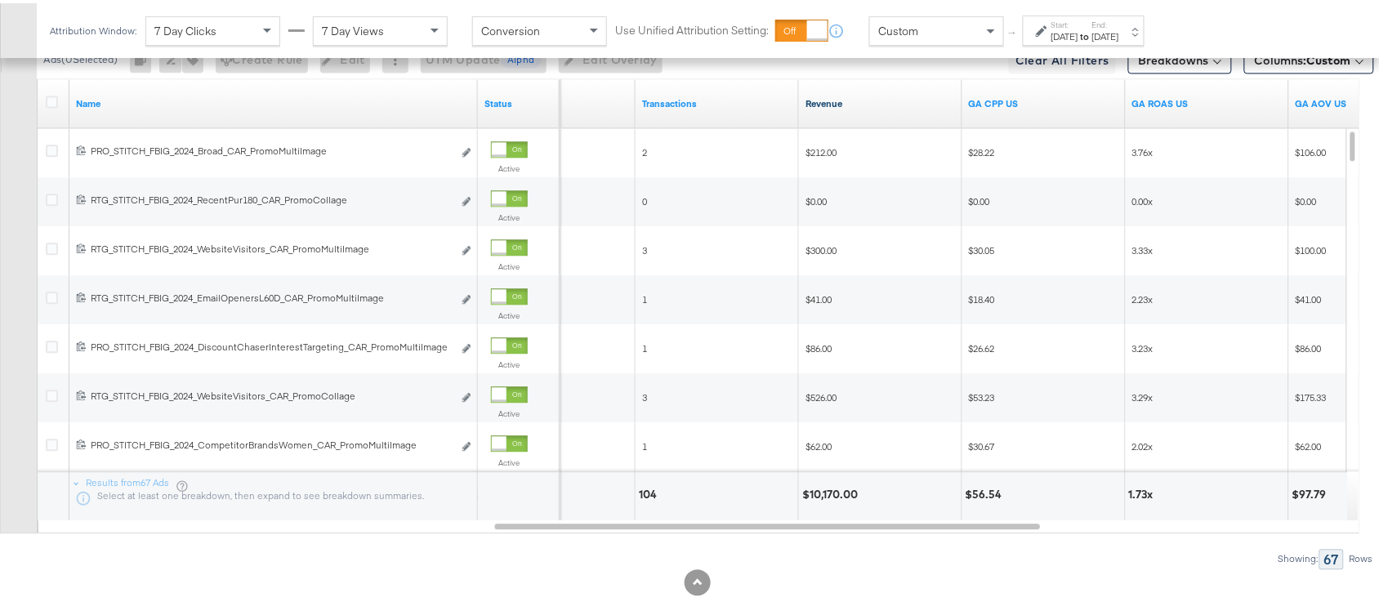
click at [851, 107] on link "Revenue" at bounding box center [881, 100] width 150 height 13
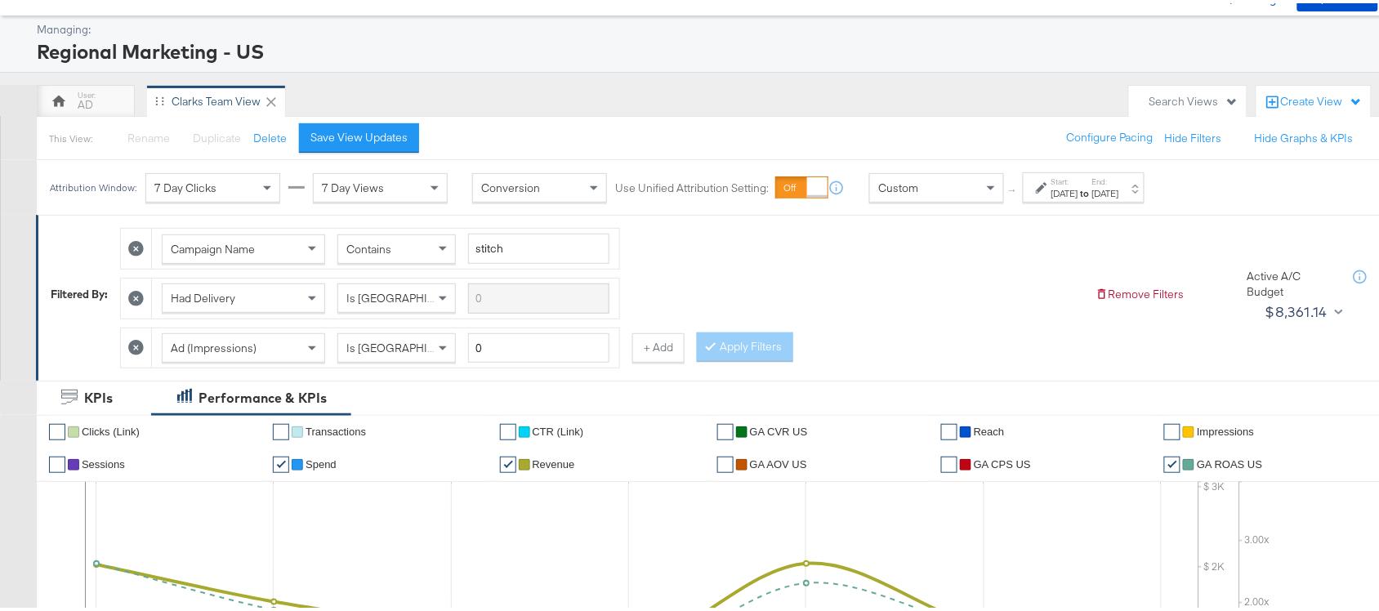
scroll to position [64, 0]
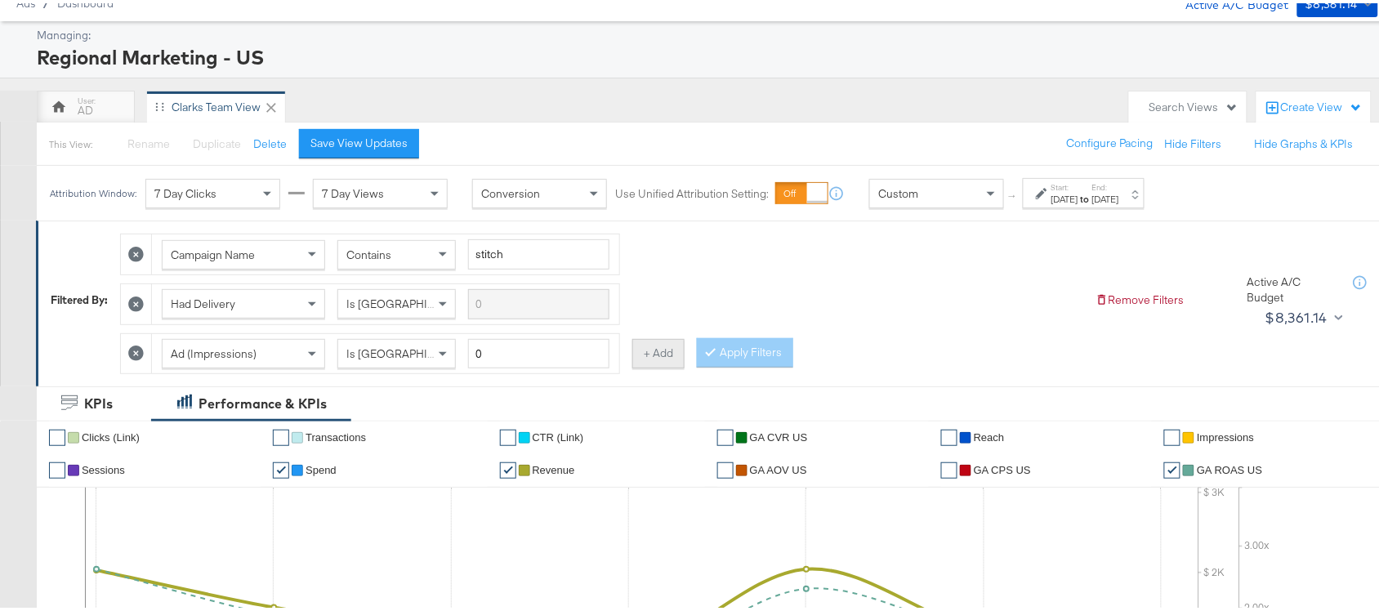
click at [663, 346] on button "+ Add" at bounding box center [658, 350] width 52 height 29
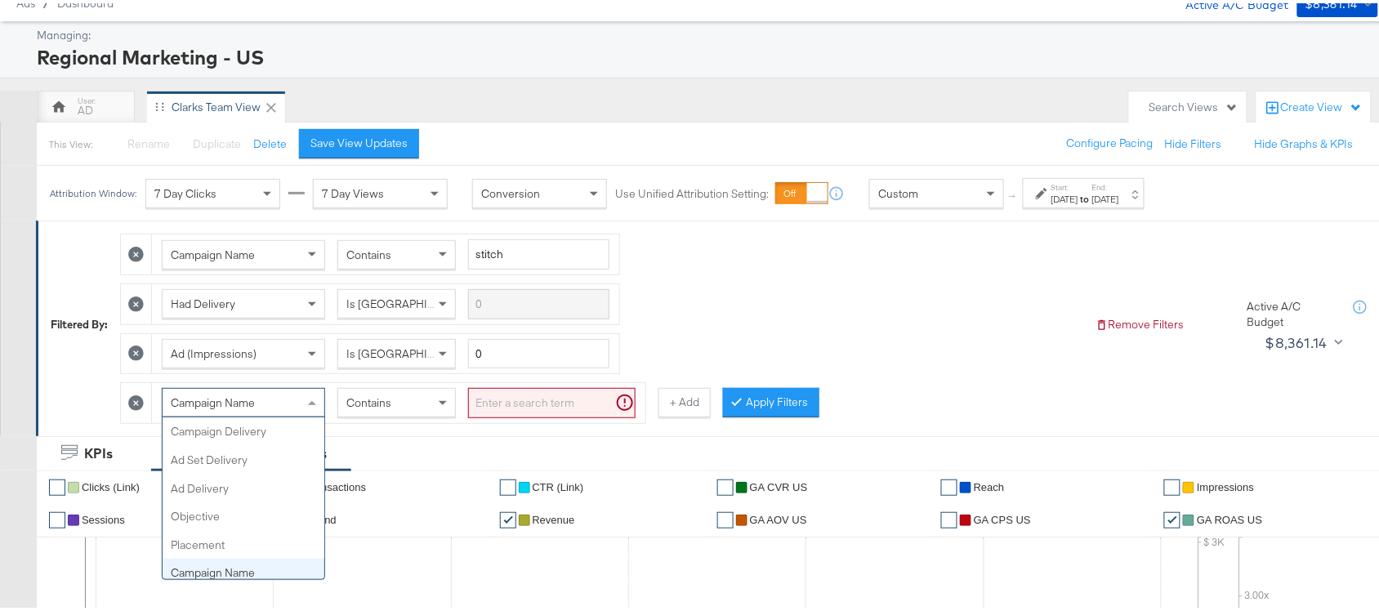
click at [253, 392] on div "Campaign Name" at bounding box center [244, 400] width 162 height 28
type input "Ad d"
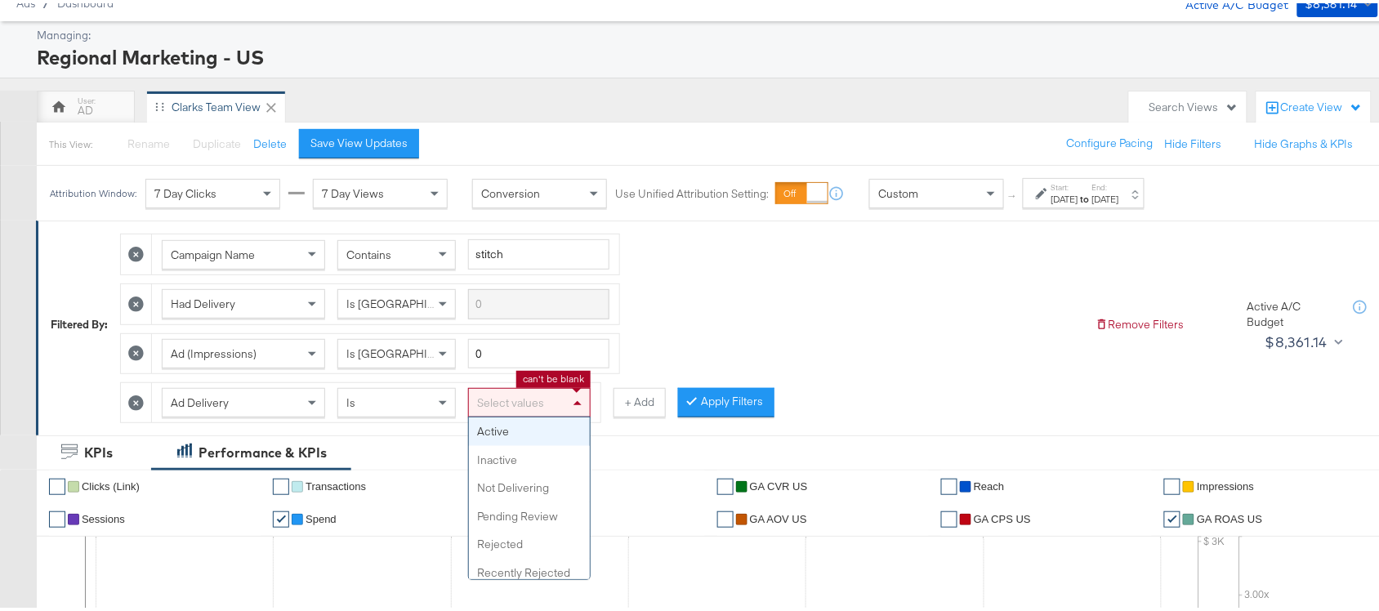
click at [556, 409] on div "Select values" at bounding box center [529, 400] width 121 height 28
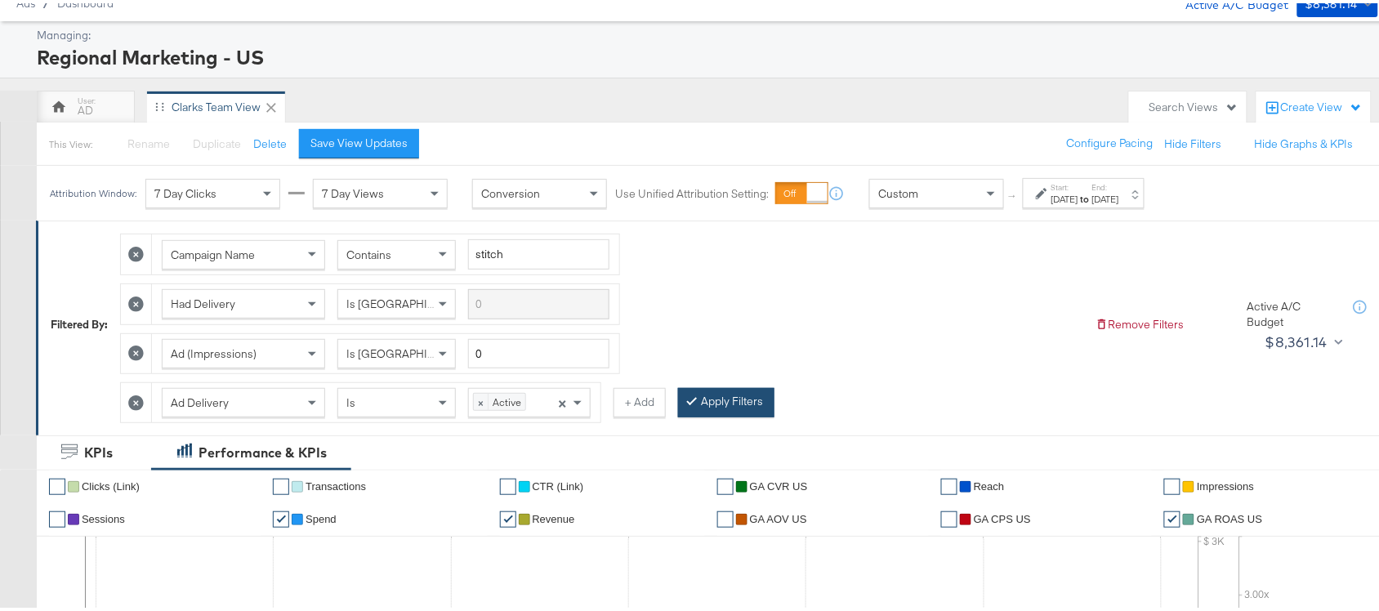
click at [762, 402] on button "Apply Filters" at bounding box center [726, 399] width 96 height 29
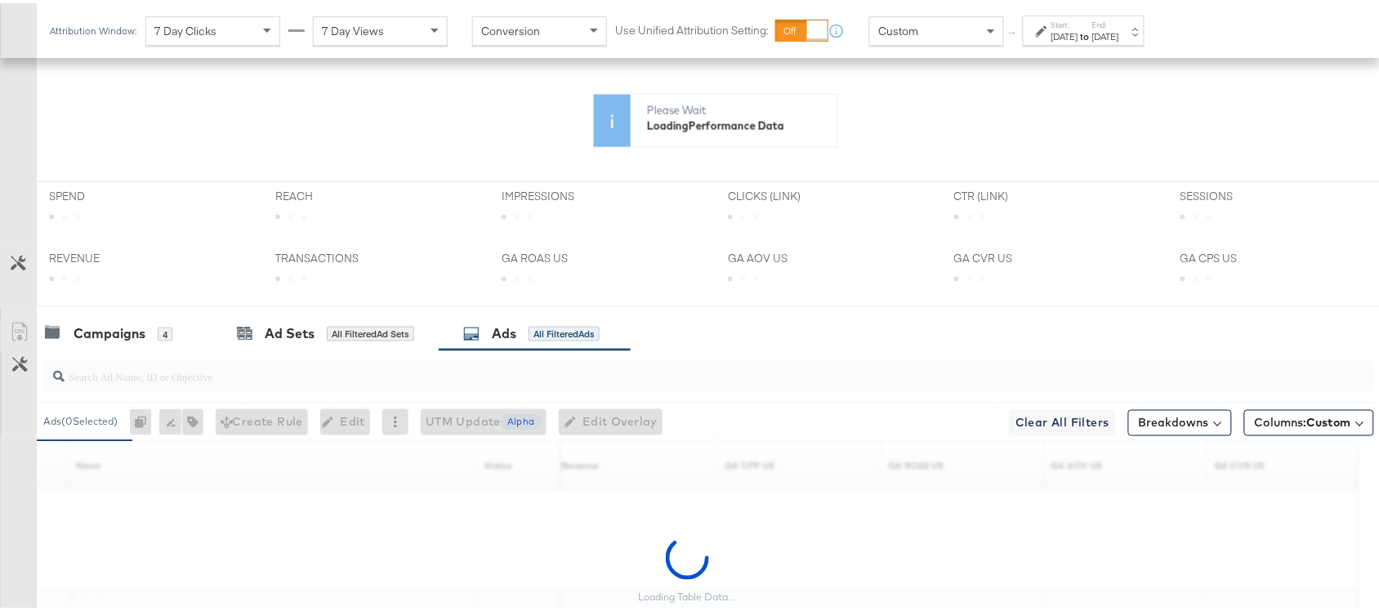
scroll to position [520, 0]
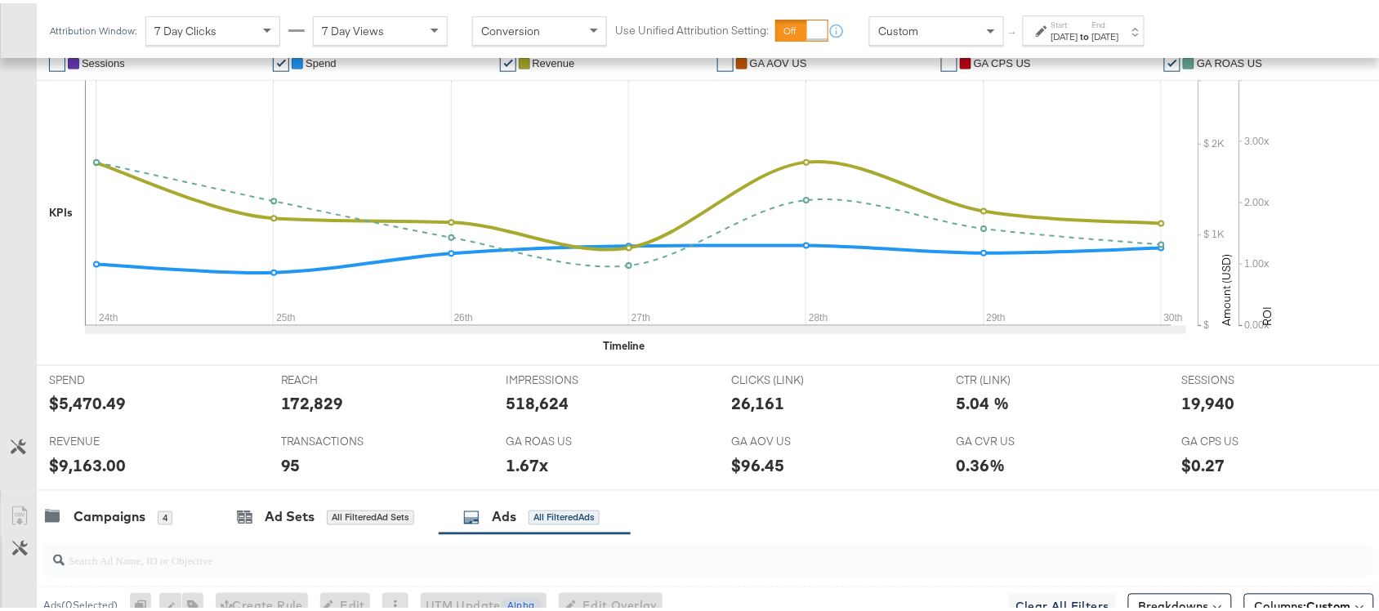
click at [84, 359] on div "✔ Clicks (Link) ✔ Transactions ✔ CTR (Link) ✔ GA CVR US ✔ Reach ✔ Impressions ✔…" at bounding box center [716, 187] width 1358 height 352
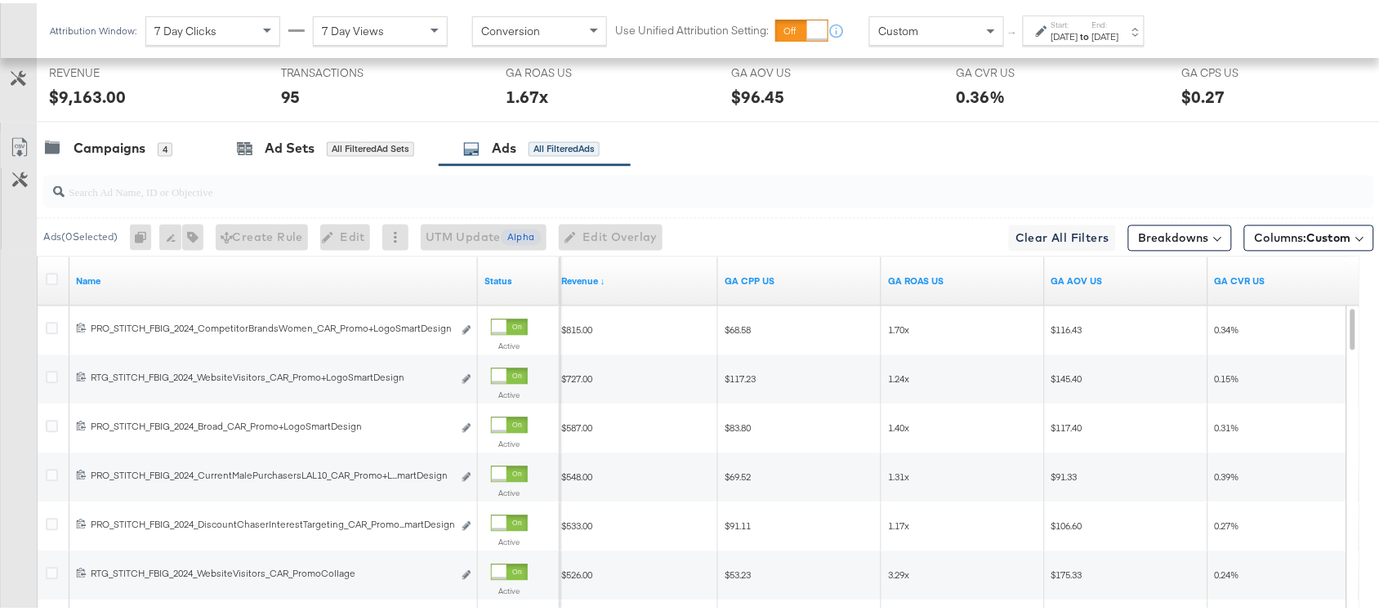
scroll to position [940, 0]
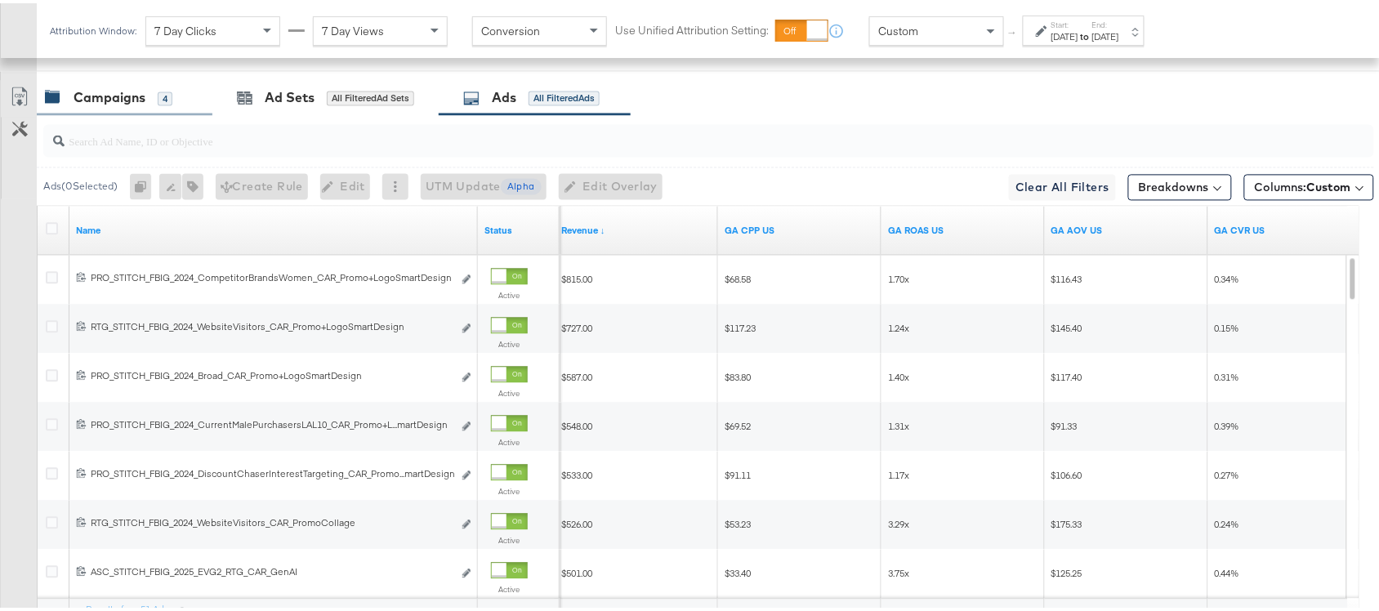
click at [105, 96] on div "Campaigns" at bounding box center [110, 94] width 72 height 19
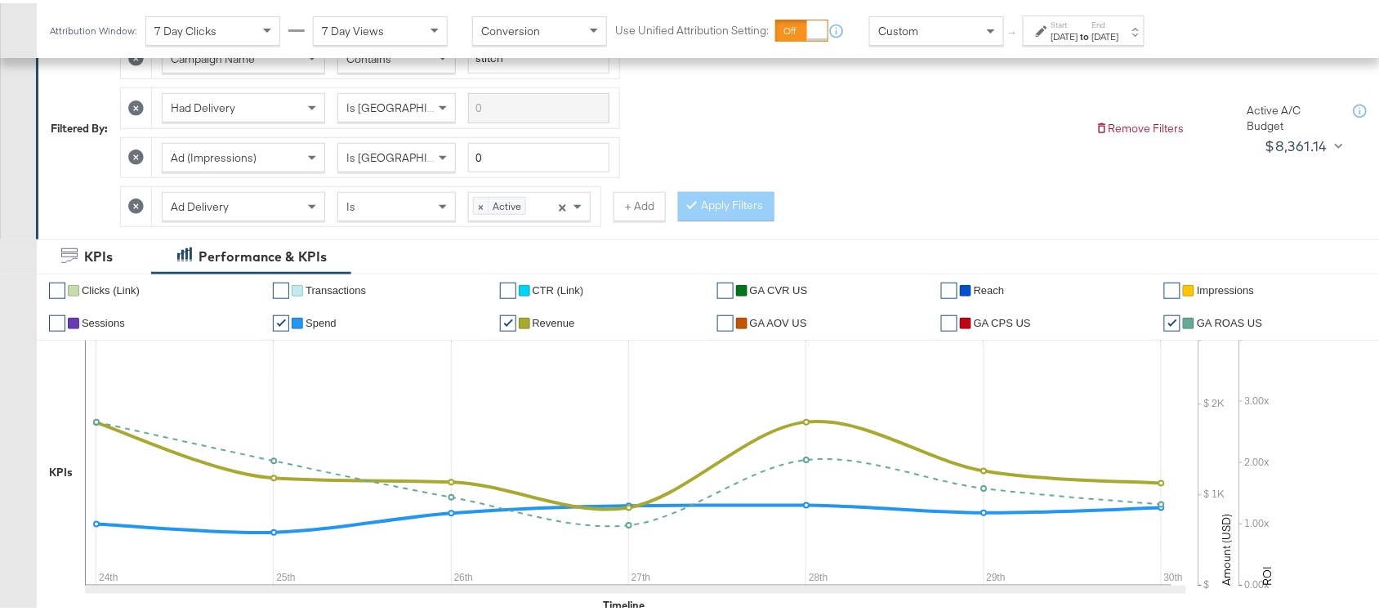
scroll to position [0, 0]
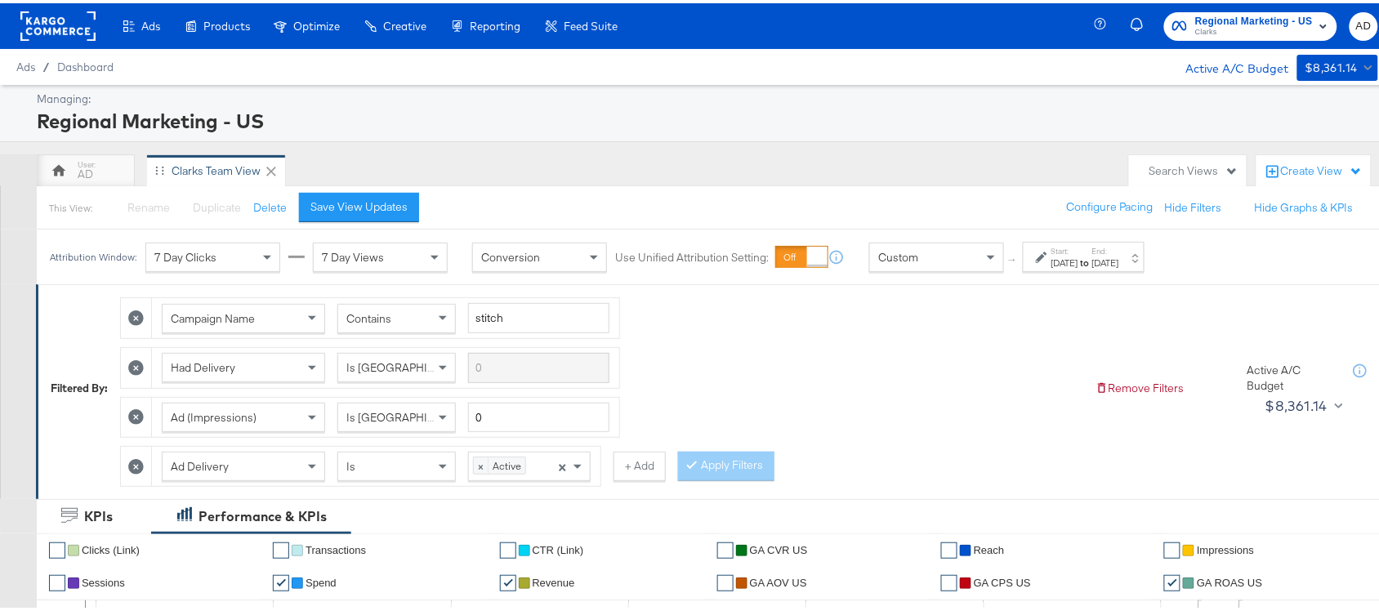
click at [726, 466] on div "Apply Filters" at bounding box center [726, 463] width 96 height 29
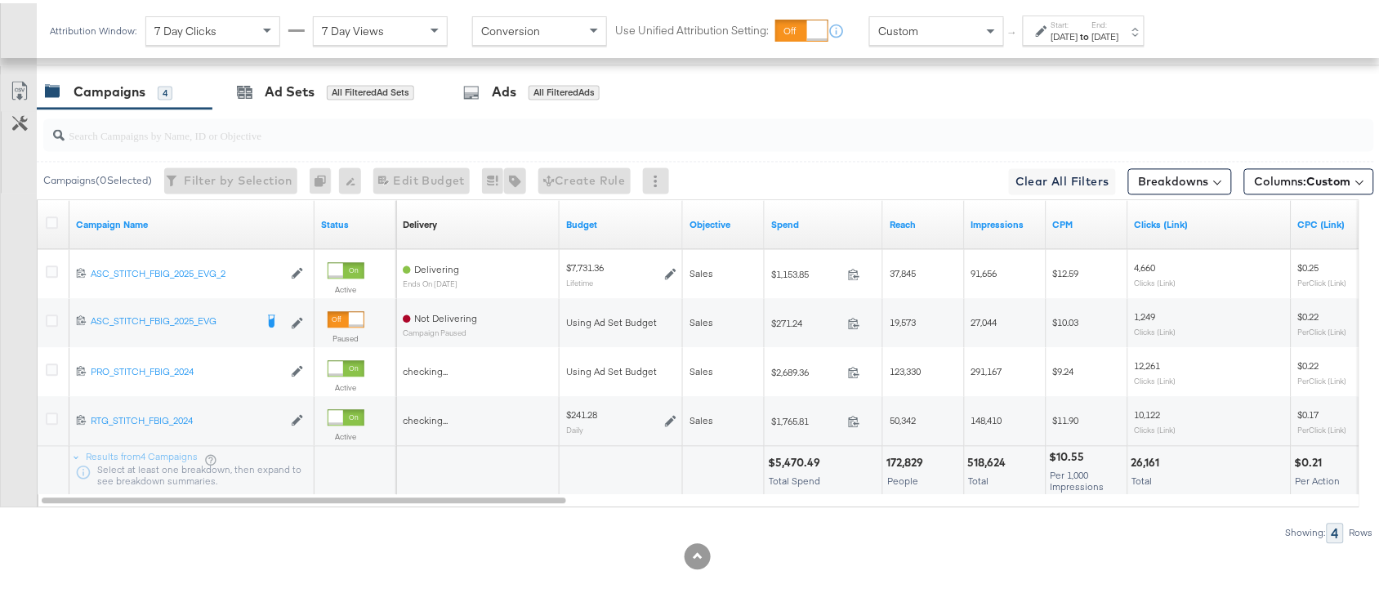
scroll to position [929, 0]
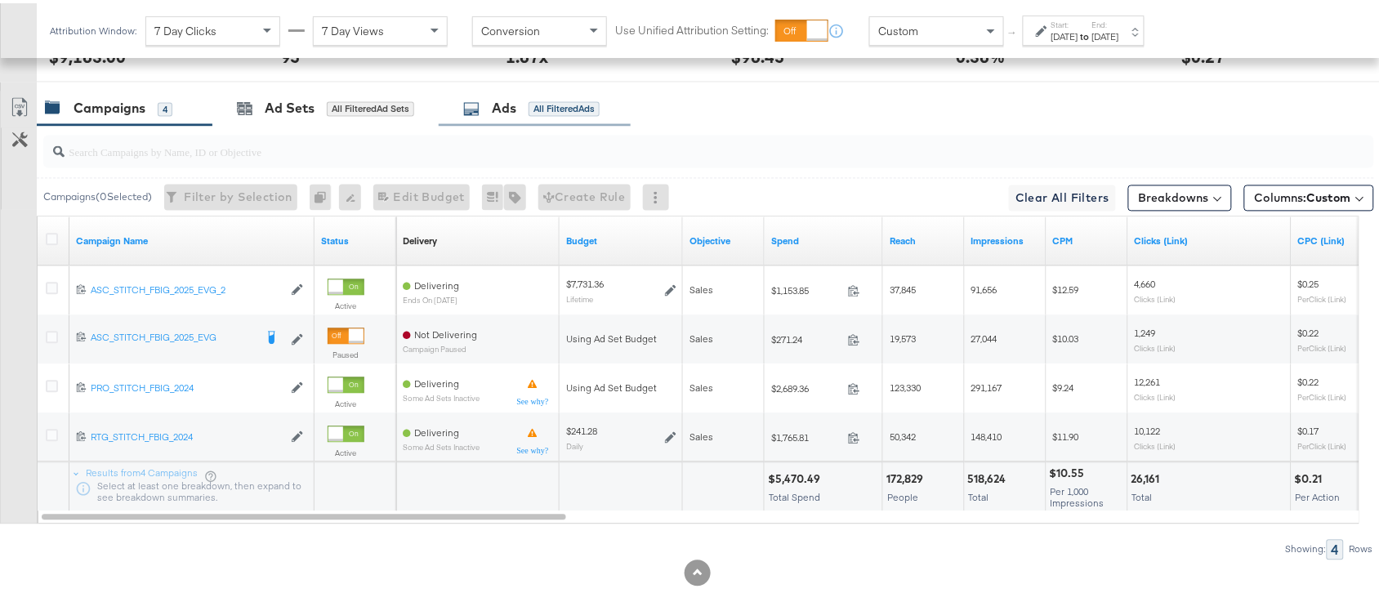
click at [505, 113] on div "Ads" at bounding box center [504, 105] width 25 height 19
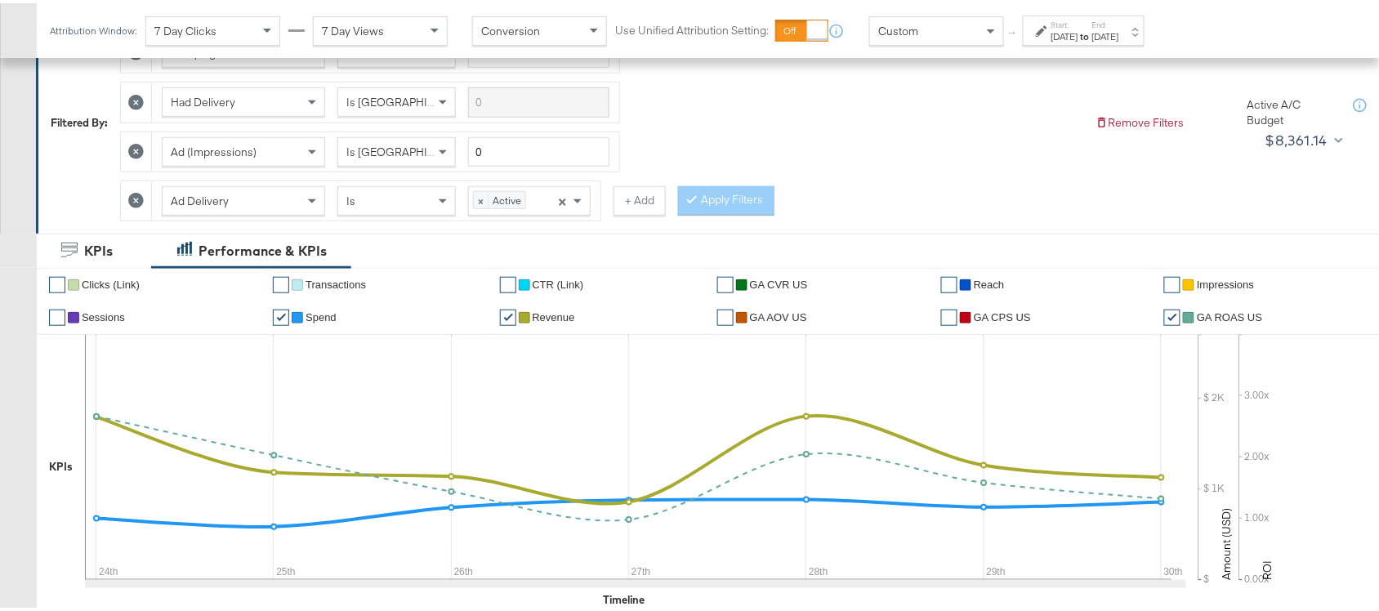
scroll to position [275, 0]
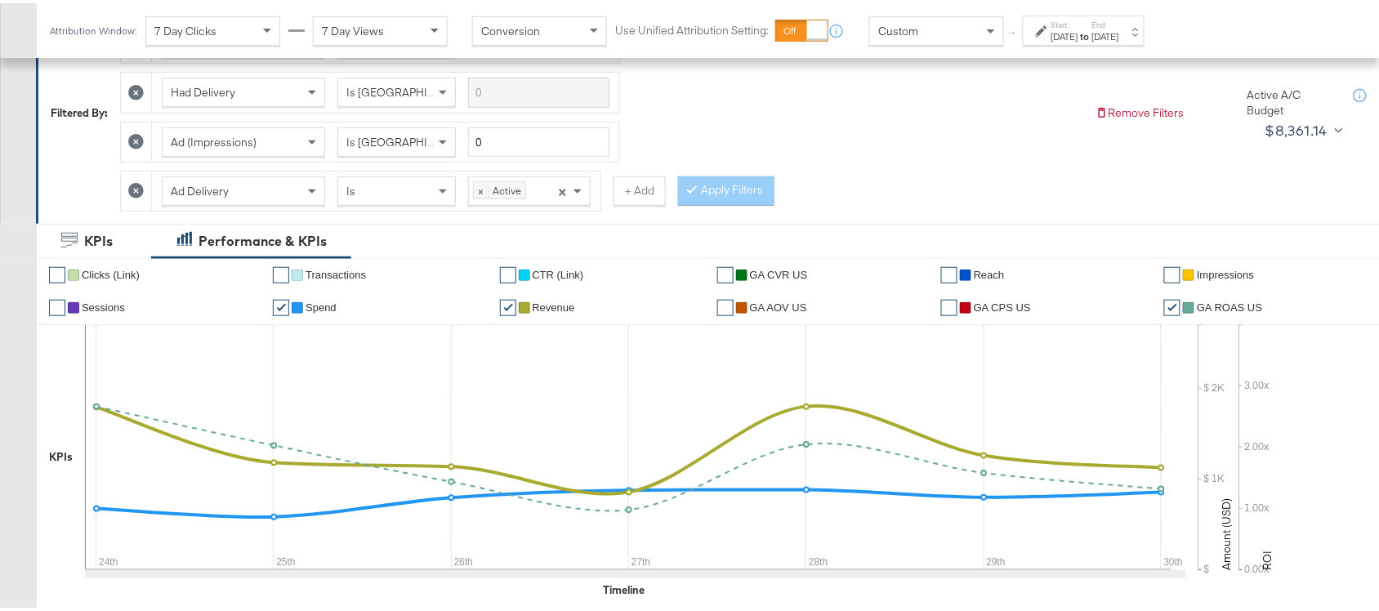
click at [136, 194] on icon at bounding box center [136, 189] width 16 height 16
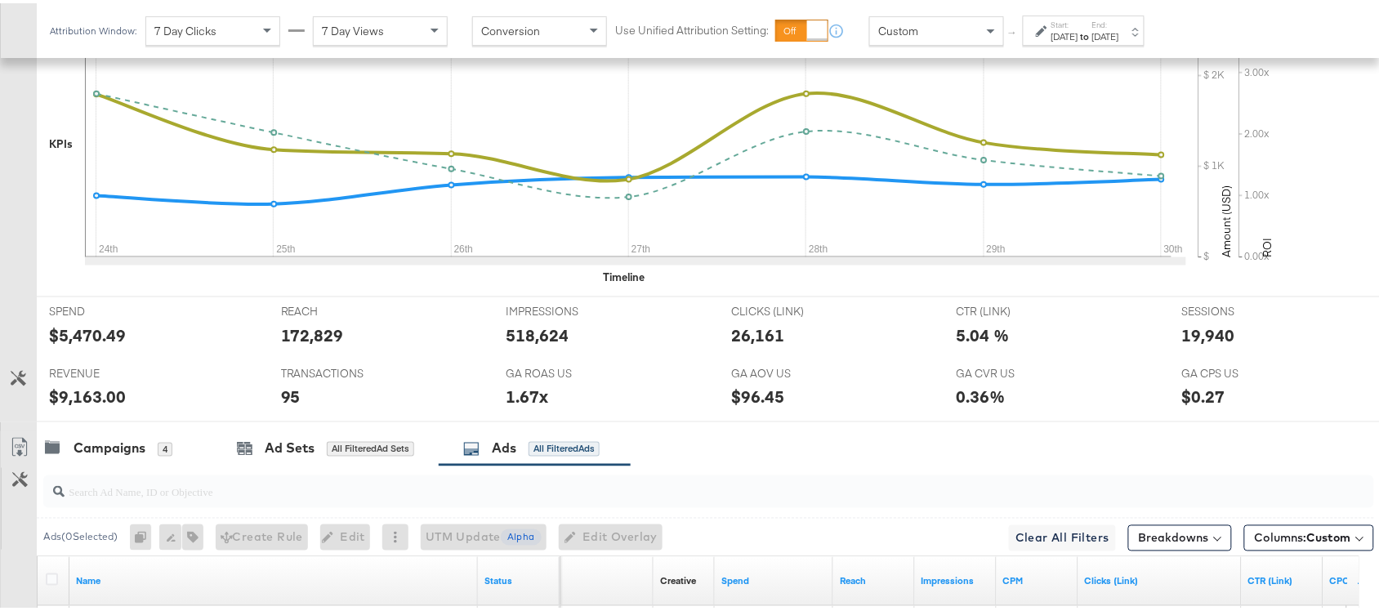
scroll to position [917, 0]
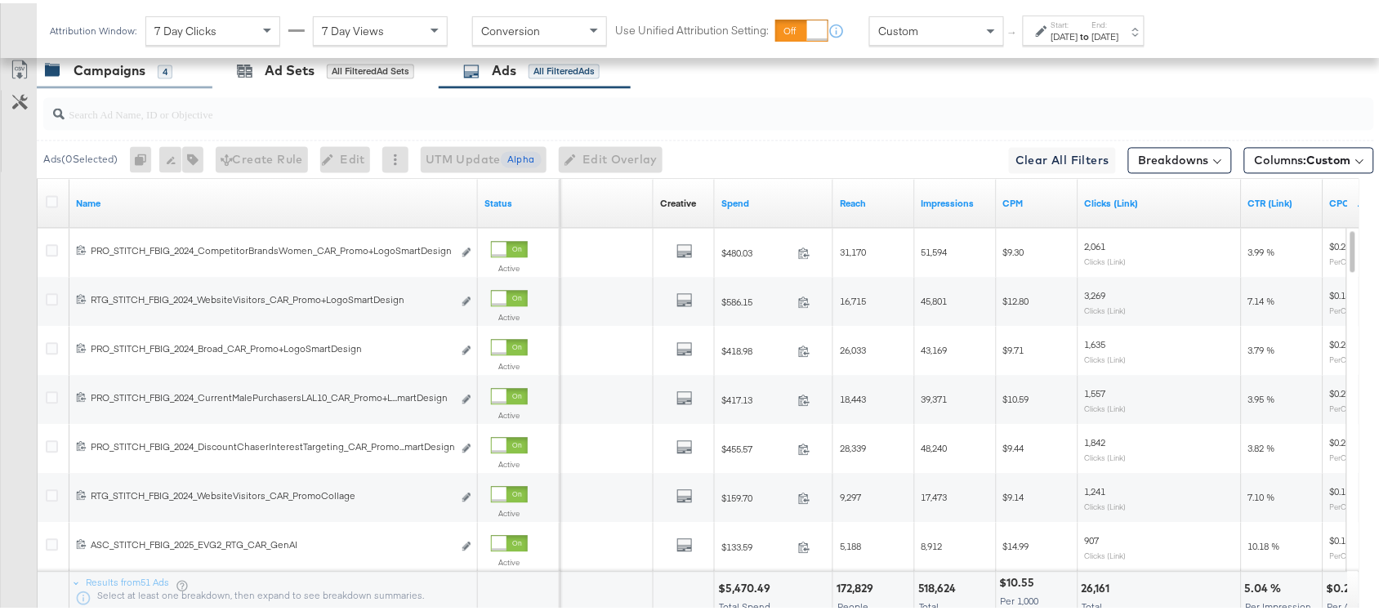
click at [88, 78] on div "Campaigns" at bounding box center [110, 68] width 72 height 19
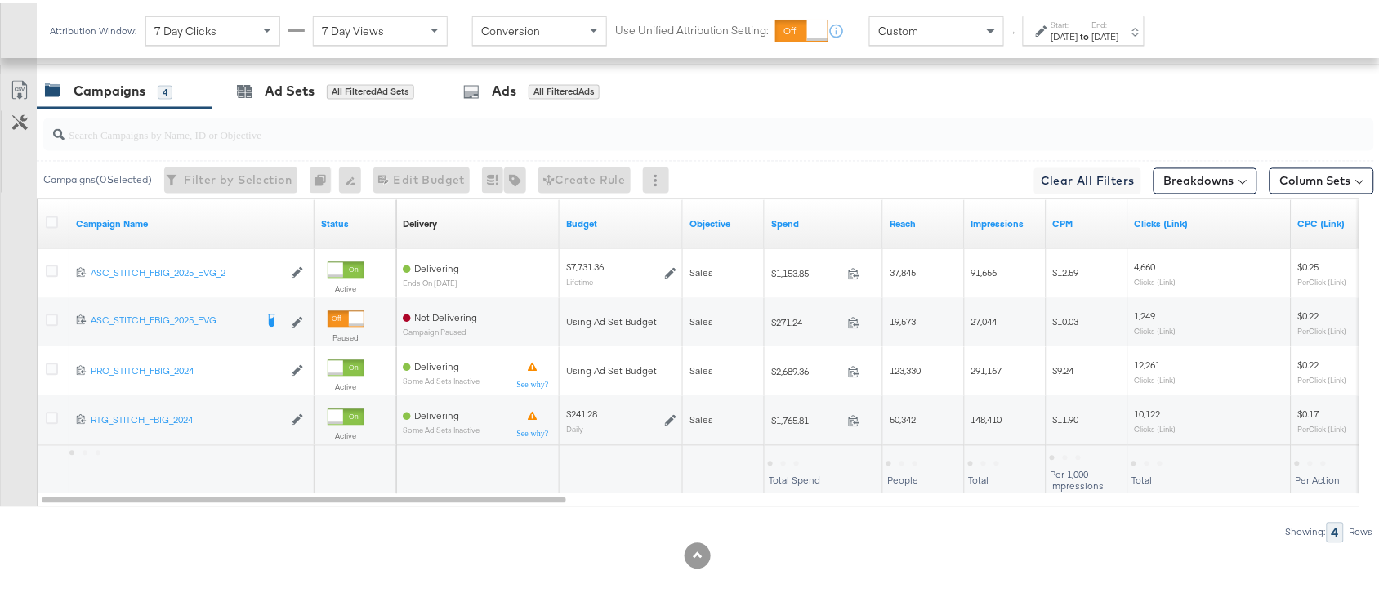
scroll to position [900, 0]
click at [490, 109] on input "search" at bounding box center [659, 125] width 1189 height 32
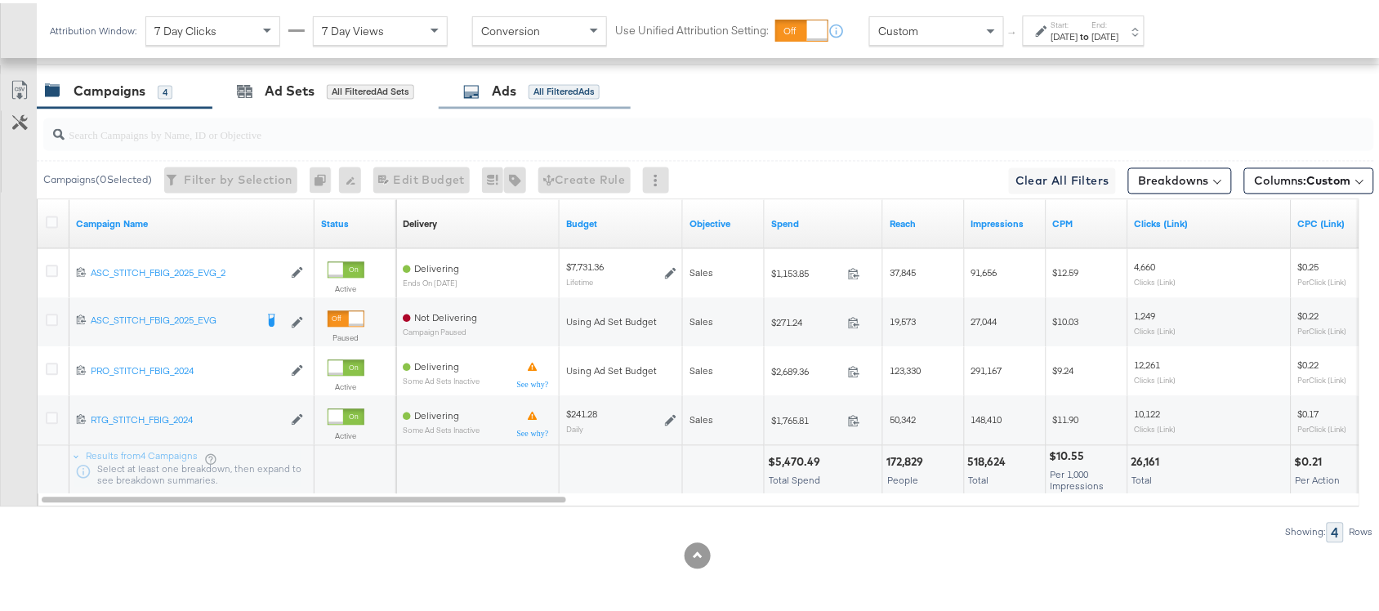
click at [511, 87] on div "Ads" at bounding box center [504, 88] width 25 height 19
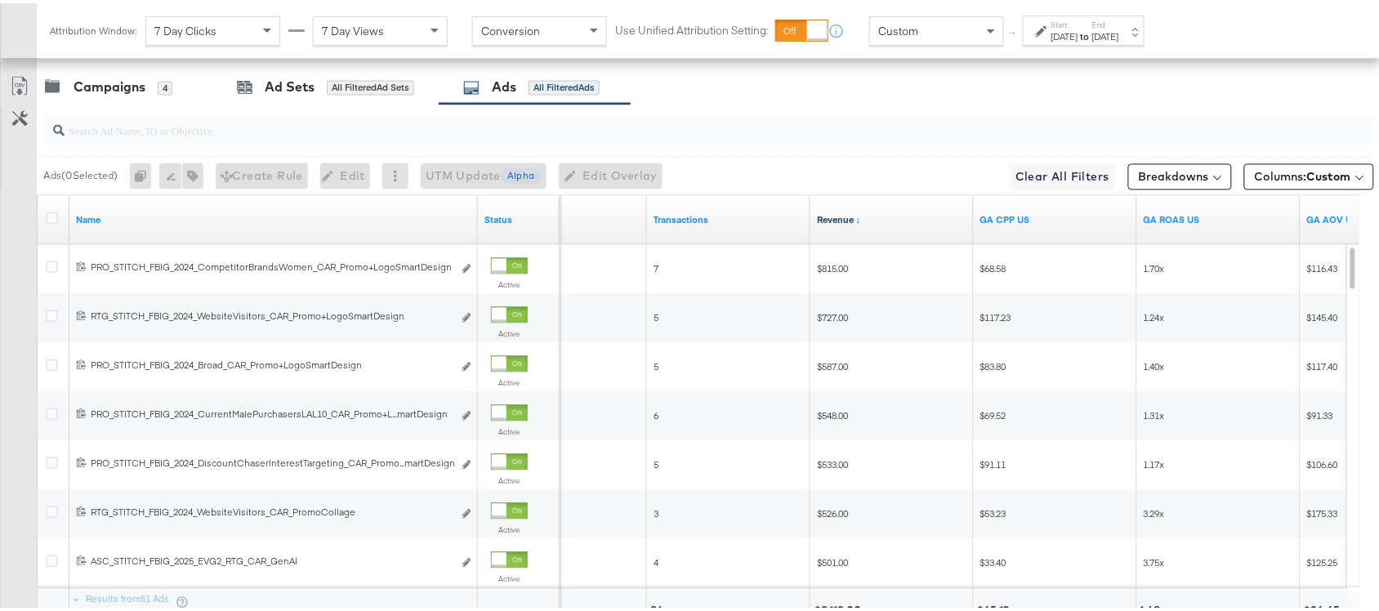
click at [867, 223] on link "Revenue ↓" at bounding box center [892, 217] width 150 height 13
click at [867, 223] on link "Revenue ↑" at bounding box center [892, 217] width 150 height 13
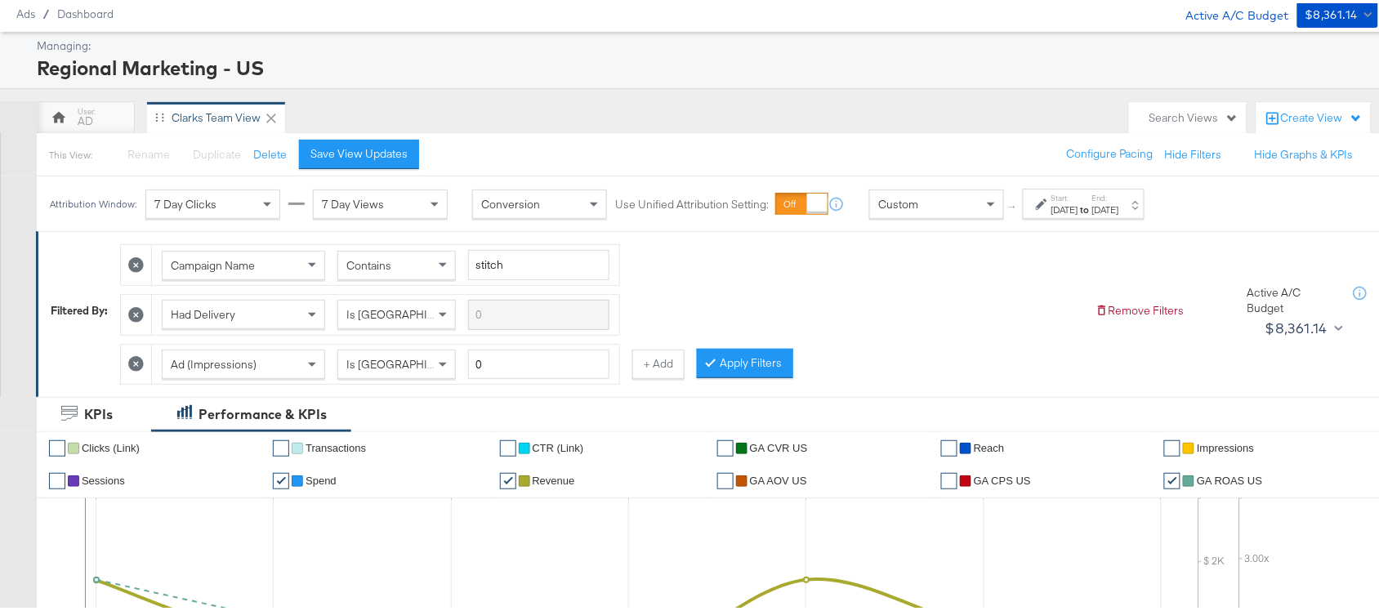
scroll to position [0, 0]
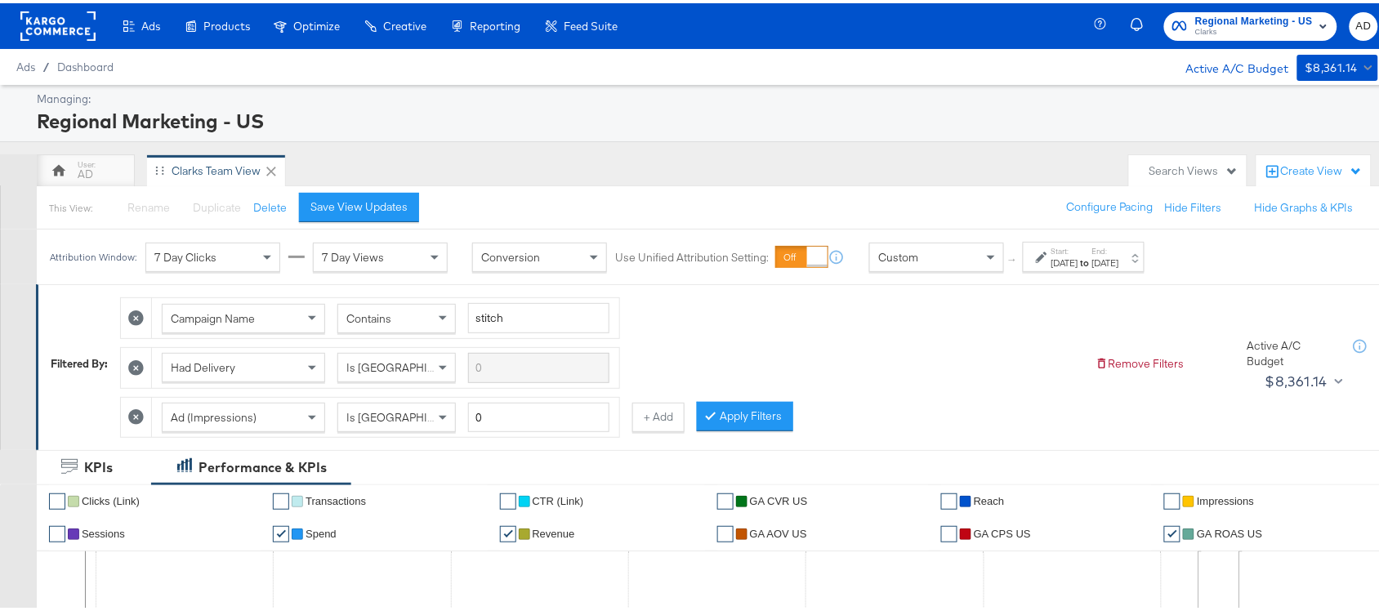
click at [55, 20] on rect at bounding box center [57, 22] width 75 height 29
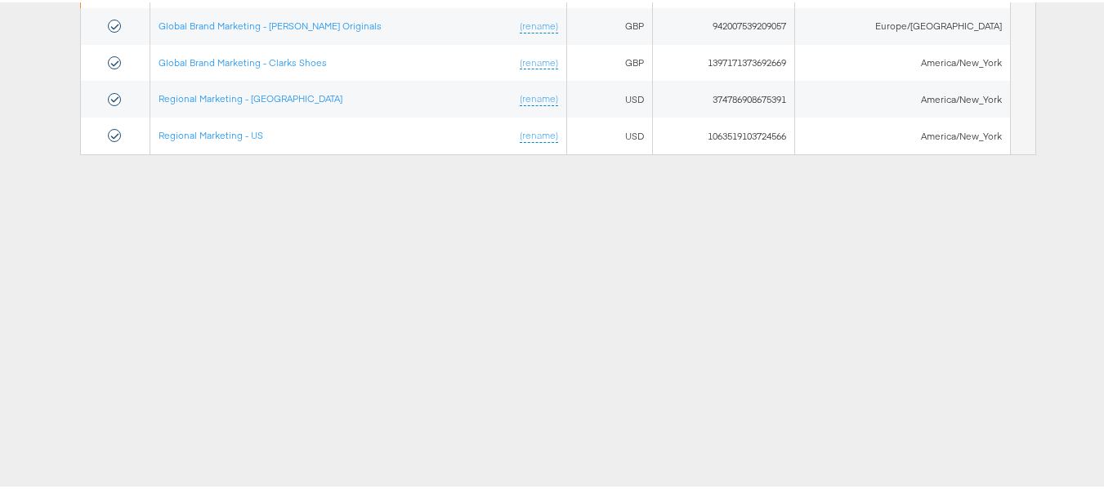
scroll to position [243, 0]
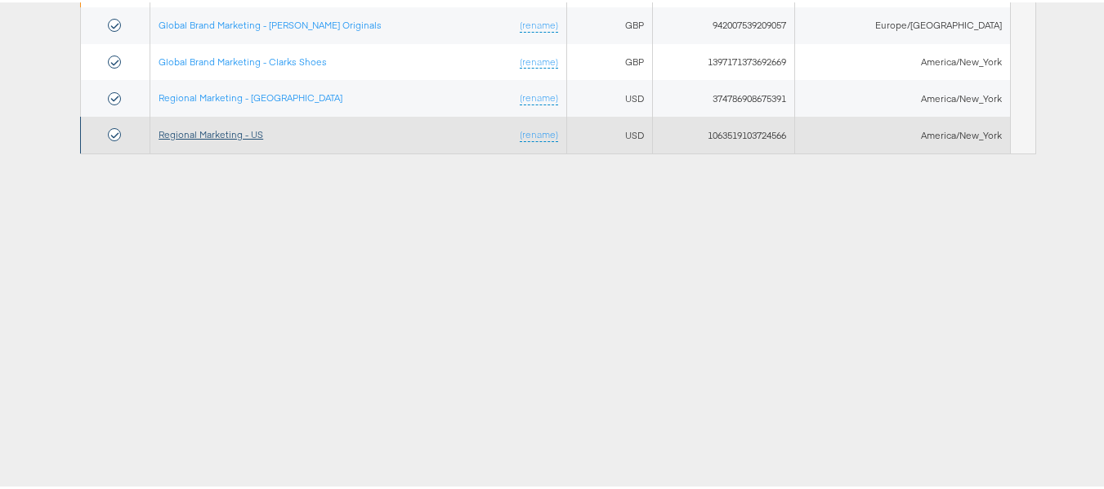
click at [233, 132] on link "Regional Marketing - US" at bounding box center [211, 132] width 105 height 12
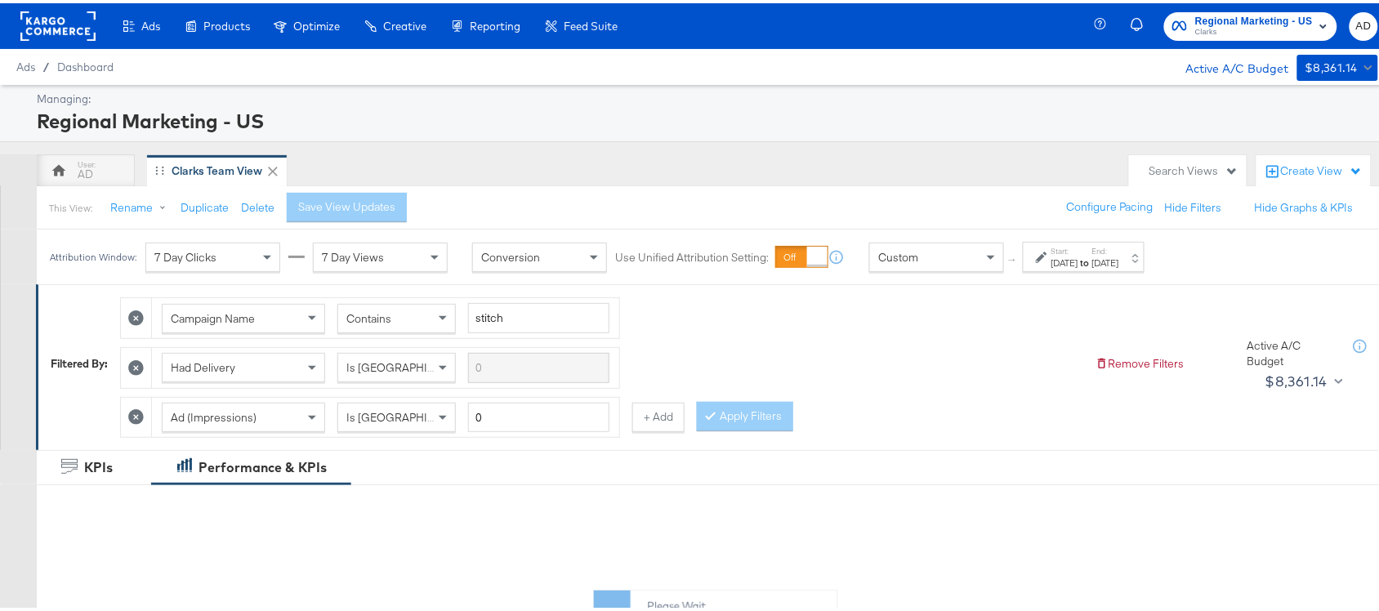
click at [1078, 257] on div "[DATE]" at bounding box center [1065, 259] width 27 height 13
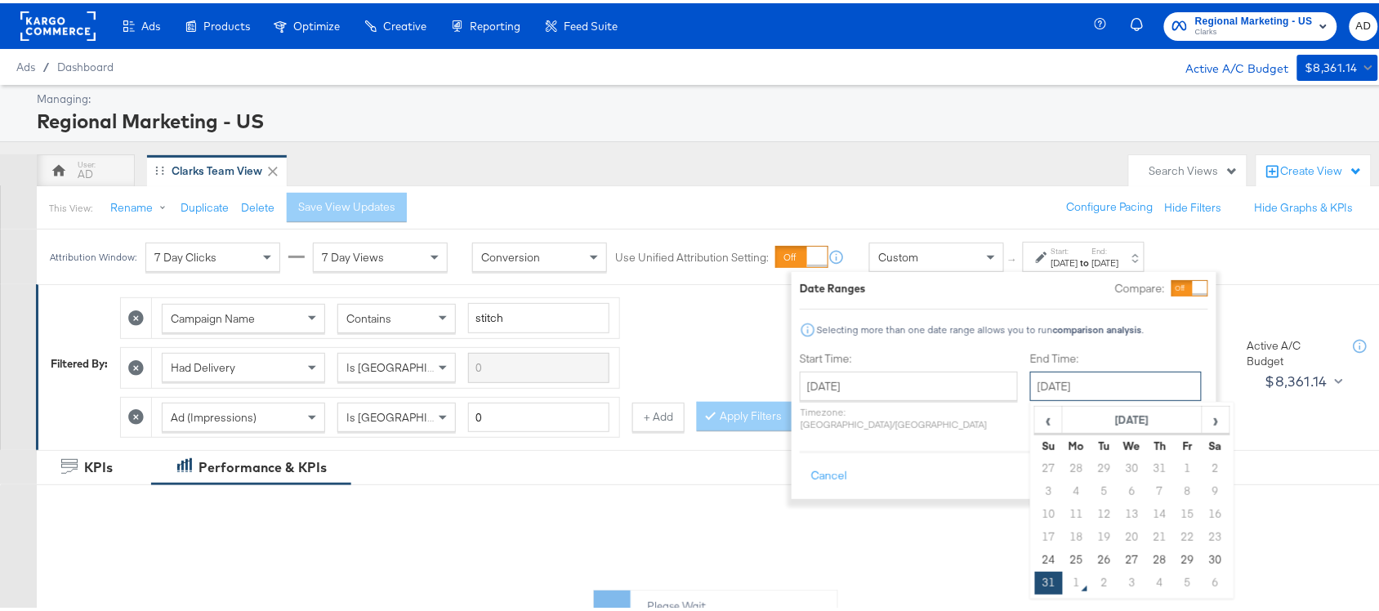
click at [1075, 373] on input "[DATE]" at bounding box center [1116, 382] width 172 height 29
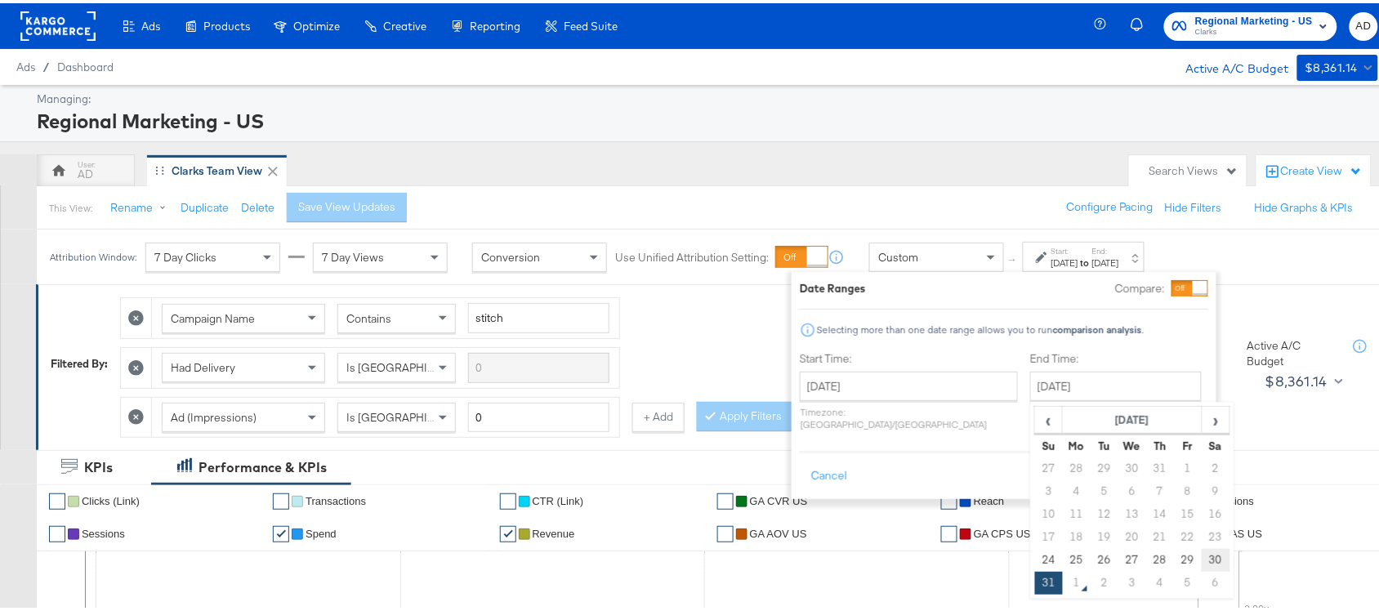
click at [1202, 553] on td "30" at bounding box center [1216, 557] width 28 height 23
type input "[DATE]"
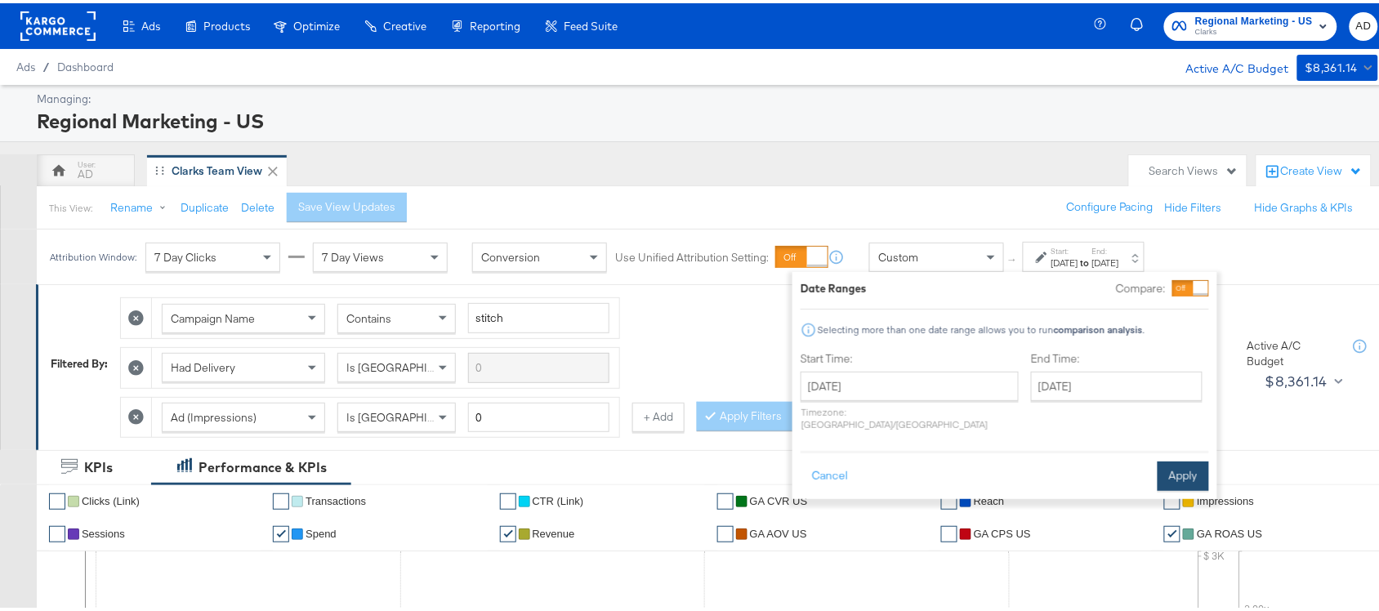
click at [1177, 458] on button "Apply" at bounding box center [1183, 472] width 51 height 29
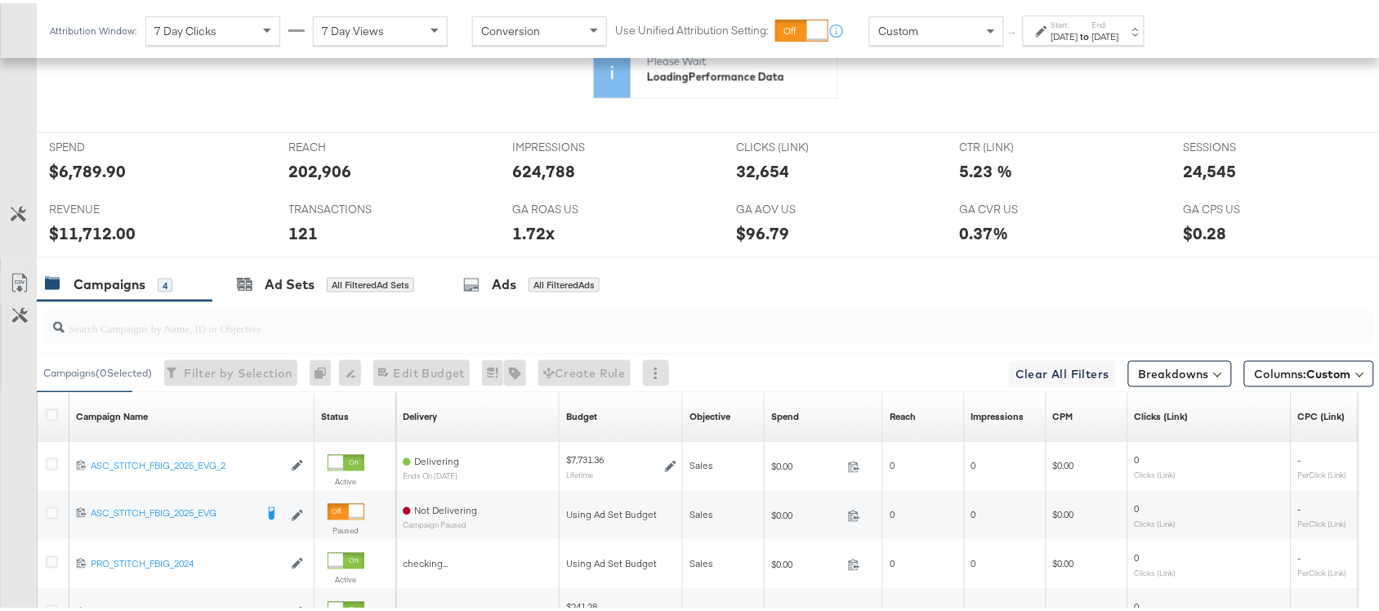
scroll to position [741, 0]
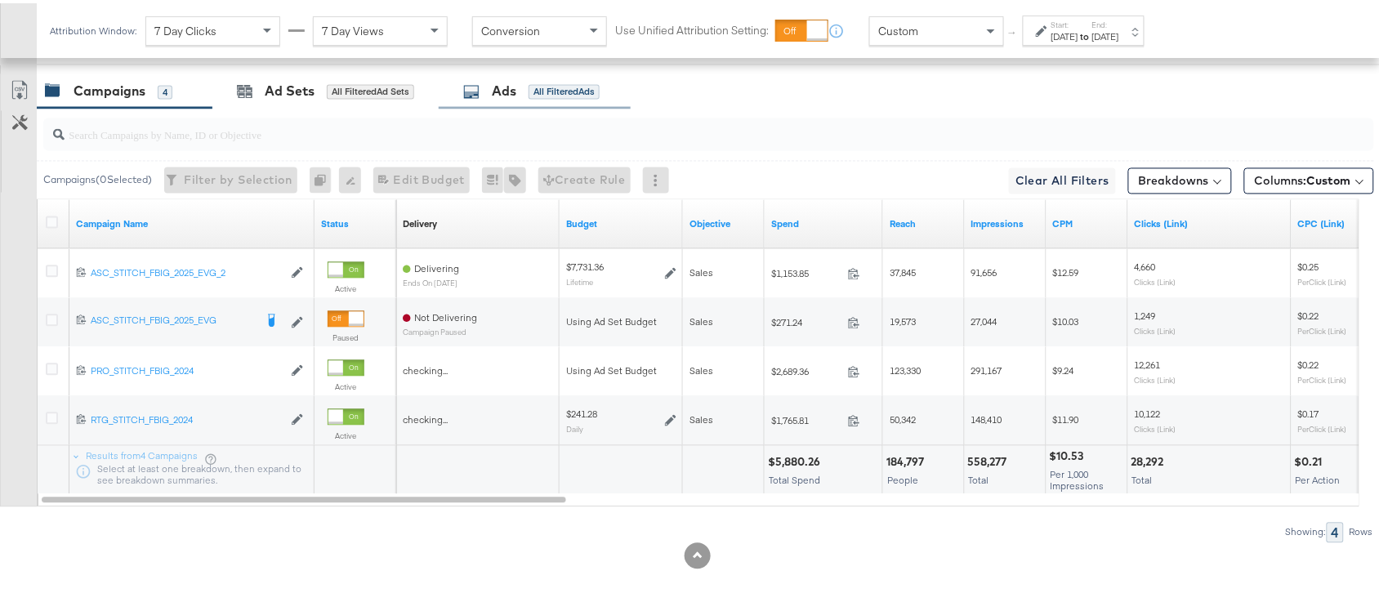
click at [488, 91] on div "Ads All Filtered Ads" at bounding box center [531, 88] width 136 height 19
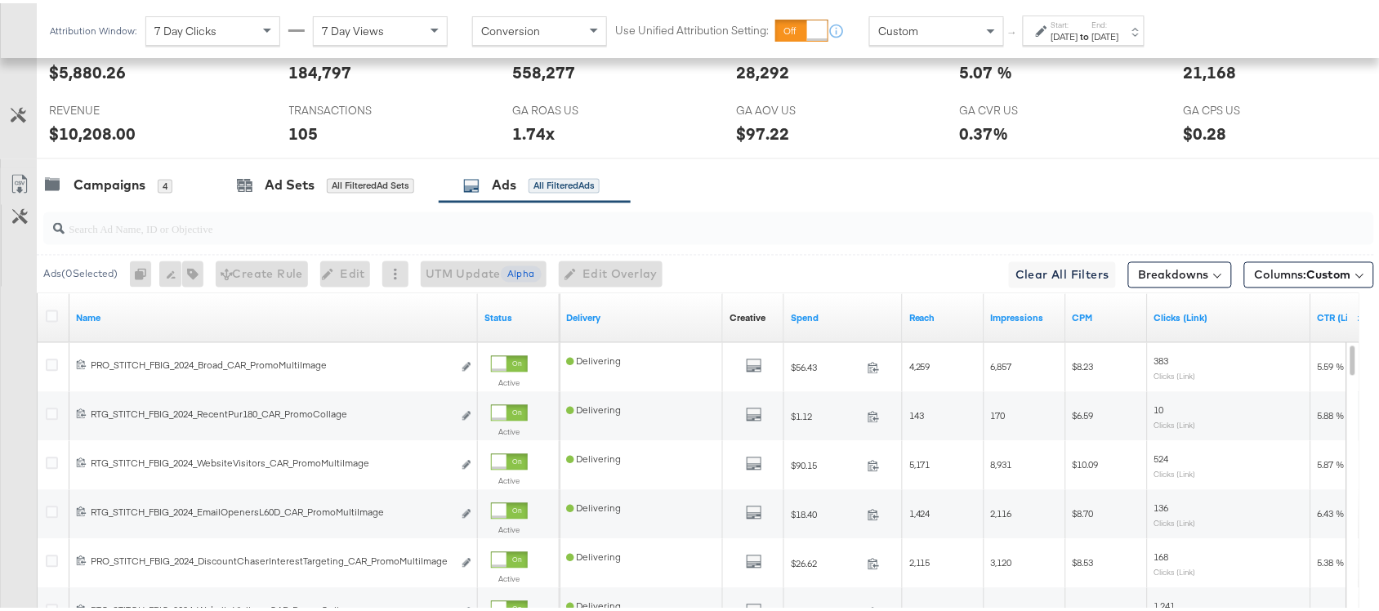
scroll to position [900, 0]
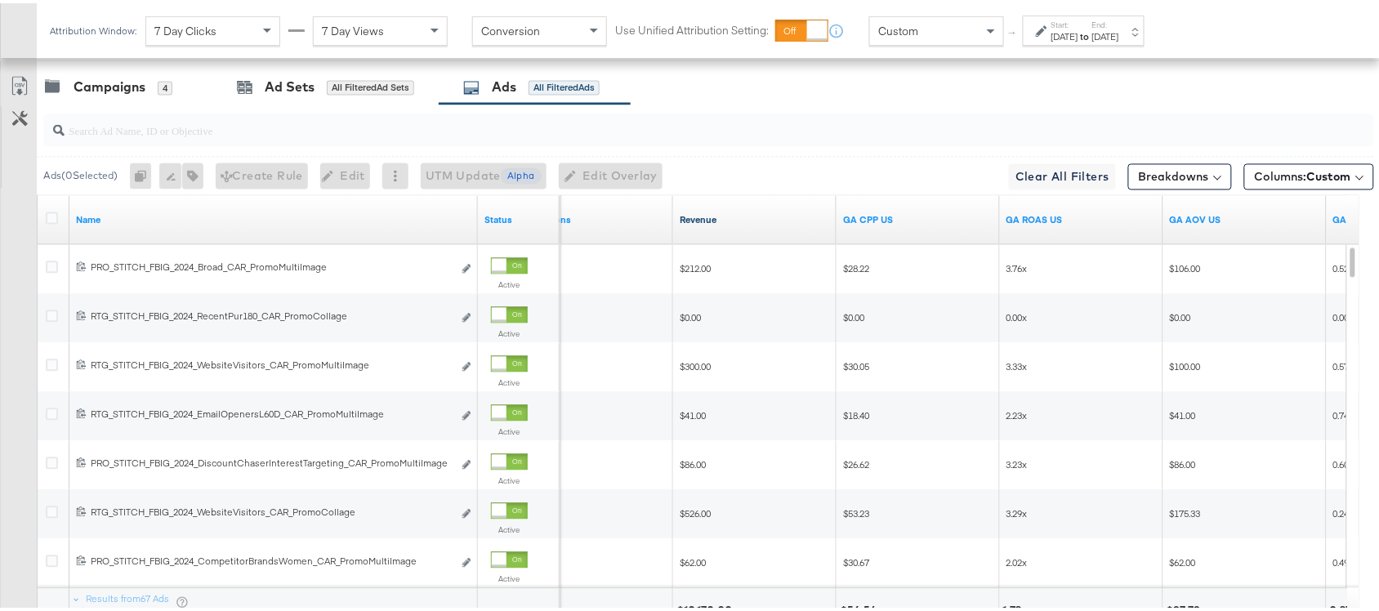
click at [731, 222] on link "Revenue" at bounding box center [755, 217] width 150 height 13
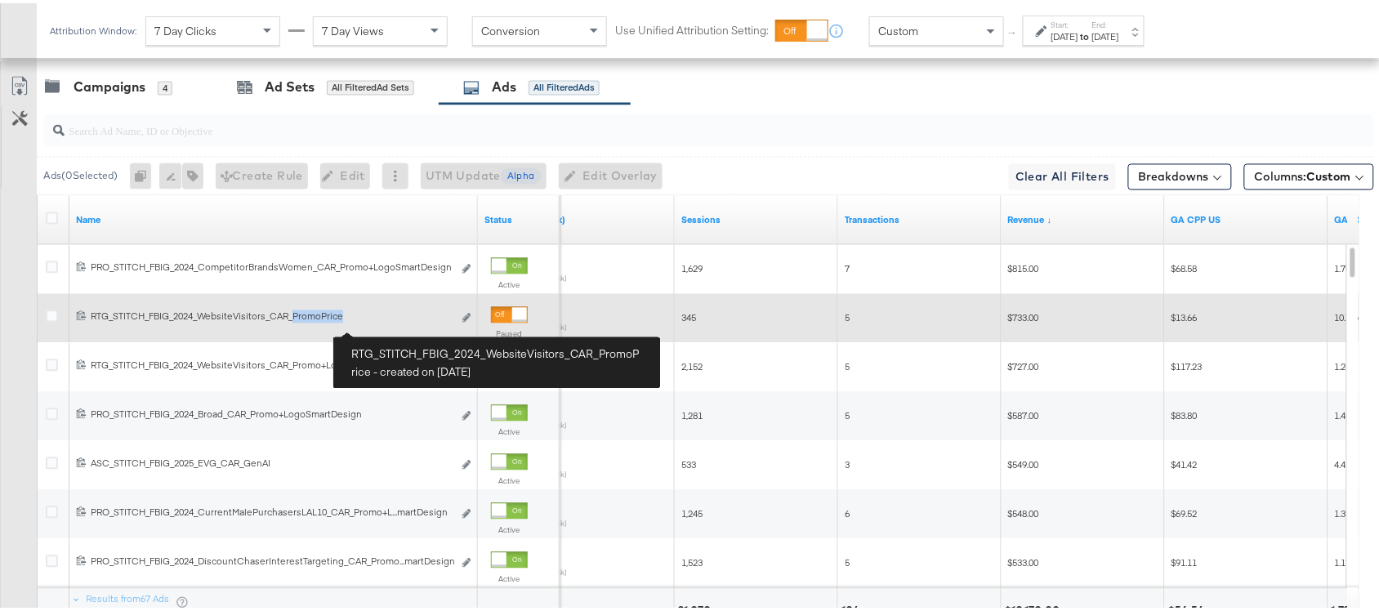
drag, startPoint x: 294, startPoint y: 320, endPoint x: 362, endPoint y: 327, distance: 68.1
click at [362, 324] on link "RTG_STITCH_FBIG_2024_WebsiteVisitors_CAR_PromoPrice RTG_STITCH_FBIG_2024_Websit…" at bounding box center [272, 315] width 362 height 17
copy div "PromoPrice"
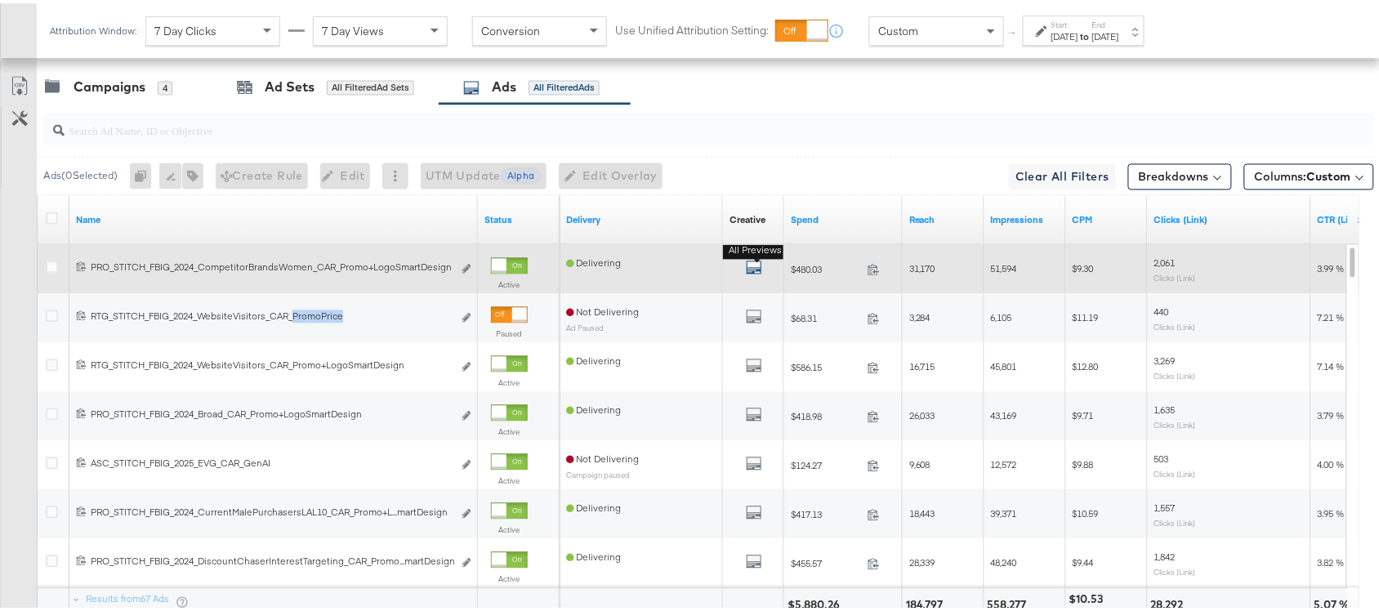
click at [752, 257] on b "All Previews" at bounding box center [756, 247] width 66 height 17
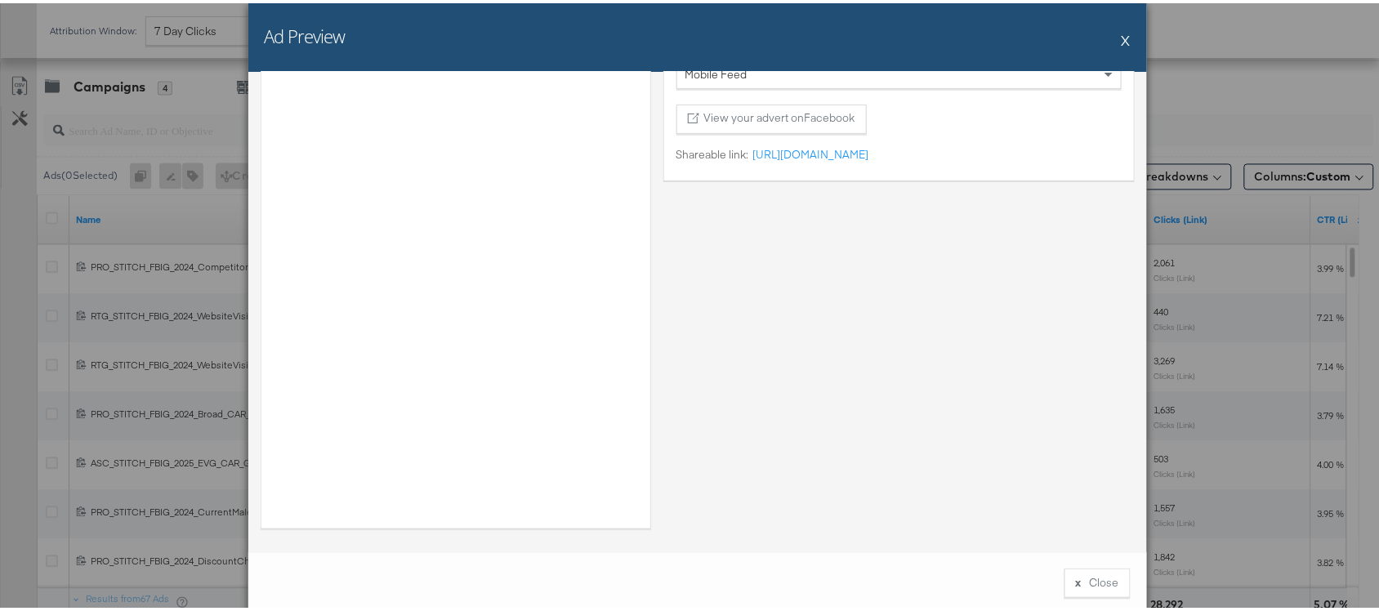
scroll to position [0, 0]
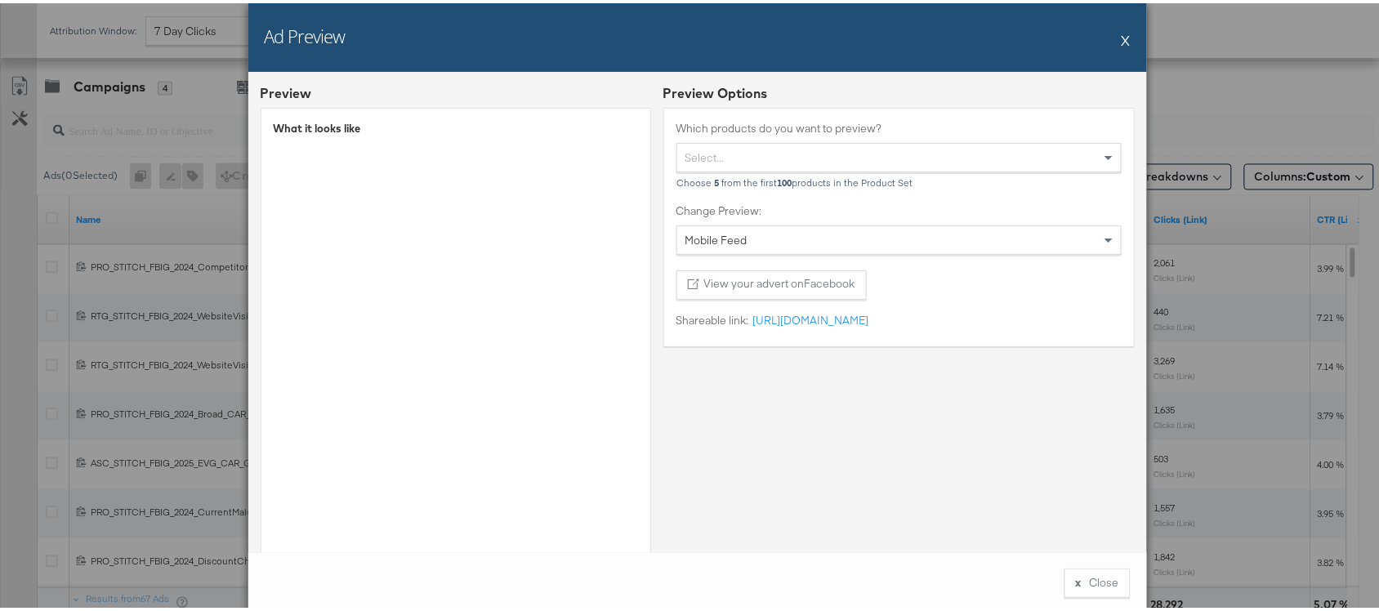
click at [1122, 29] on button "X" at bounding box center [1126, 36] width 9 height 33
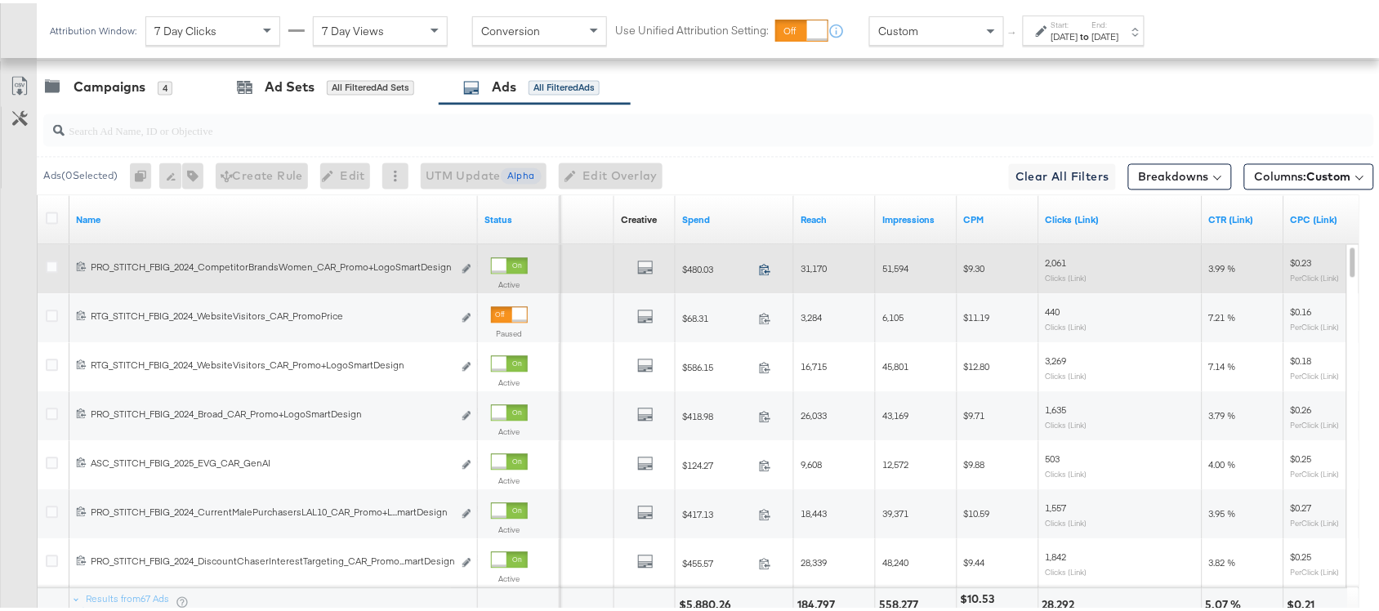
click at [764, 273] on icon at bounding box center [765, 267] width 12 height 12
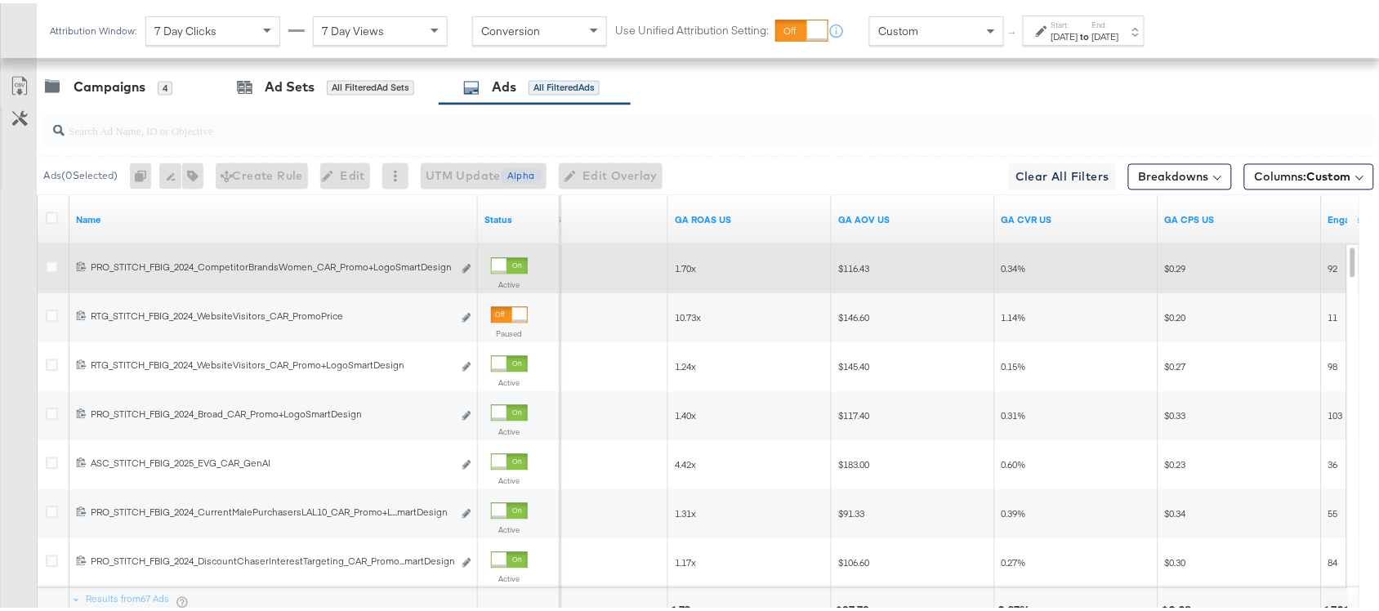
click at [679, 266] on span "1.70x" at bounding box center [685, 266] width 21 height 12
copy span "1.70x"
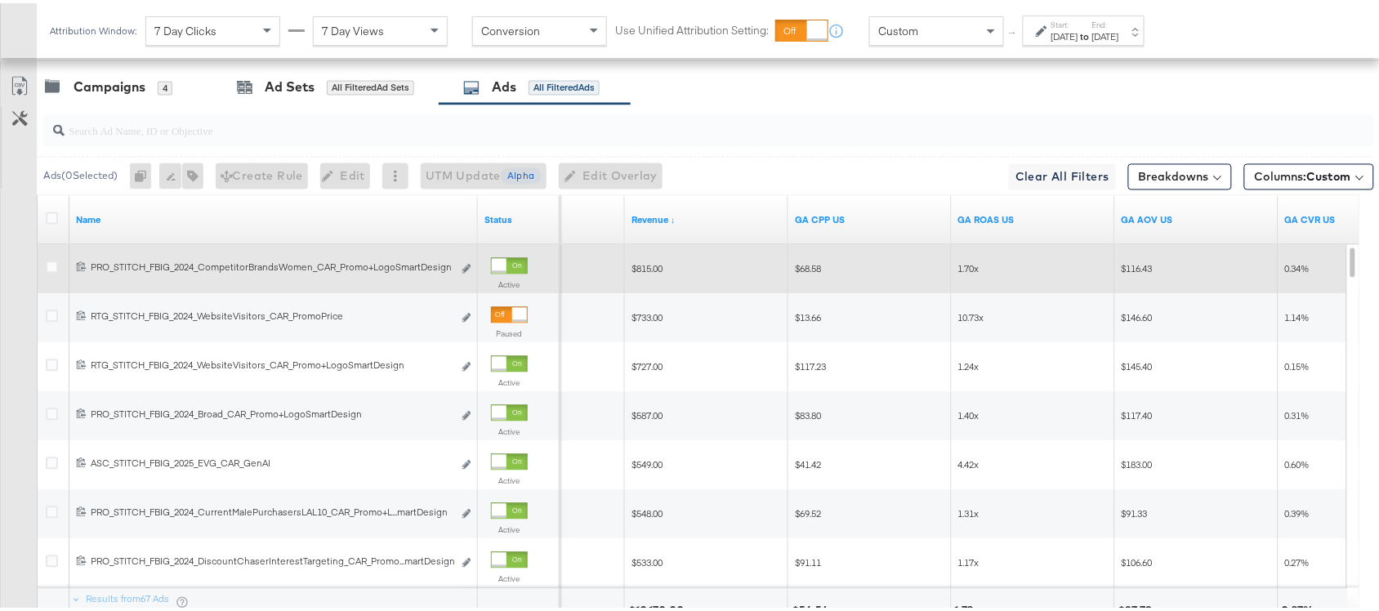
click at [639, 272] on span "$815.00" at bounding box center [647, 266] width 31 height 12
copy span "815.00"
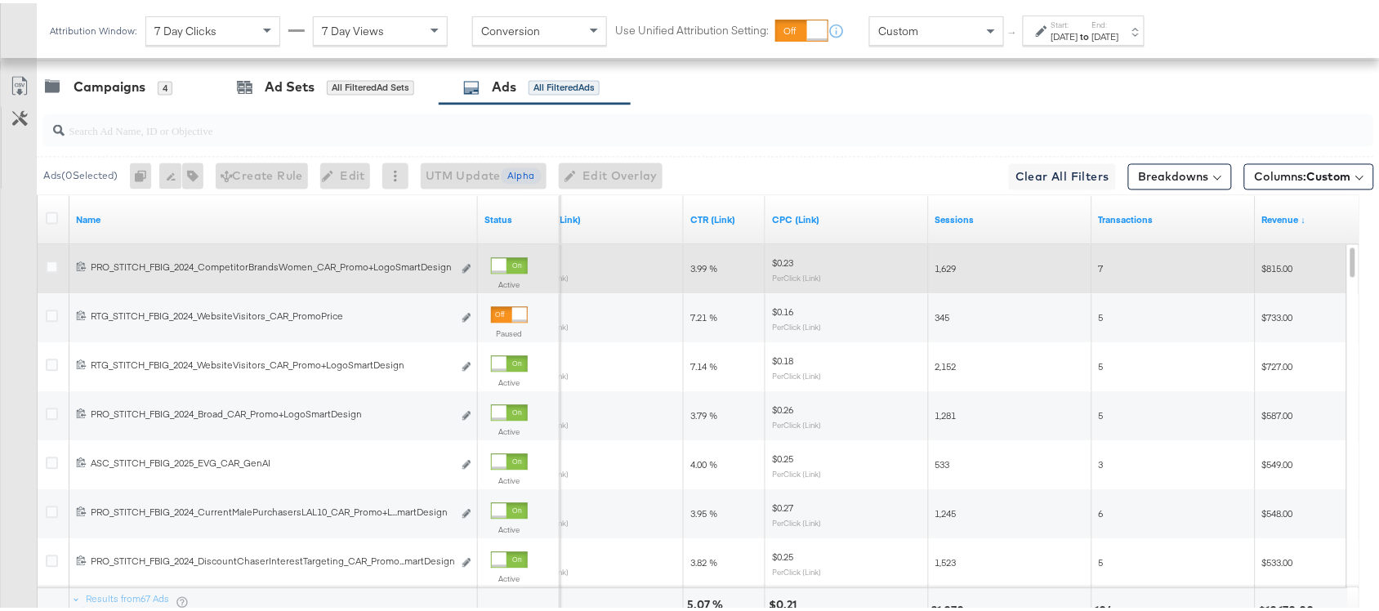
click at [696, 266] on span "3.99 %" at bounding box center [703, 266] width 27 height 12
copy span "3.99"
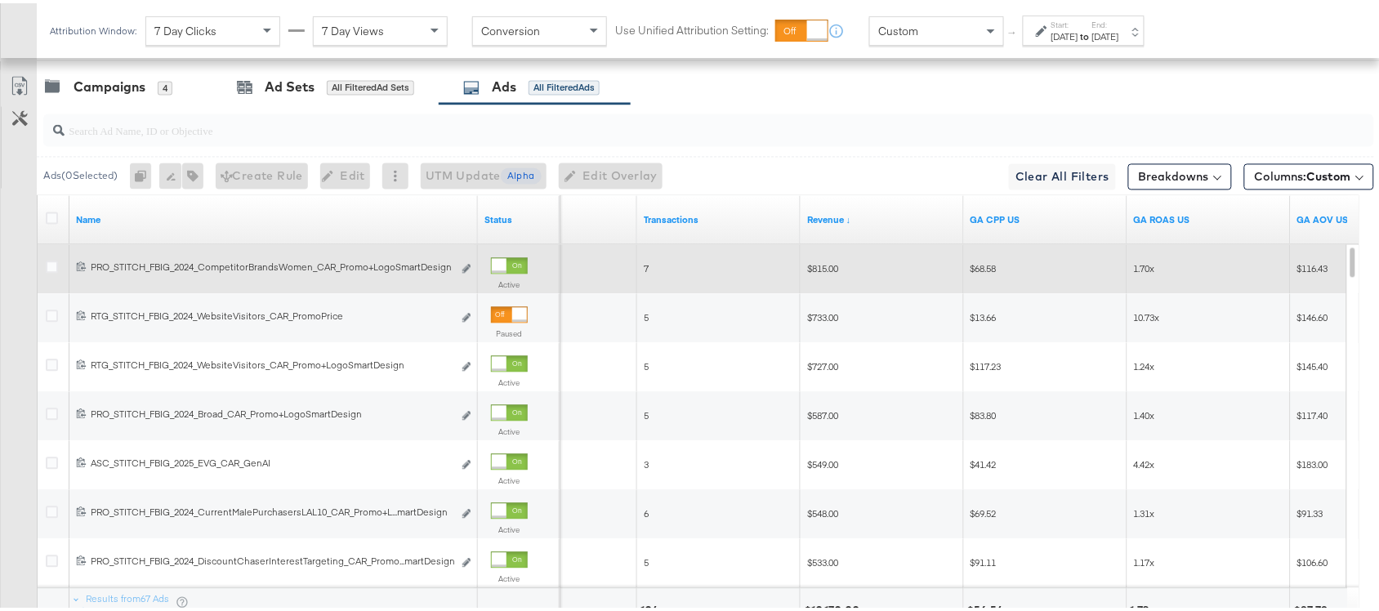
click at [831, 157] on div "Ads ( 0 Selected) 0 Rename 0 ads Tags for 0 campaigns Create Rule Edit 0 ads Ed…" at bounding box center [706, 173] width 1338 height 38
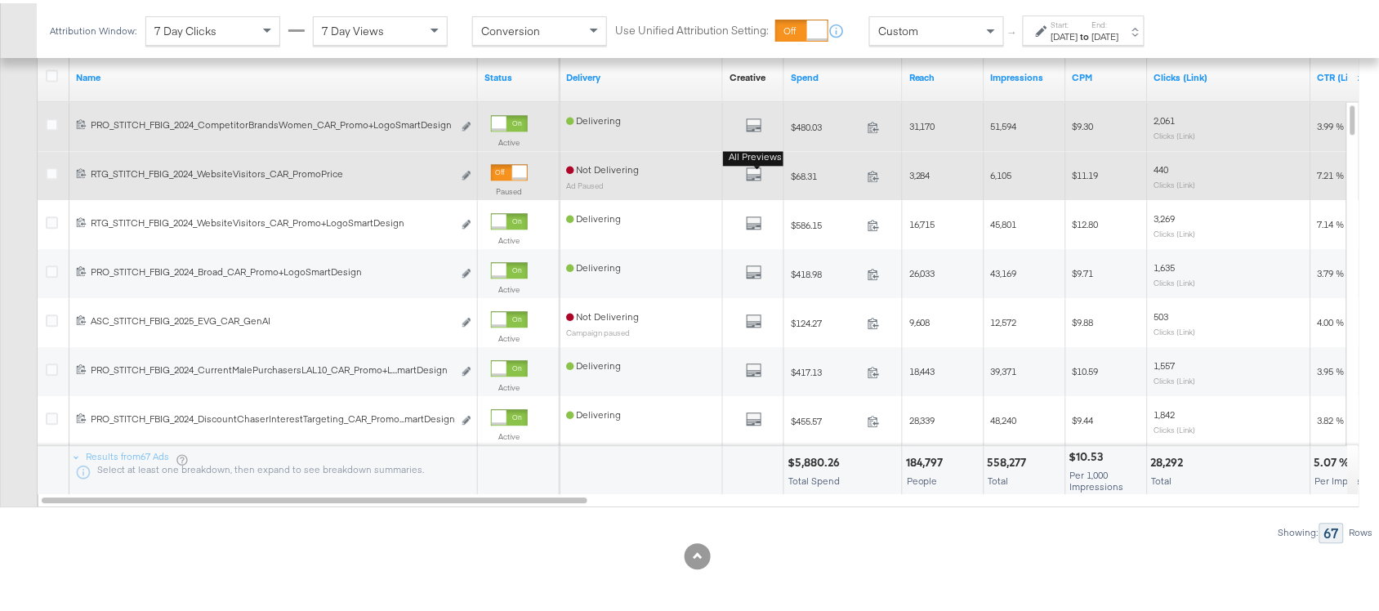
click at [745, 180] on div "All Previews" at bounding box center [754, 173] width 48 height 20
click at [753, 167] on icon "default" at bounding box center [754, 171] width 16 height 16
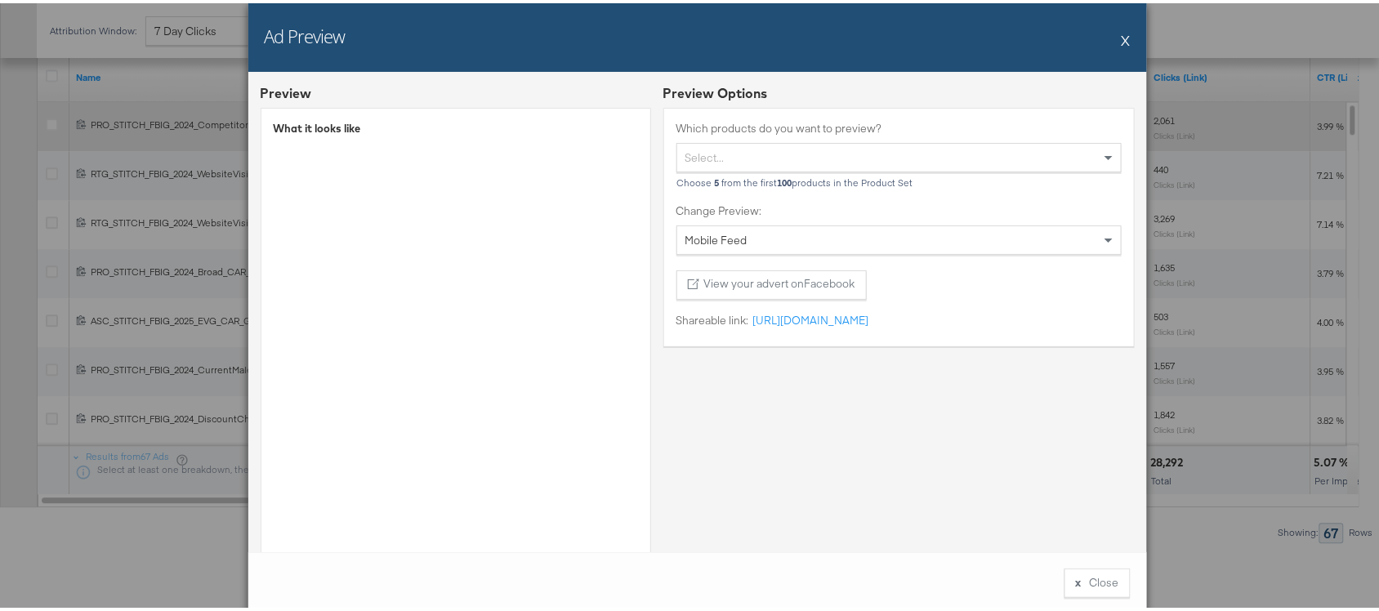
click at [1112, 38] on div "Ad Preview X" at bounding box center [697, 34] width 899 height 69
click at [1122, 38] on button "X" at bounding box center [1126, 36] width 9 height 33
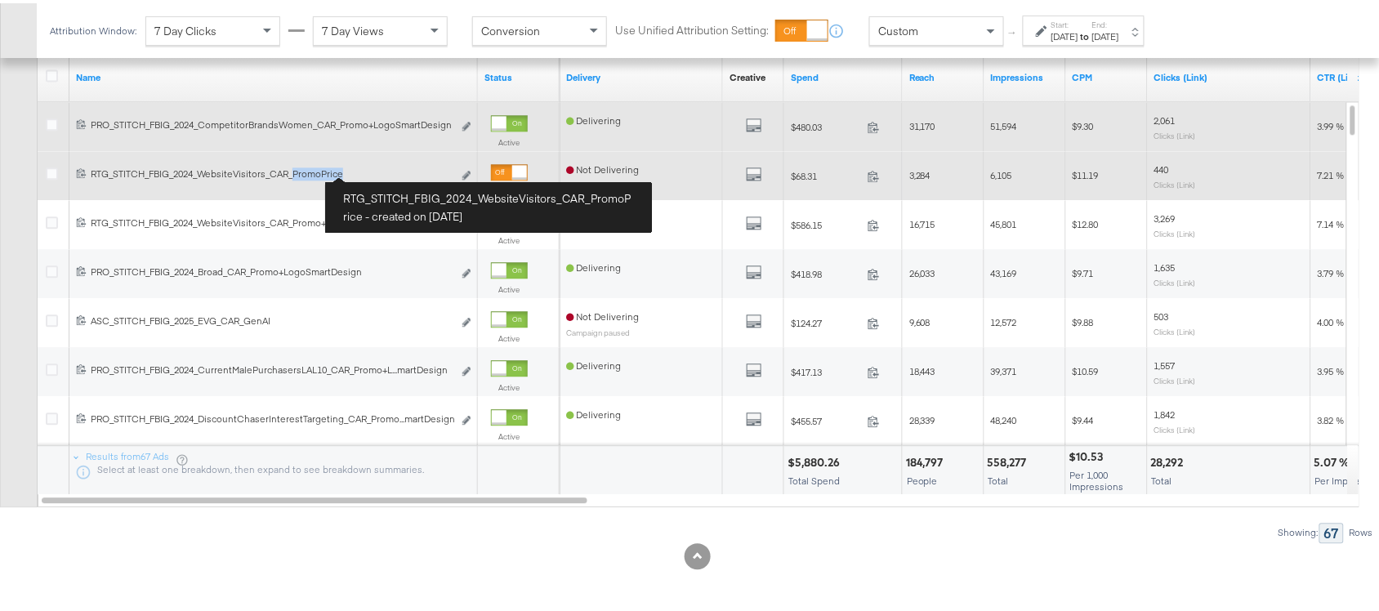
drag, startPoint x: 292, startPoint y: 172, endPoint x: 354, endPoint y: 172, distance: 62.1
click at [354, 172] on div "RTG_STITCH_FBIG_2024_WebsiteVisitors_CAR_PromoPrice RTG_STITCH_FBIG_2024_Websit…" at bounding box center [272, 170] width 362 height 13
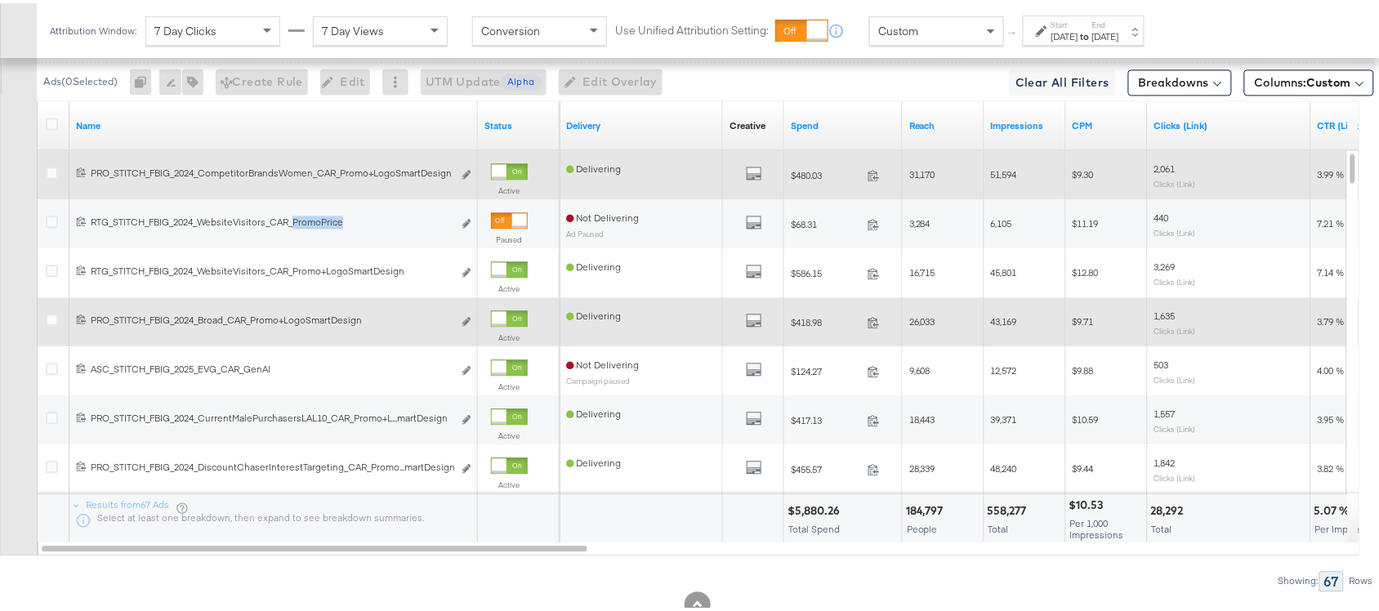
scroll to position [985, 0]
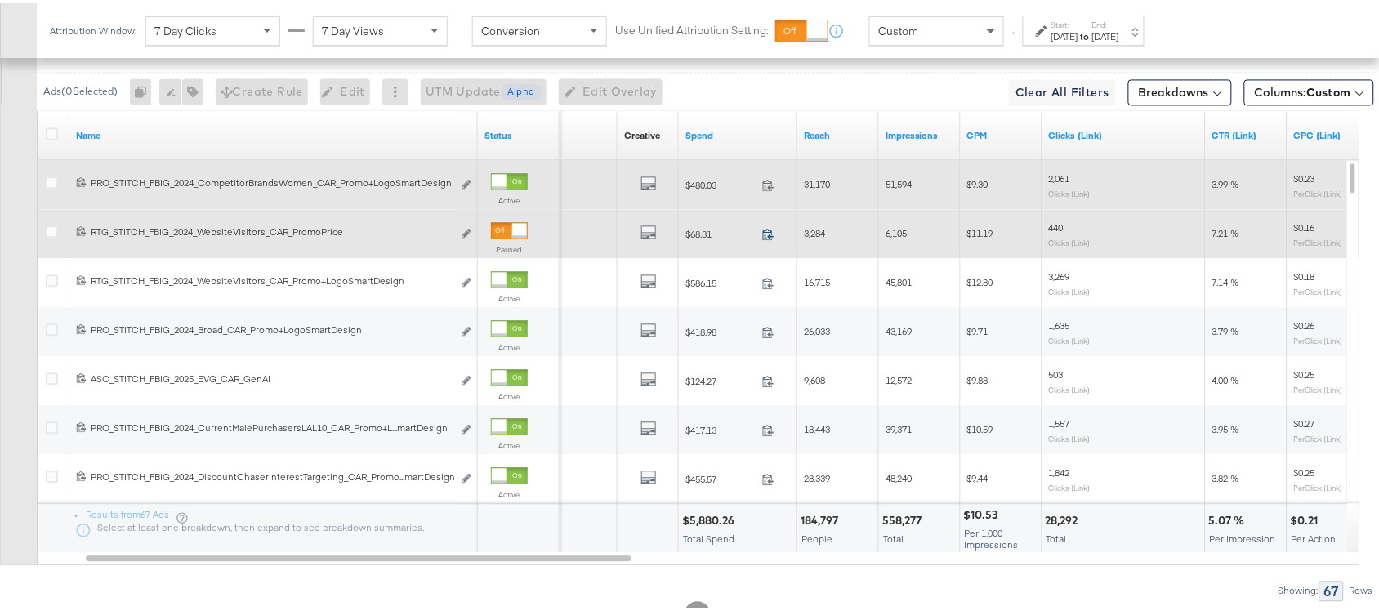
click at [770, 235] on icon at bounding box center [768, 231] width 12 height 12
drag, startPoint x: 723, startPoint y: 234, endPoint x: 681, endPoint y: 231, distance: 42.6
click at [681, 231] on div "$68.31 68.31" at bounding box center [738, 230] width 118 height 25
copy span "$68.31"
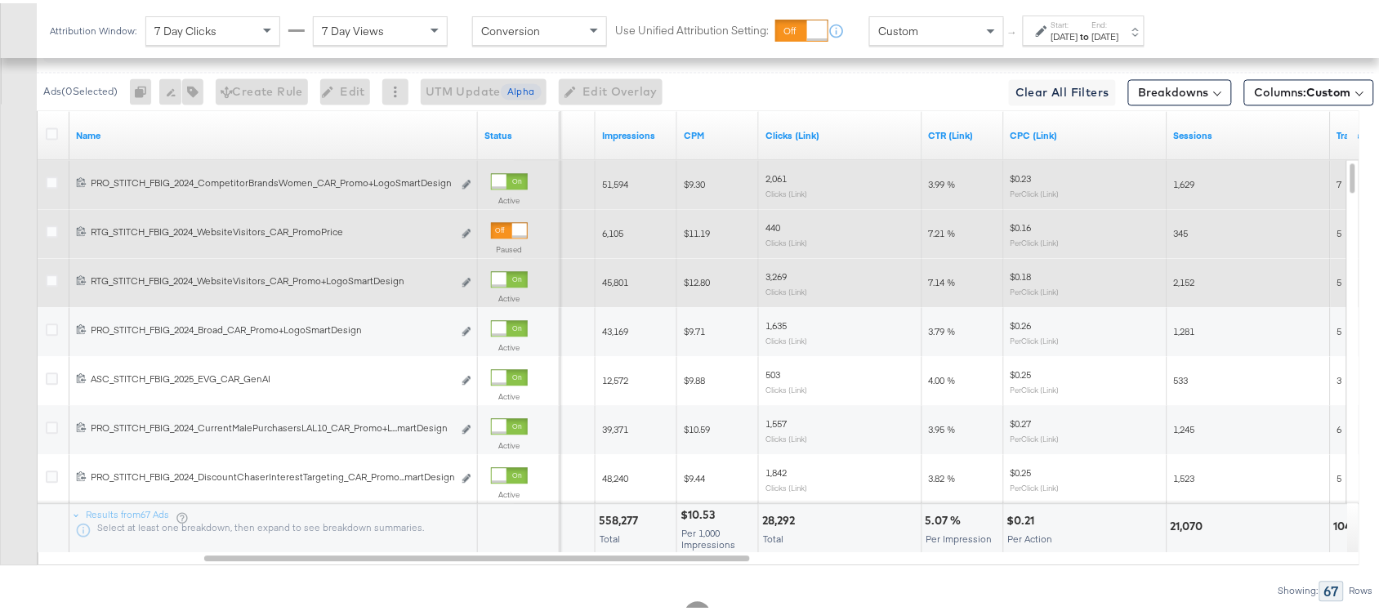
scroll to position [985, 0]
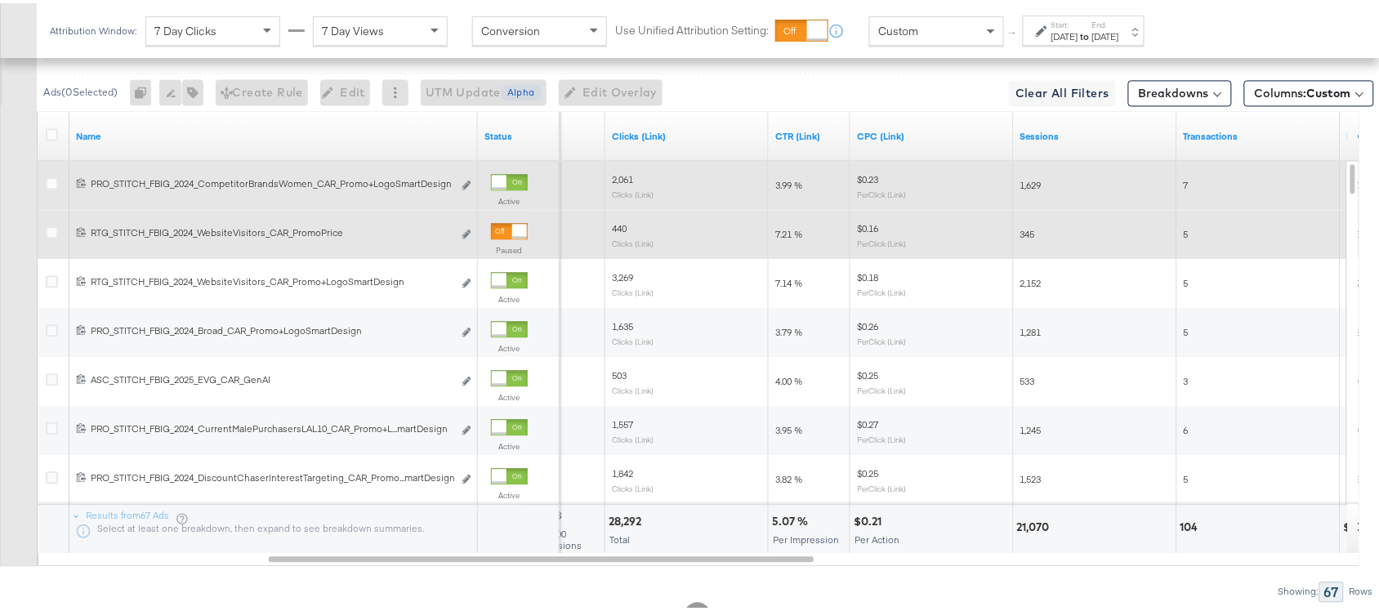
click at [784, 237] on span "7.21 %" at bounding box center [788, 231] width 27 height 12
copy span "7.21 %"
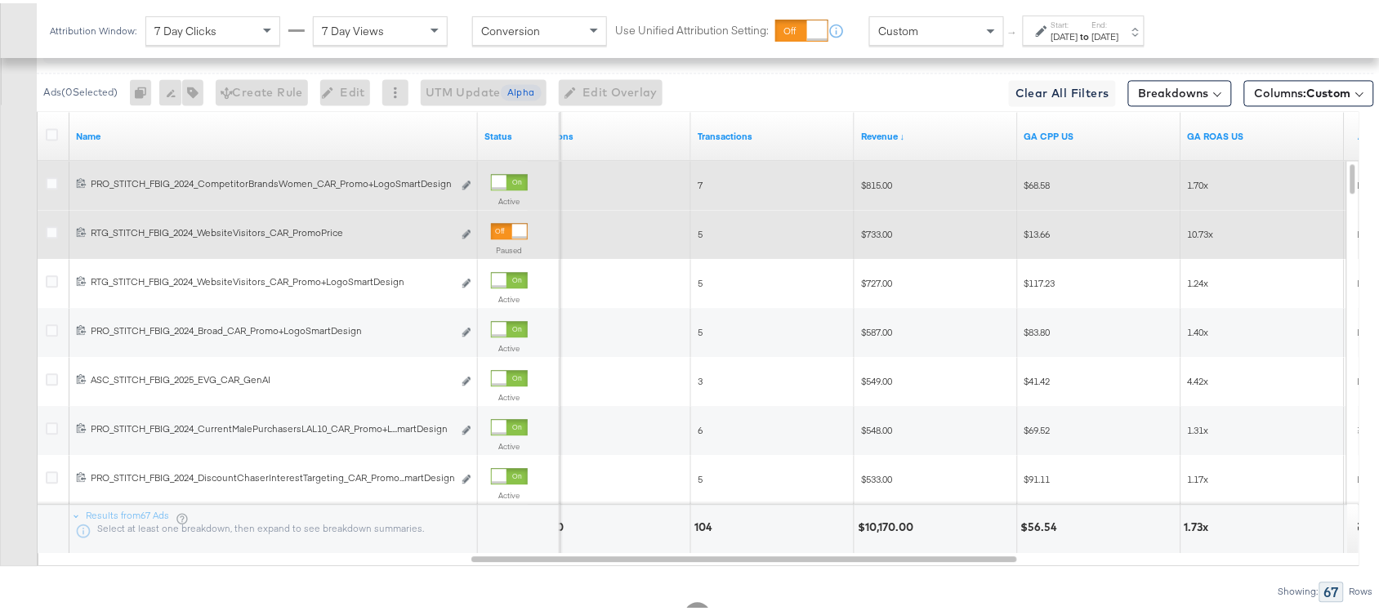
click at [864, 235] on span "$733.00" at bounding box center [876, 231] width 31 height 12
copy span "$733.00"
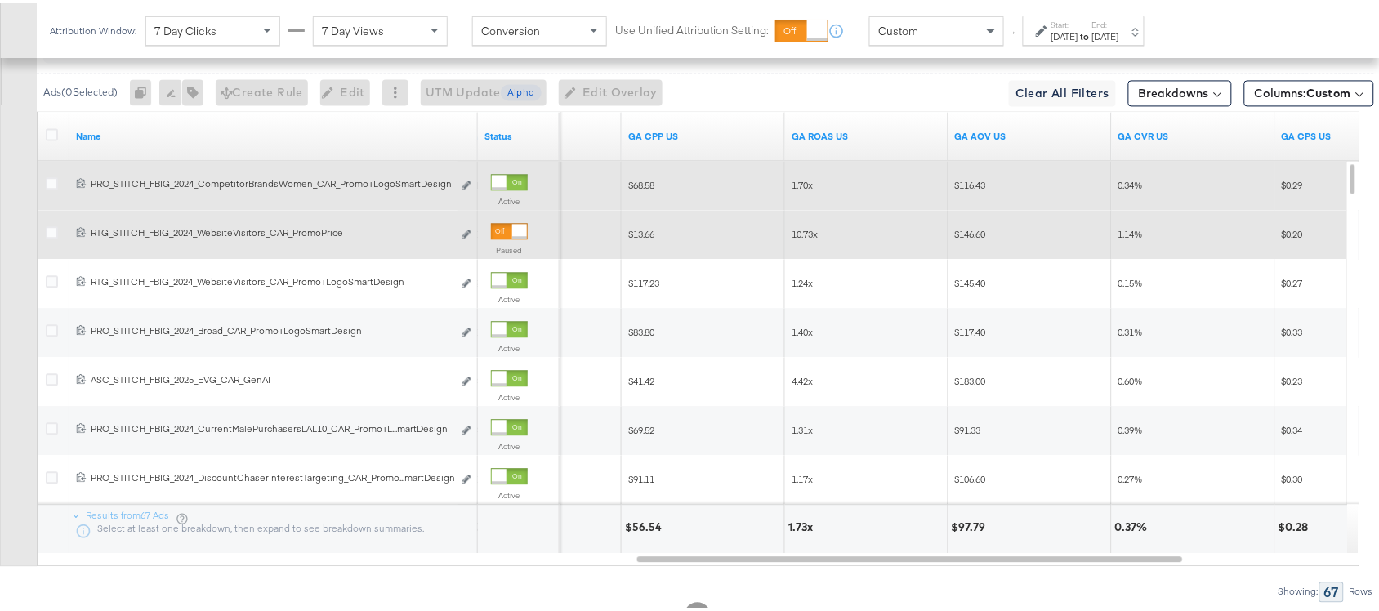
click at [797, 234] on span "10.73x" at bounding box center [805, 231] width 26 height 12
copy span "10.73x"
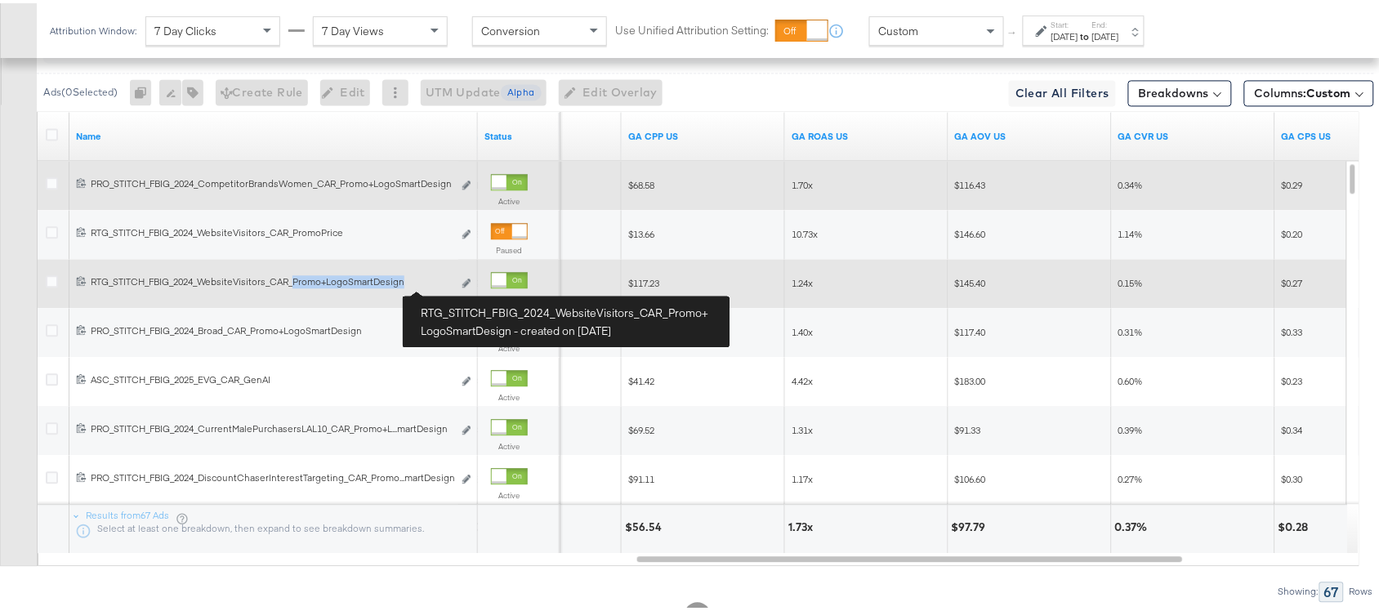
drag, startPoint x: 293, startPoint y: 283, endPoint x: 431, endPoint y: 286, distance: 138.9
click at [431, 285] on div "RTG_STITCH_FBIG_2024_WebsiteVisitors_CAR_Promo+LogoSmartDesign RTG_STITCH_FBIG_…" at bounding box center [272, 278] width 362 height 13
copy div "Promo+LogoSmartDesign"
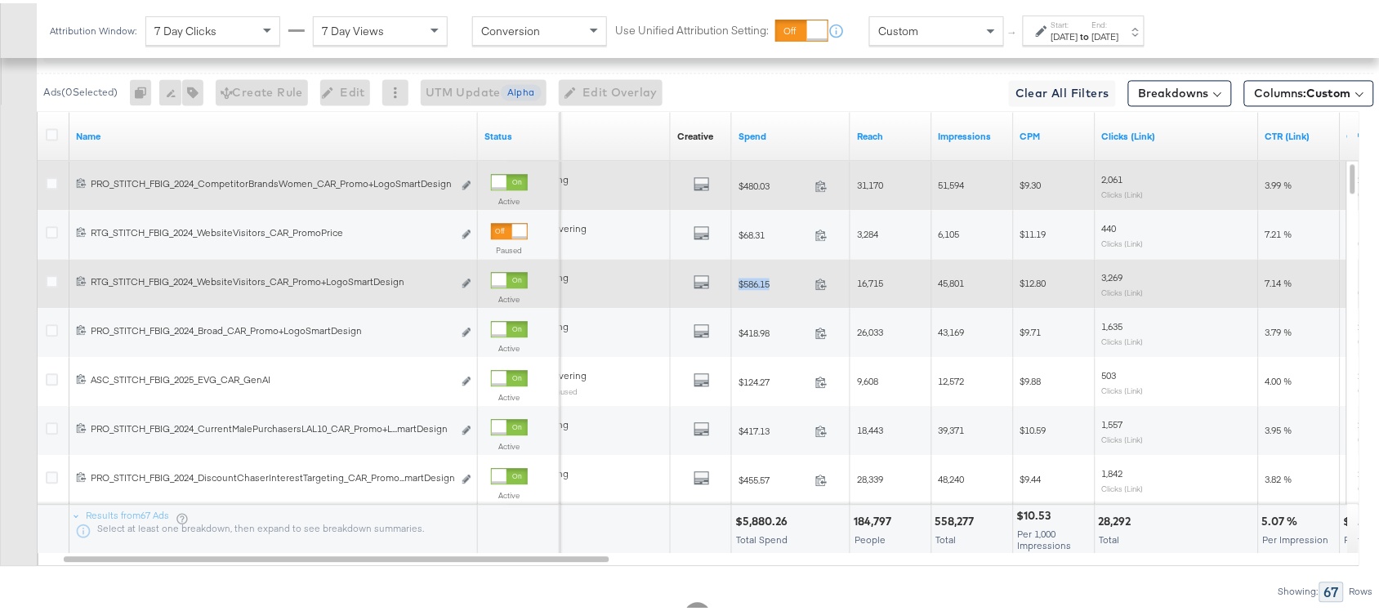
drag, startPoint x: 785, startPoint y: 279, endPoint x: 726, endPoint y: 286, distance: 60.0
copy span "$586.15"
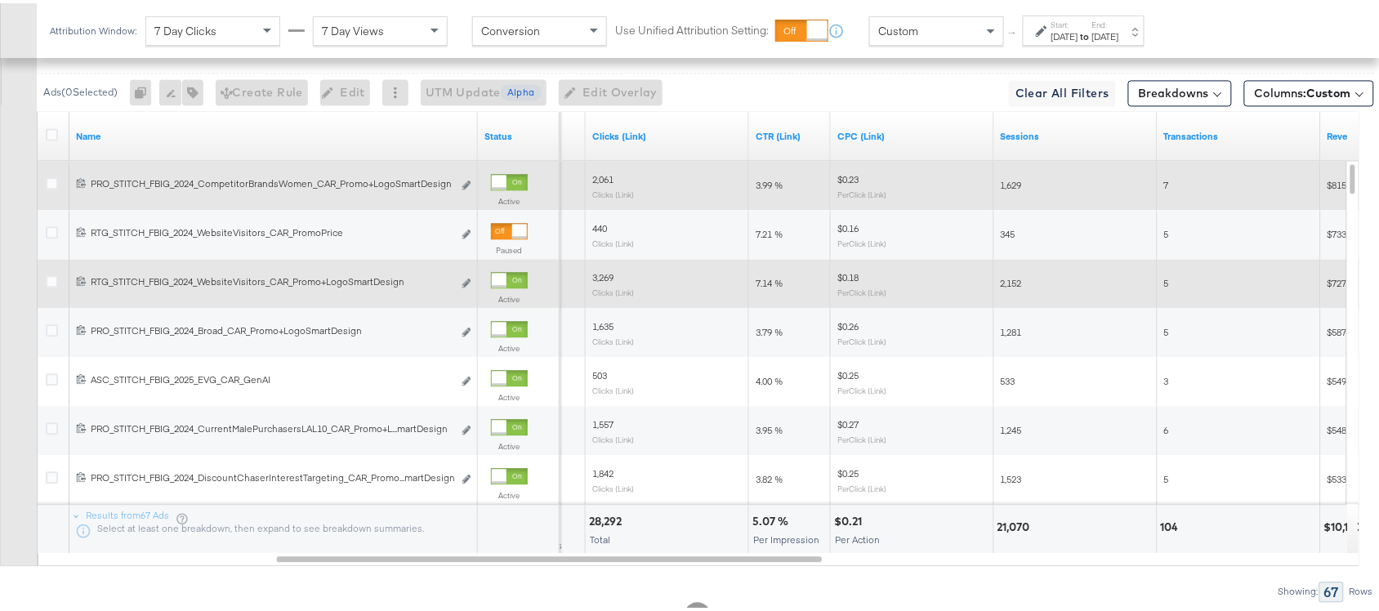
click at [766, 286] on span "7.14 %" at bounding box center [769, 280] width 27 height 12
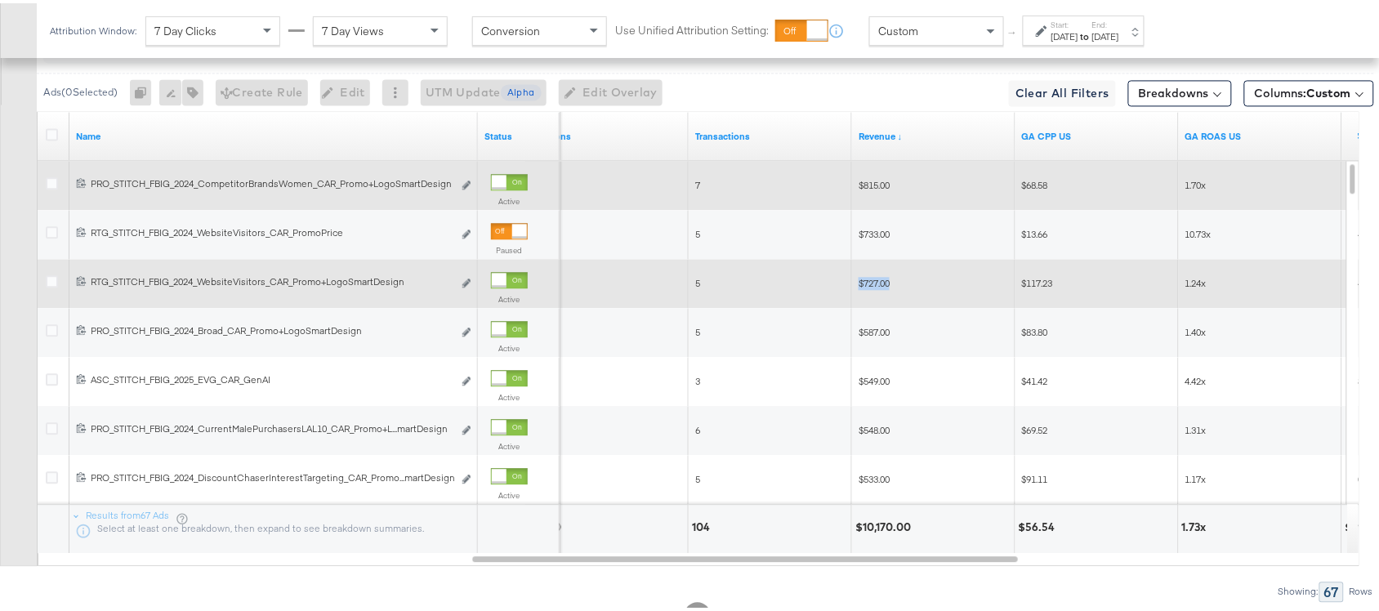
drag, startPoint x: 855, startPoint y: 284, endPoint x: 921, endPoint y: 284, distance: 65.4
click at [921, 284] on div "$727.00" at bounding box center [933, 280] width 163 height 26
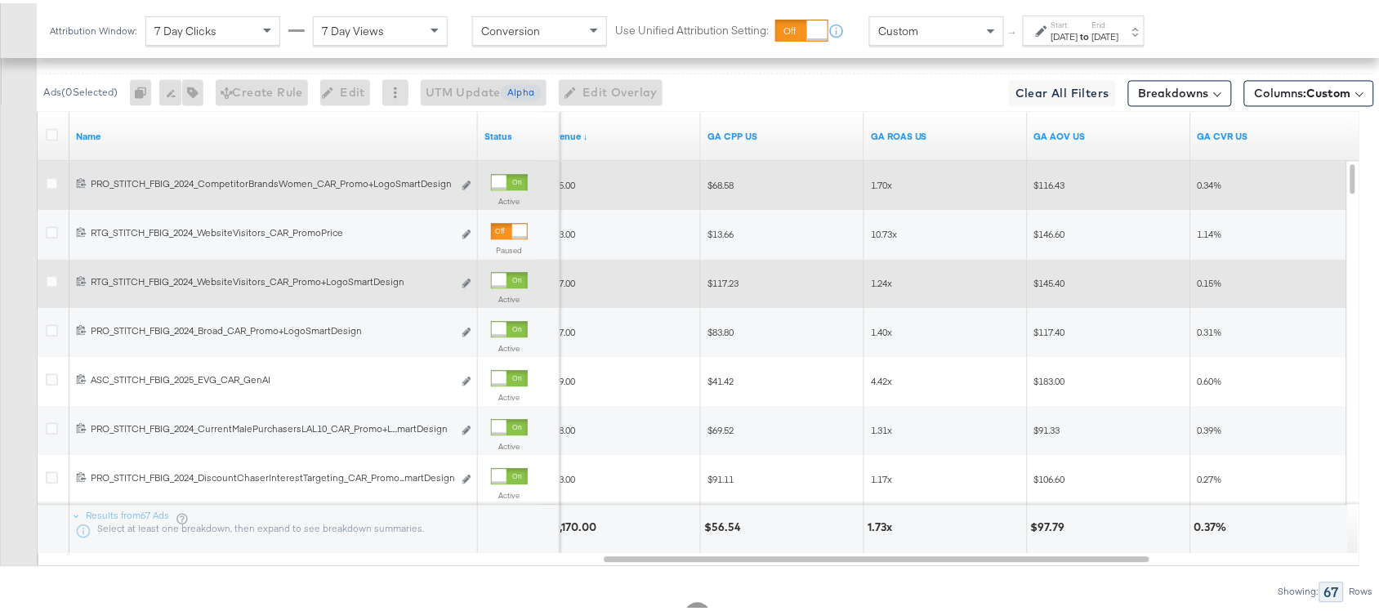
click at [881, 282] on span "1.24x" at bounding box center [881, 280] width 21 height 12
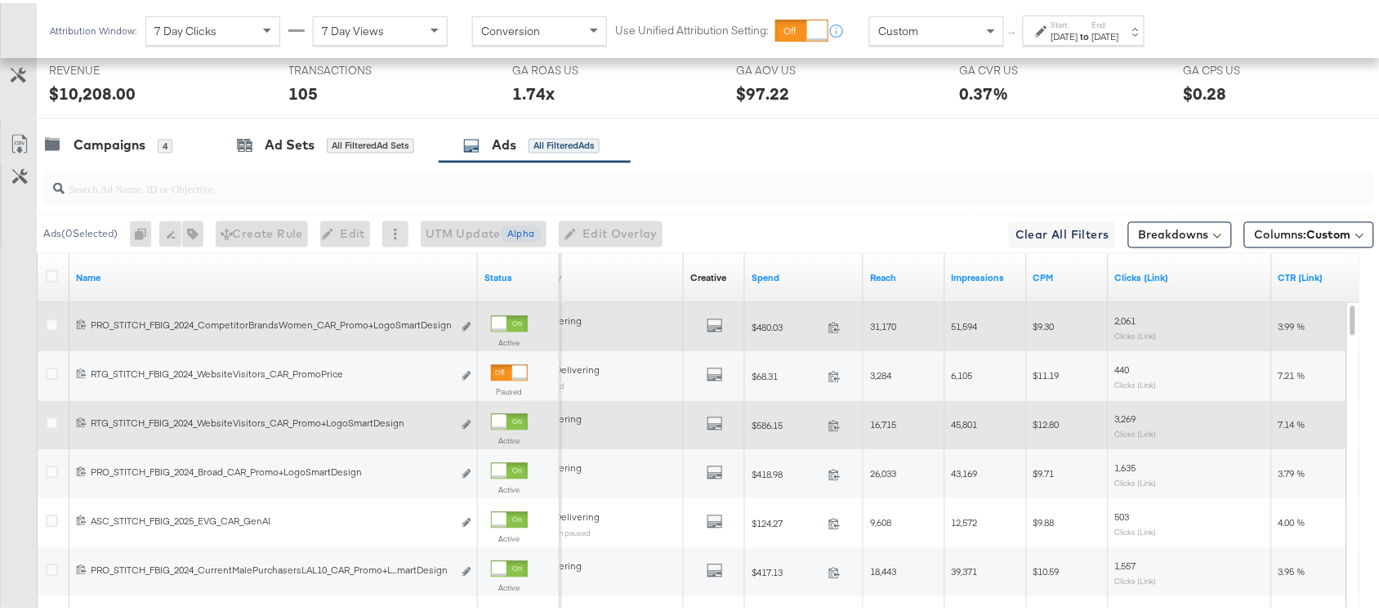
scroll to position [842, 0]
click at [112, 148] on div "Campaigns" at bounding box center [110, 143] width 72 height 19
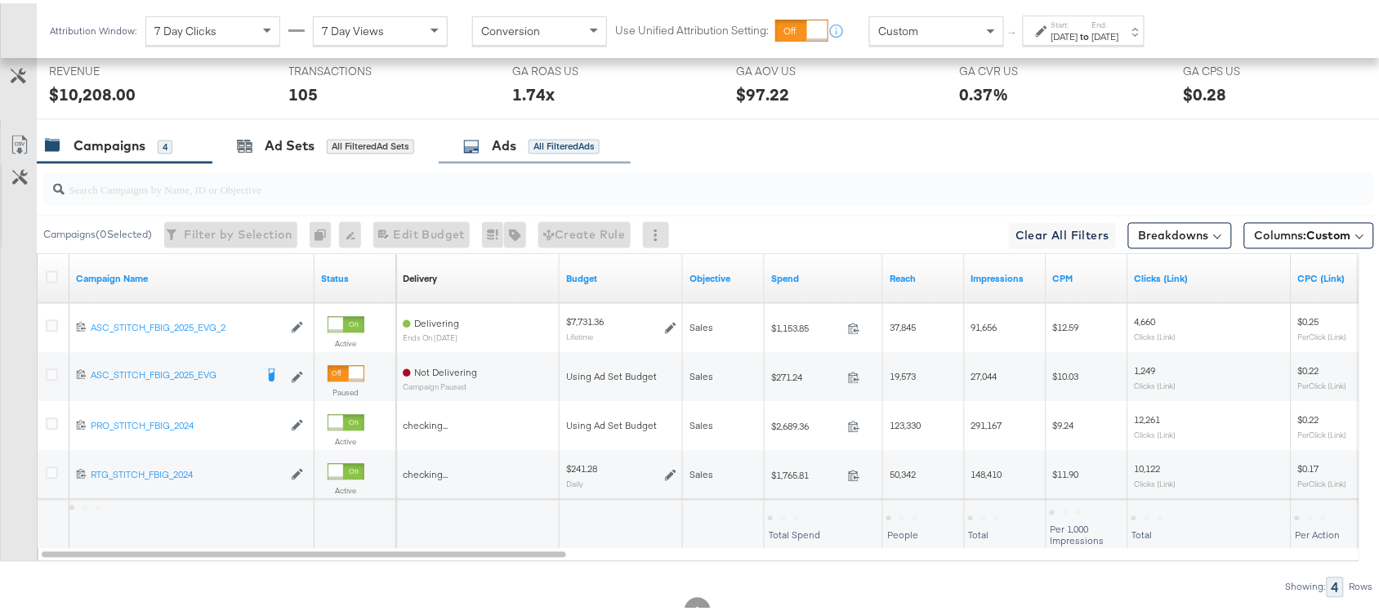
click at [500, 151] on div "Ads" at bounding box center [504, 143] width 25 height 19
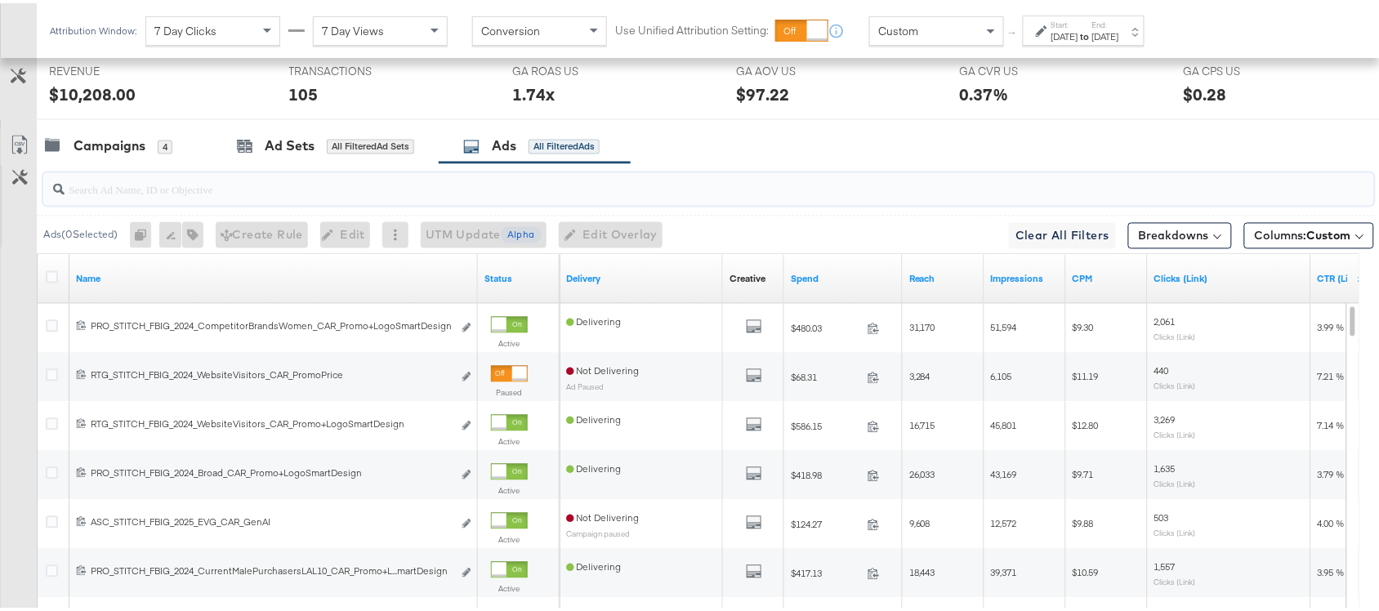
click at [127, 189] on input "search" at bounding box center [659, 180] width 1189 height 32
click at [145, 194] on input "search" at bounding box center [659, 180] width 1189 height 32
paste input "promo+logo"
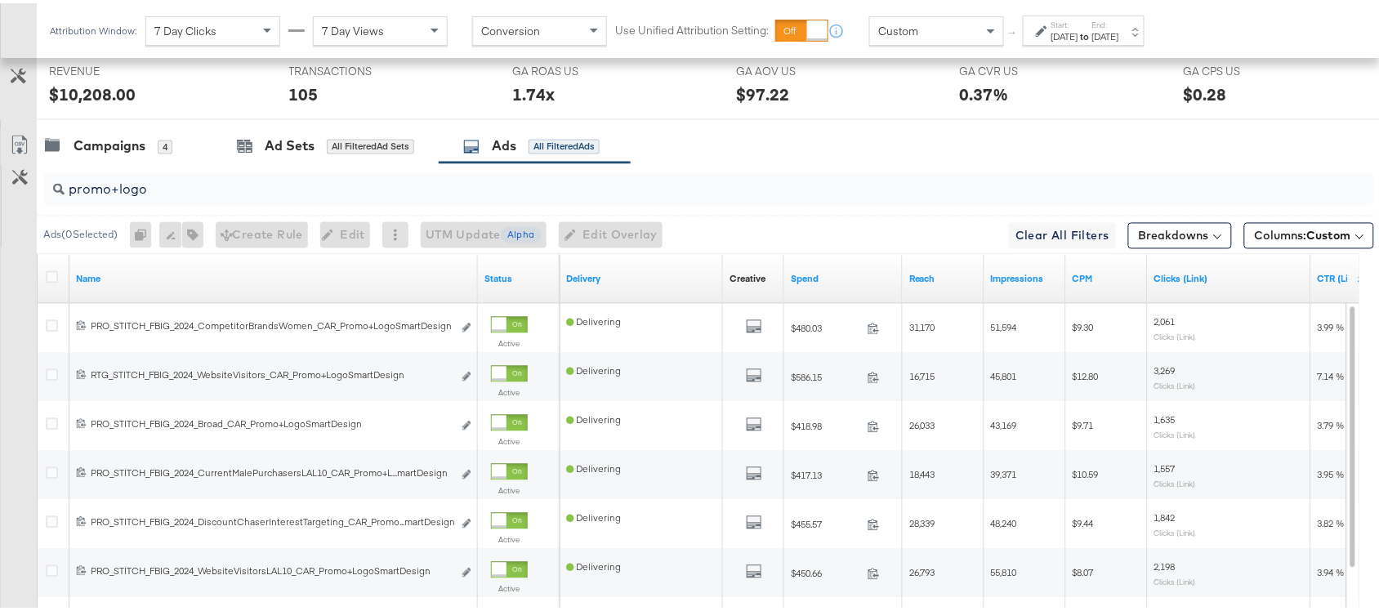
click at [795, 141] on div "Campaigns 4 Ad Sets All Filtered Ad Sets Ads All Filtered Ads" at bounding box center [716, 143] width 1358 height 35
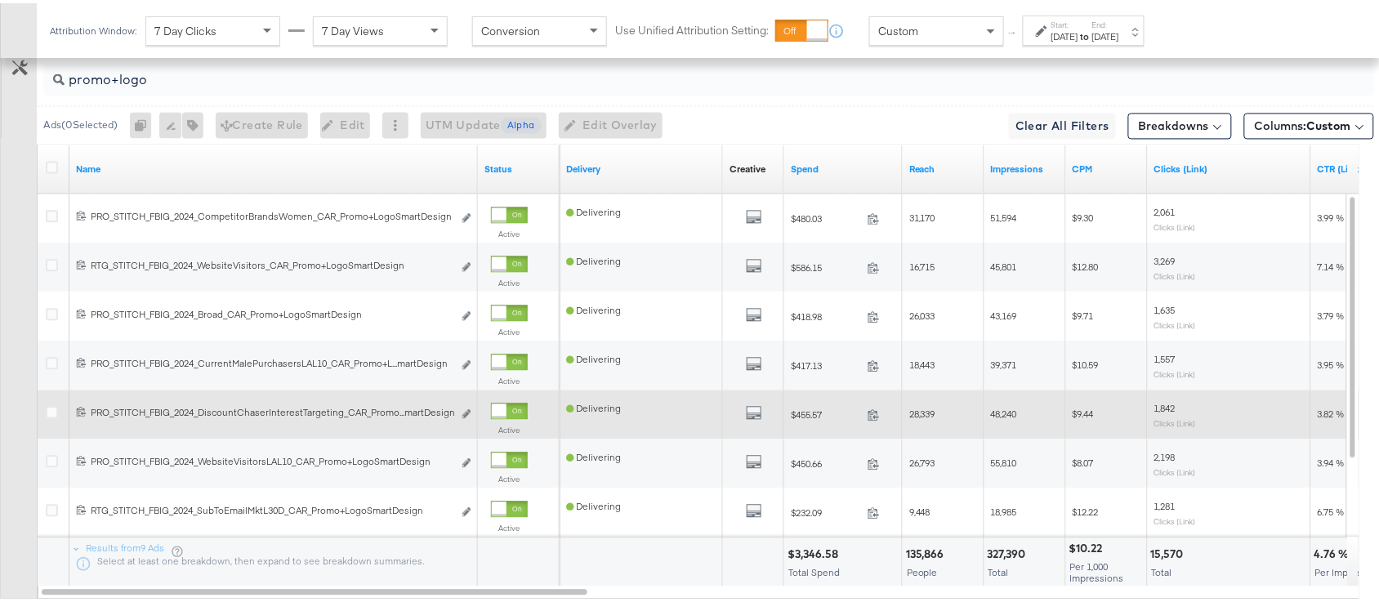
scroll to position [909, 0]
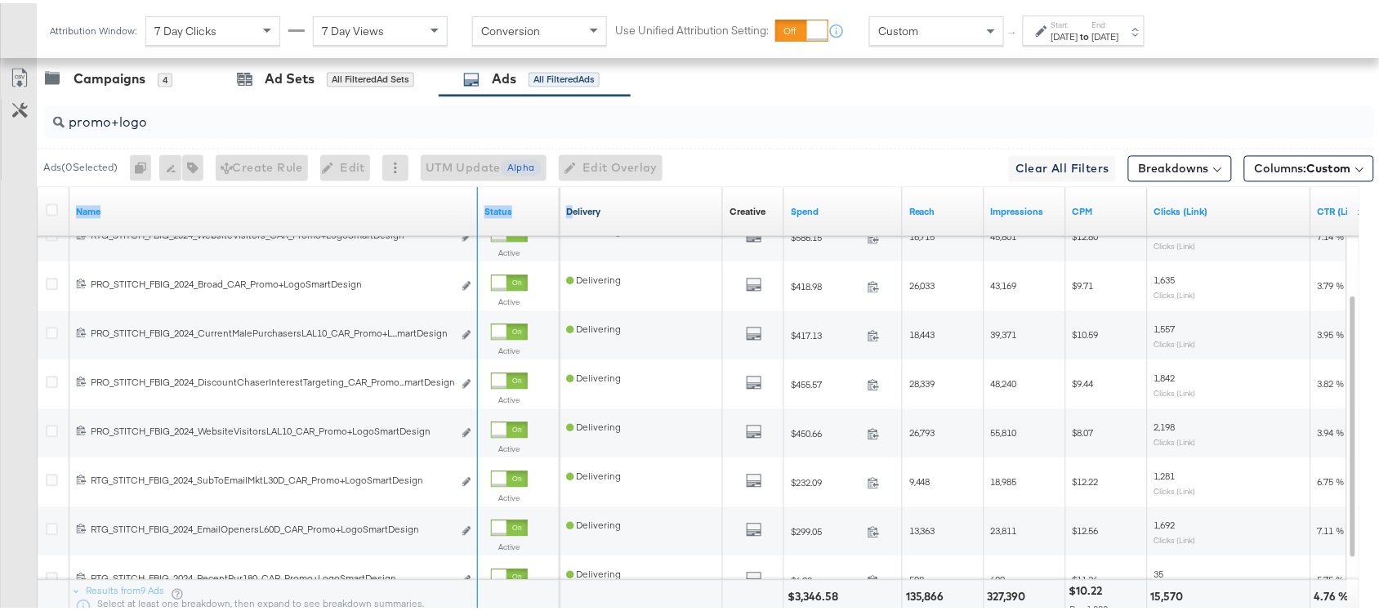
drag, startPoint x: 472, startPoint y: 190, endPoint x: 573, endPoint y: 209, distance: 102.4
click at [38, 185] on div "Name Status Delivery Creative Sorting Unavailable Spend Reach Impressions CPM C…" at bounding box center [38, 185] width 0 height 0
click at [641, 121] on input "promo+logo" at bounding box center [659, 113] width 1189 height 32
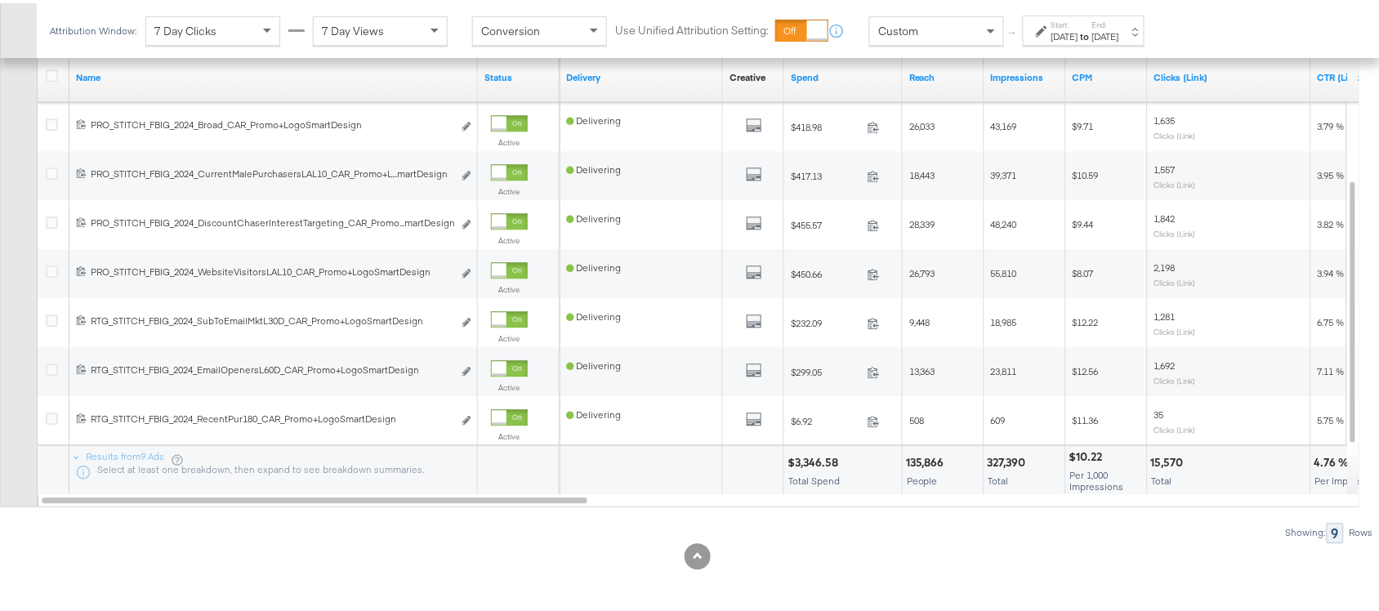
click at [809, 458] on div "$3,346.58" at bounding box center [816, 460] width 56 height 16
drag, startPoint x: 850, startPoint y: 459, endPoint x: 773, endPoint y: 460, distance: 76.8
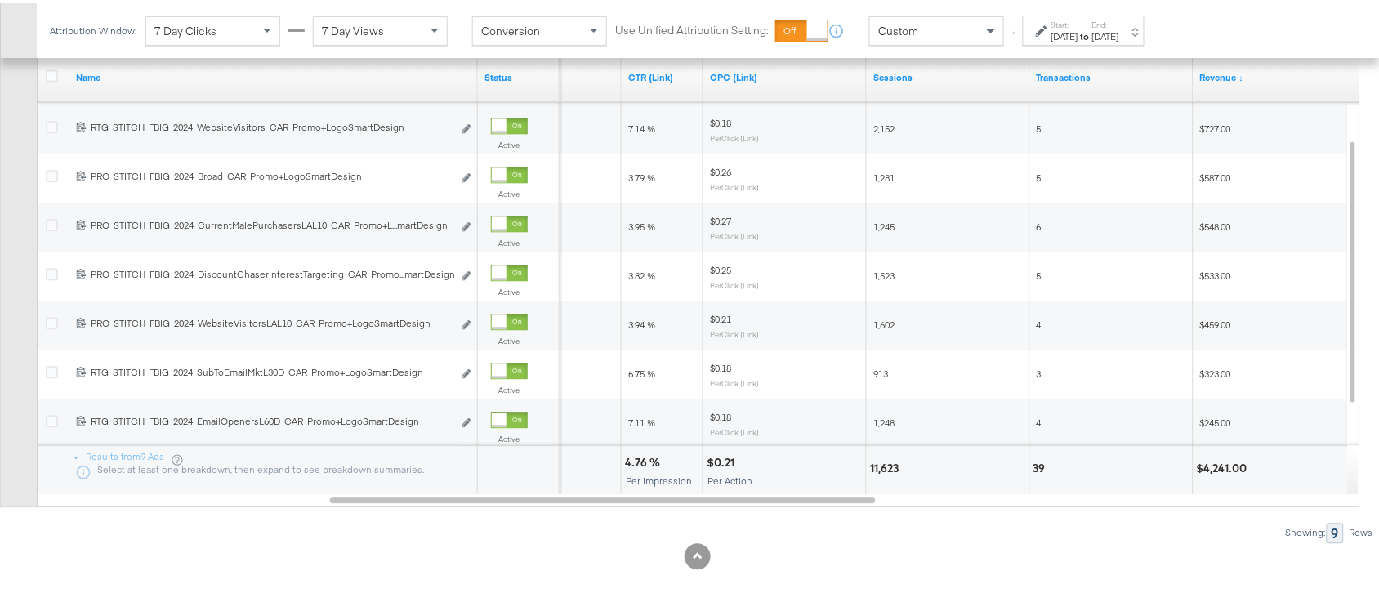
click at [638, 460] on div "4.76 %" at bounding box center [645, 460] width 40 height 16
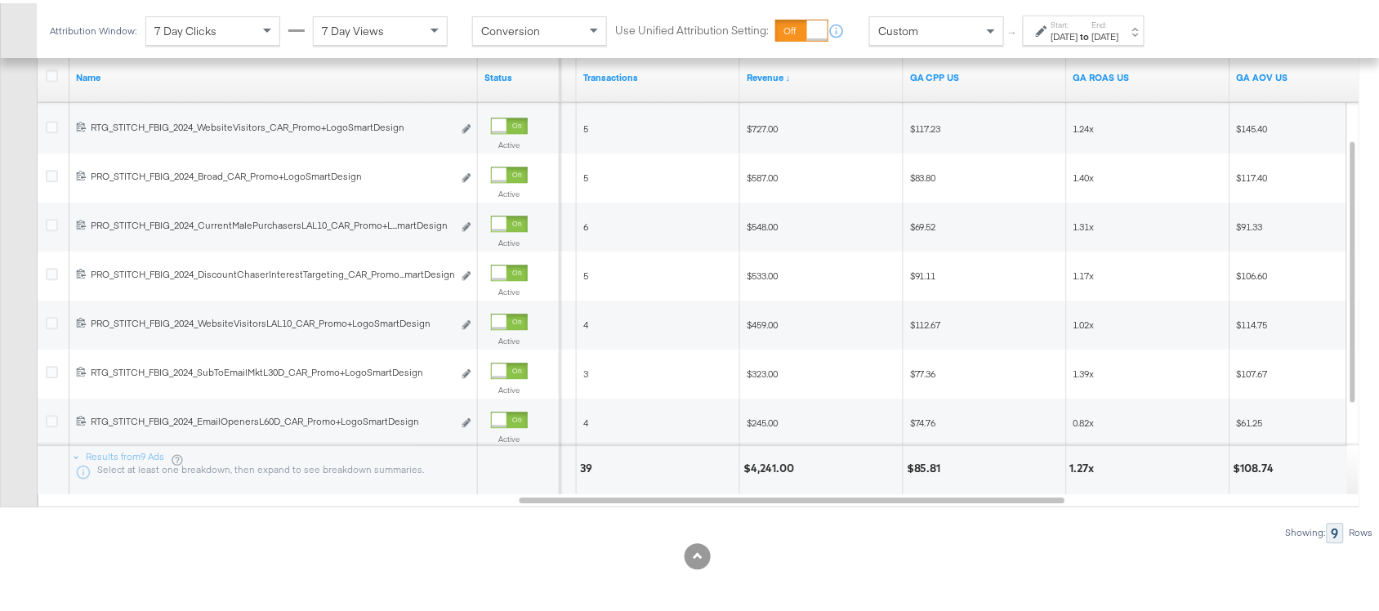
click at [757, 468] on div "$4,241.00" at bounding box center [772, 466] width 56 height 16
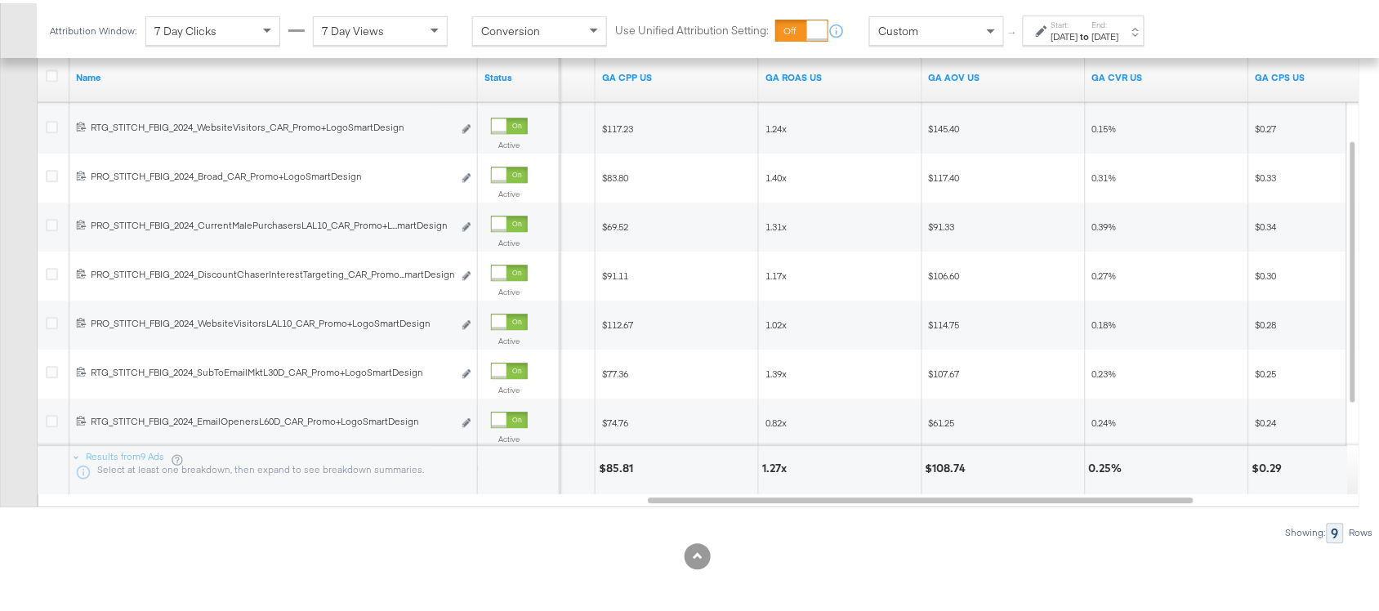
click at [772, 466] on div "1.27x" at bounding box center [776, 466] width 29 height 16
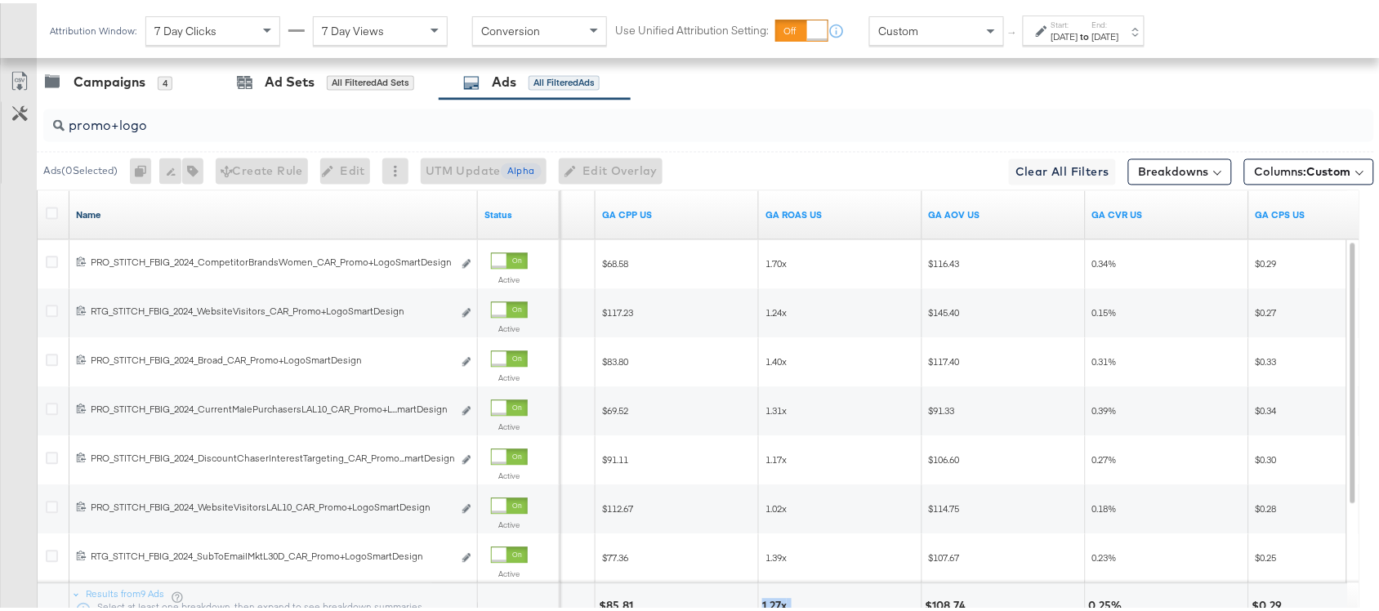
scroll to position [904, 0]
click at [174, 132] on input "promo+logo" at bounding box center [659, 118] width 1189 height 32
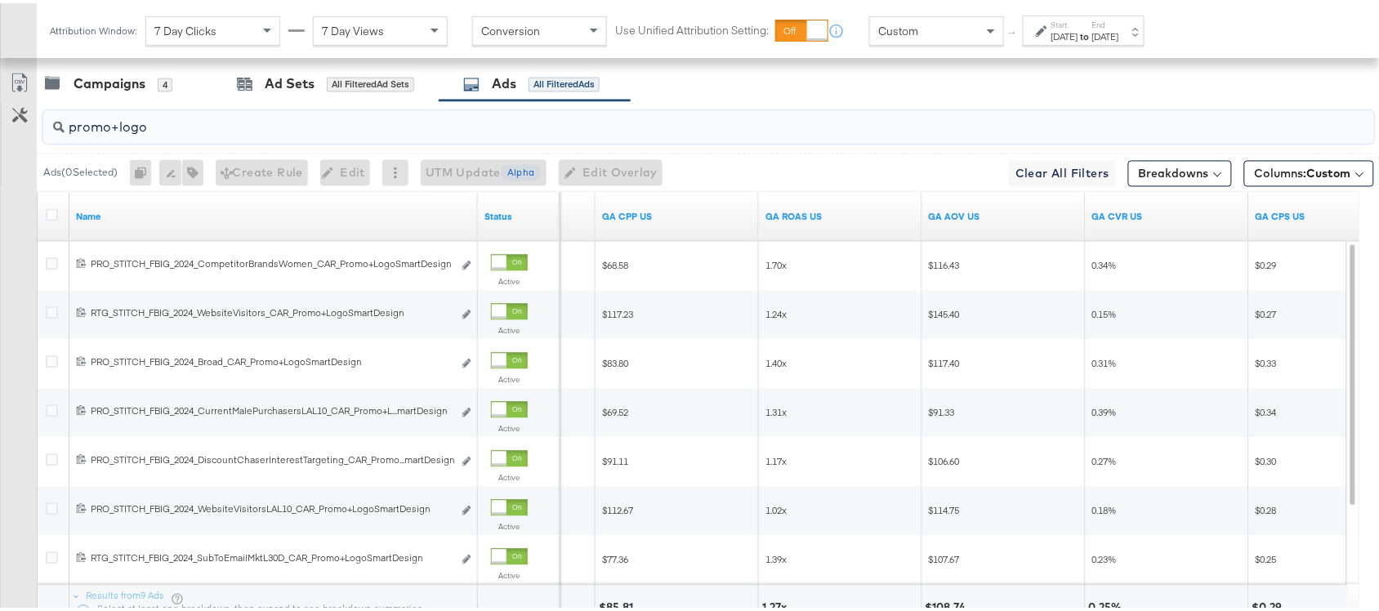
click at [174, 132] on input "promo+logo" at bounding box center [659, 118] width 1189 height 32
paste input "collage"
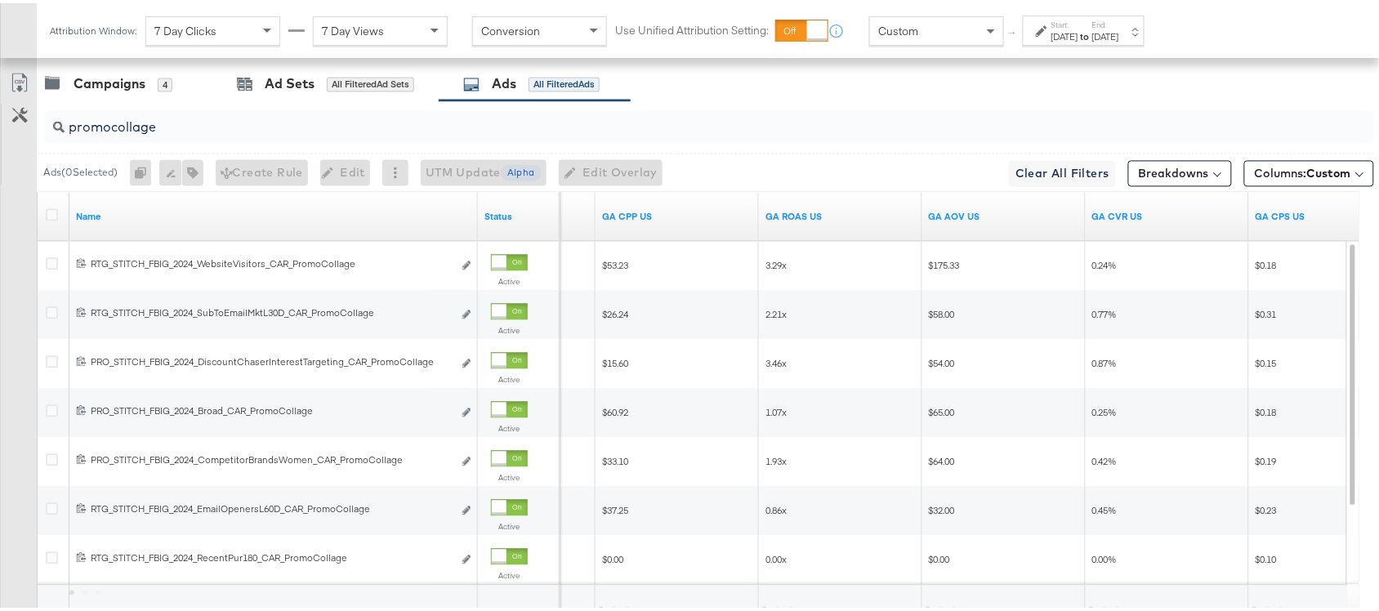
click at [754, 88] on div "Campaigns 4 Ad Sets All Filtered Ad Sets Ads All Filtered Ads" at bounding box center [716, 81] width 1358 height 35
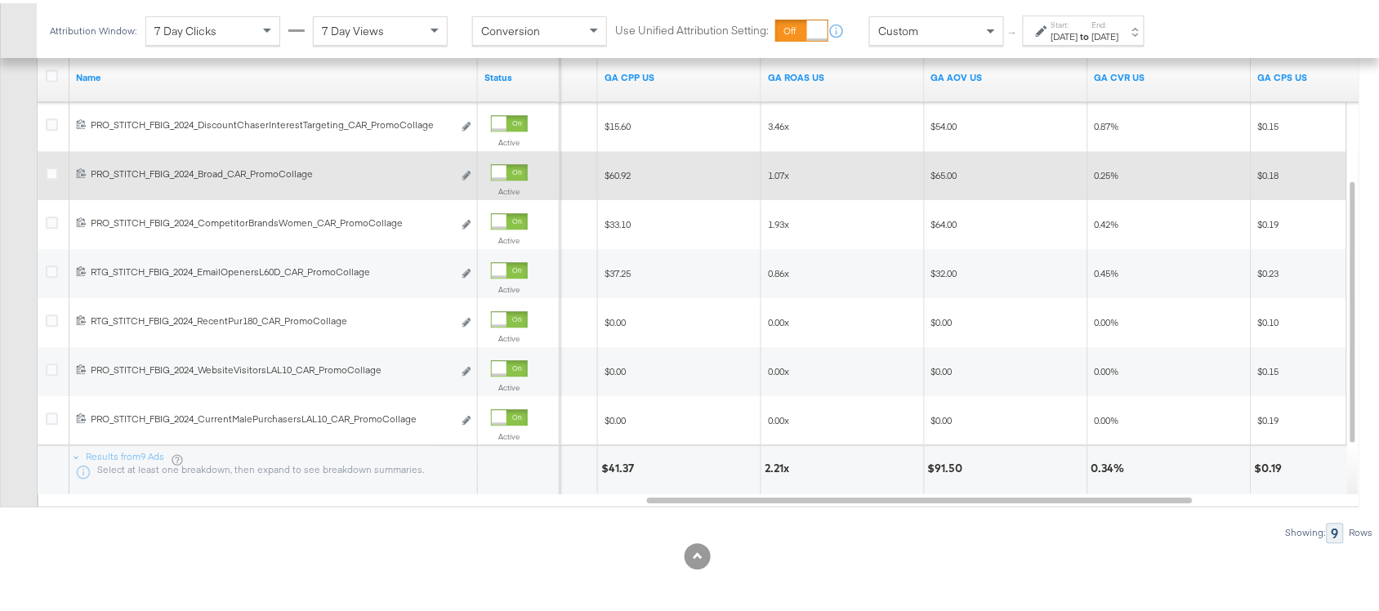
scroll to position [1047, 0]
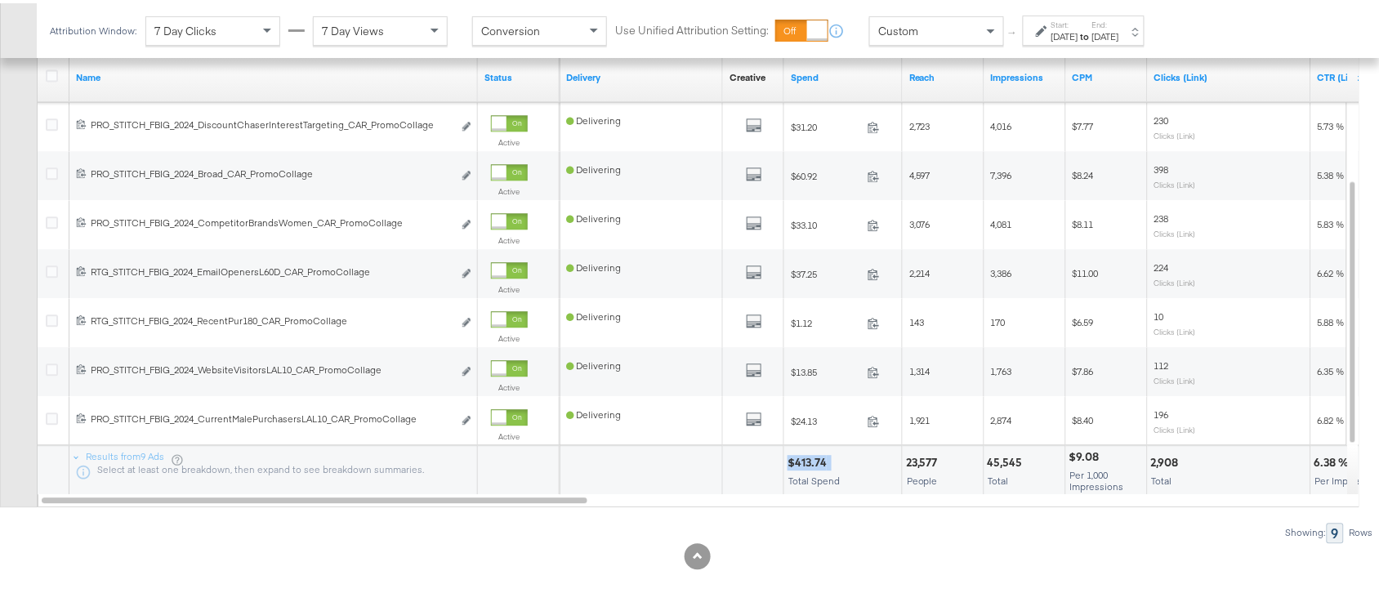
drag, startPoint x: 832, startPoint y: 455, endPoint x: 778, endPoint y: 467, distance: 55.1
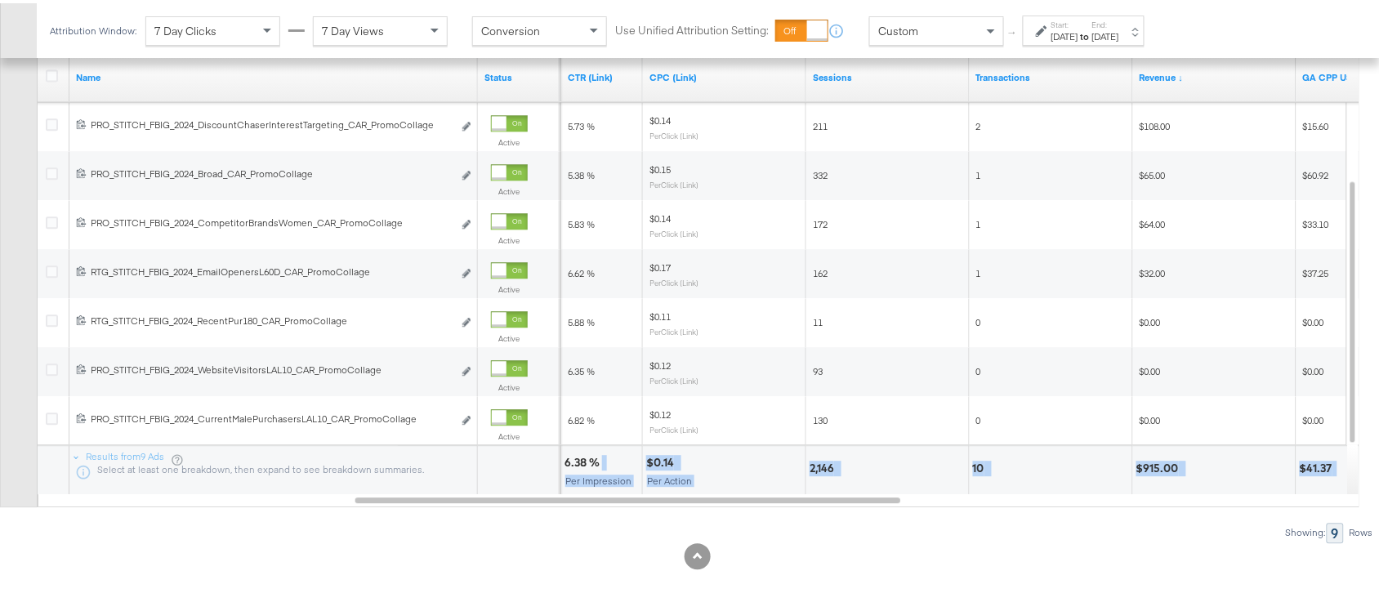
drag, startPoint x: 601, startPoint y: 459, endPoint x: 560, endPoint y: 462, distance: 41.0
click at [38, 442] on div "Results from 9 Ads Select at least one breakdown, then expand to see breakdown …" at bounding box center [38, 442] width 0 height 0
click at [569, 459] on div "6.38 %" at bounding box center [585, 460] width 40 height 16
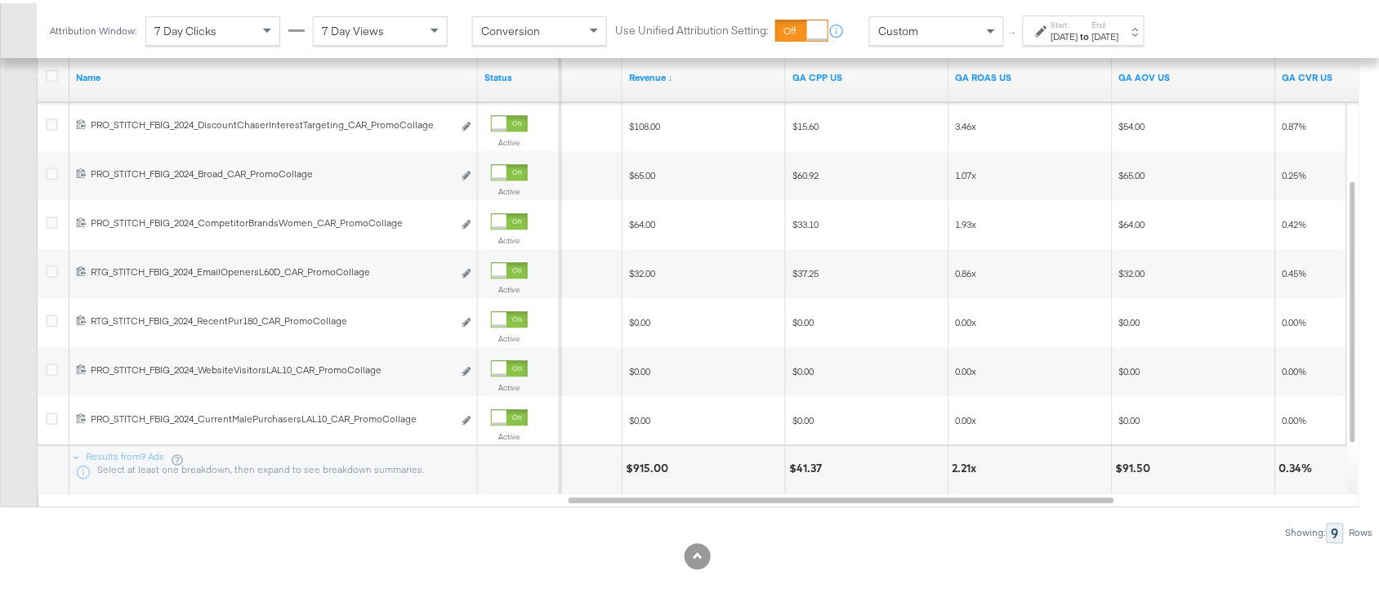
click at [636, 467] on div "$915.00" at bounding box center [649, 466] width 47 height 16
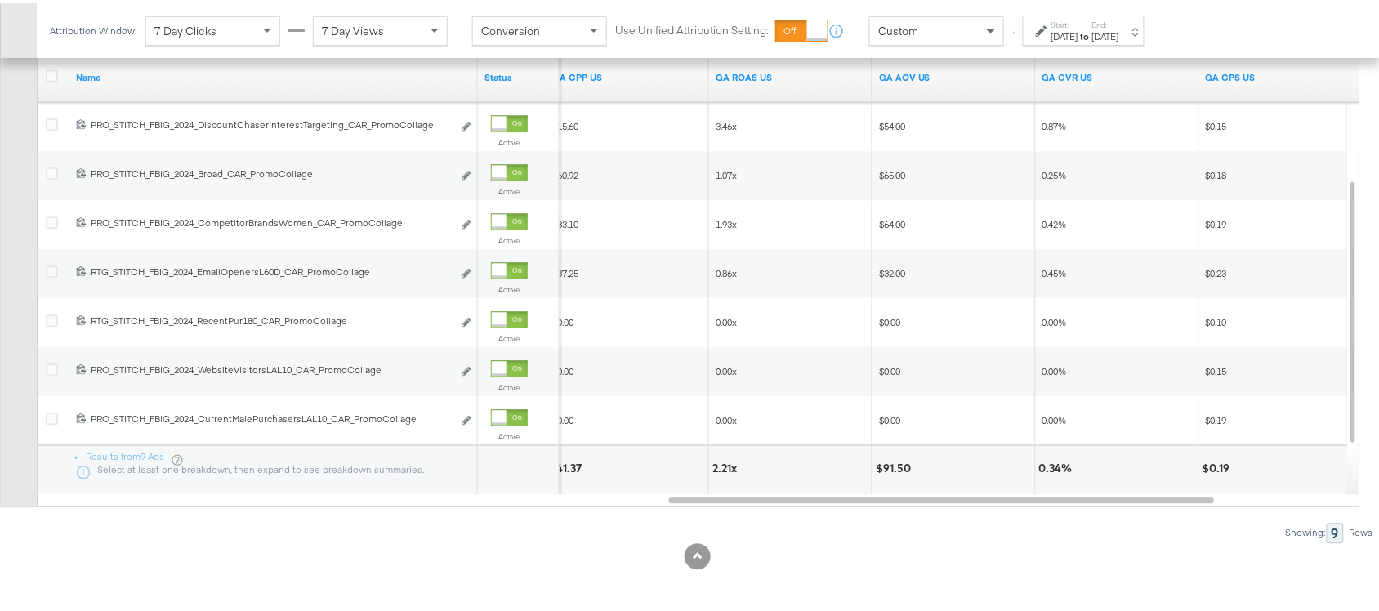
click at [724, 467] on div "2.21x" at bounding box center [726, 466] width 29 height 16
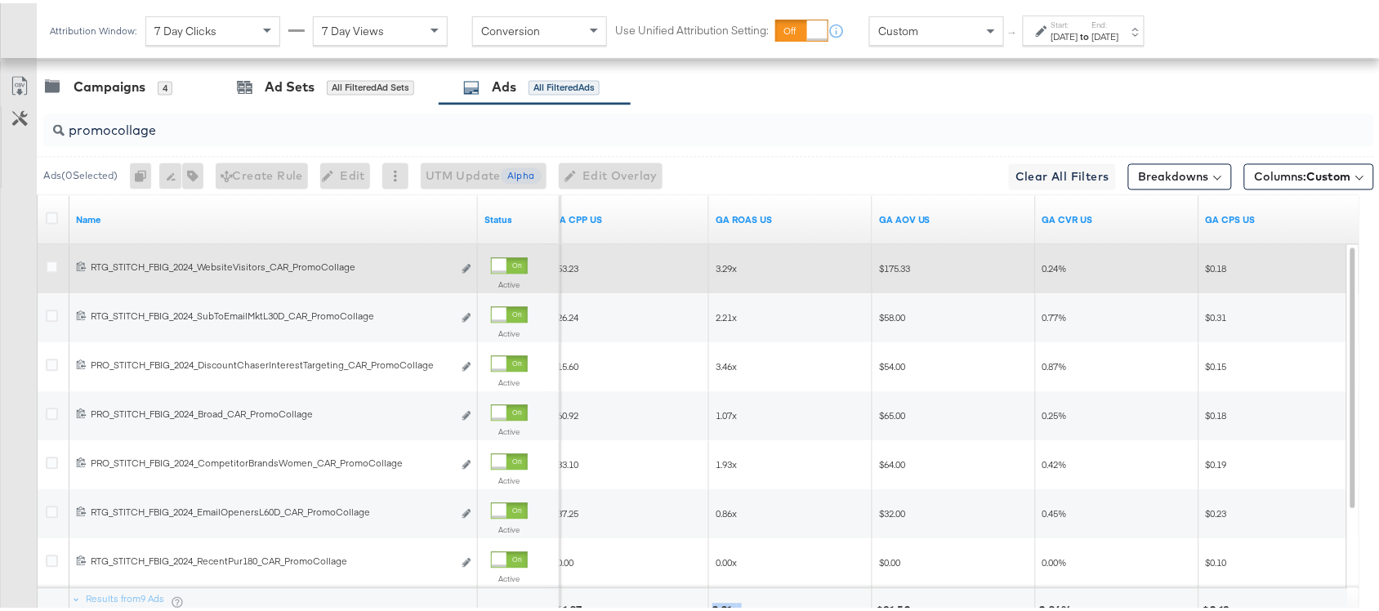
scroll to position [893, 0]
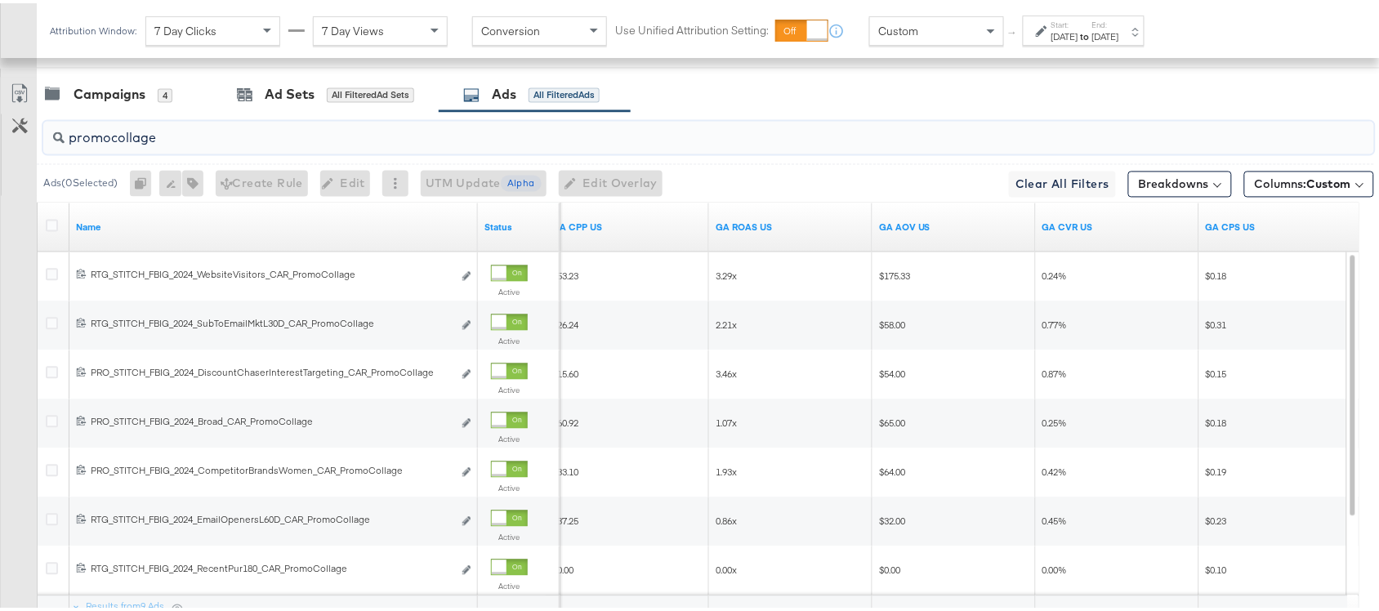
click at [178, 141] on input "promocollage" at bounding box center [659, 129] width 1189 height 32
type input "p"
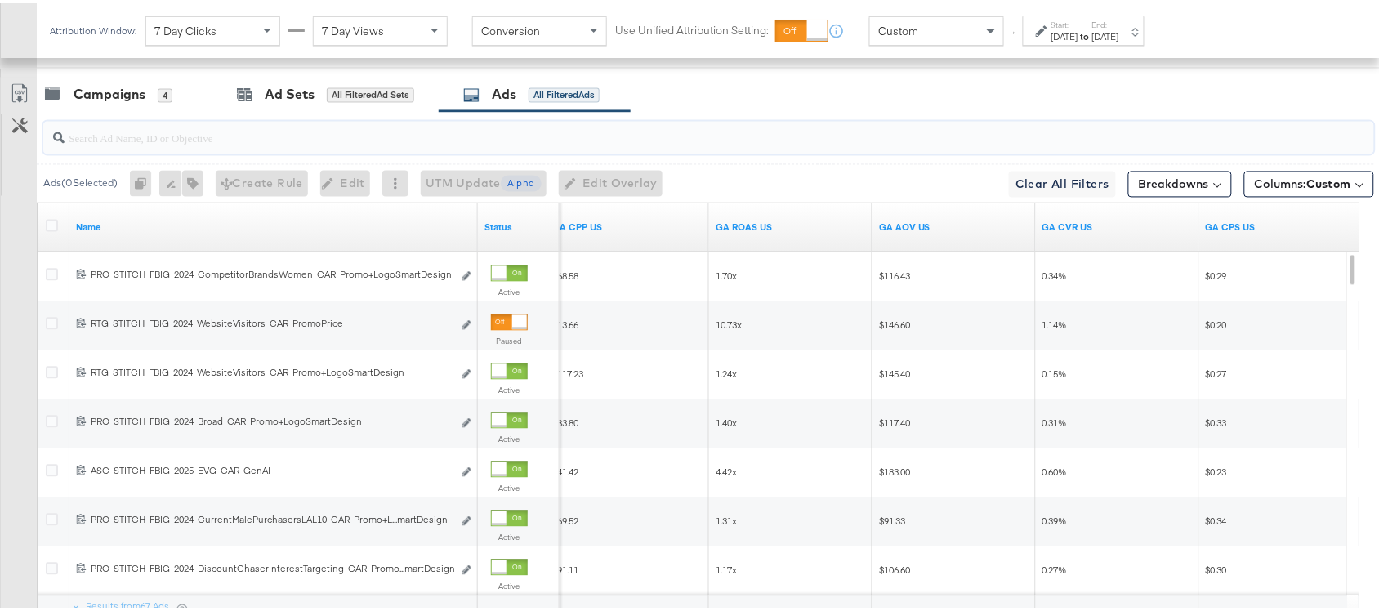
paste input "promomulti"
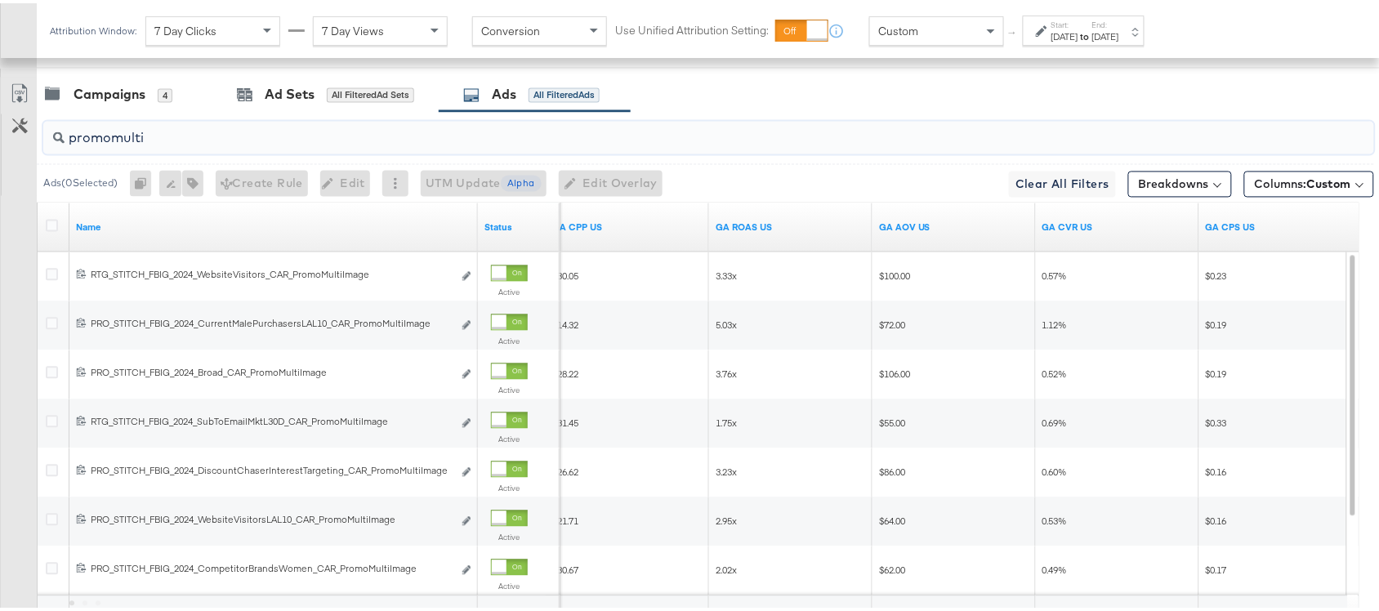
type input "promomulti"
click at [750, 109] on div "Campaigns 4 Ad Sets All Filtered Ad Sets Ads All Filtered Ads" at bounding box center [716, 91] width 1358 height 35
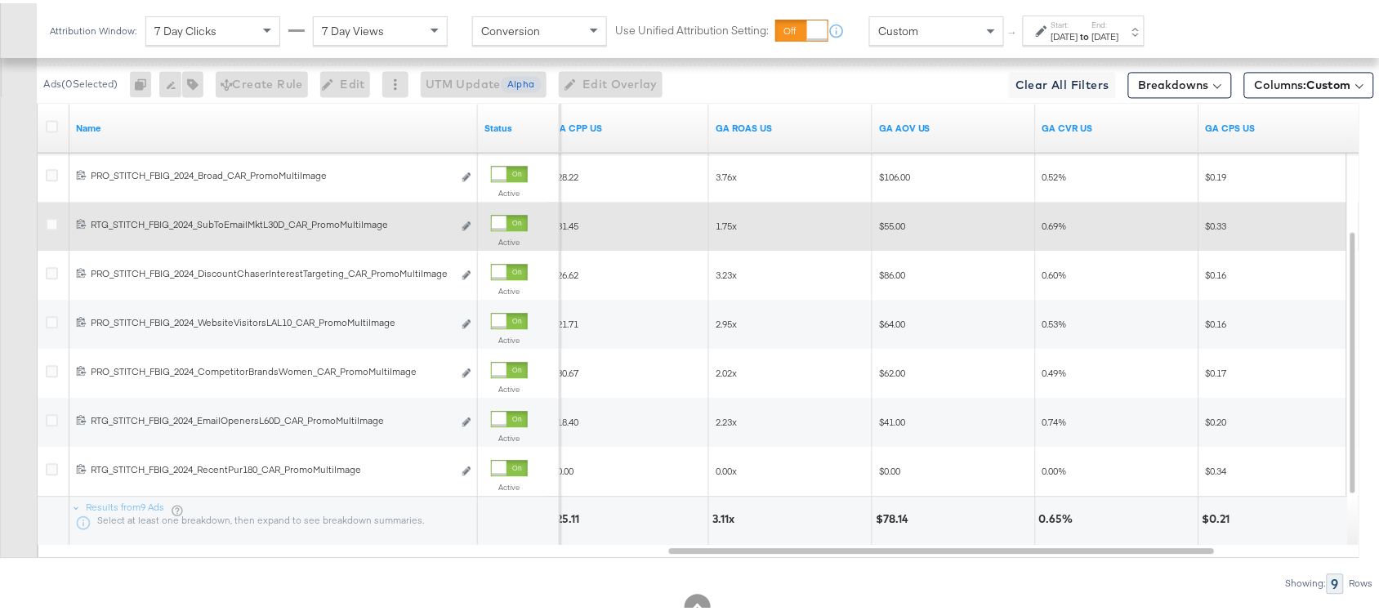
scroll to position [1047, 0]
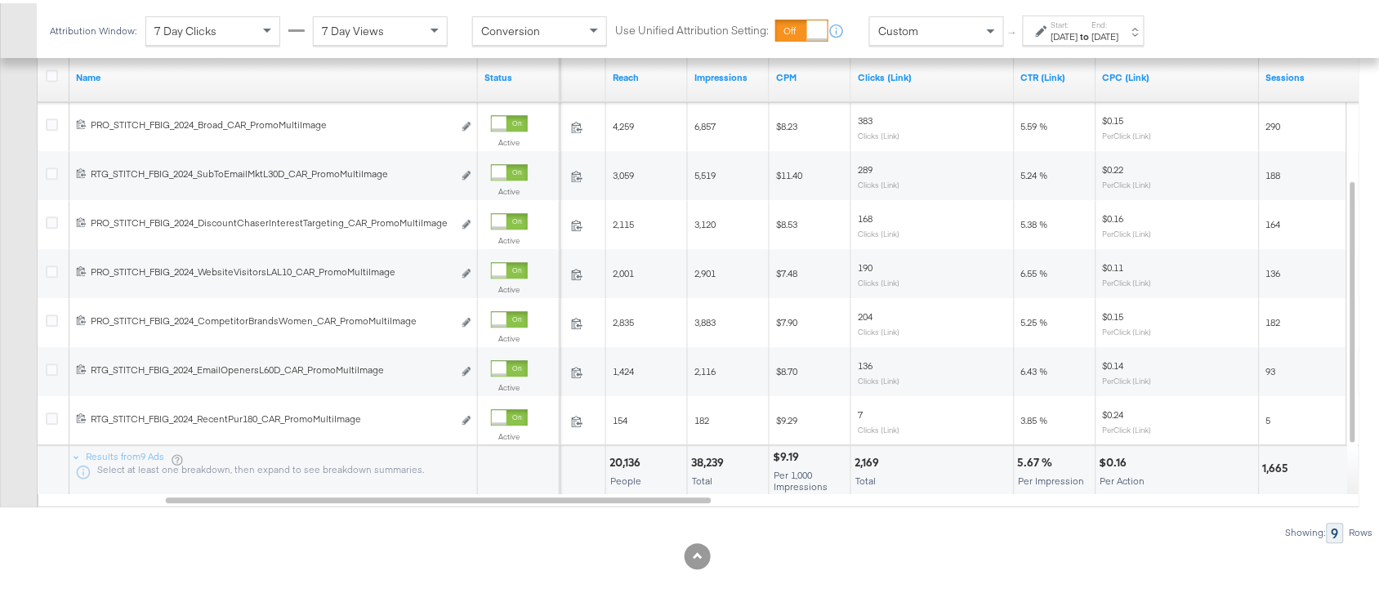
click at [621, 458] on div "20,136" at bounding box center [628, 460] width 36 height 16
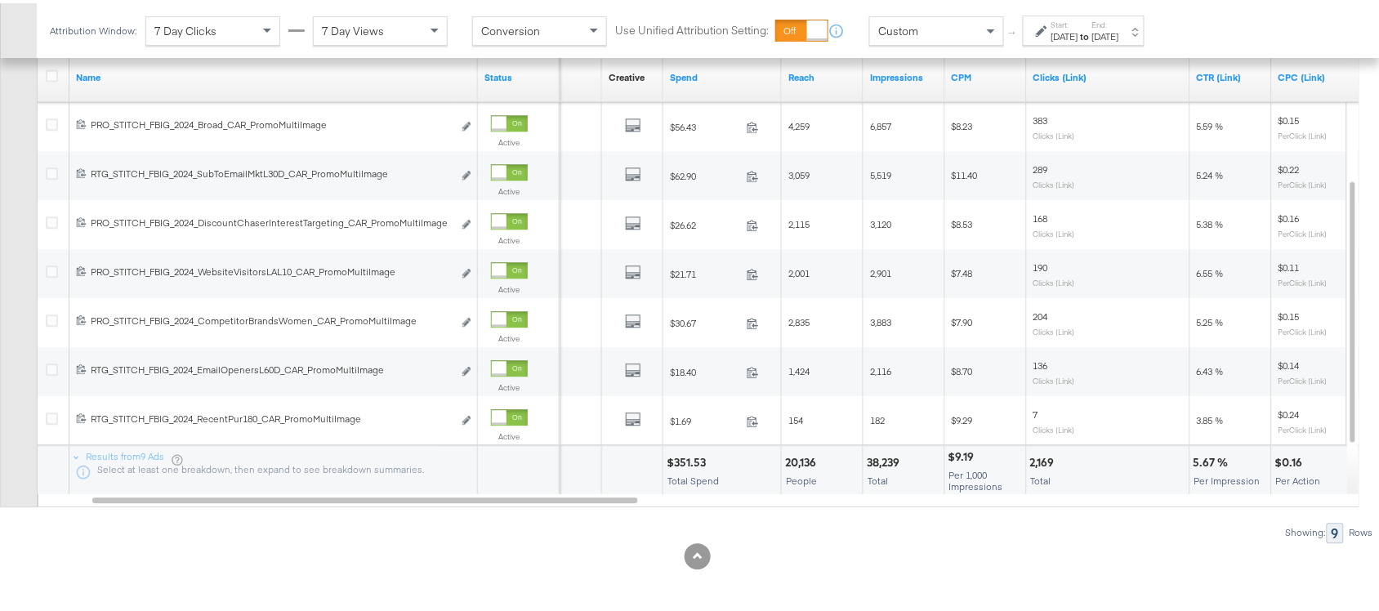
click at [685, 459] on div "$351.53" at bounding box center [689, 460] width 44 height 16
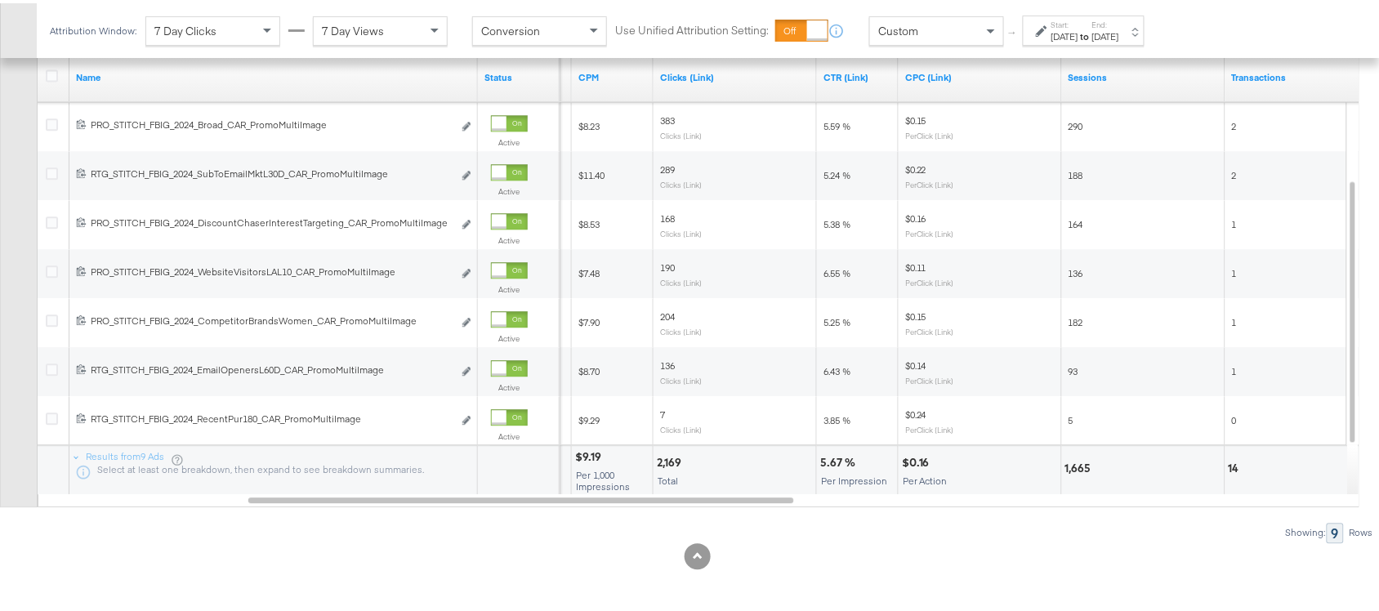
click at [829, 460] on div "5.67 %" at bounding box center [840, 460] width 40 height 16
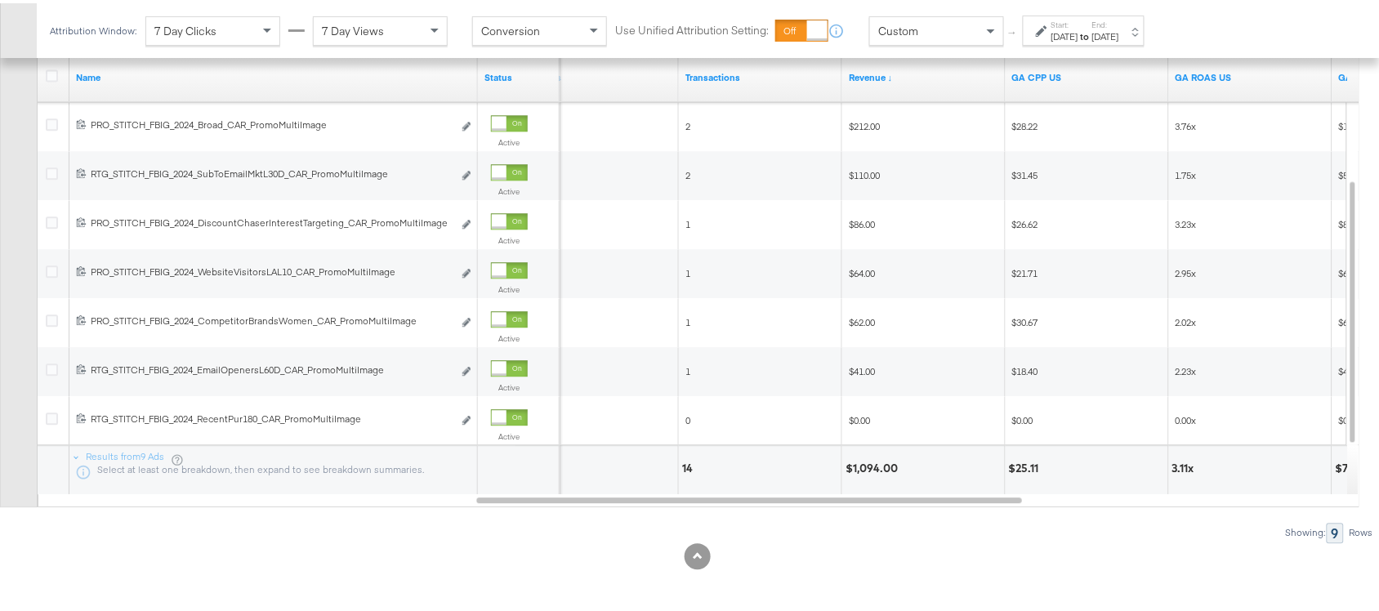
click at [871, 467] on div "$1,094.00" at bounding box center [874, 466] width 57 height 16
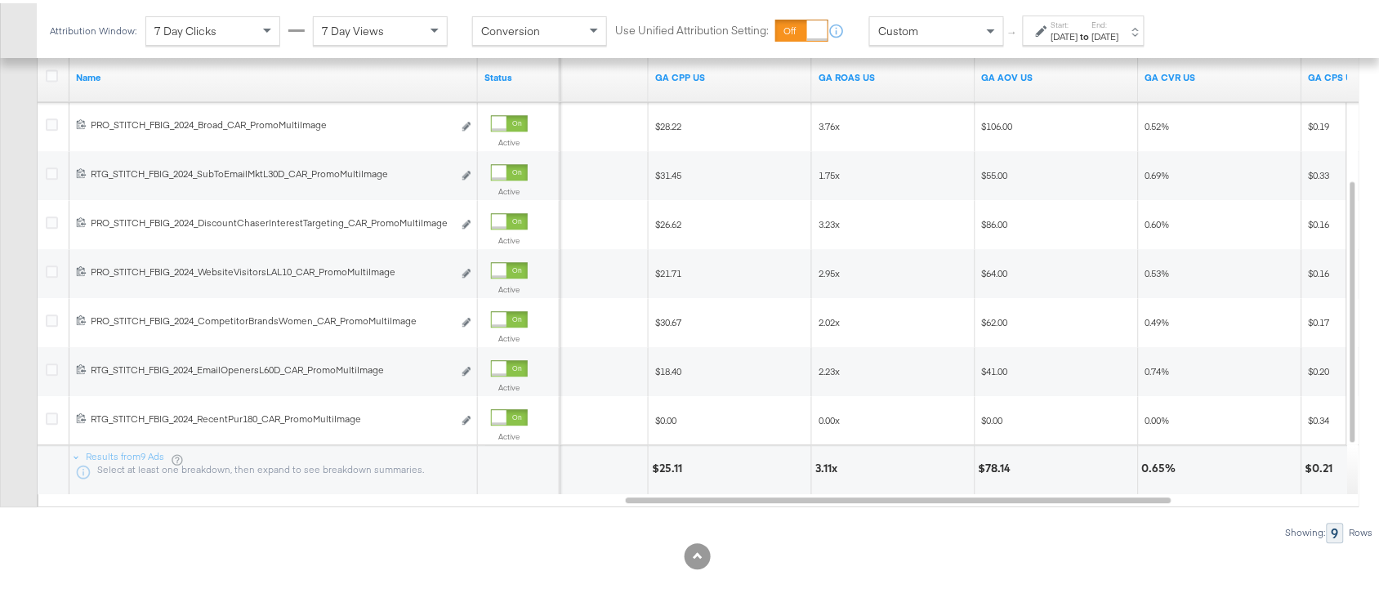
click at [823, 460] on div "3.11x" at bounding box center [828, 466] width 27 height 16
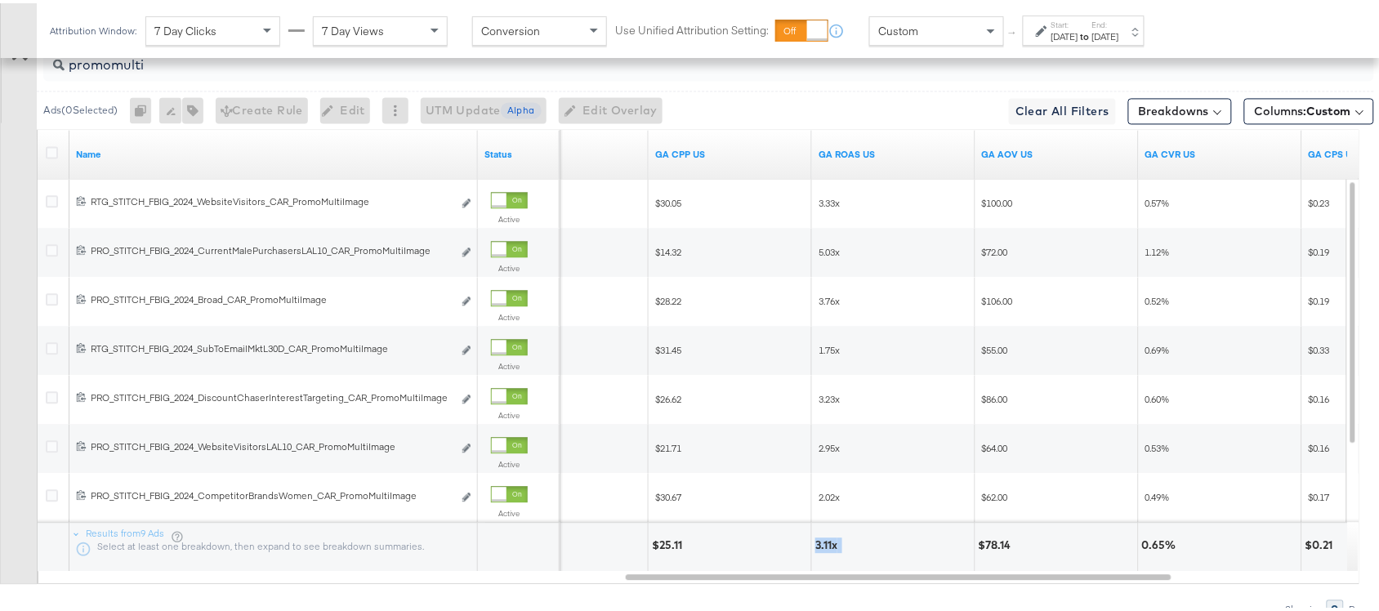
scroll to position [882, 0]
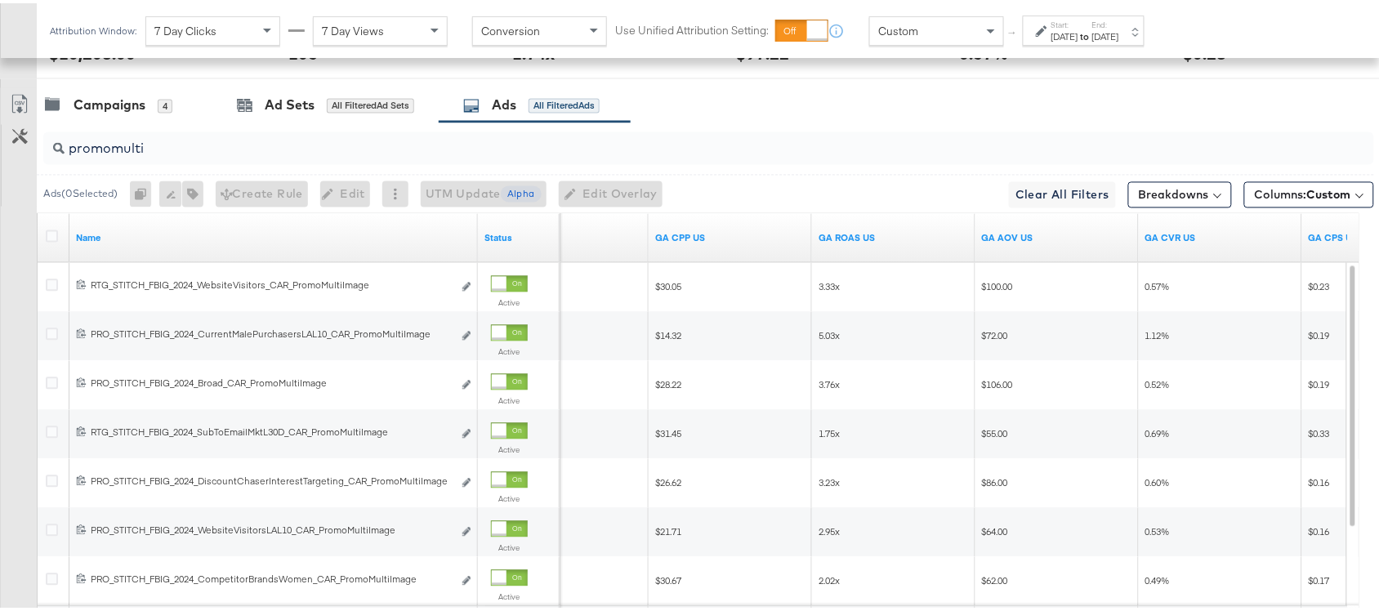
click at [160, 150] on input "promomulti" at bounding box center [659, 139] width 1189 height 32
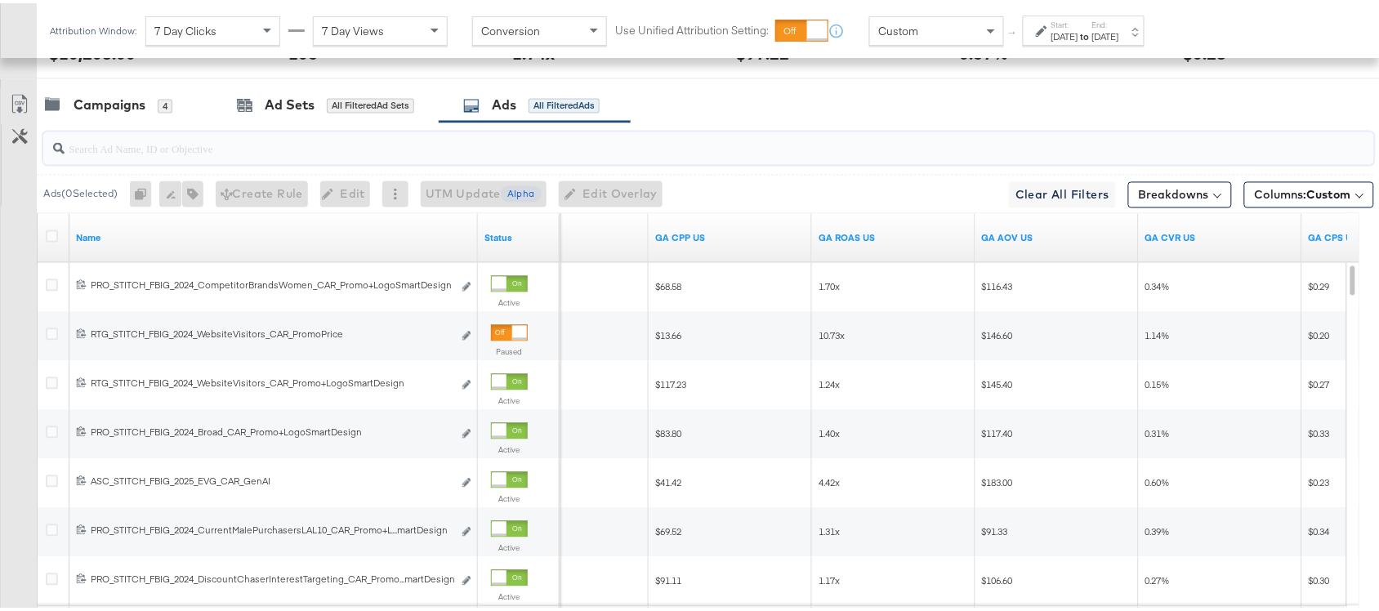
paste input "promoprice"
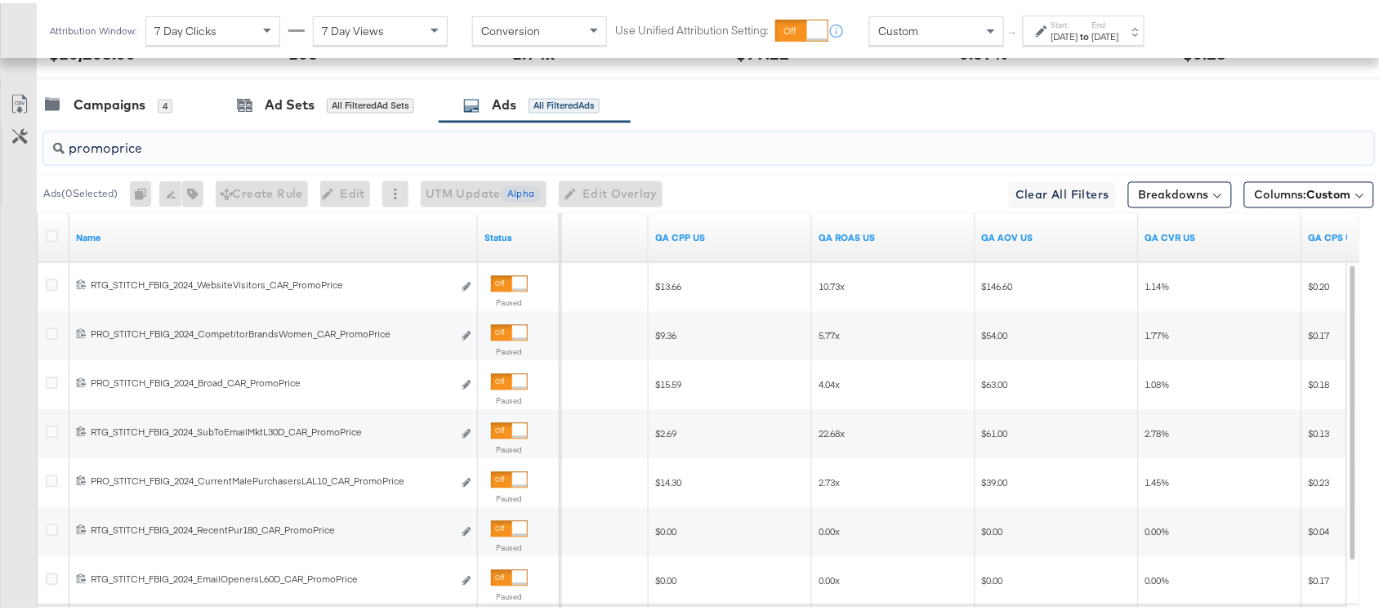
type input "promoprice"
click at [723, 104] on div "Campaigns 4 Ad Sets All Filtered Ad Sets Ads All Filtered Ads" at bounding box center [716, 102] width 1358 height 35
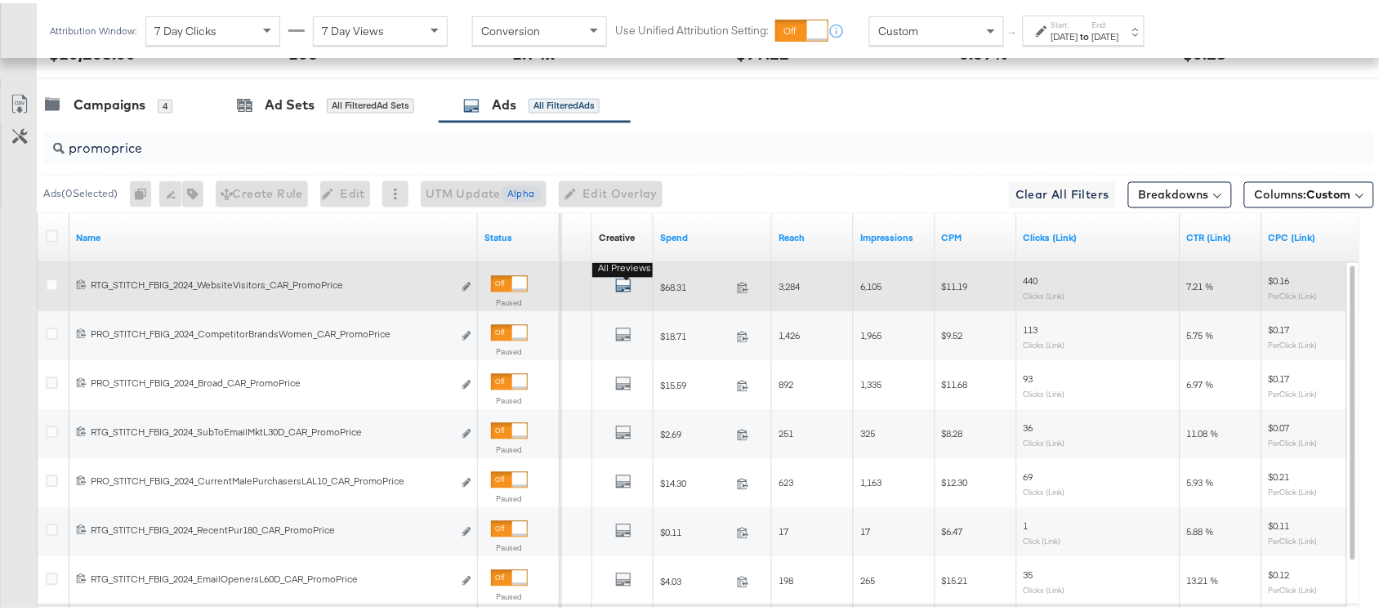
click at [619, 280] on icon "default" at bounding box center [623, 283] width 16 height 16
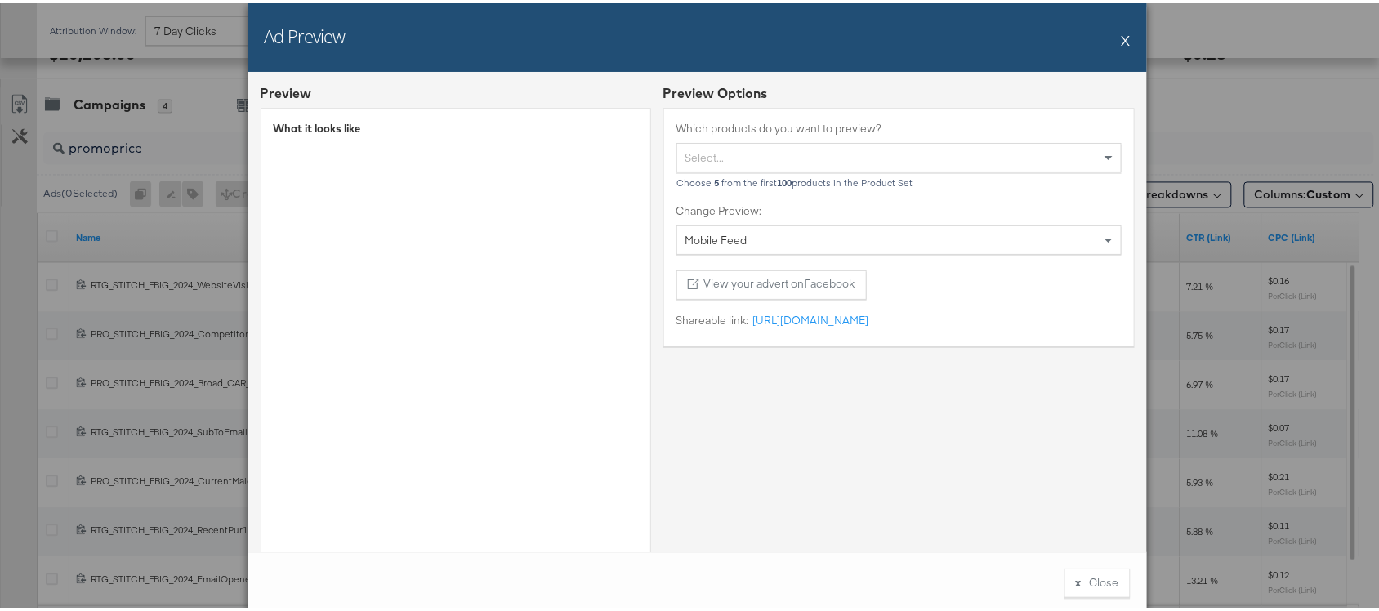
click at [1109, 31] on div "Ad Preview X" at bounding box center [697, 34] width 899 height 69
click at [1122, 42] on button "X" at bounding box center [1126, 36] width 9 height 33
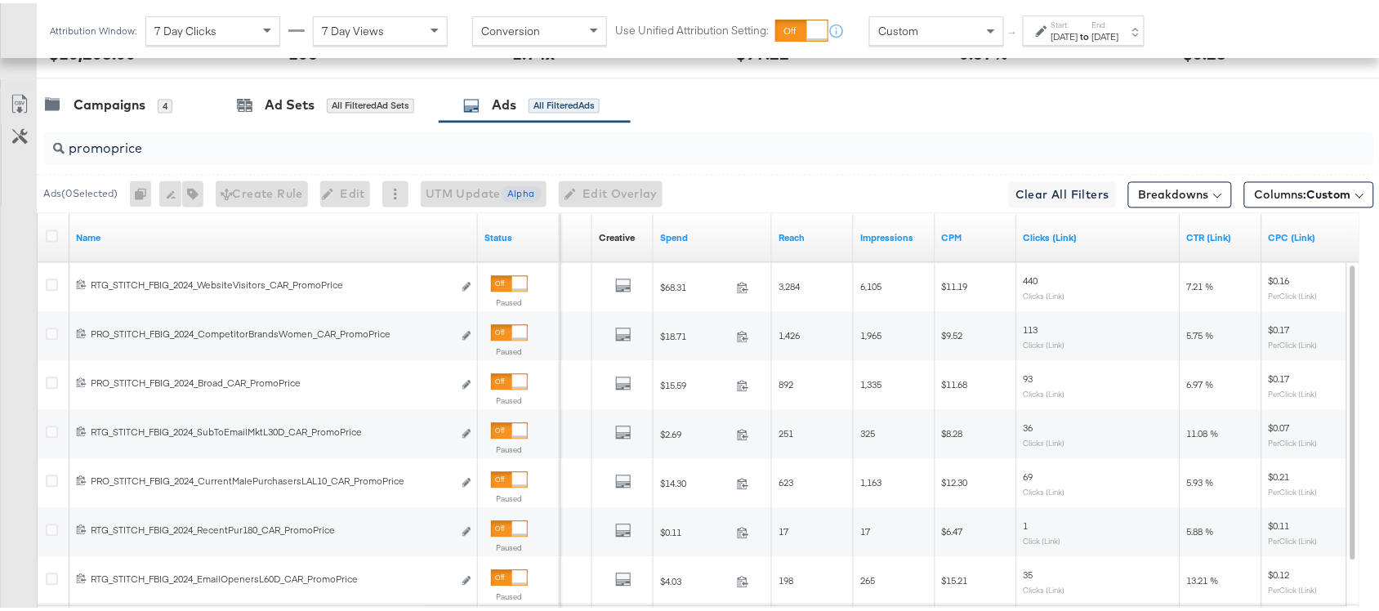
scroll to position [1047, 0]
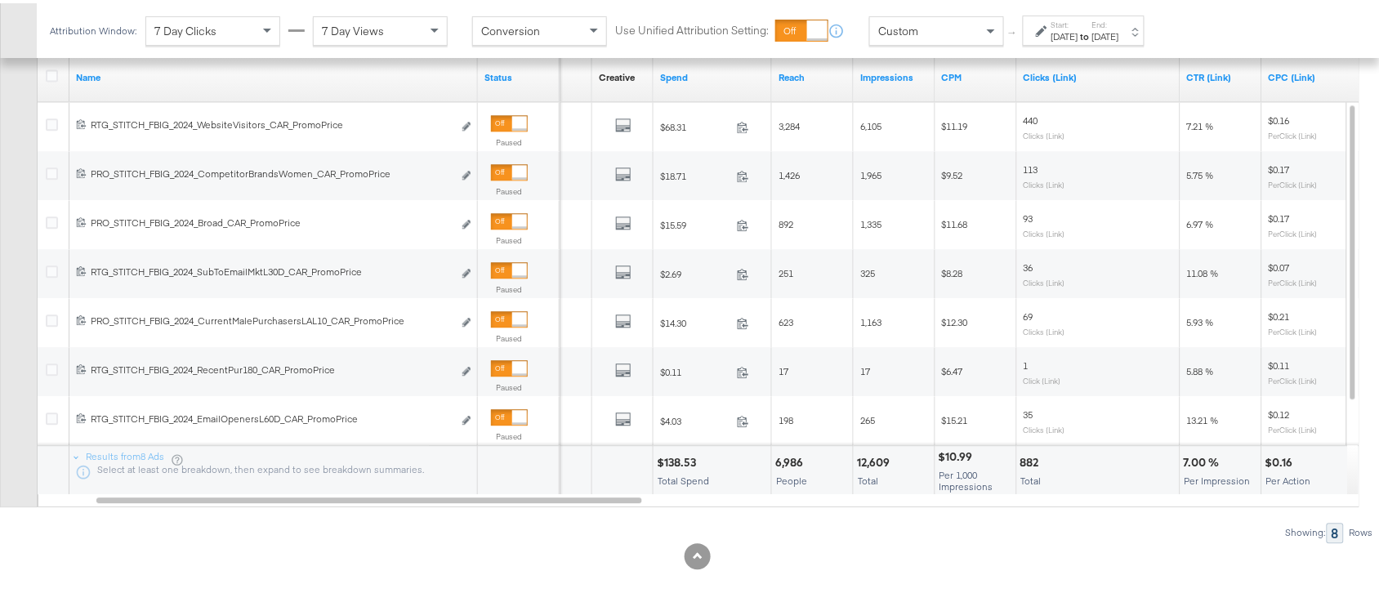
click at [679, 456] on div "$138.53" at bounding box center [679, 460] width 44 height 16
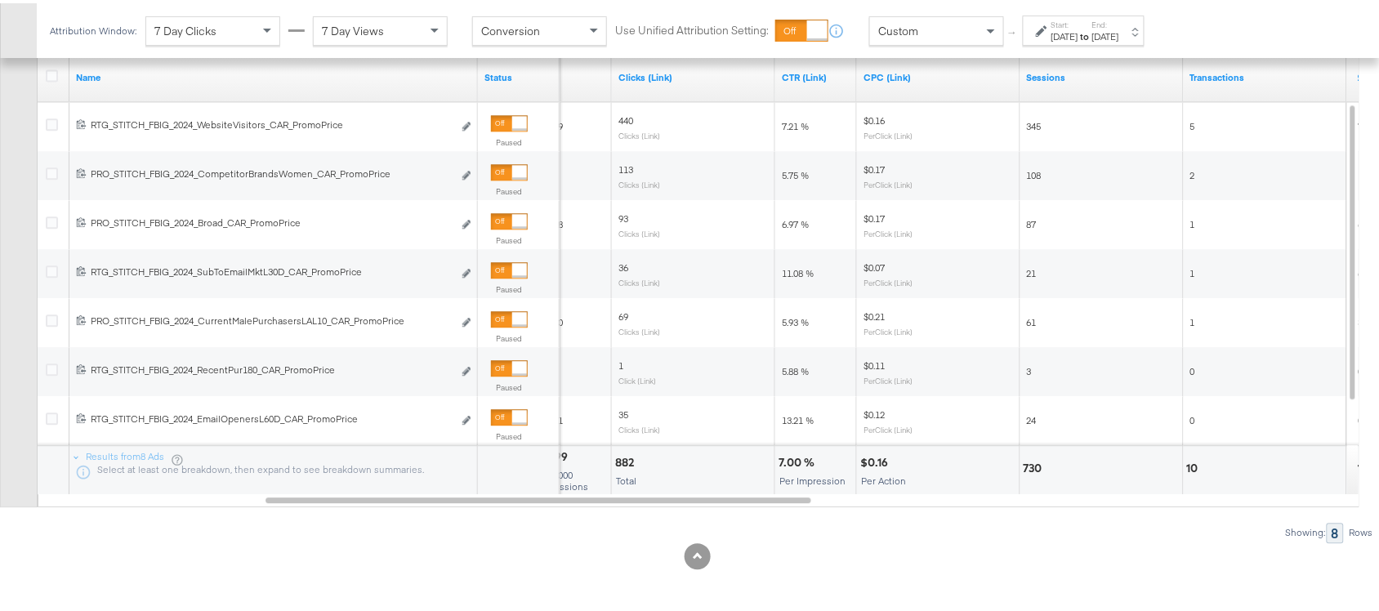
click at [873, 459] on div "$0.16" at bounding box center [876, 460] width 33 height 16
click at [790, 458] on div "7.00 %" at bounding box center [799, 460] width 41 height 16
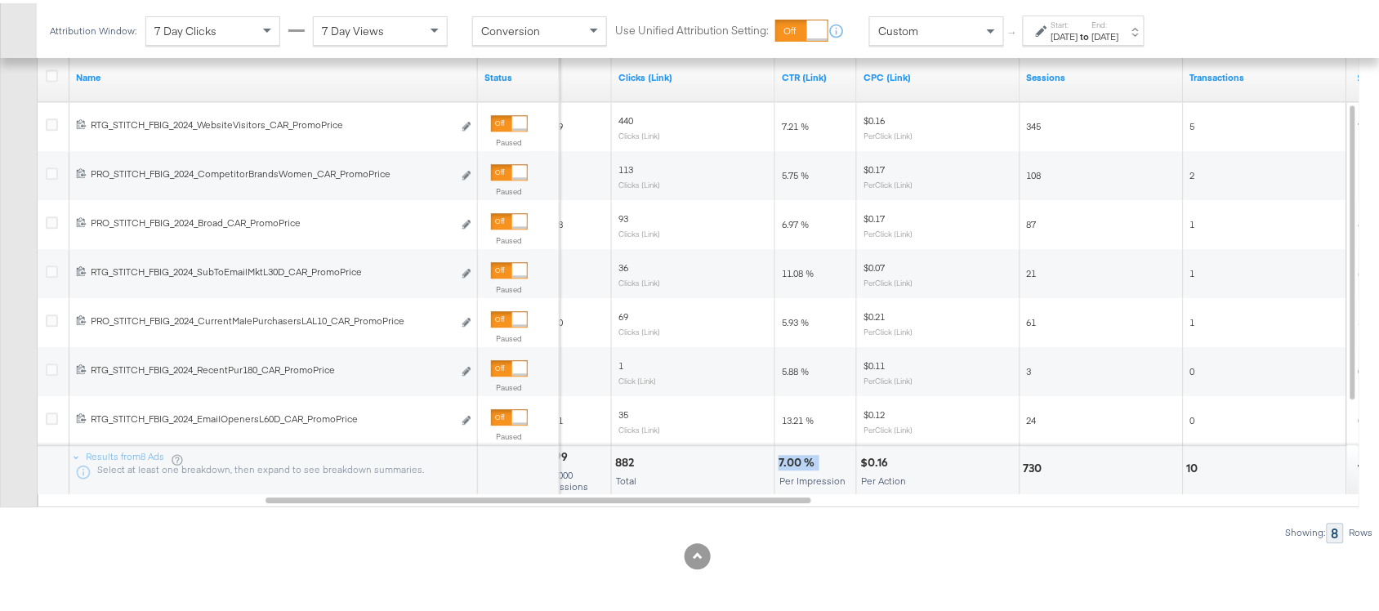
click at [790, 458] on div "7.00 %" at bounding box center [799, 460] width 41 height 16
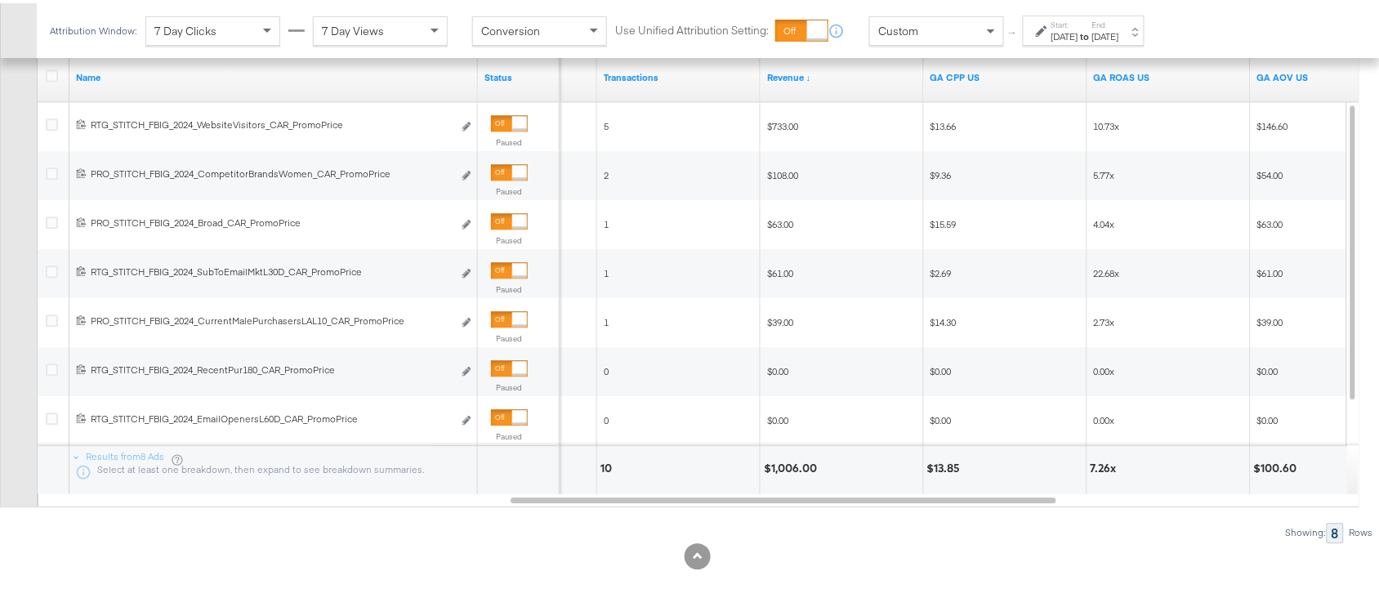
click at [786, 463] on div "$1,006.00" at bounding box center [793, 466] width 58 height 16
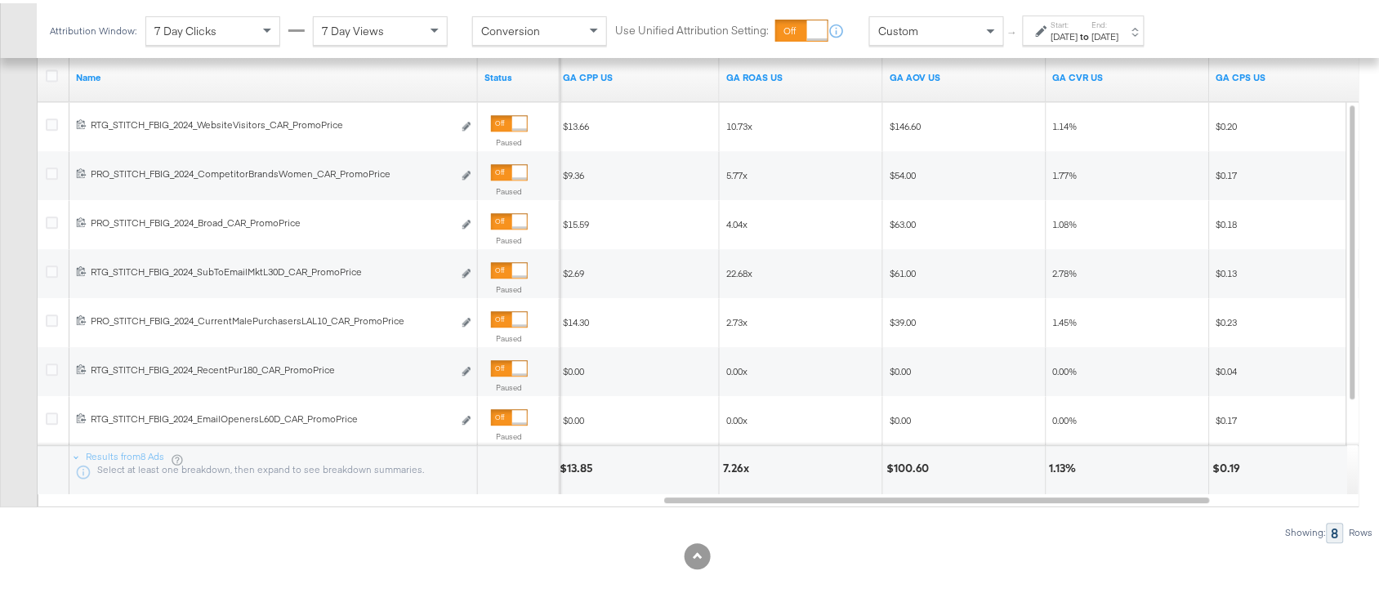
click at [733, 463] on div "7.26x" at bounding box center [738, 466] width 31 height 16
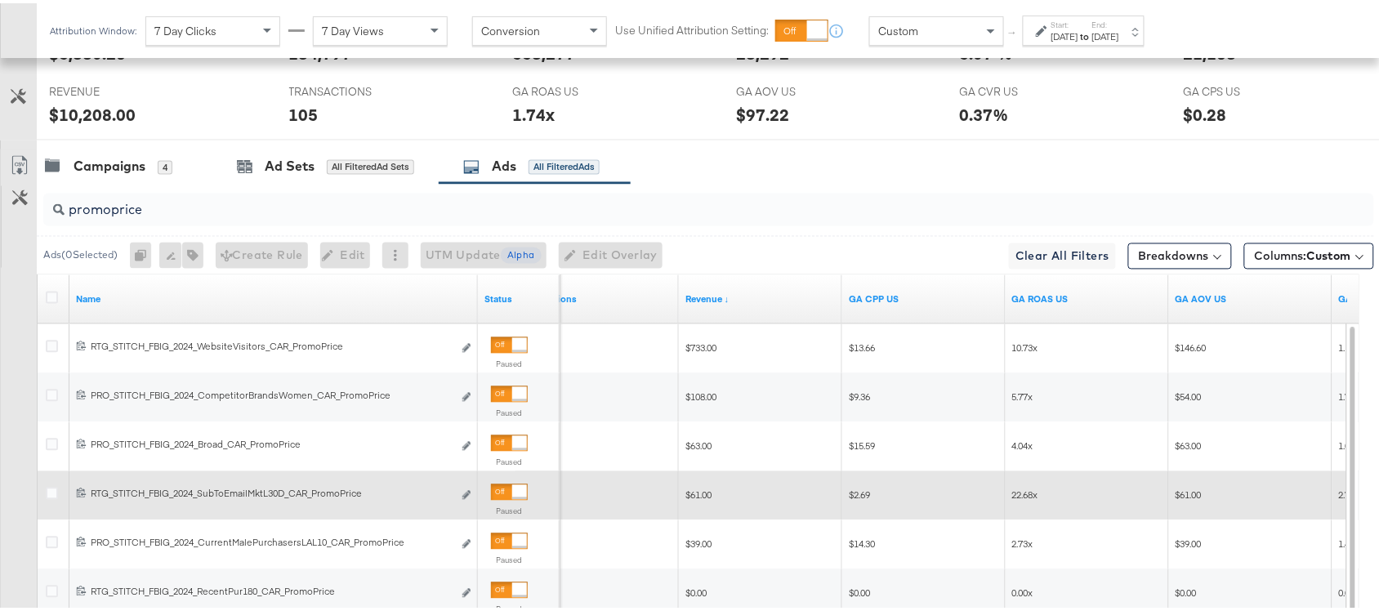
scroll to position [819, 0]
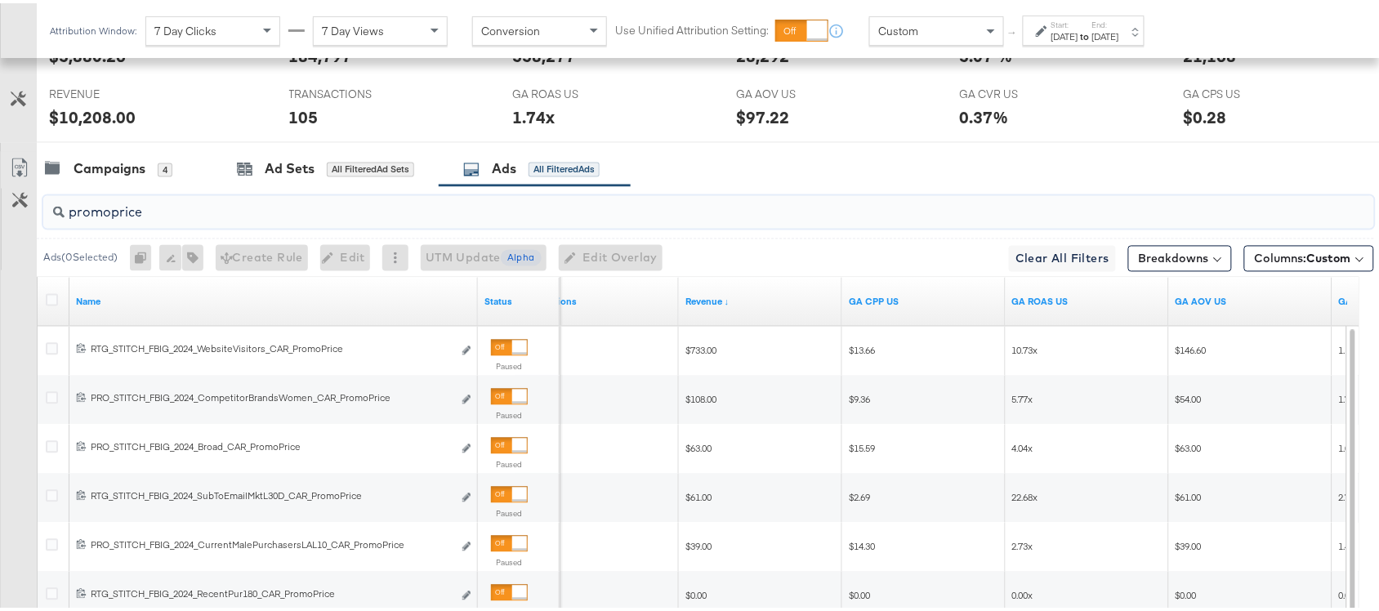
click at [167, 217] on input "promoprice" at bounding box center [659, 203] width 1189 height 32
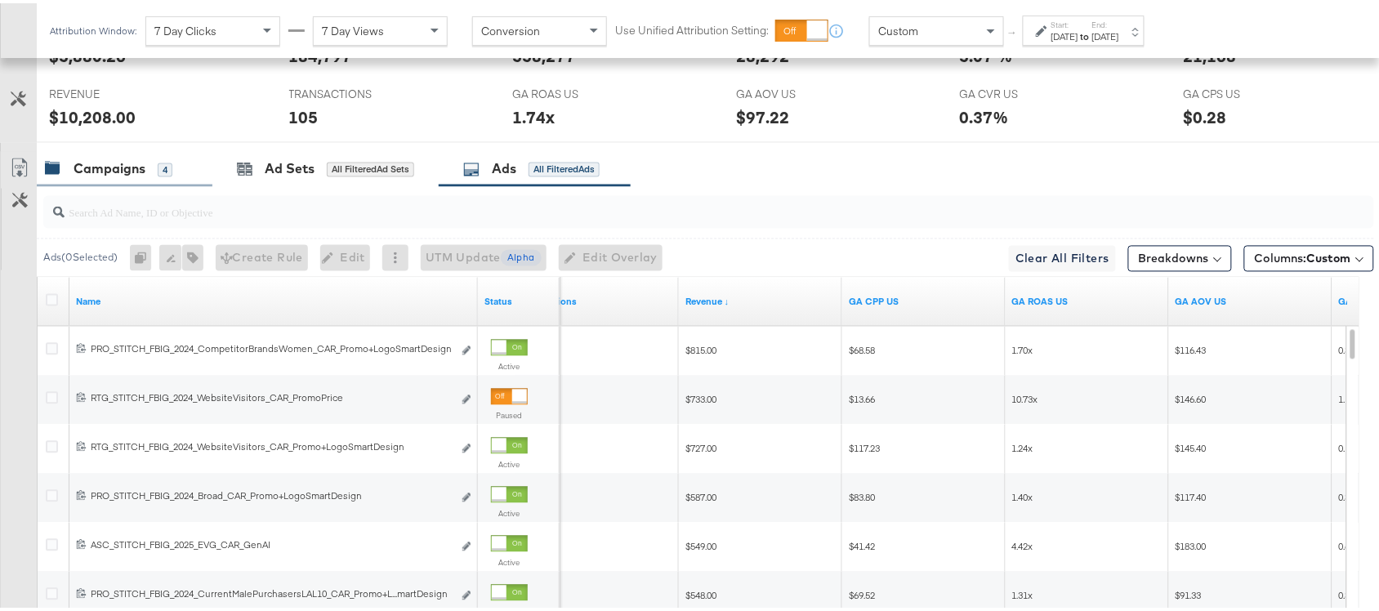
click at [87, 168] on div "Campaigns" at bounding box center [110, 166] width 72 height 19
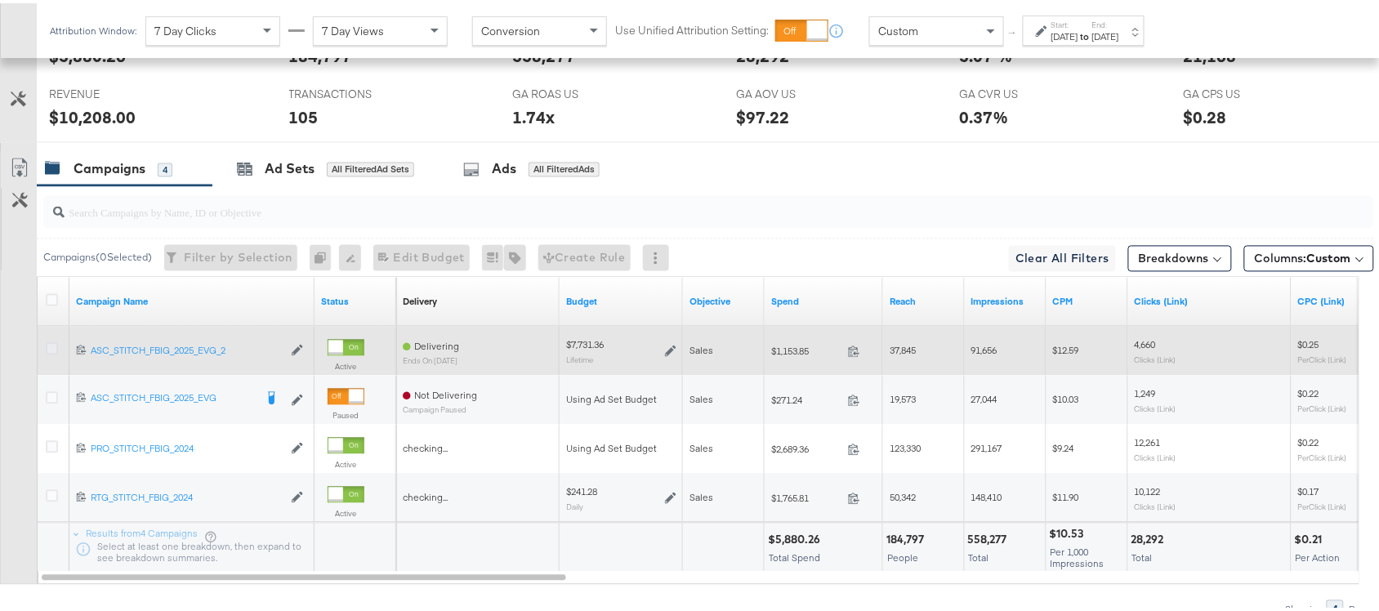
click at [49, 352] on icon at bounding box center [52, 346] width 12 height 12
click at [0, 0] on input "checkbox" at bounding box center [0, 0] width 0 height 0
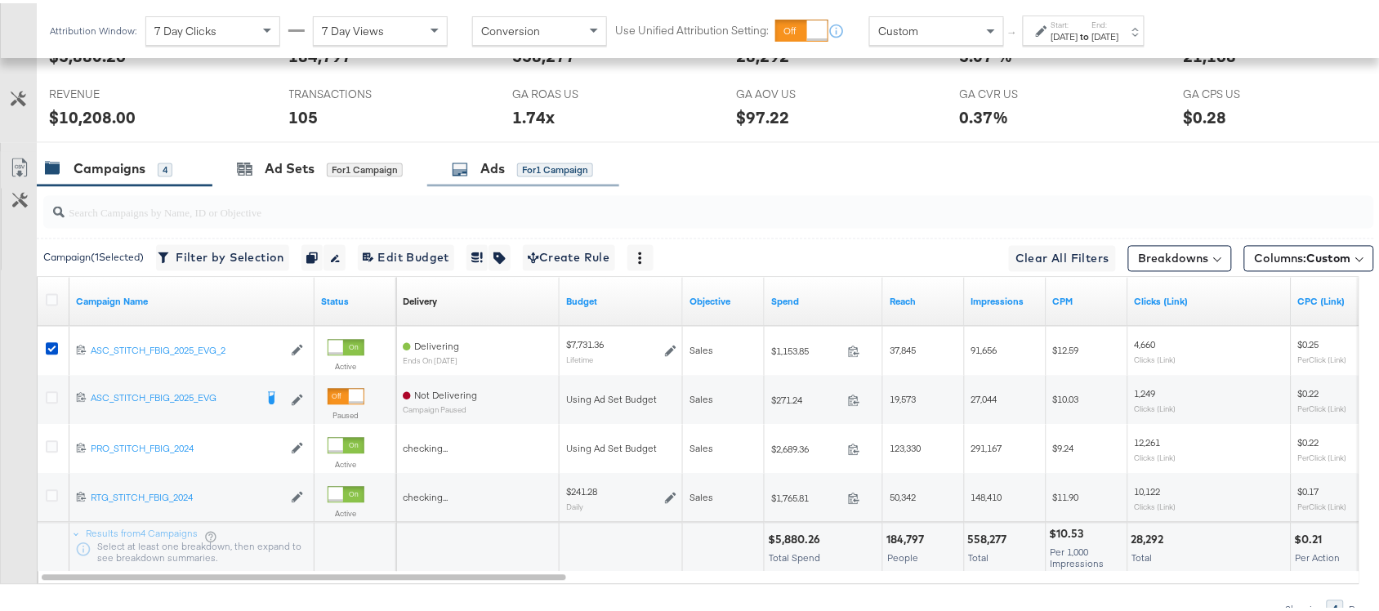
click at [494, 176] on div "Ads" at bounding box center [492, 166] width 25 height 19
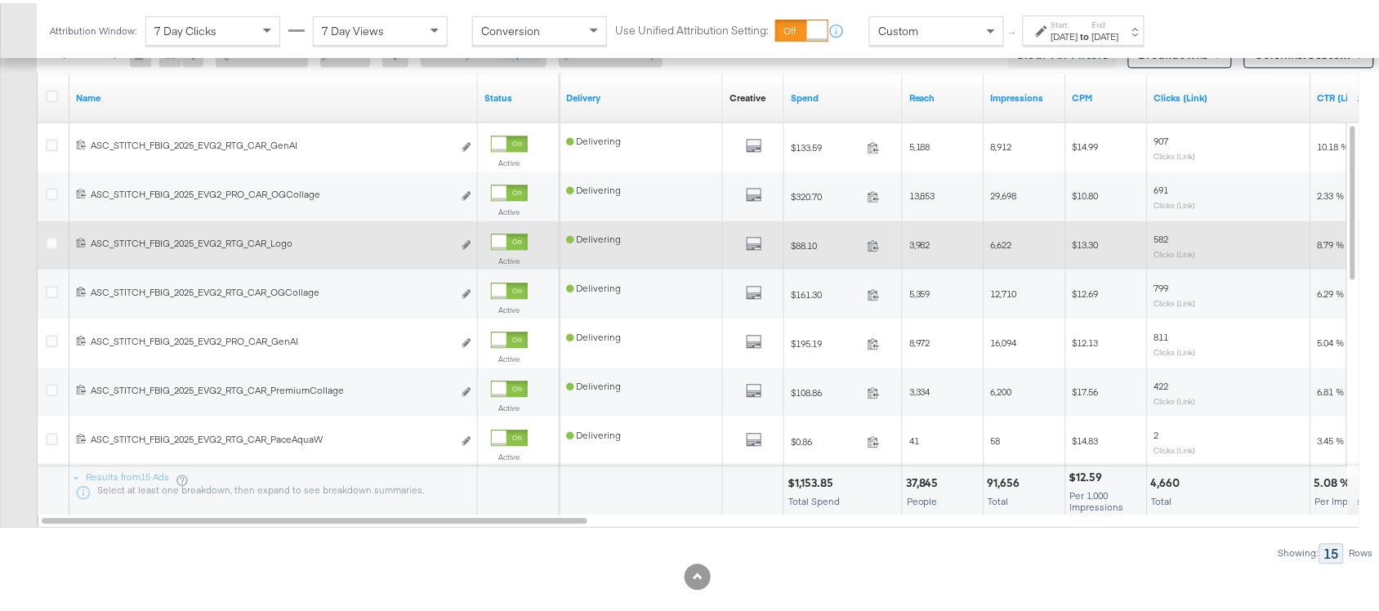
scroll to position [829, 0]
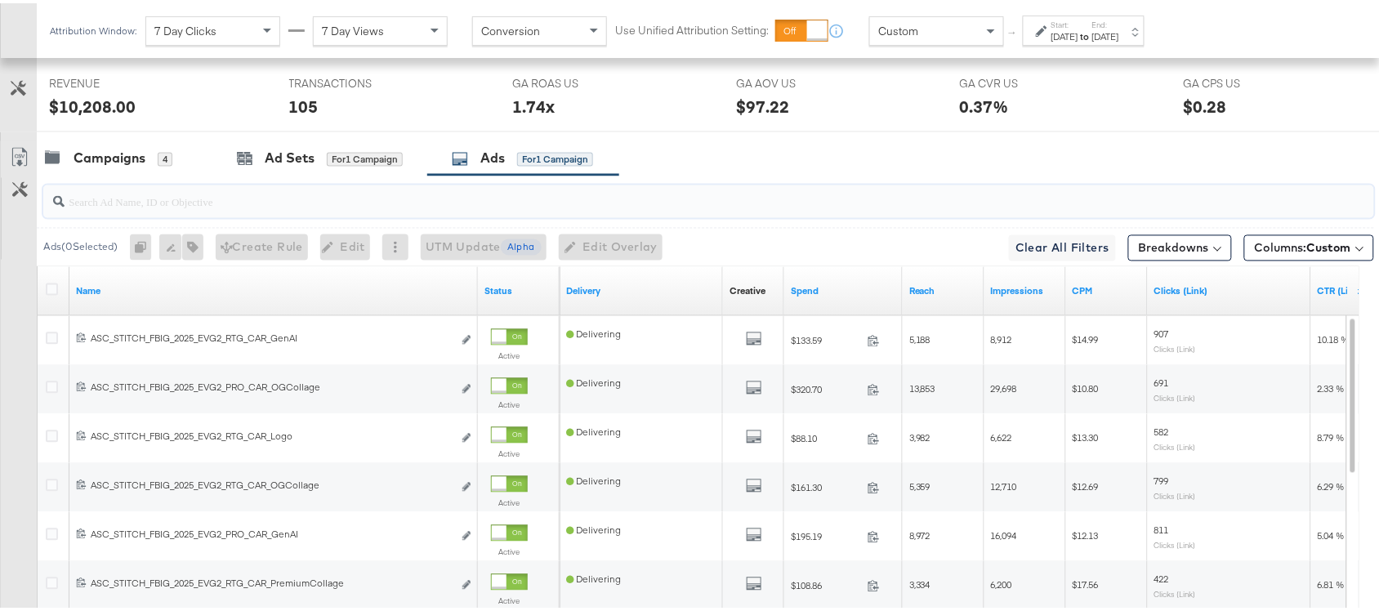
click at [139, 203] on input "search" at bounding box center [659, 192] width 1189 height 32
click at [257, 161] on div "Ad Sets for 1 Campaign" at bounding box center [320, 155] width 166 height 19
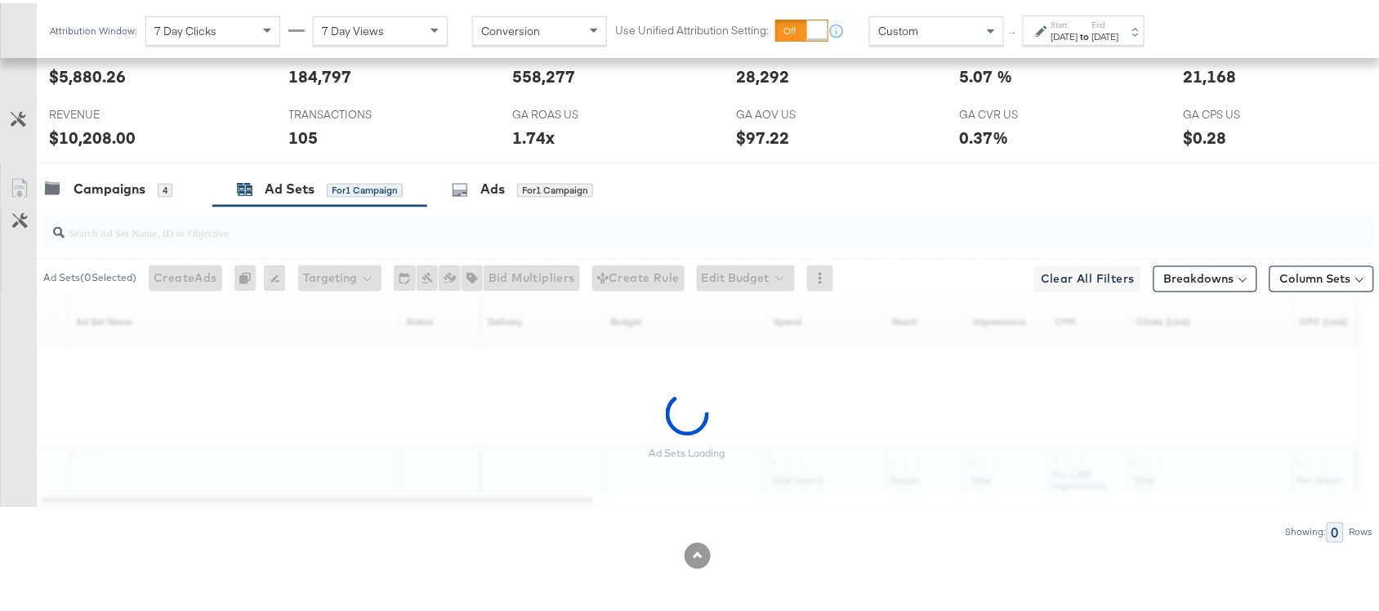
scroll to position [802, 0]
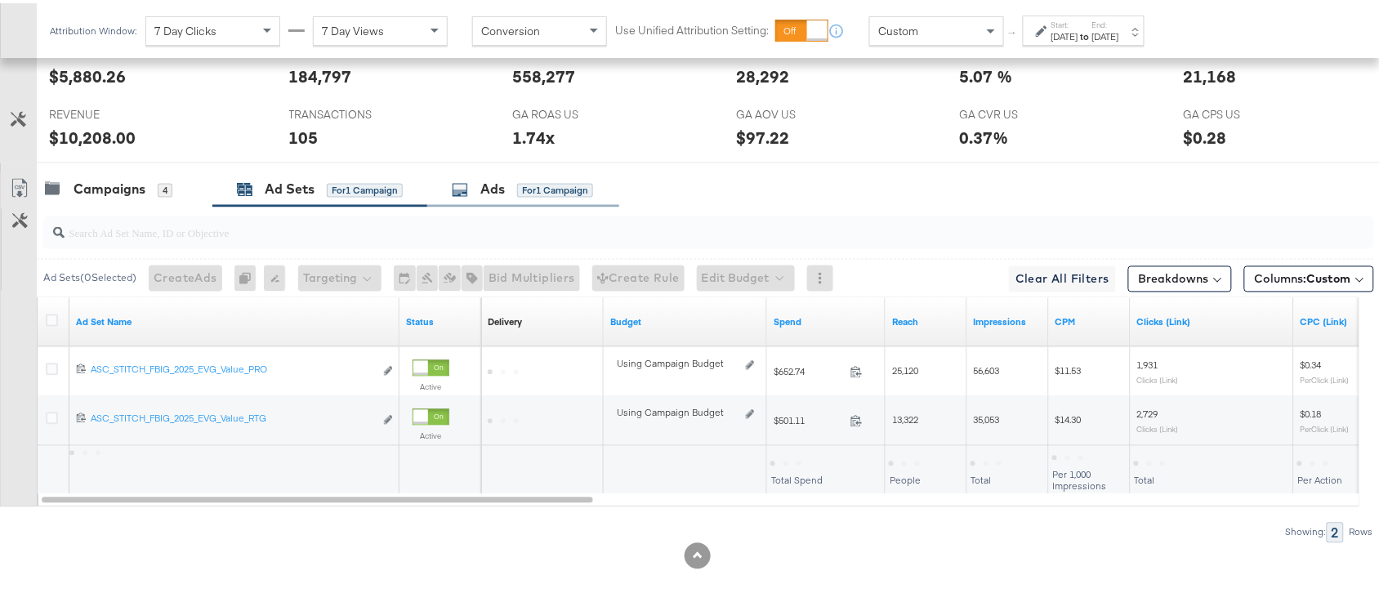
click at [468, 185] on icon at bounding box center [460, 187] width 16 height 16
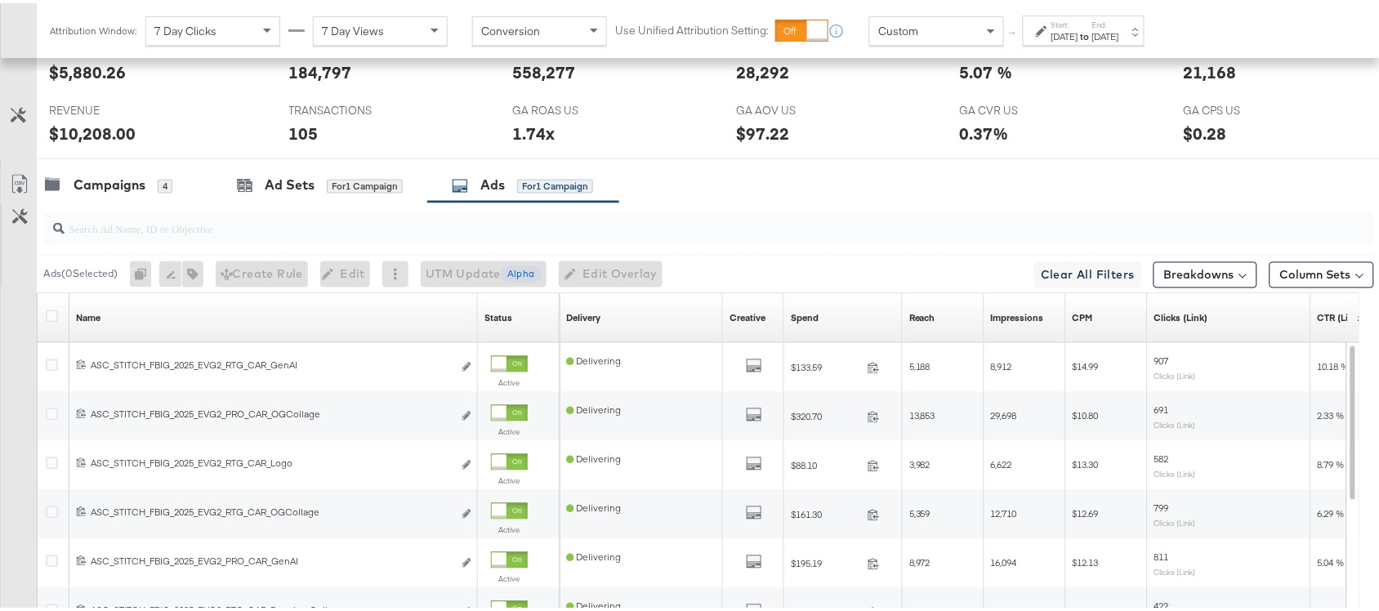
scroll to position [829, 0]
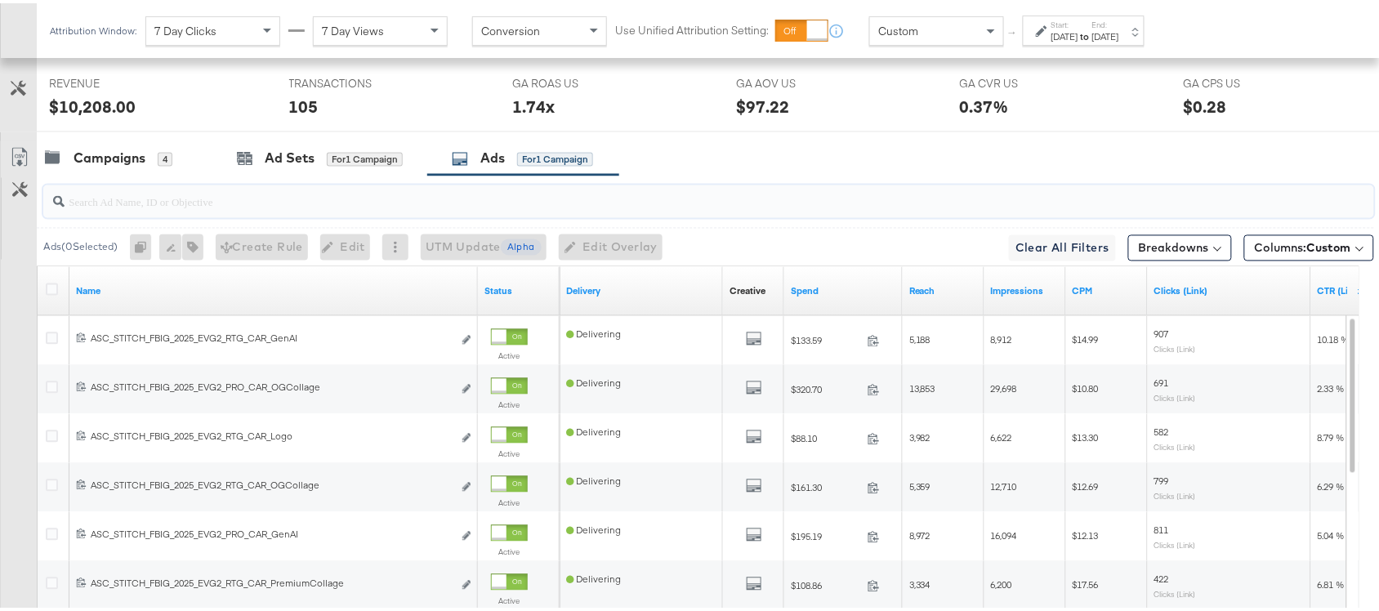
click at [105, 205] on input "search" at bounding box center [659, 192] width 1189 height 32
paste input "OGKidsBlackLeather"
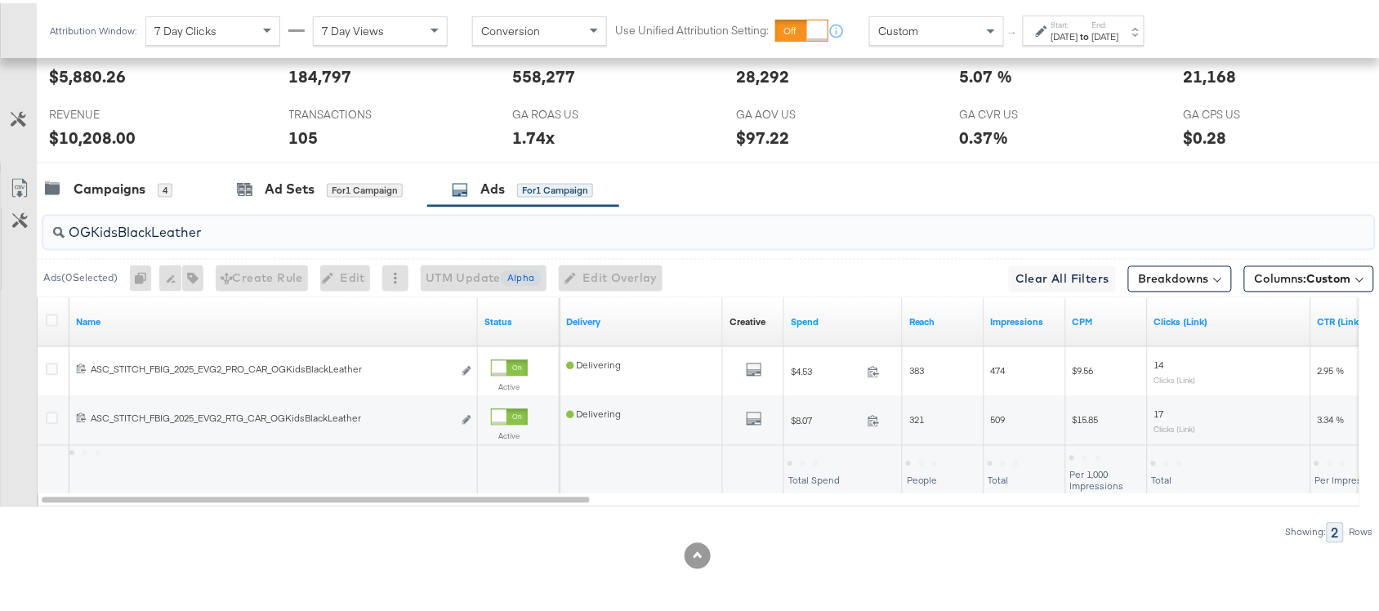
scroll to position [802, 0]
type input "OGKidsBlackLeather"
click at [803, 456] on div "$12.60" at bounding box center [807, 460] width 39 height 16
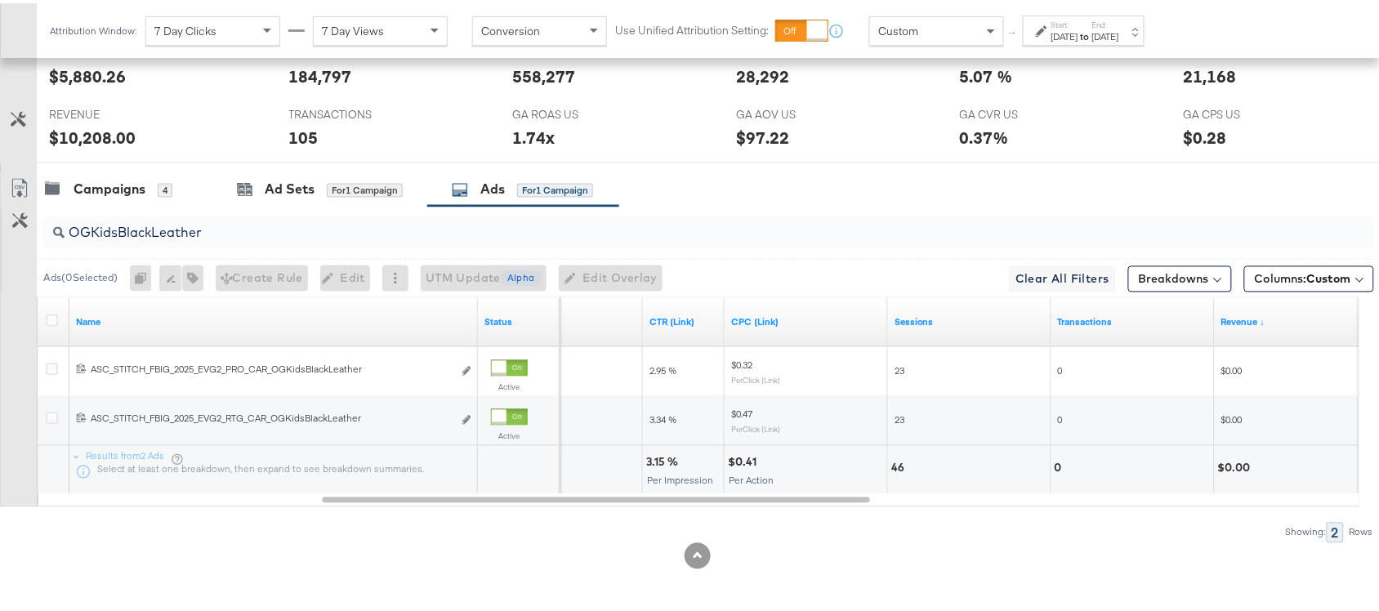
click at [660, 456] on div "3.15 %" at bounding box center [664, 460] width 37 height 16
